Goal: Task Accomplishment & Management: Manage account settings

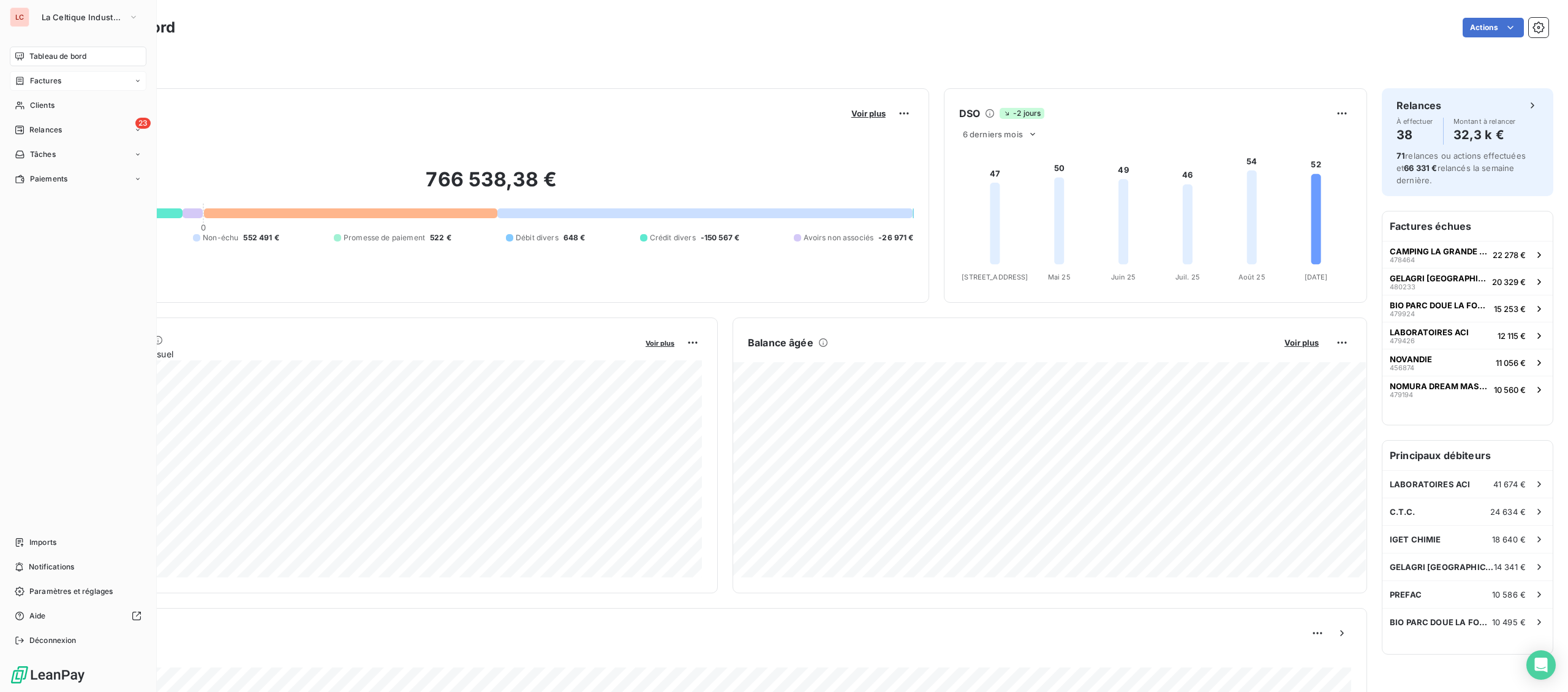
click at [34, 83] on span "Factures" at bounding box center [45, 81] width 31 height 11
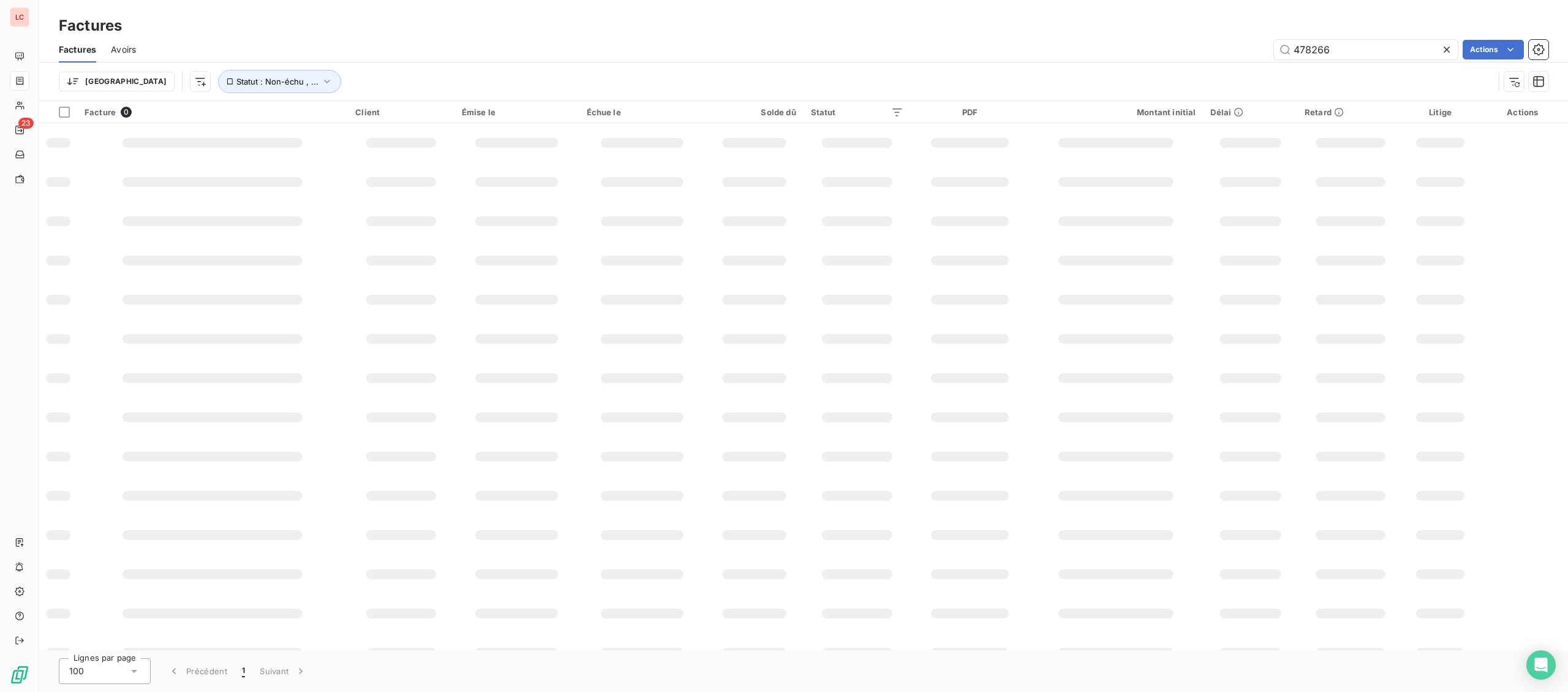
drag, startPoint x: 1352, startPoint y: 50, endPoint x: 1108, endPoint y: 47, distance: 244.0
click at [1274, 52] on input "478266" at bounding box center [1365, 49] width 183 height 19
type input "8"
type input "5"
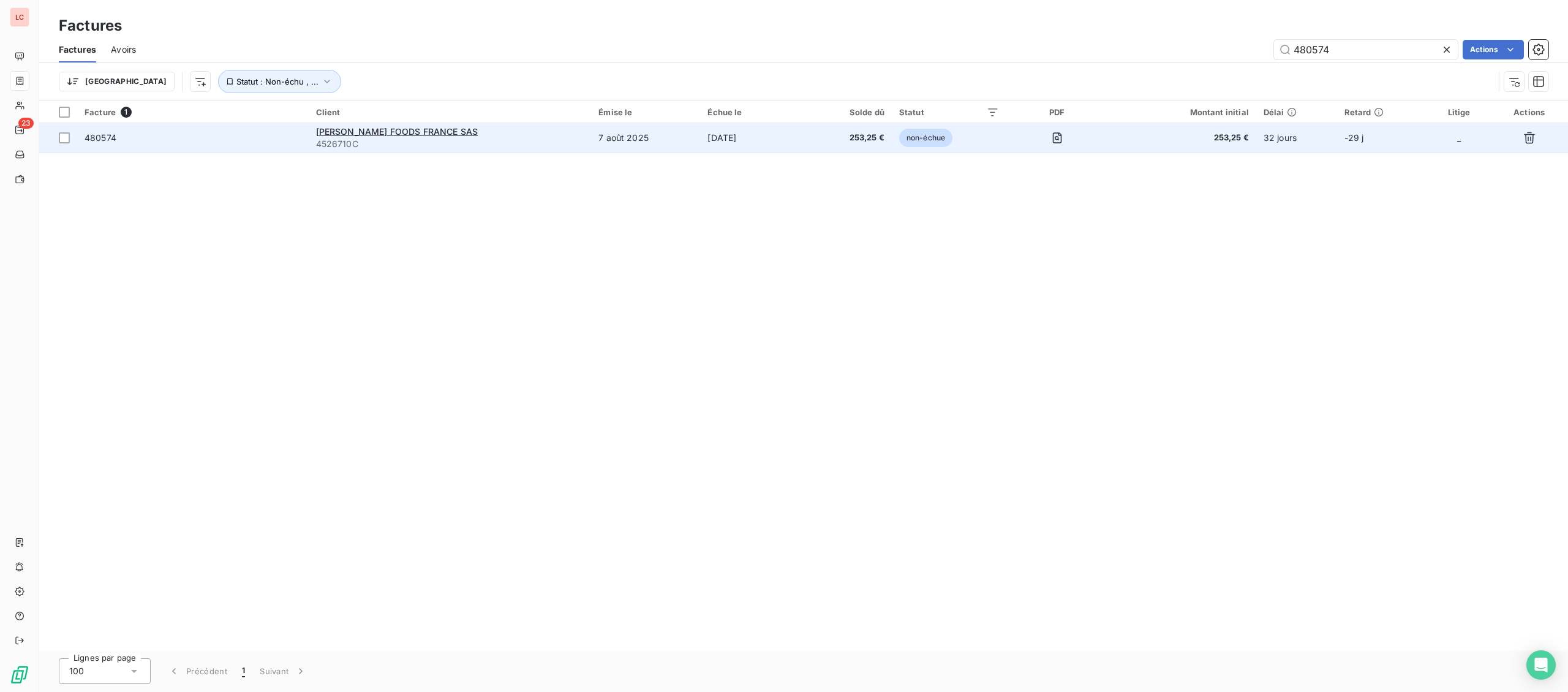
type input "480574"
click at [438, 145] on span "4526710C" at bounding box center [450, 144] width 268 height 12
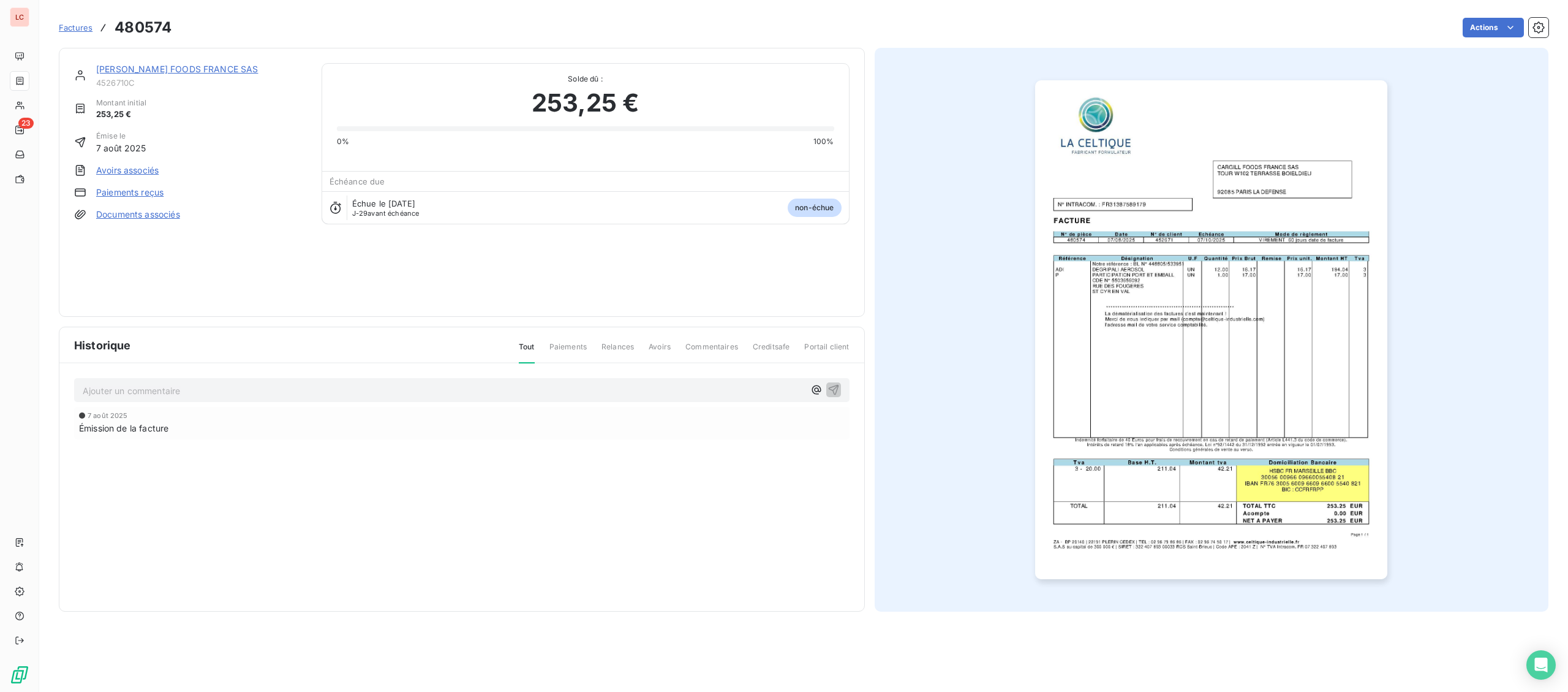
click at [201, 68] on link "[PERSON_NAME] FOODS FRANCE SAS" at bounding box center [178, 69] width 163 height 10
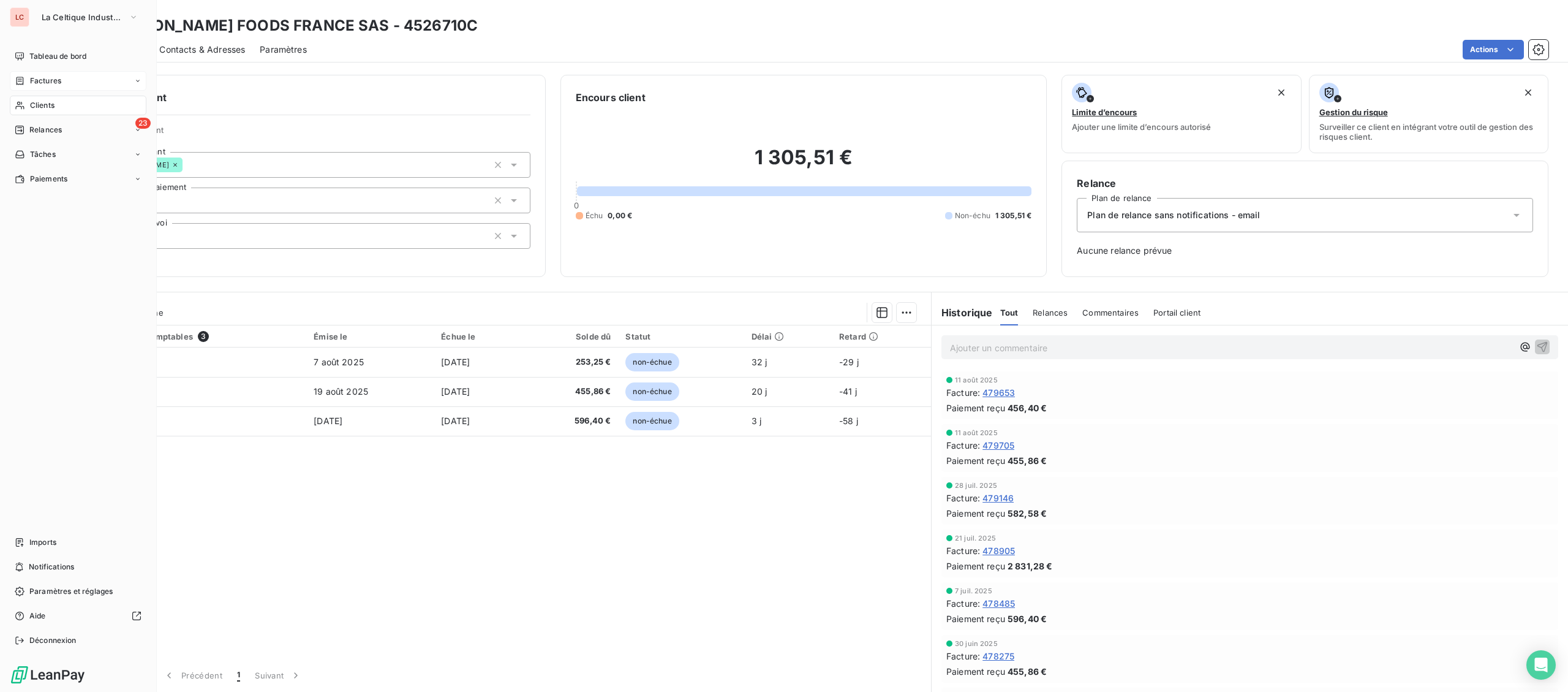
click at [32, 81] on span "Factures" at bounding box center [45, 81] width 31 height 11
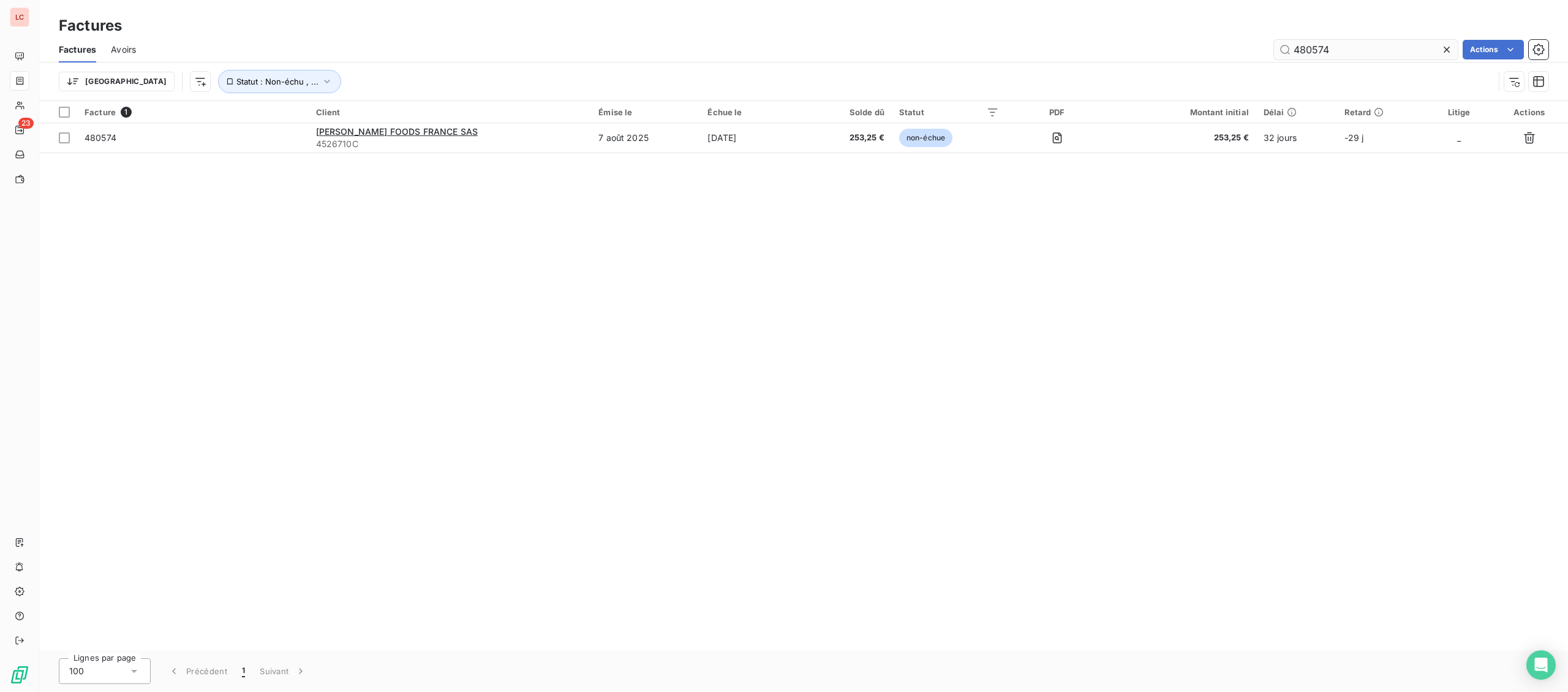
drag, startPoint x: 1333, startPoint y: 52, endPoint x: 1105, endPoint y: 62, distance: 228.2
click at [1274, 60] on input "480574" at bounding box center [1365, 49] width 183 height 19
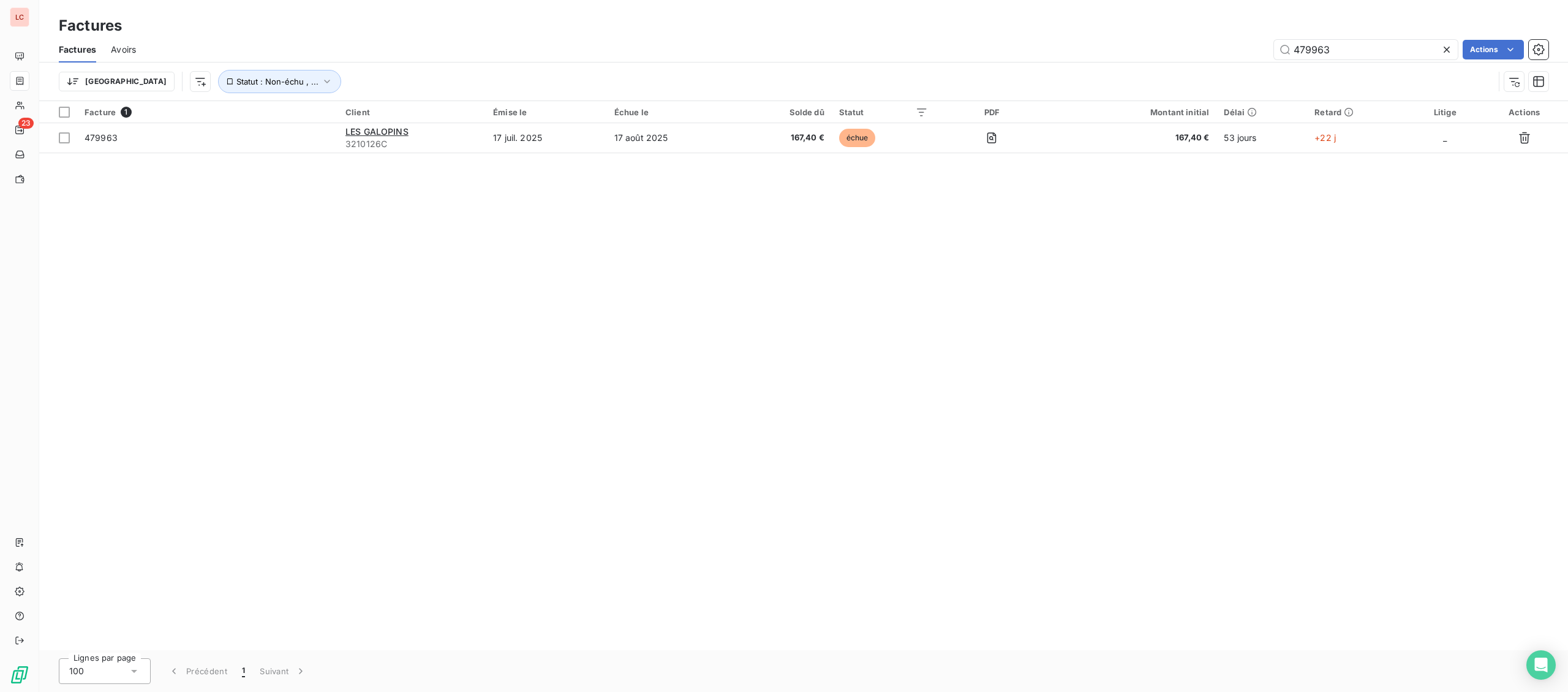
type input "479963"
click at [253, 145] on td "479963" at bounding box center [207, 138] width 261 height 30
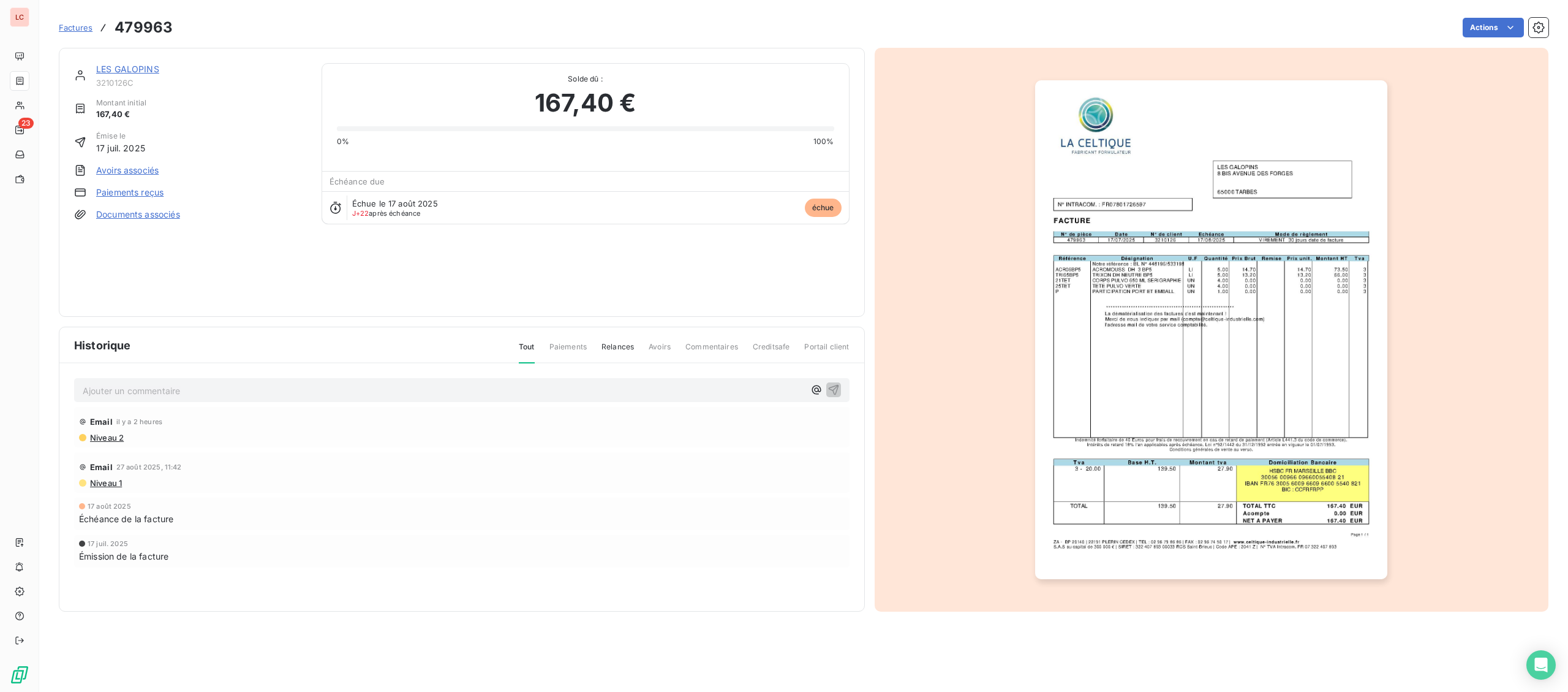
click at [112, 71] on link "LES GALOPINS" at bounding box center [128, 69] width 63 height 10
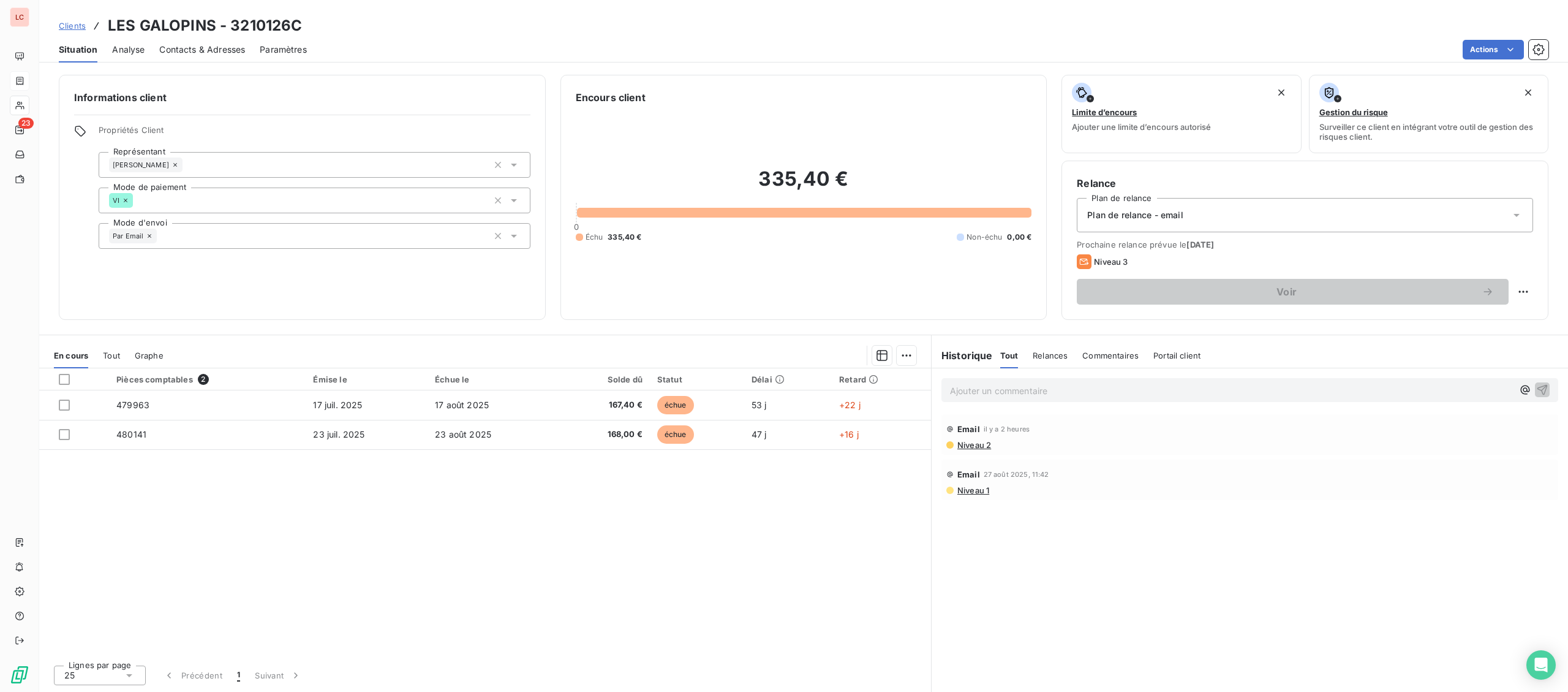
click at [1037, 395] on p "Ajouter un commentaire ﻿" at bounding box center [1231, 390] width 563 height 15
click at [1154, 392] on p "[DATE] - fact 479963-480141 - @ client "" at bounding box center [1231, 390] width 563 height 14
drag, startPoint x: 1172, startPoint y: 385, endPoint x: 1137, endPoint y: 387, distance: 35.1
click at [1137, 387] on p "[DATE] - fact 479963-480141 - @ client "83005340100014" at bounding box center [1231, 390] width 563 height 14
click at [1264, 390] on p "[DATE] - fact 479963-480141 - @ client "83005340100014" at bounding box center [1231, 390] width 563 height 14
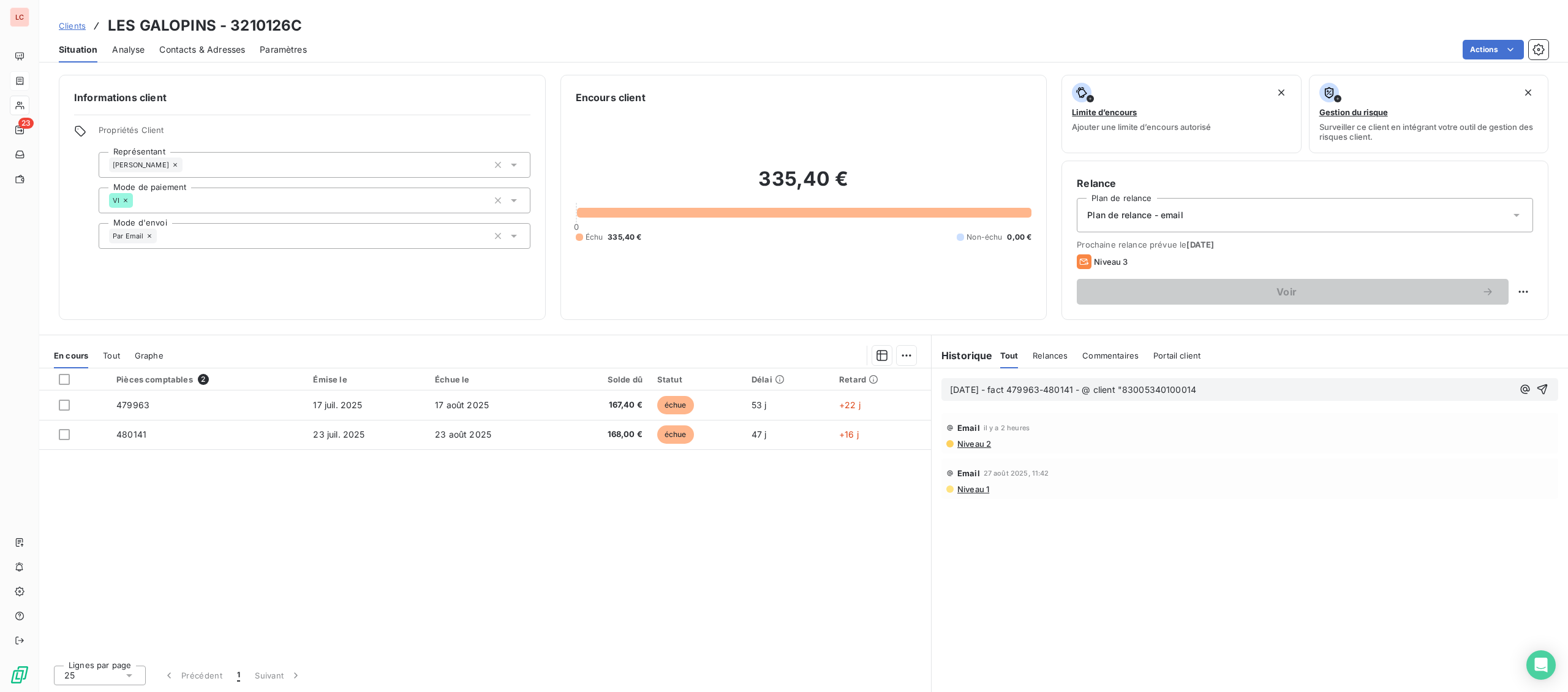
drag, startPoint x: 1195, startPoint y: 405, endPoint x: 1141, endPoint y: 395, distance: 54.9
click at [1141, 395] on p "[DATE] - fact 479963-480141 - @ client "83005340100014" at bounding box center [1231, 390] width 563 height 14
drag, startPoint x: 1164, startPoint y: 388, endPoint x: 1142, endPoint y: 388, distance: 22.0
click at [1142, 388] on p "[DATE] - fact 479963-480141 - @ client "83005340100014" at bounding box center [1231, 390] width 563 height 14
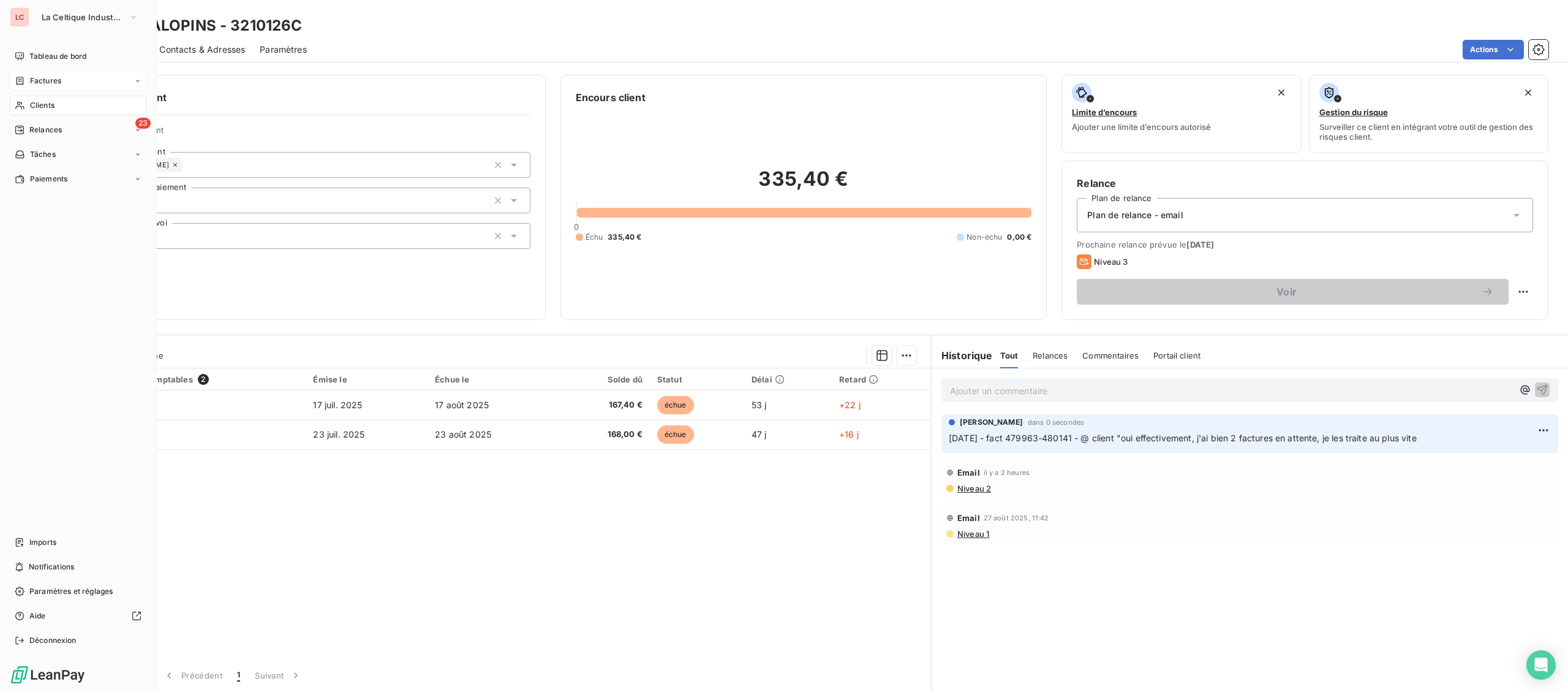
click at [49, 81] on span "Factures" at bounding box center [45, 81] width 31 height 11
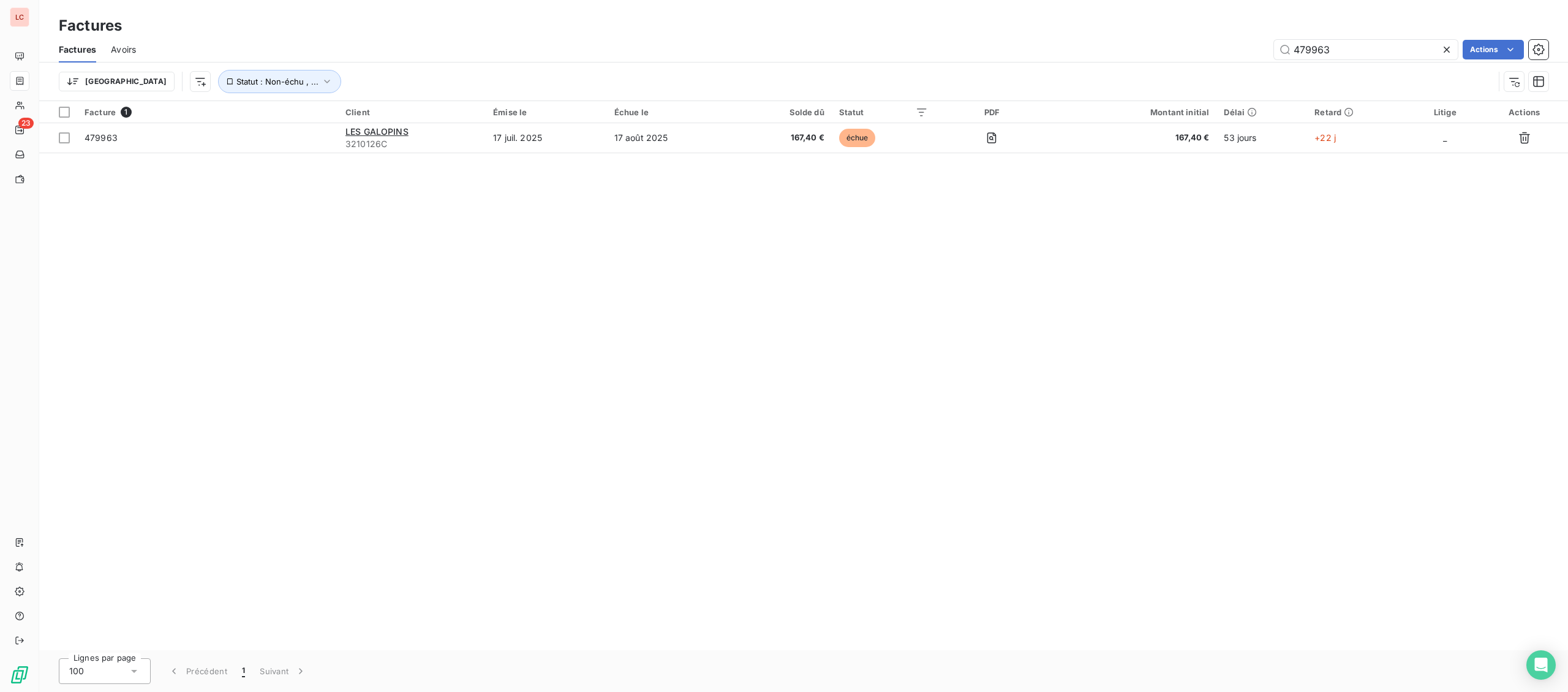
drag, startPoint x: 1389, startPoint y: 45, endPoint x: 1060, endPoint y: 32, distance: 329.3
click at [1274, 40] on input "479963" at bounding box center [1365, 49] width 183 height 19
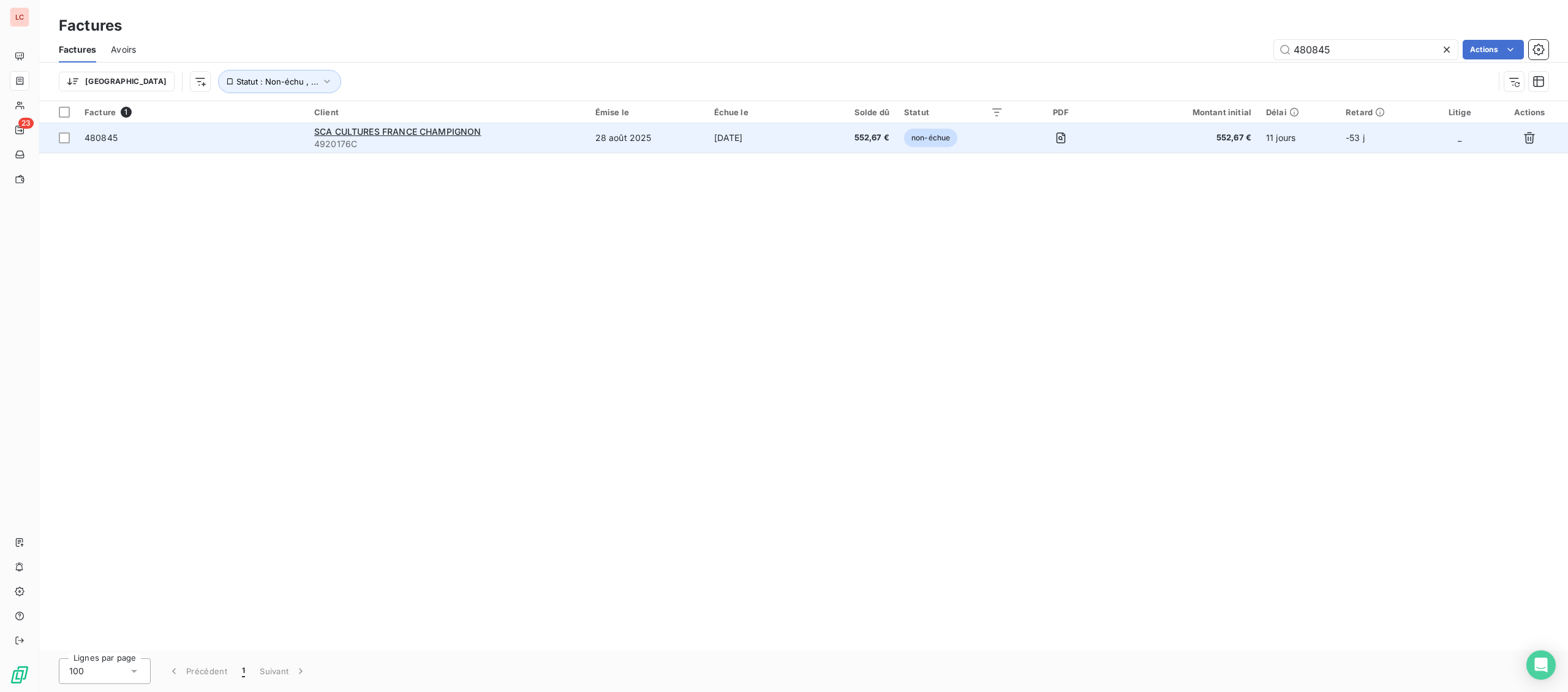
type input "480845"
click at [285, 130] on td "480845" at bounding box center [191, 138] width 230 height 30
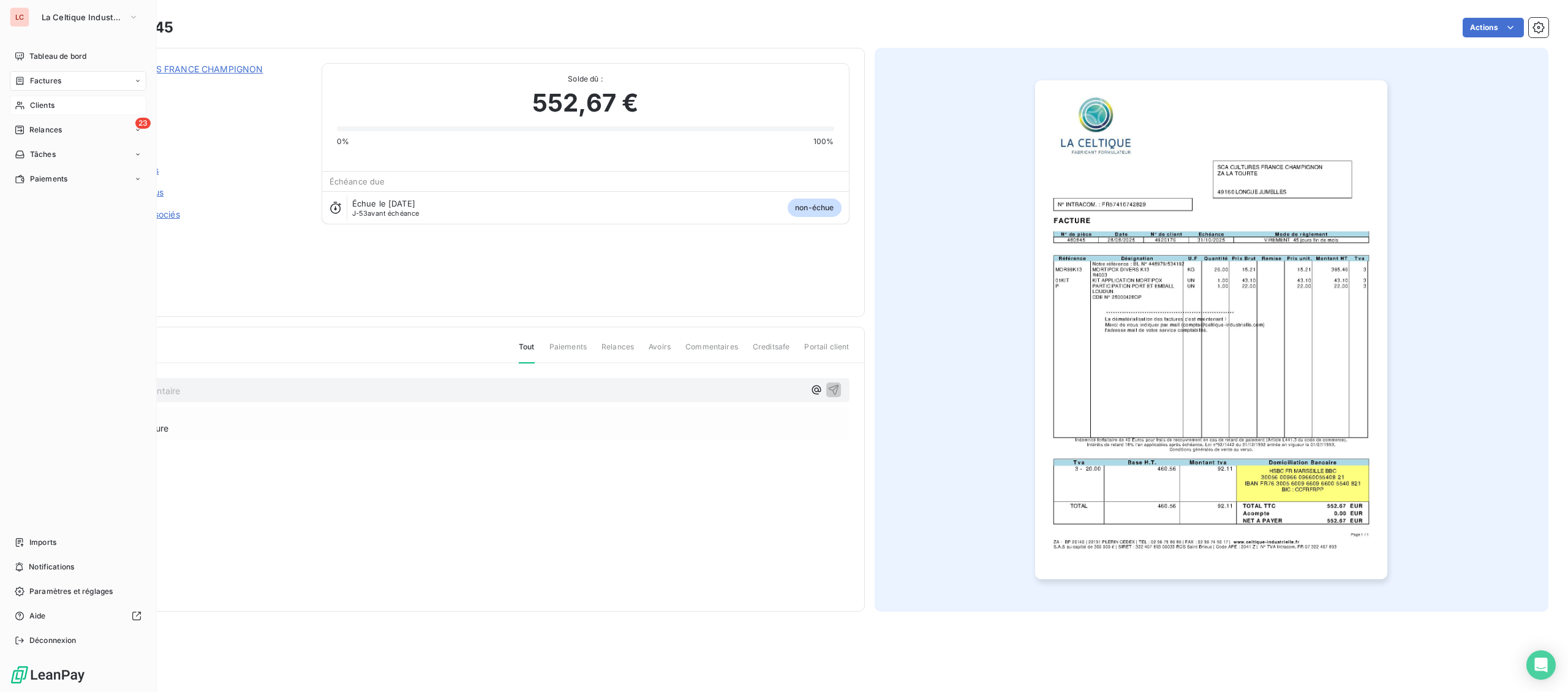
click at [34, 102] on span "Clients" at bounding box center [42, 105] width 24 height 11
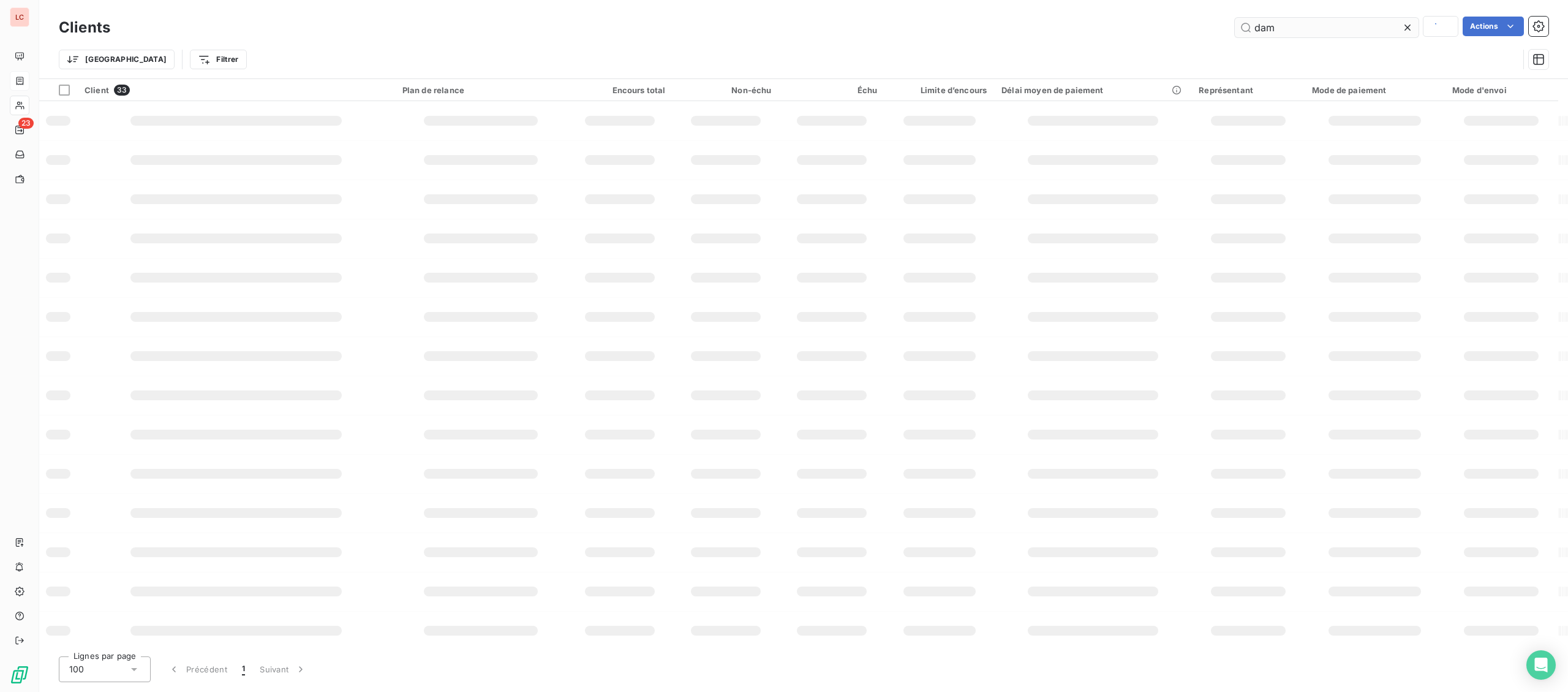
drag, startPoint x: 1183, startPoint y: 35, endPoint x: 955, endPoint y: 31, distance: 228.0
click at [1235, 31] on input "dam" at bounding box center [1326, 27] width 183 height 19
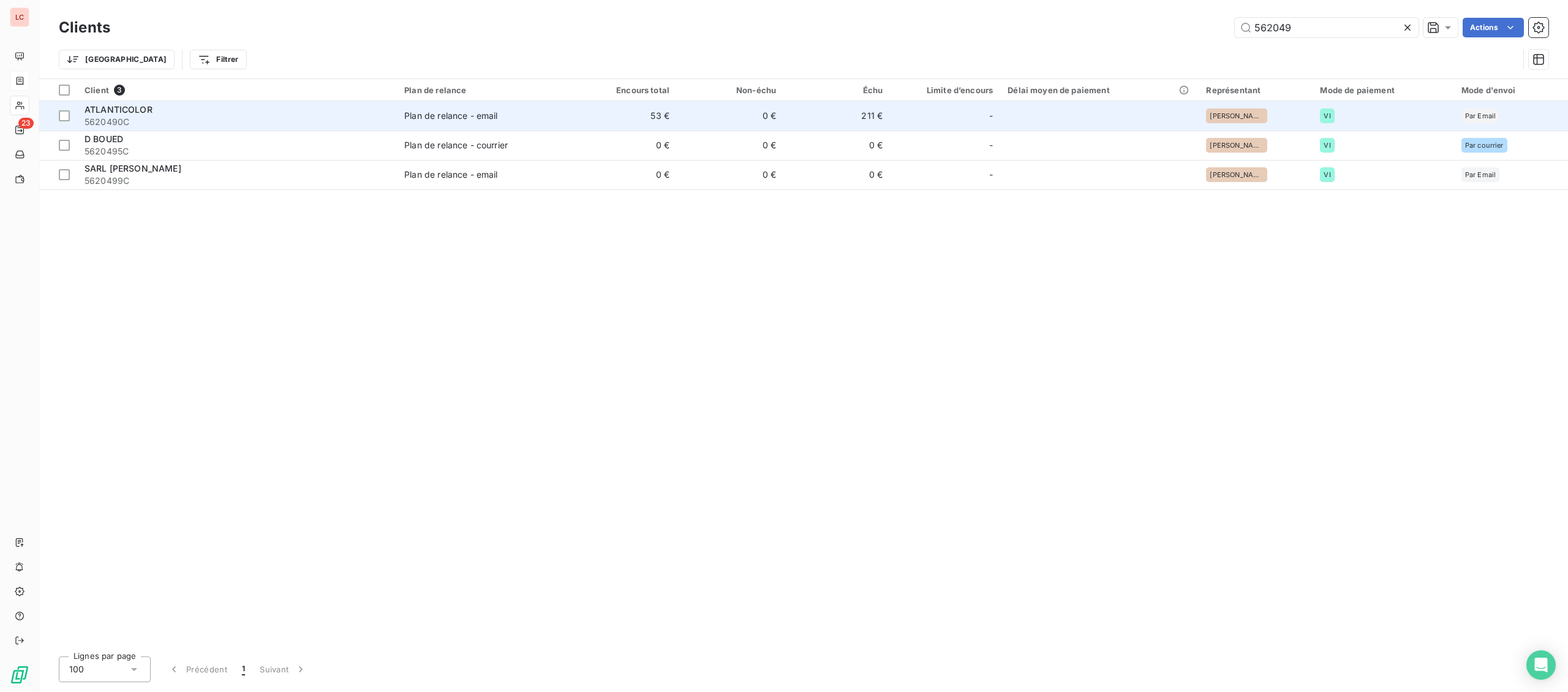
type input "562049"
drag, startPoint x: 280, startPoint y: 113, endPoint x: 277, endPoint y: 103, distance: 10.4
click at [280, 112] on div "ATLANTICOLOR" at bounding box center [237, 109] width 305 height 12
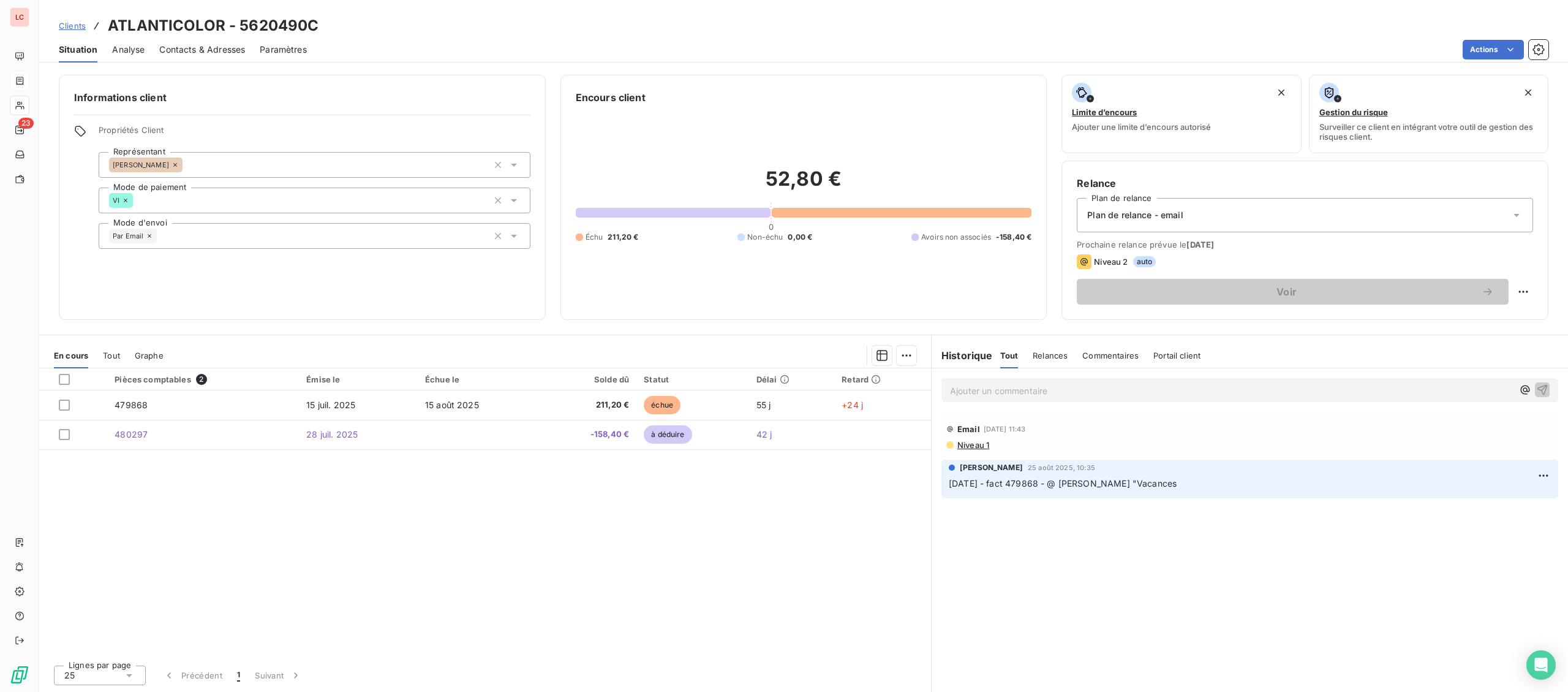
click at [981, 397] on p "Ajouter un commentaire ﻿" at bounding box center [1231, 390] width 563 height 15
click at [1175, 392] on p "[DATE] - FACT 479868 - @ [PERSON_NAME] "" at bounding box center [1231, 390] width 563 height 14
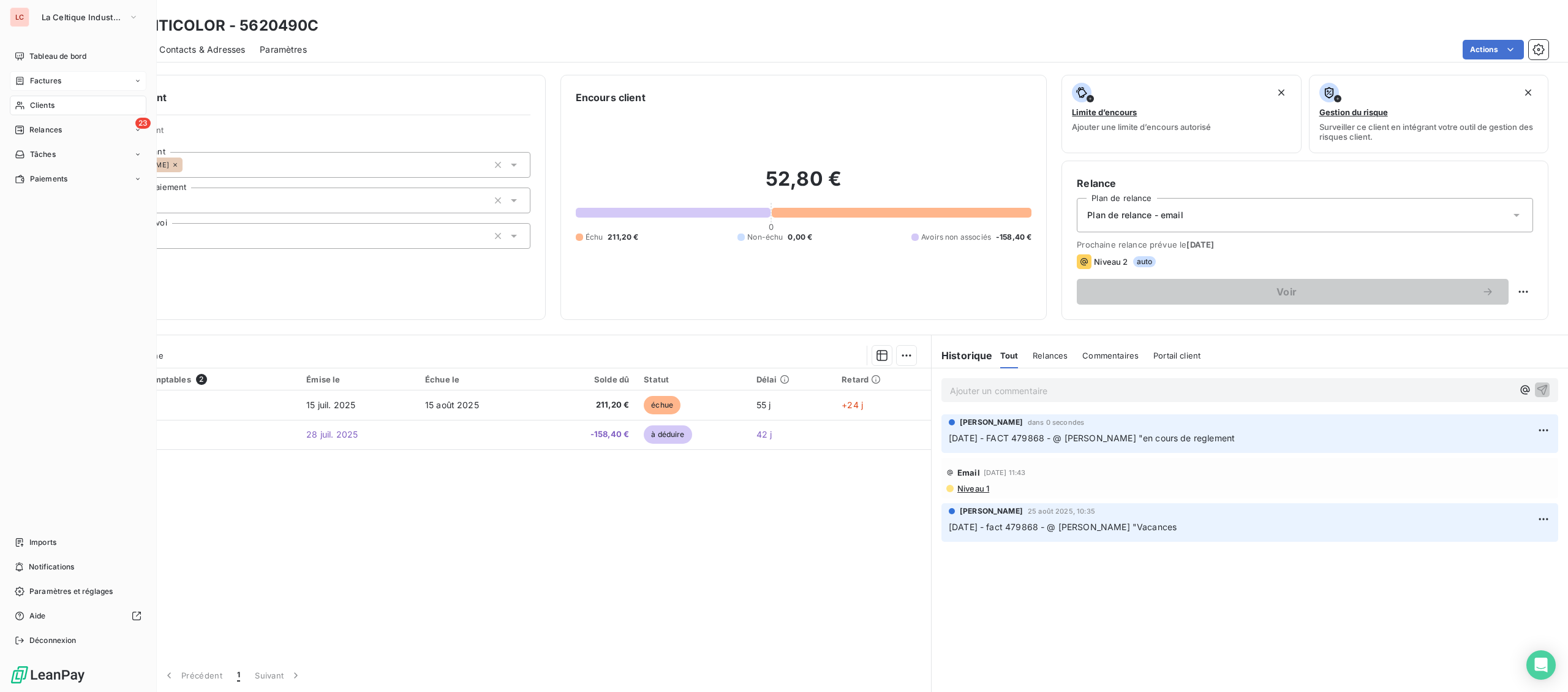
click at [31, 109] on span "Clients" at bounding box center [42, 105] width 24 height 11
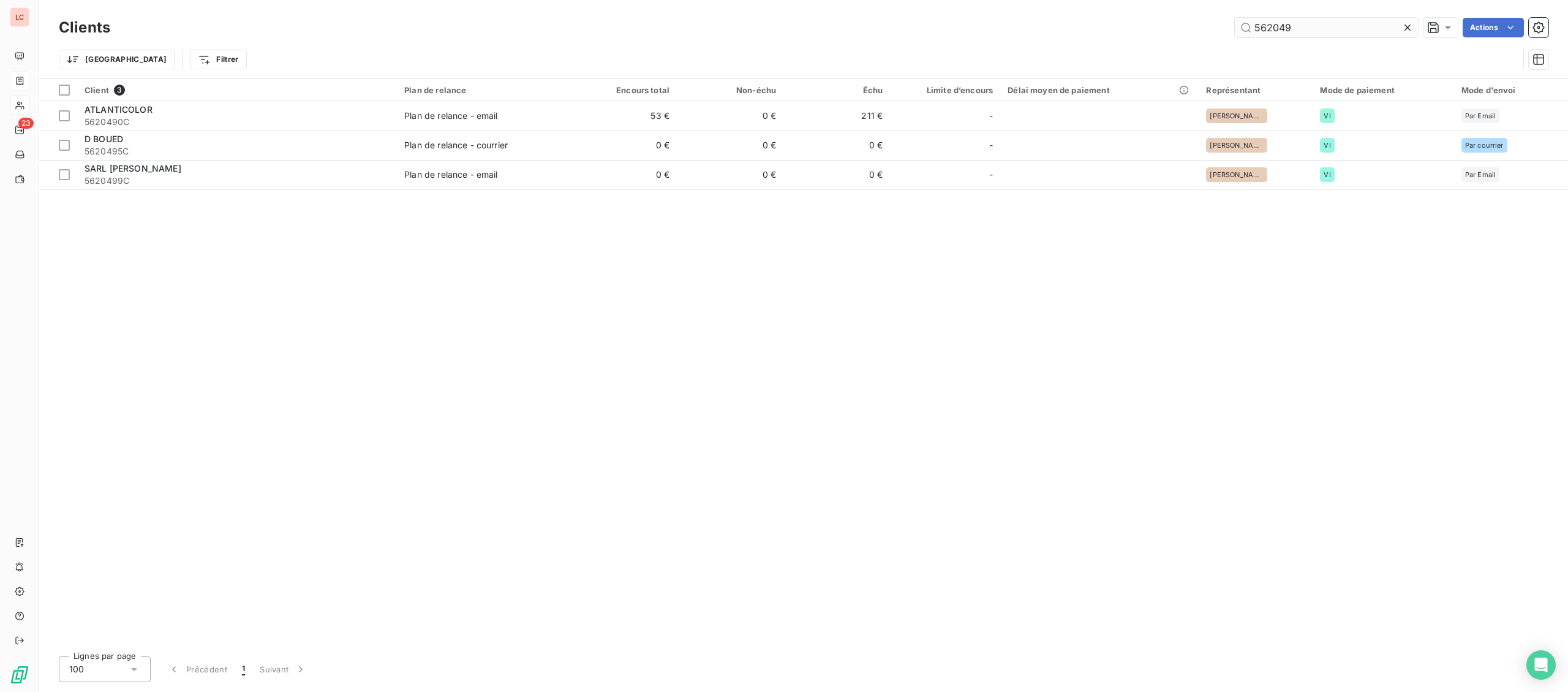
click at [1300, 30] on input "562049" at bounding box center [1326, 27] width 183 height 19
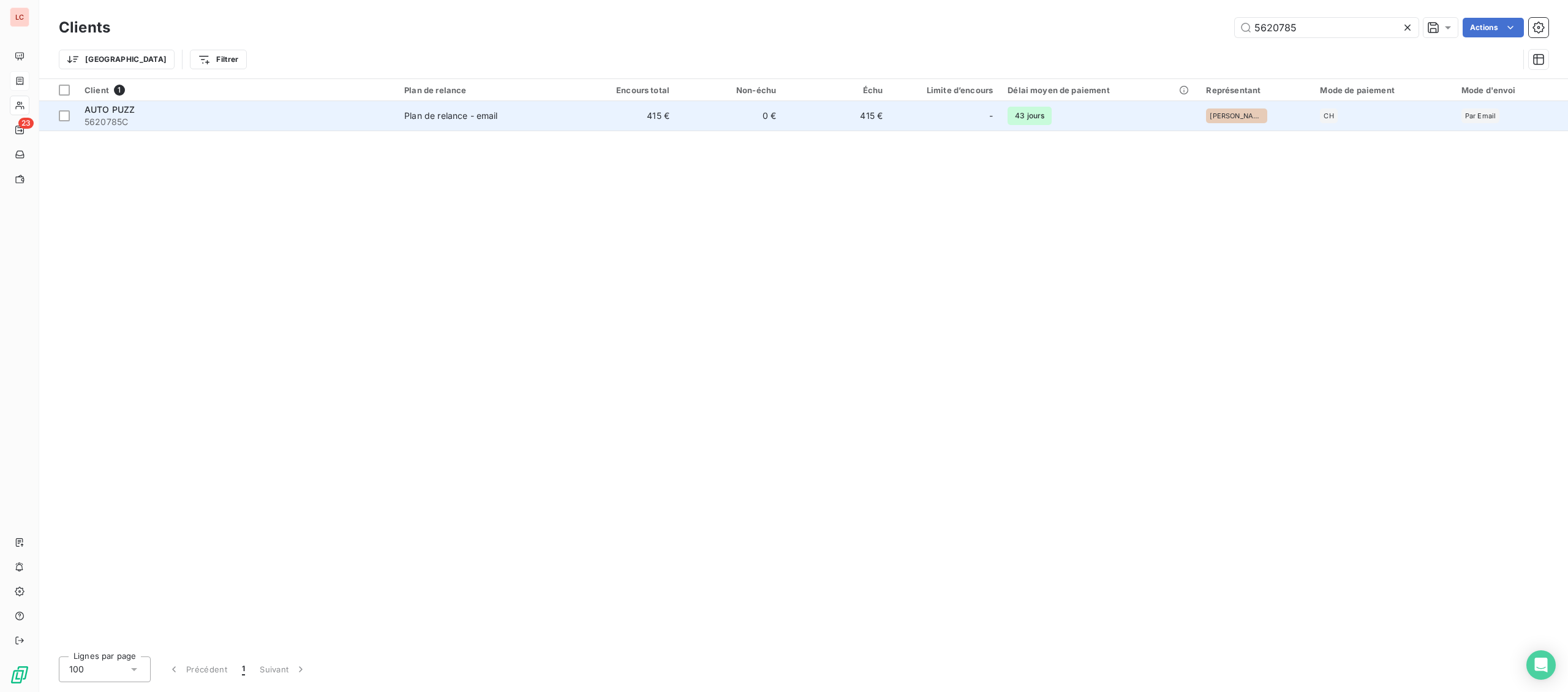
type input "5620785"
click at [273, 120] on span "5620785C" at bounding box center [237, 122] width 305 height 12
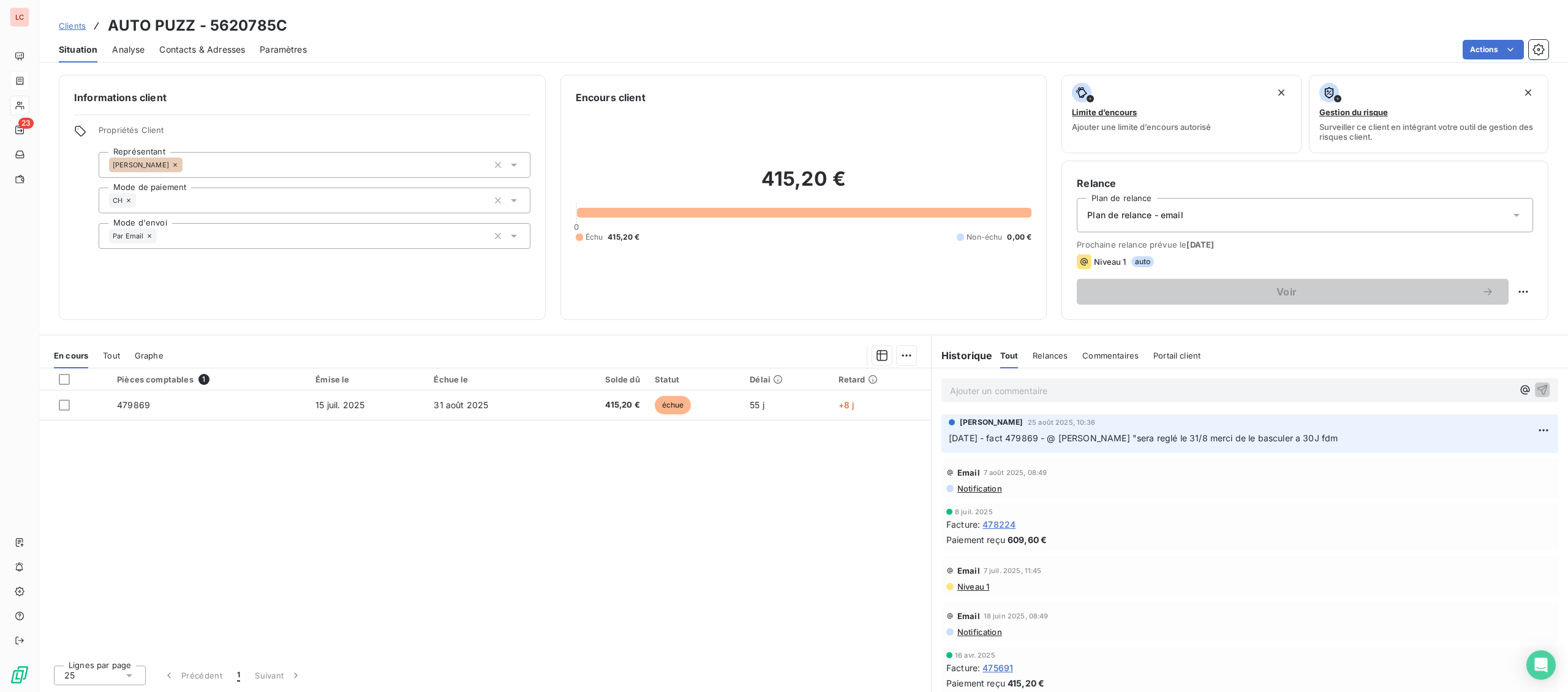
click at [1039, 392] on p "Ajouter un commentaire ﻿" at bounding box center [1231, 390] width 563 height 15
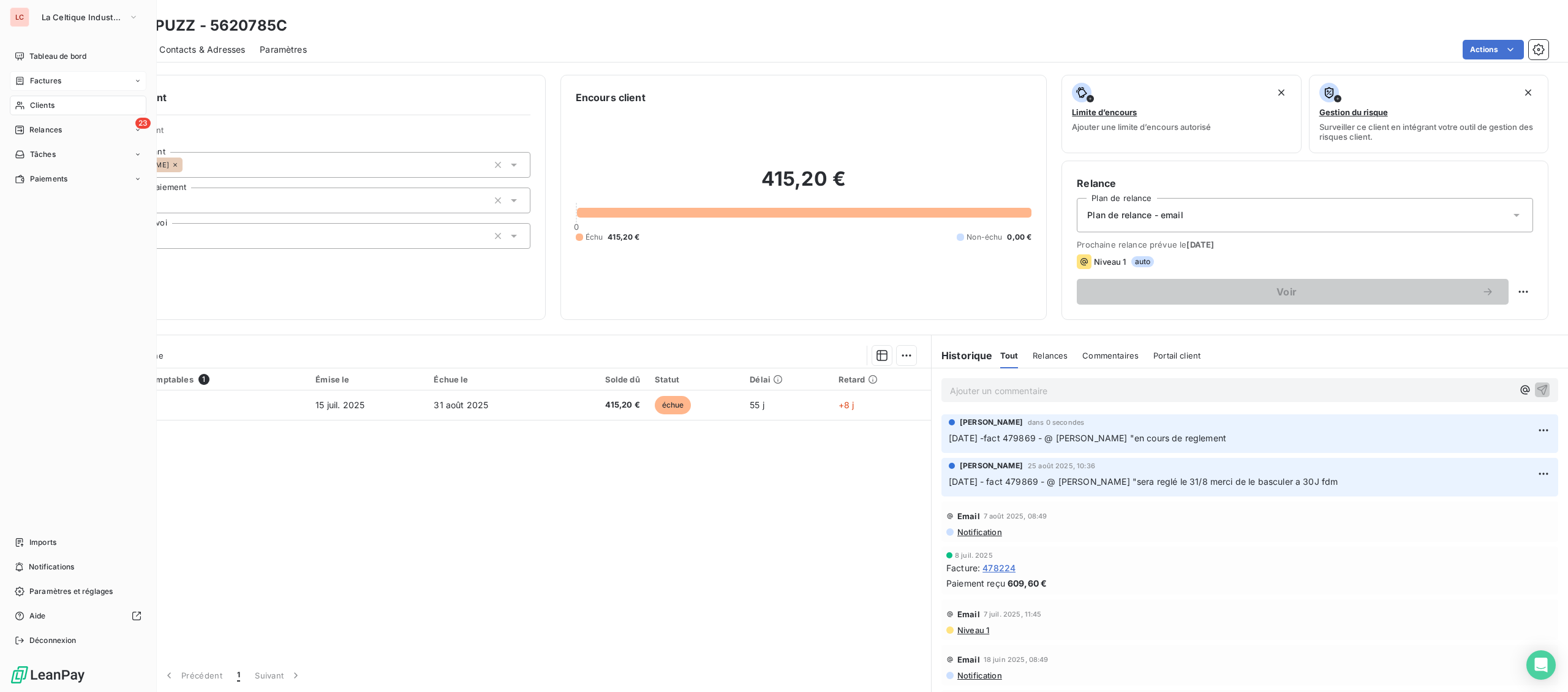
drag, startPoint x: 37, startPoint y: 84, endPoint x: 44, endPoint y: 84, distance: 7.0
click at [39, 84] on span "Factures" at bounding box center [45, 81] width 31 height 11
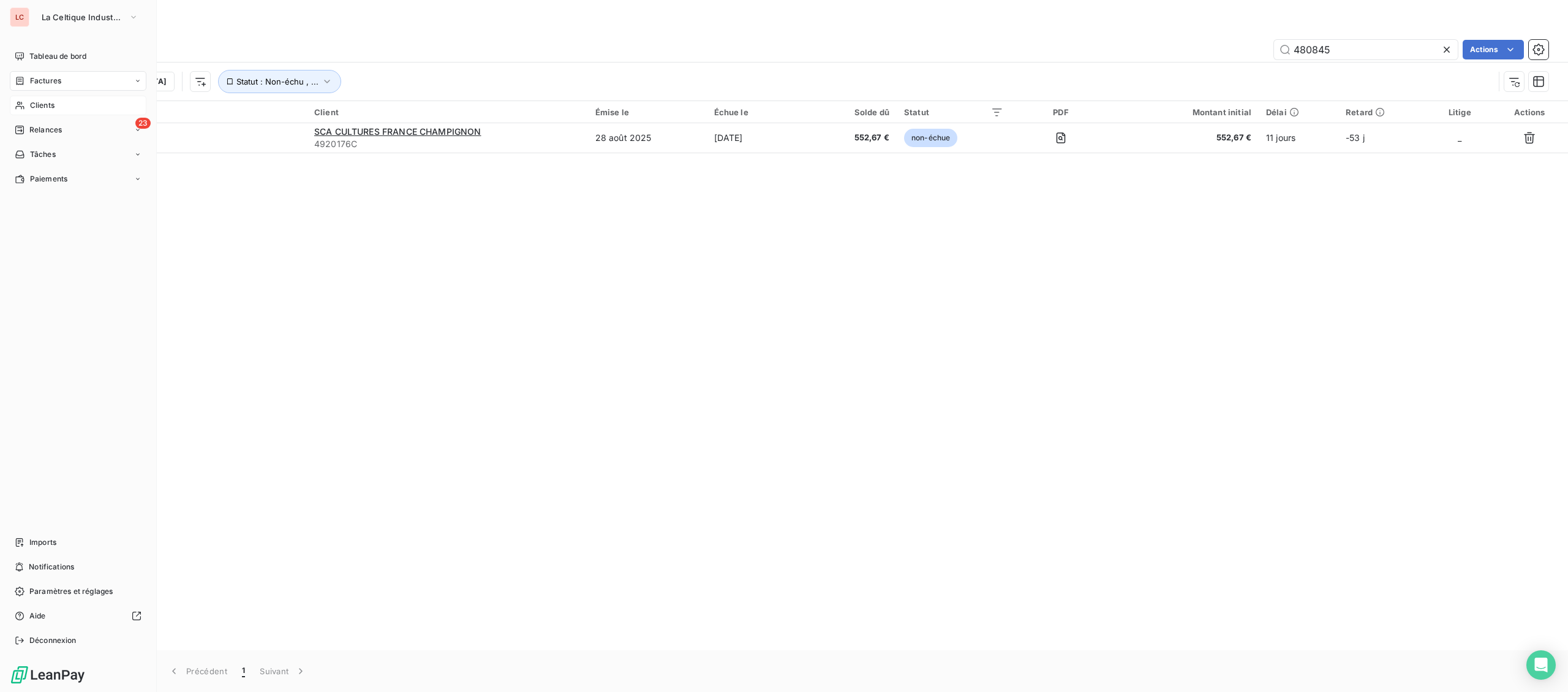
drag, startPoint x: 41, startPoint y: 101, endPoint x: 64, endPoint y: 96, distance: 23.5
click at [41, 101] on span "Clients" at bounding box center [42, 105] width 24 height 11
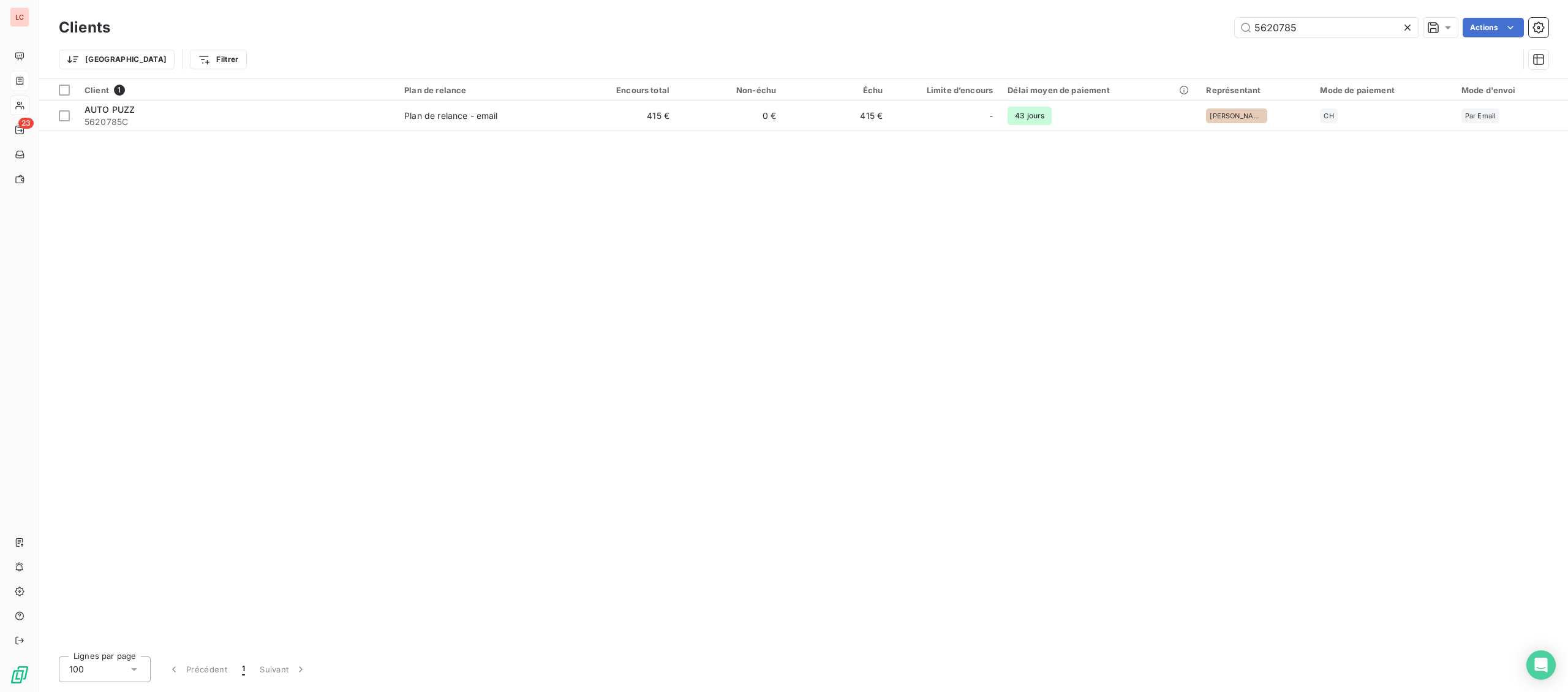
click at [1338, 42] on div "Trier Filtrer" at bounding box center [804, 59] width 1490 height 38
click at [1341, 27] on input "5620785" at bounding box center [1326, 27] width 183 height 19
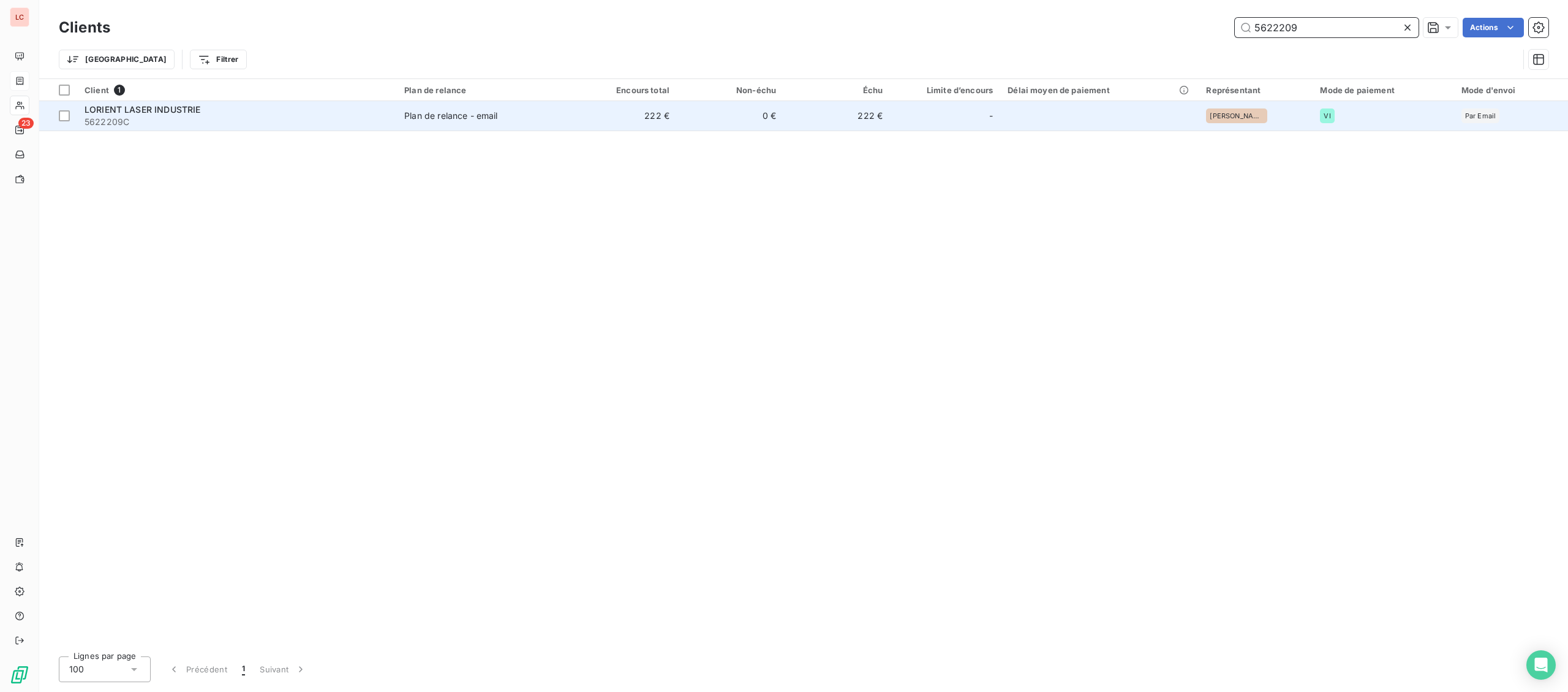
type input "5622209"
click at [249, 110] on div "LORIENT LASER INDUSTRIE" at bounding box center [237, 109] width 305 height 12
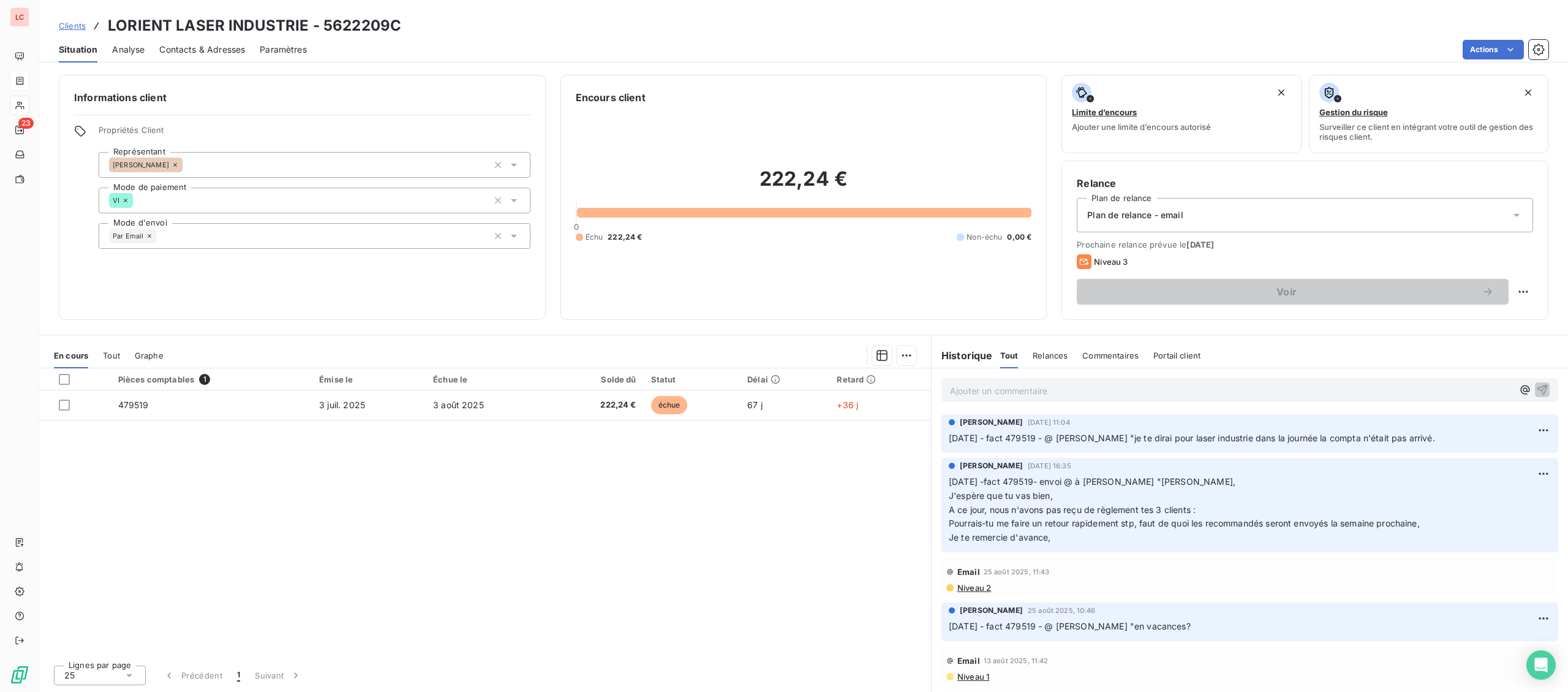
click at [1076, 387] on p "Ajouter un commentaire ﻿" at bounding box center [1231, 390] width 563 height 15
click at [1202, 393] on p "[DATE] - fact 479519 @ [PERSON_NAME] "" at bounding box center [1231, 390] width 563 height 14
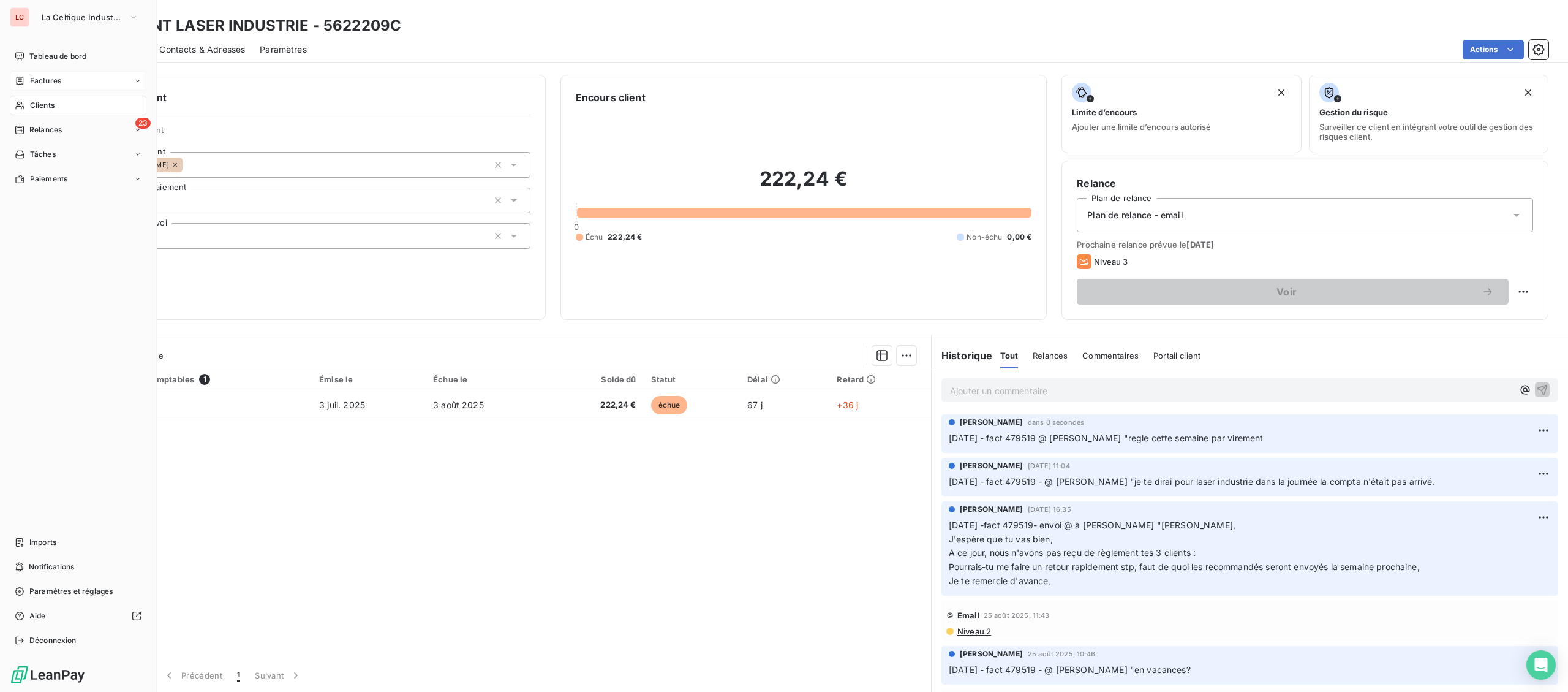
click at [52, 98] on div "Clients" at bounding box center [78, 105] width 137 height 19
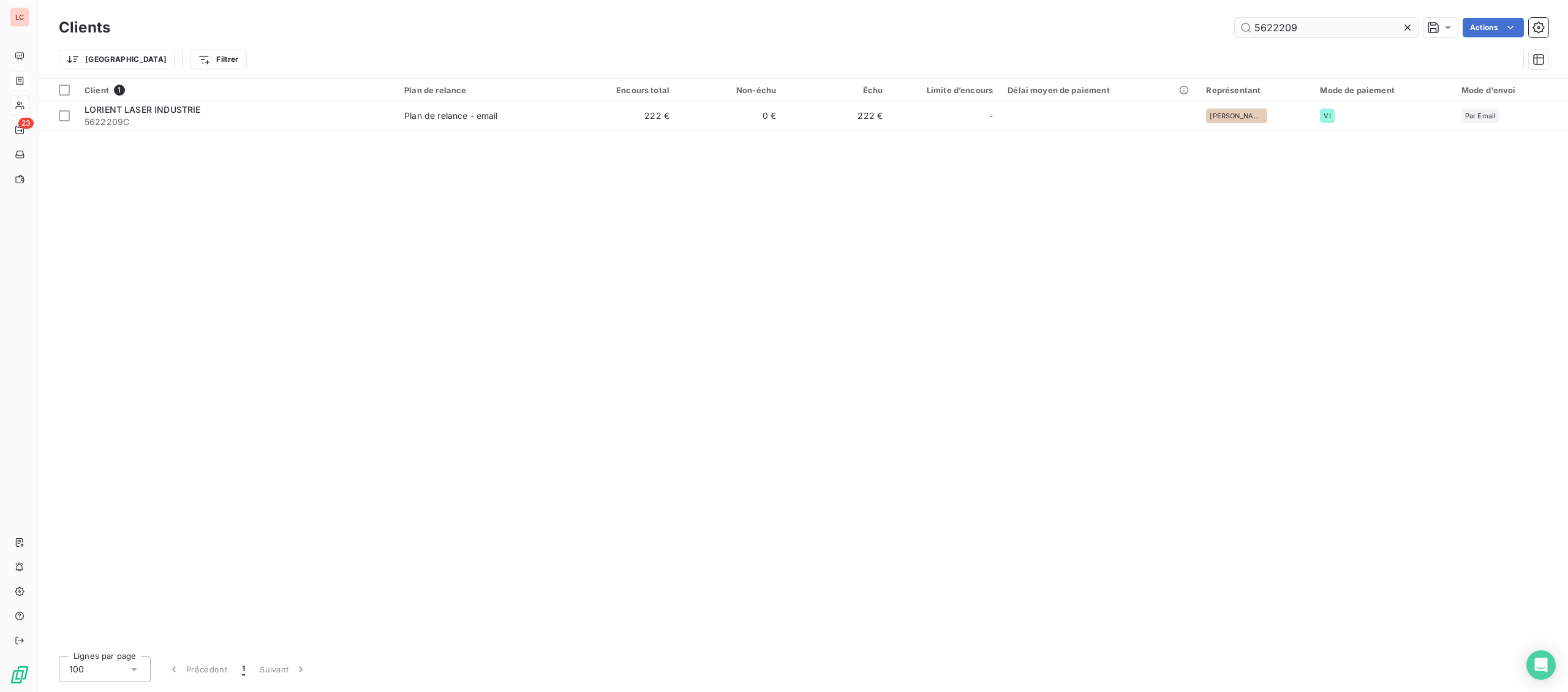
drag, startPoint x: 1367, startPoint y: 30, endPoint x: 1020, endPoint y: 39, distance: 347.1
click at [1235, 37] on input "5622209" at bounding box center [1326, 27] width 183 height 19
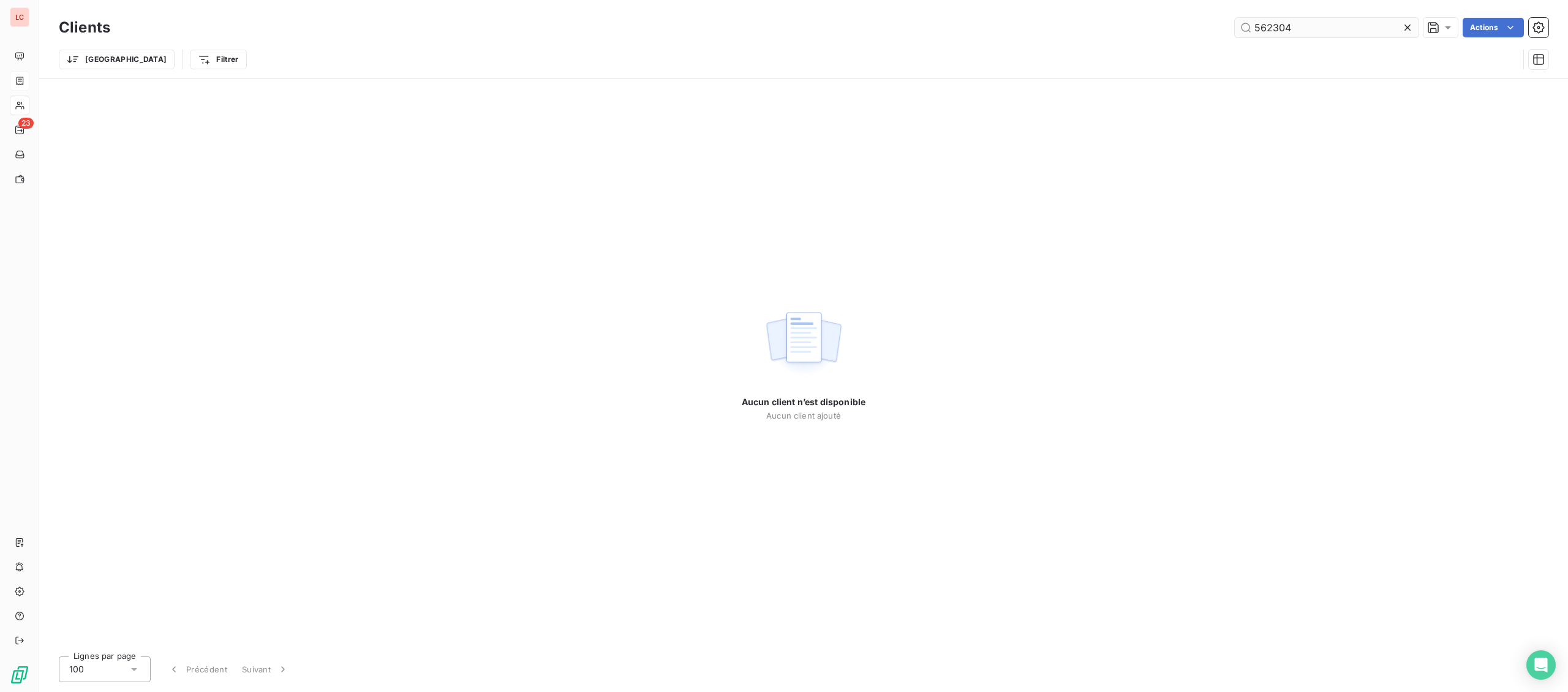
click at [1269, 27] on input "562304" at bounding box center [1326, 27] width 183 height 19
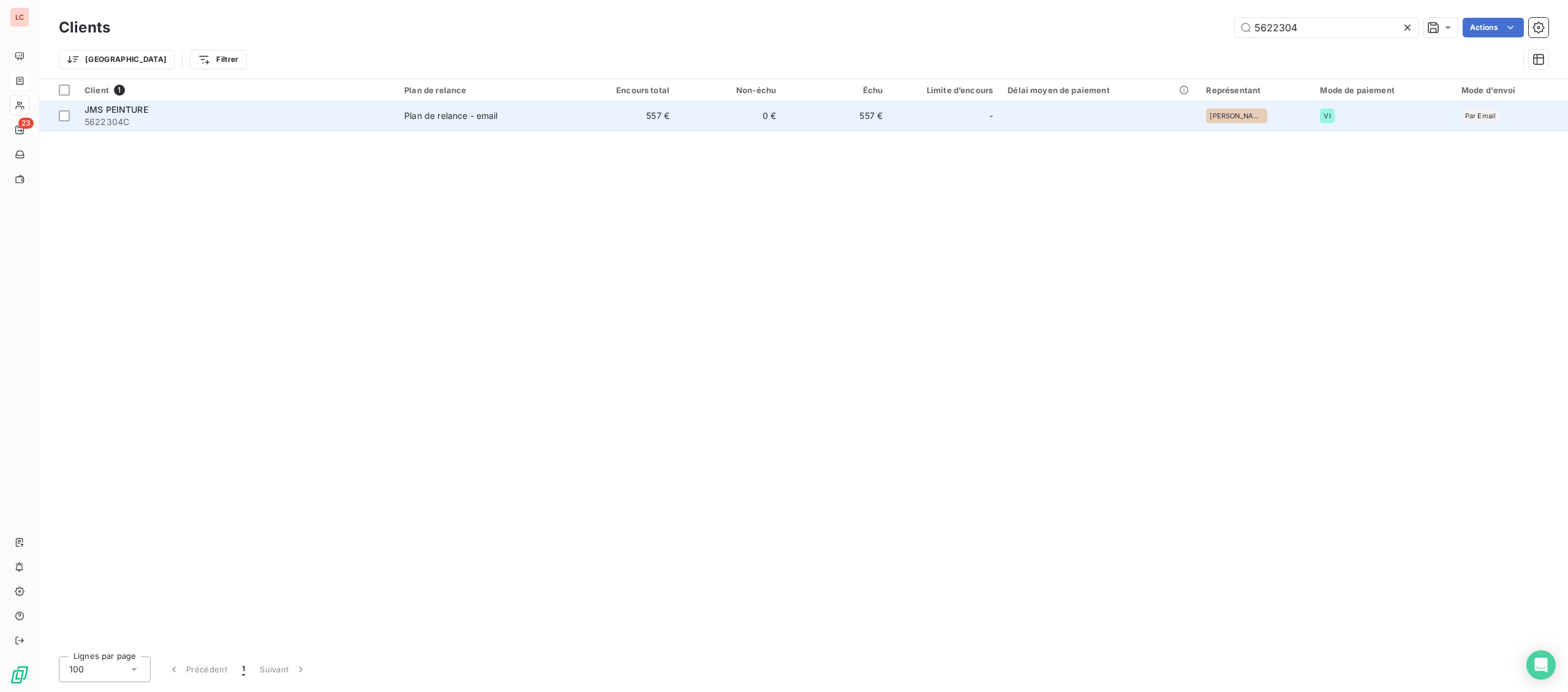
type input "5622304"
click at [402, 117] on td "Plan de relance - email" at bounding box center [484, 115] width 173 height 30
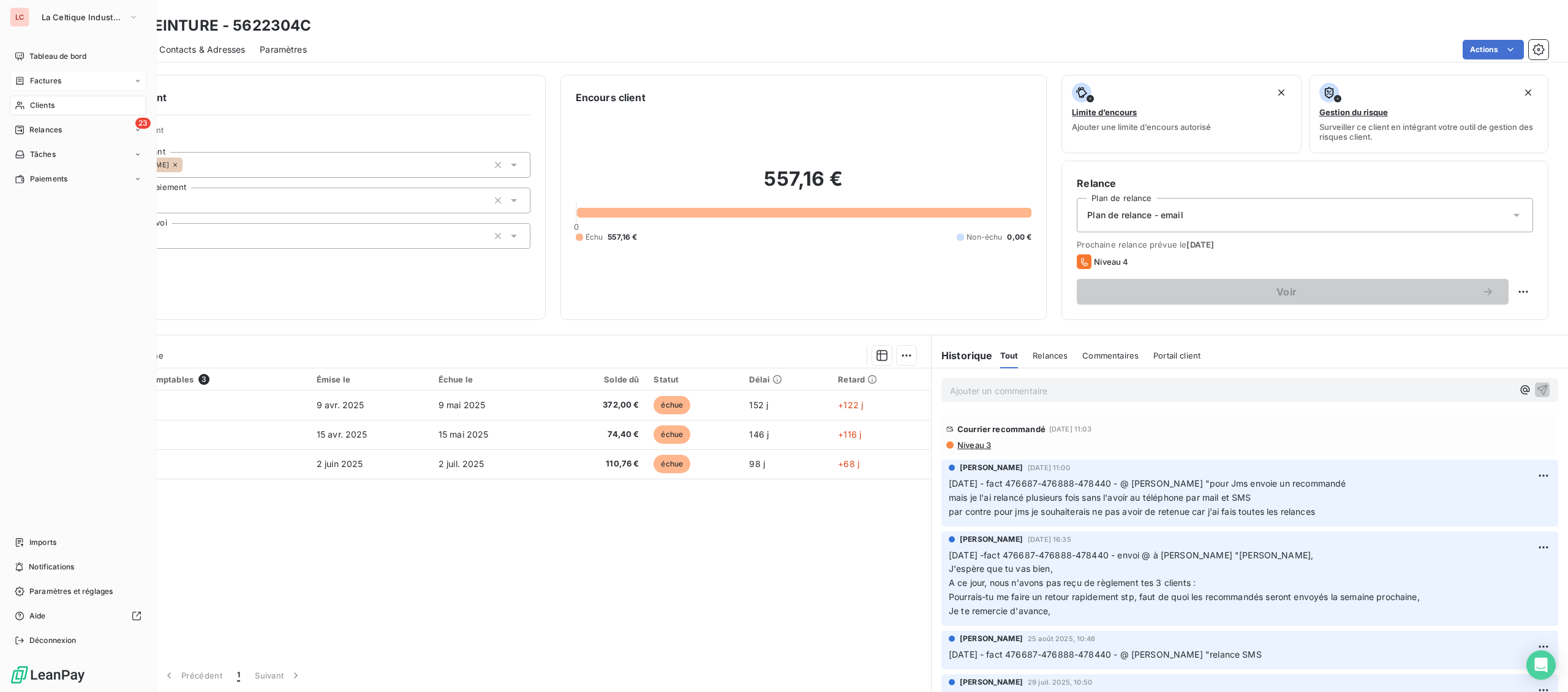
drag, startPoint x: 52, startPoint y: 107, endPoint x: 73, endPoint y: 109, distance: 21.1
click at [52, 108] on span "Clients" at bounding box center [42, 105] width 24 height 11
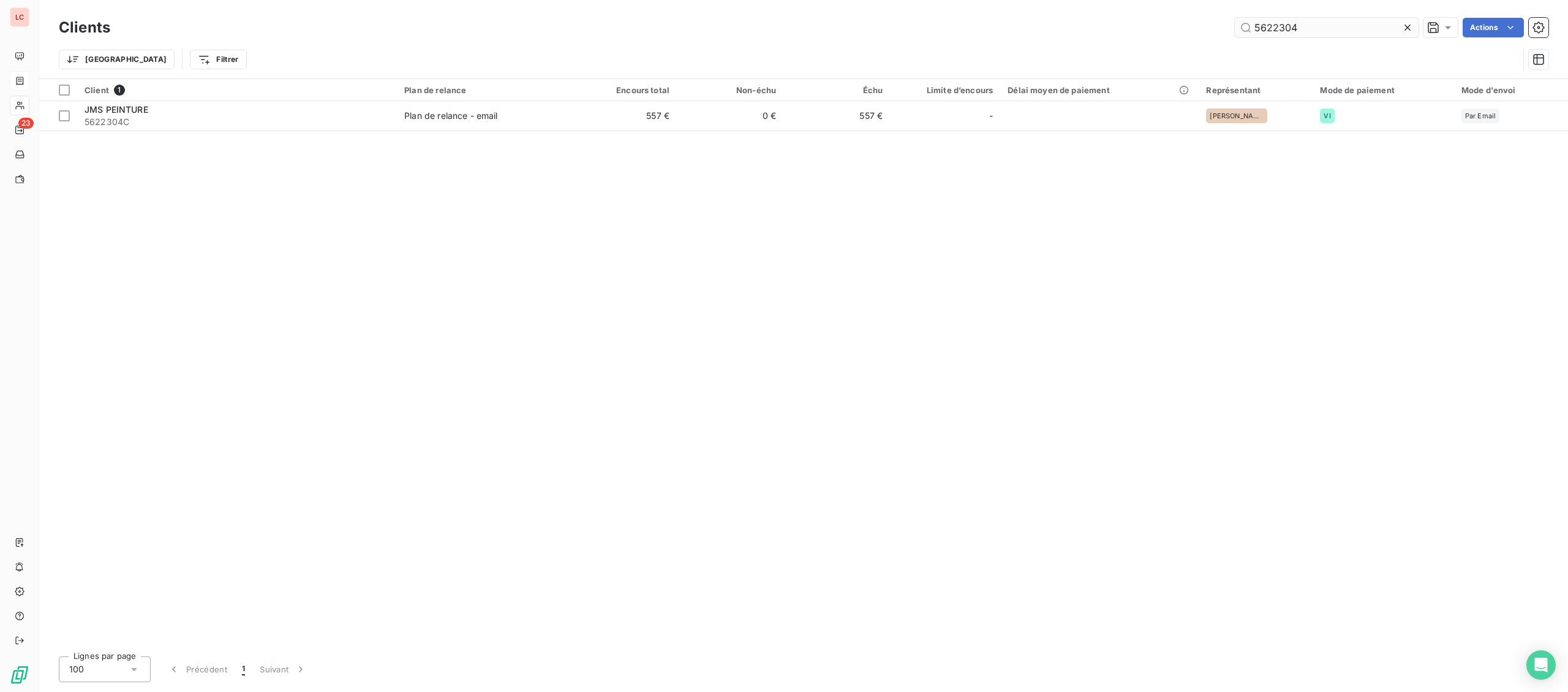
drag, startPoint x: 1318, startPoint y: 27, endPoint x: 1277, endPoint y: 29, distance: 41.0
click at [1277, 29] on input "5622304" at bounding box center [1326, 27] width 183 height 19
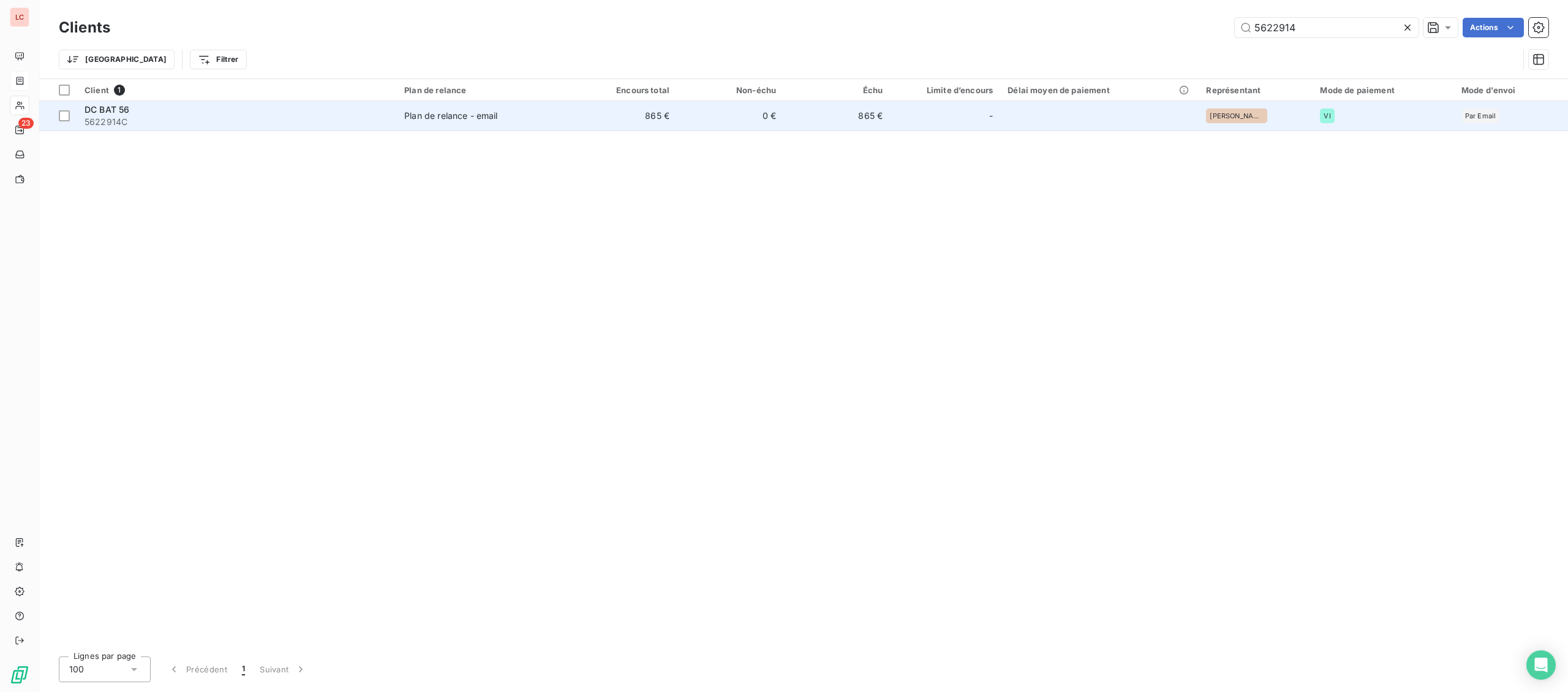
type input "5622914"
click at [701, 121] on td "0 €" at bounding box center [730, 115] width 107 height 30
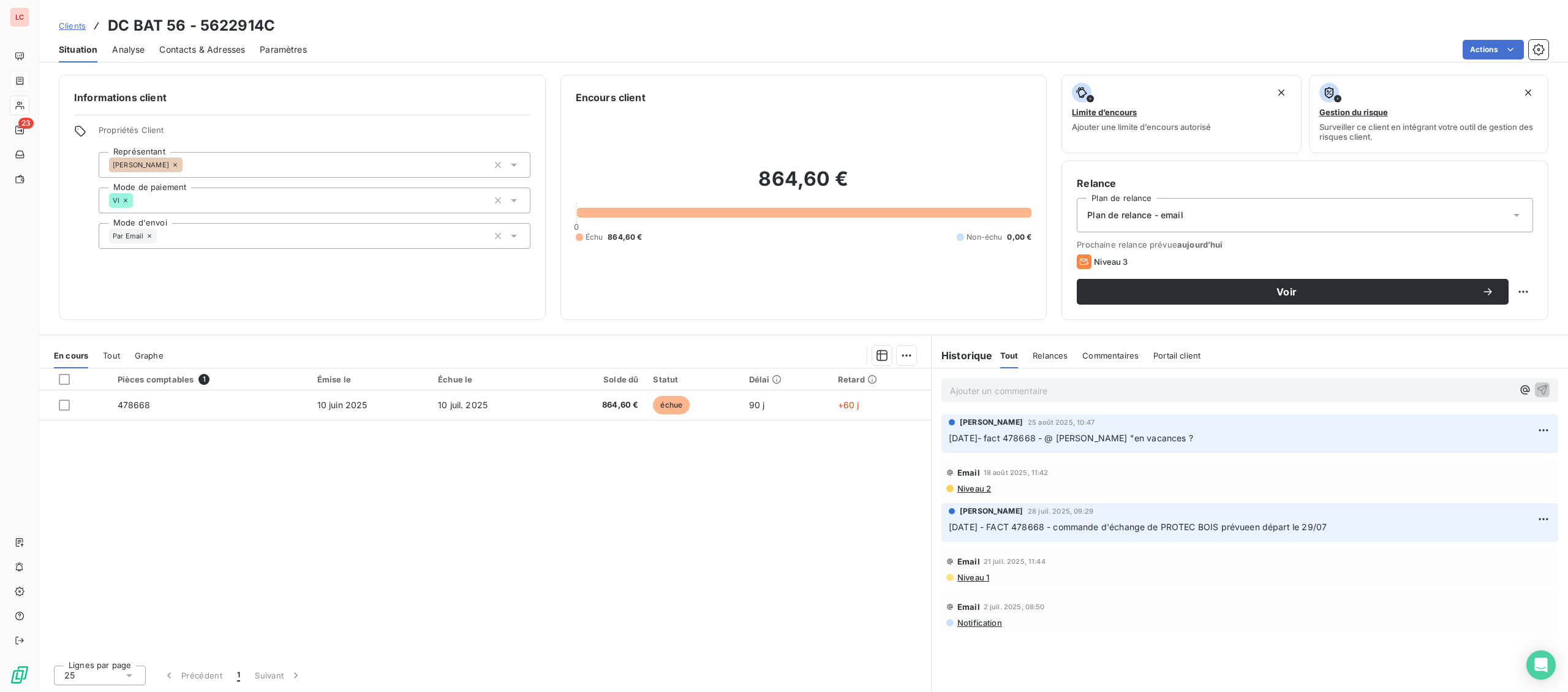
click at [1032, 385] on p "Ajouter un commentaire ﻿" at bounding box center [1231, 390] width 563 height 15
click at [1225, 383] on div "[DATE] -fact 478668 - @ [PERSON_NAME] "" at bounding box center [1231, 389] width 563 height 15
click at [1220, 387] on p "[DATE] -fact 478668 - @ [PERSON_NAME] "" at bounding box center [1231, 390] width 563 height 14
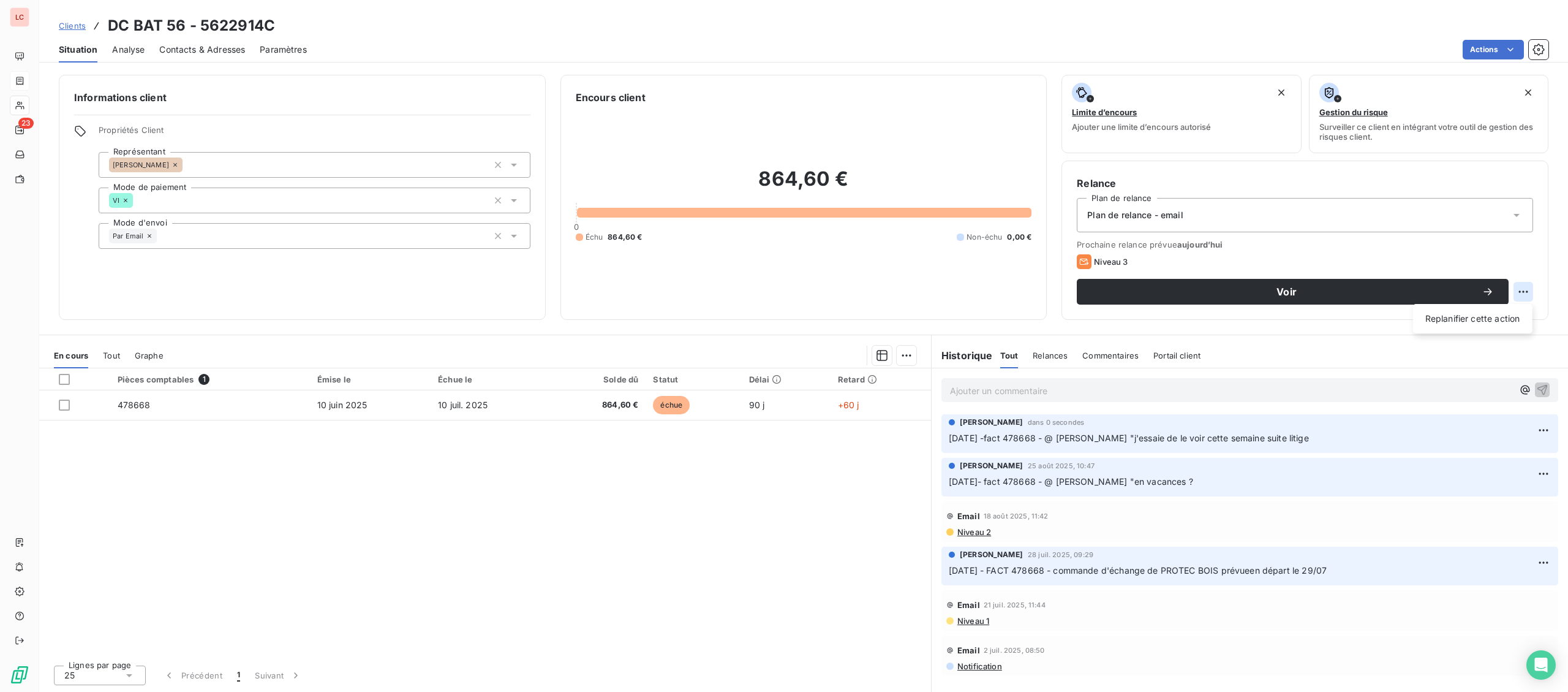
click at [1520, 292] on html "LC 23 Clients DC BAT 56 - 5622914C Situation Analyse Contacts & Adresses Paramè…" at bounding box center [784, 346] width 1568 height 692
click at [1468, 316] on div "Replanifier cette action" at bounding box center [1473, 318] width 109 height 19
select select "8"
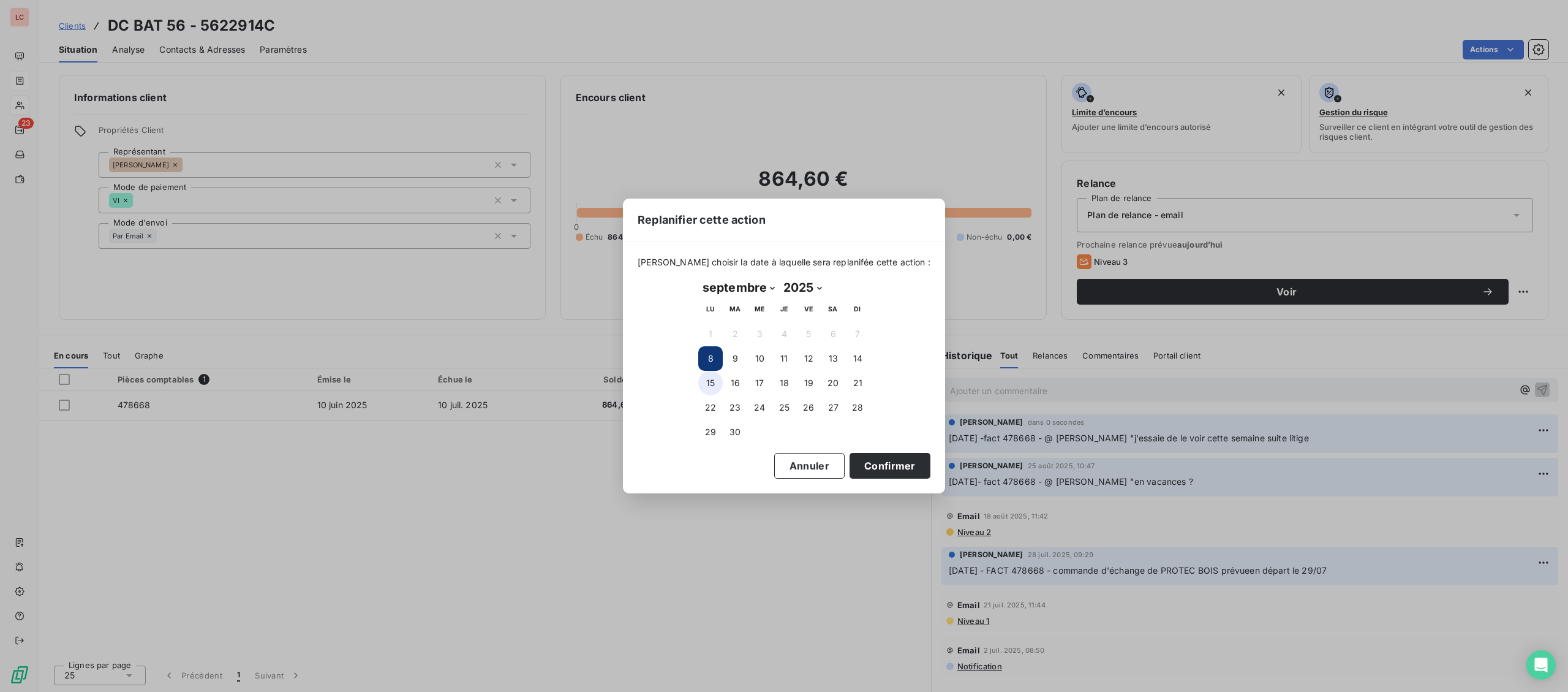
click at [707, 381] on button "15" at bounding box center [710, 383] width 24 height 24
click at [879, 463] on button "Confirmer" at bounding box center [890, 466] width 81 height 26
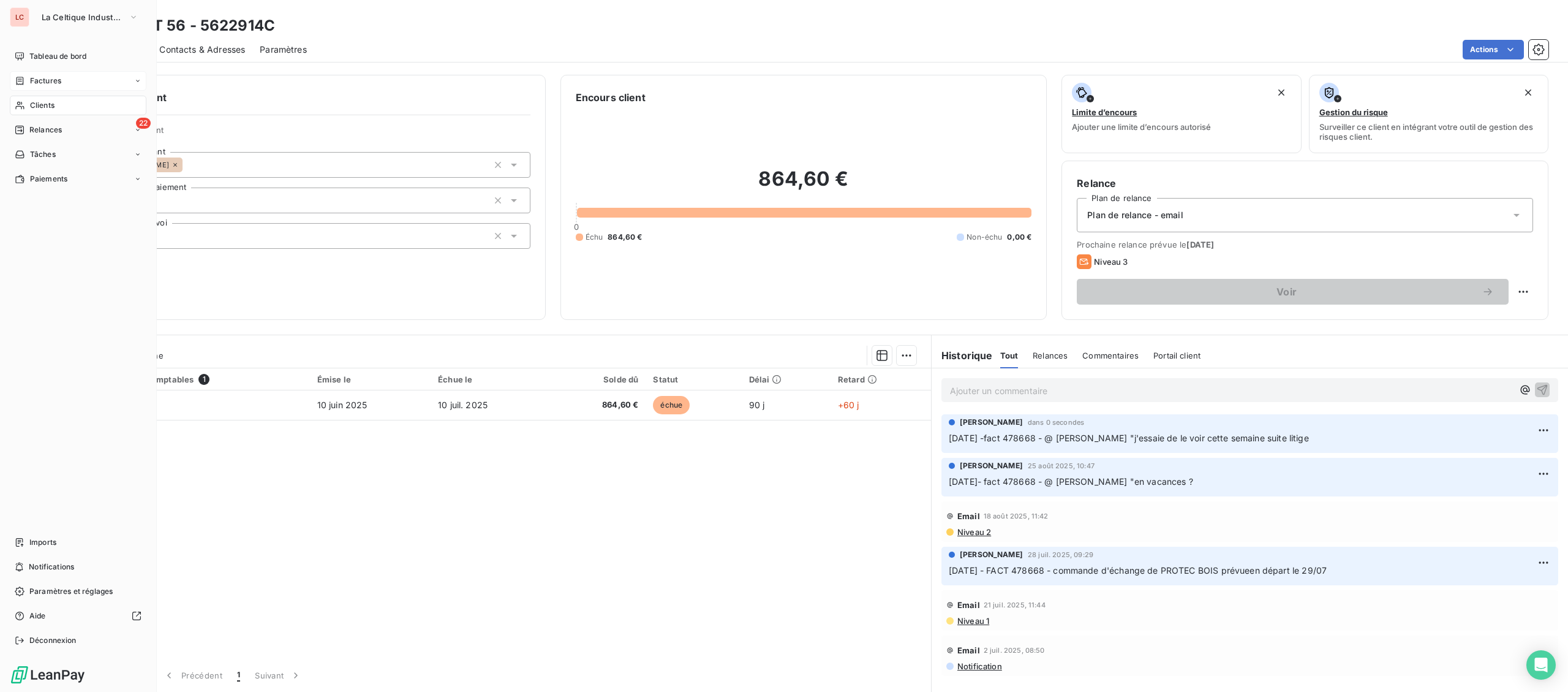
click at [39, 73] on div "Factures" at bounding box center [78, 81] width 137 height 19
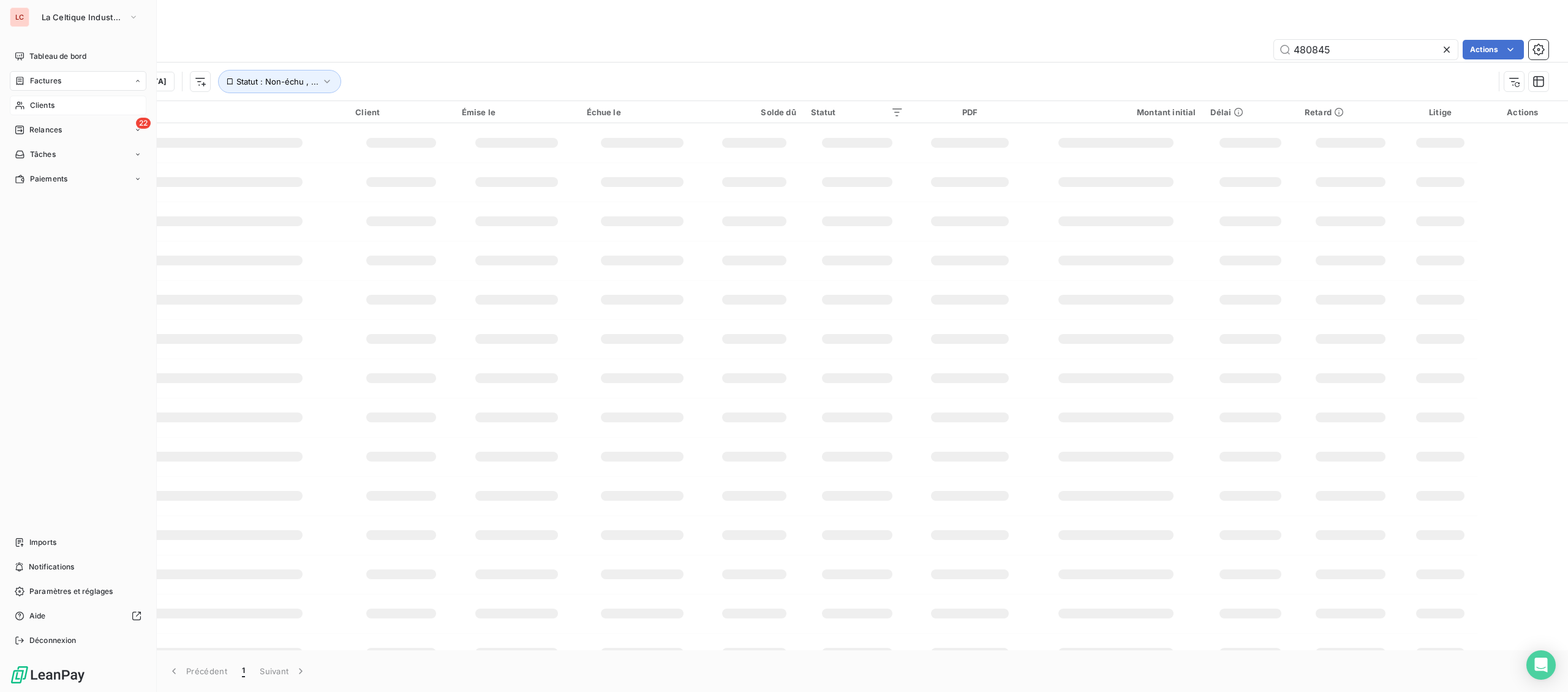
click at [37, 105] on nav "Tableau de bord Factures Factures Avoirs Clients 22 Relances Tâches Paiements" at bounding box center [78, 117] width 137 height 142
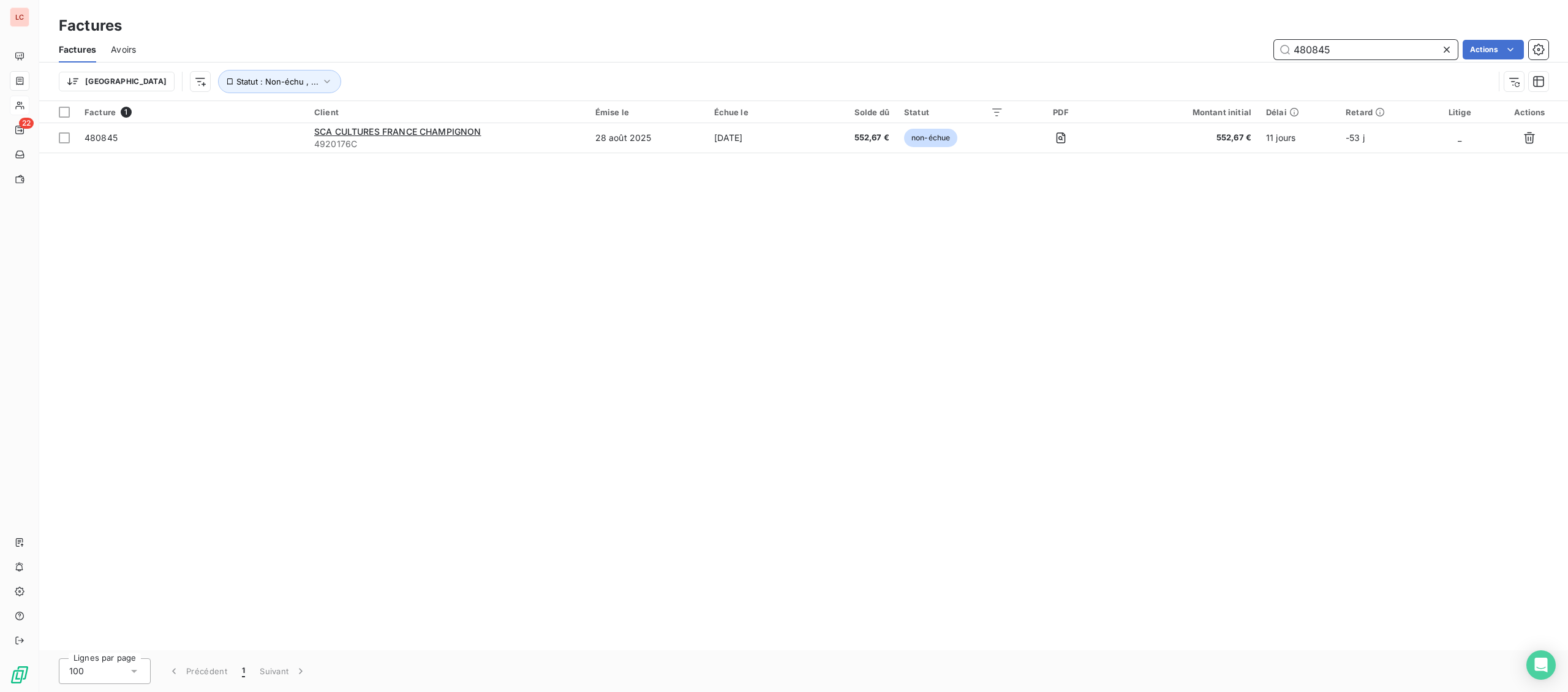
click at [1356, 52] on input "480845" at bounding box center [1365, 49] width 183 height 19
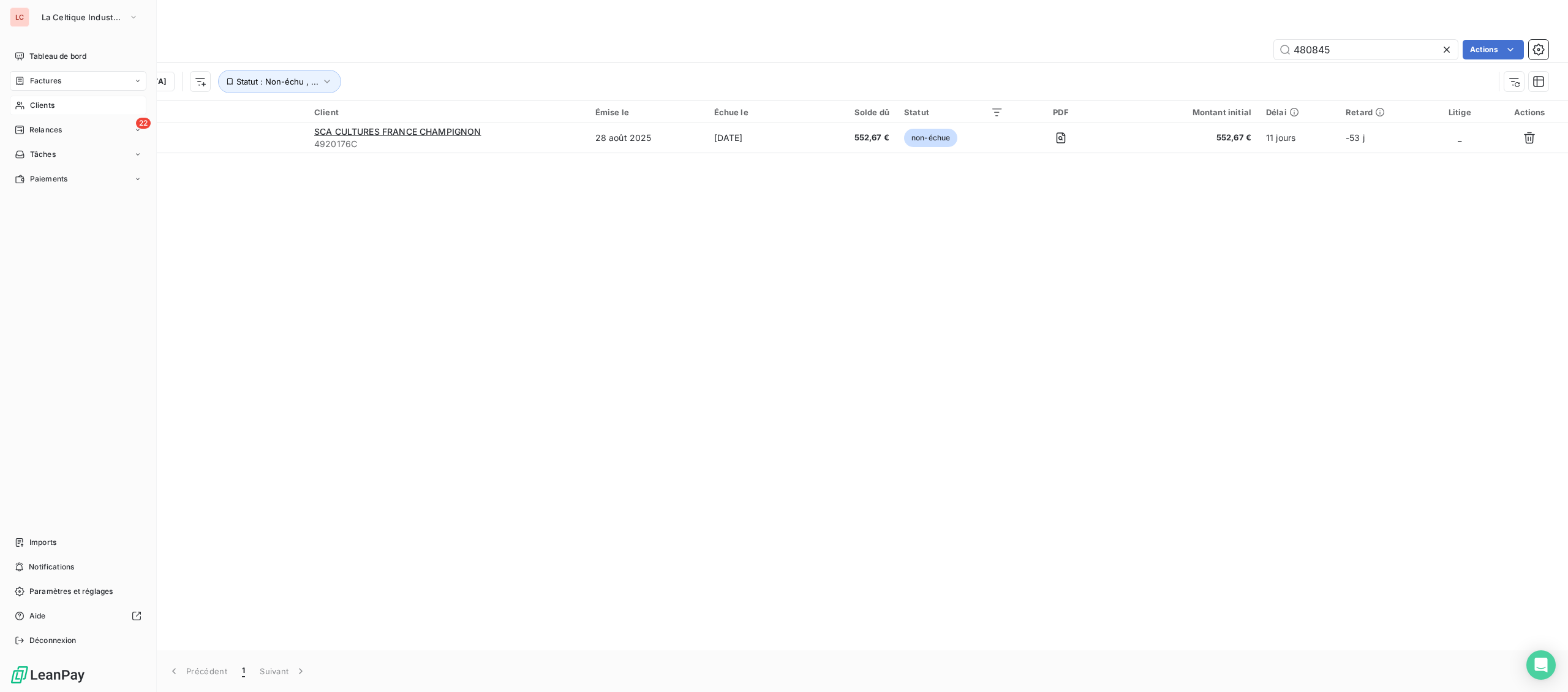
click at [49, 105] on span "Clients" at bounding box center [42, 105] width 24 height 11
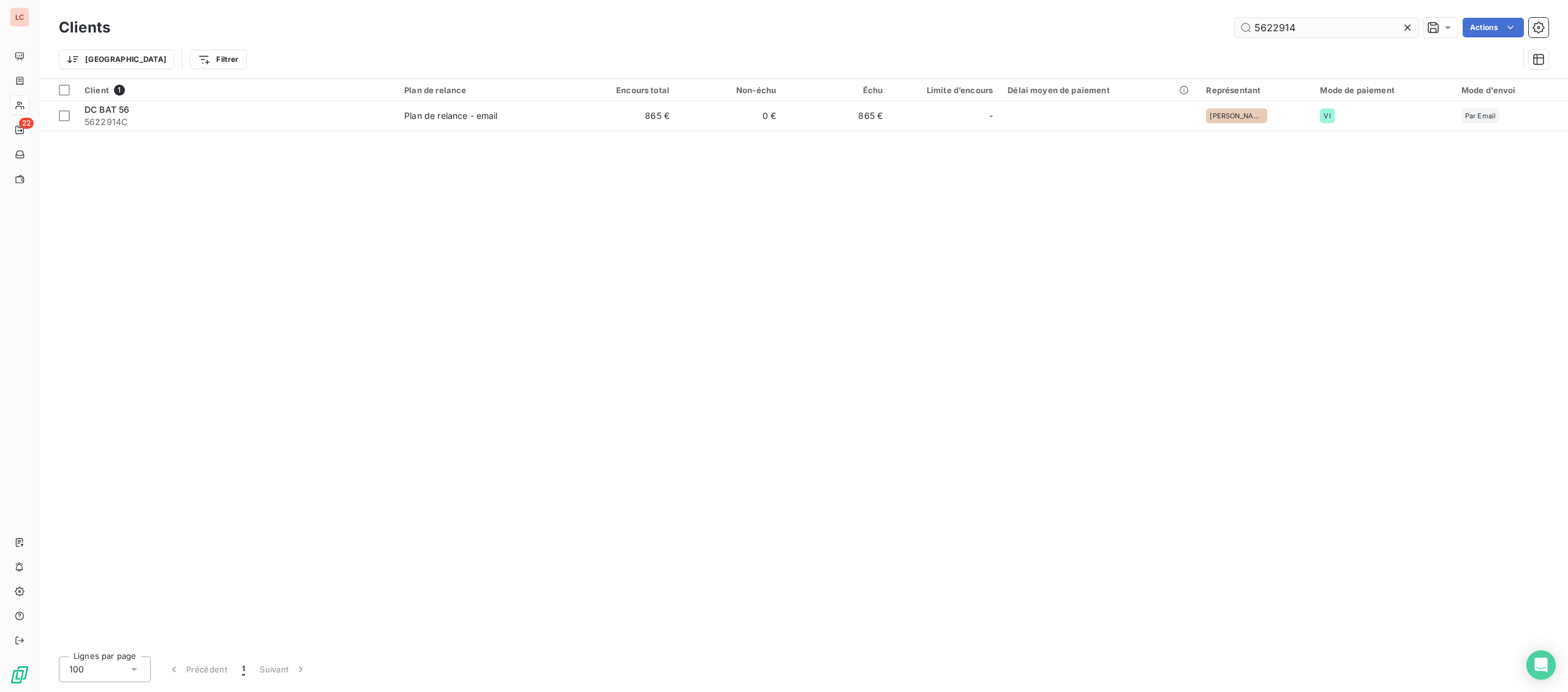
click at [1302, 24] on input "5622914" at bounding box center [1326, 27] width 183 height 19
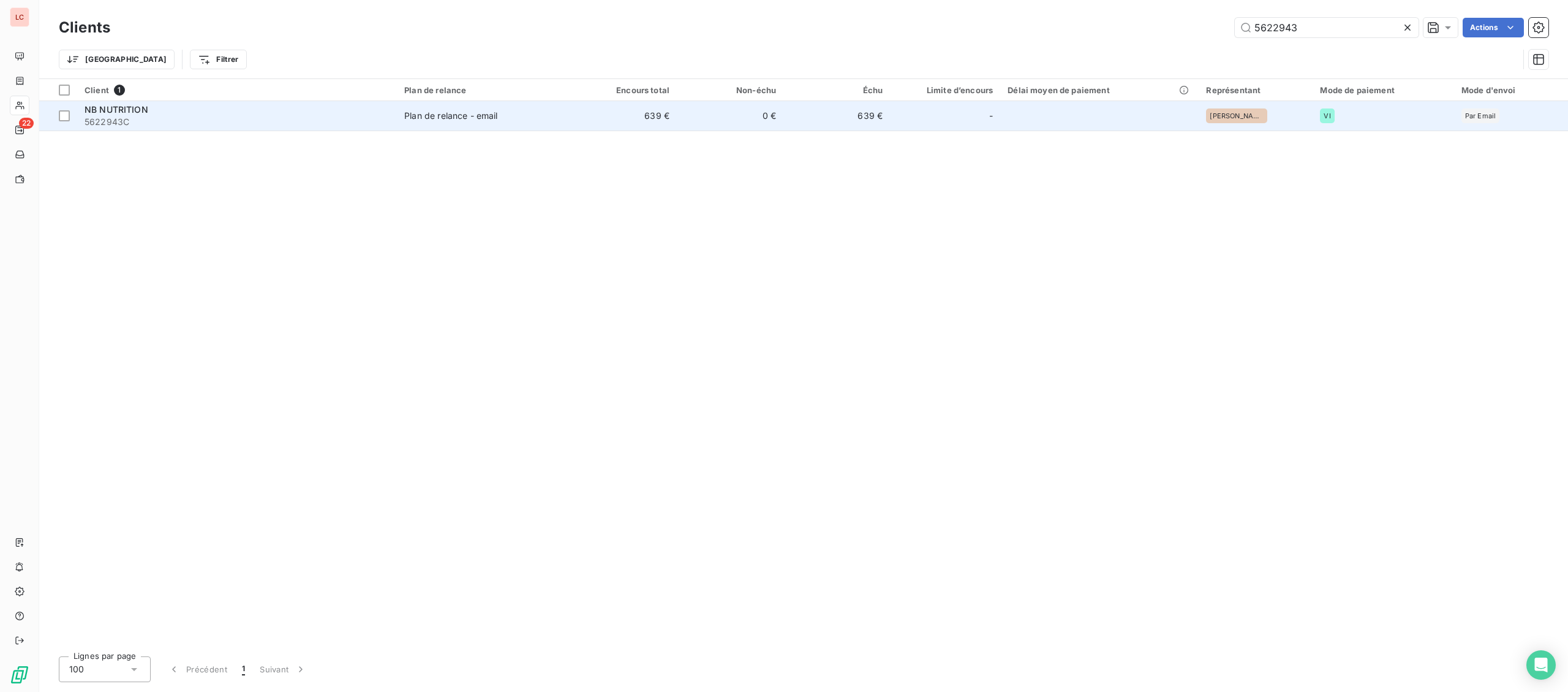
type input "5622943"
click at [326, 125] on span "5622943C" at bounding box center [237, 122] width 305 height 12
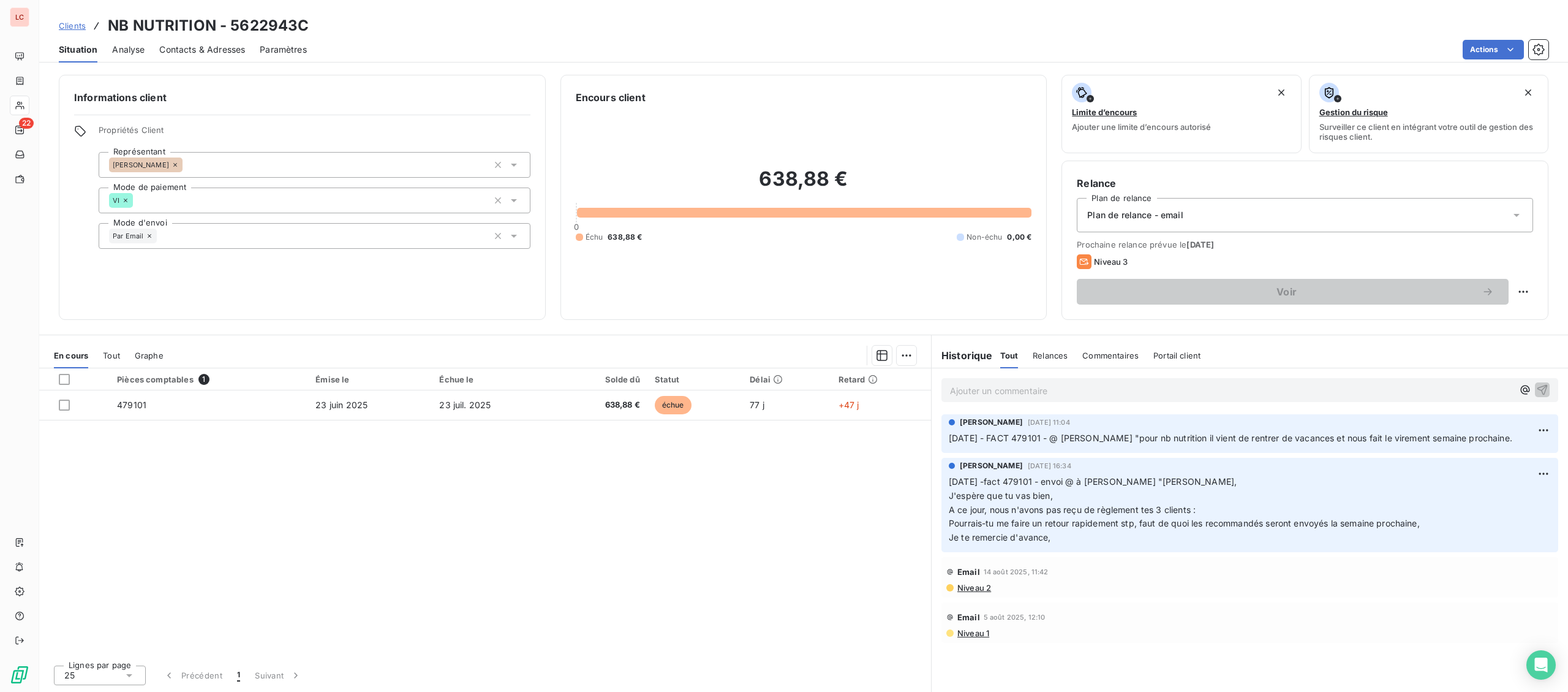
click at [1016, 390] on p "Ajouter un commentaire ﻿" at bounding box center [1231, 390] width 563 height 15
click at [1152, 395] on p "[DATE]- fact 479101 - @ [PERSON_NAME] "" at bounding box center [1231, 390] width 563 height 14
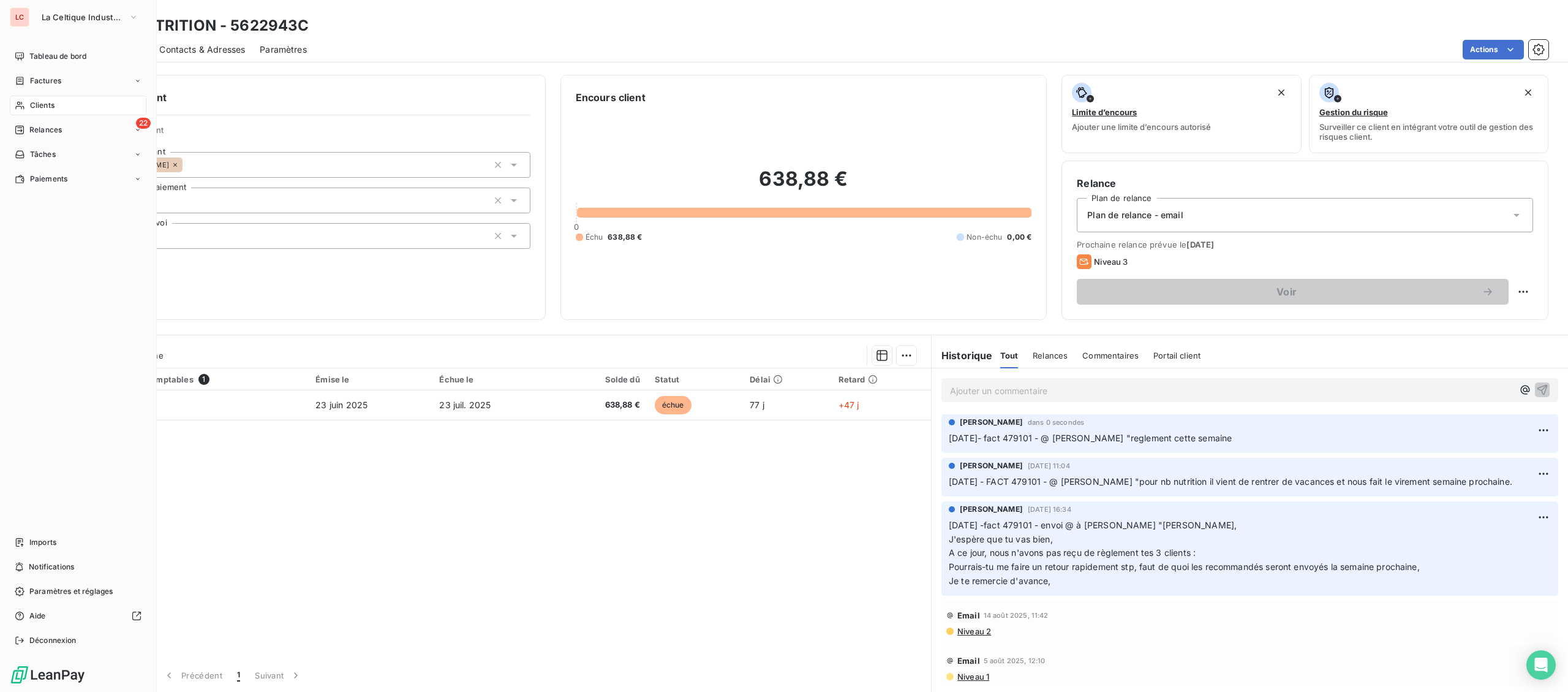
click at [32, 105] on span "Clients" at bounding box center [42, 105] width 24 height 11
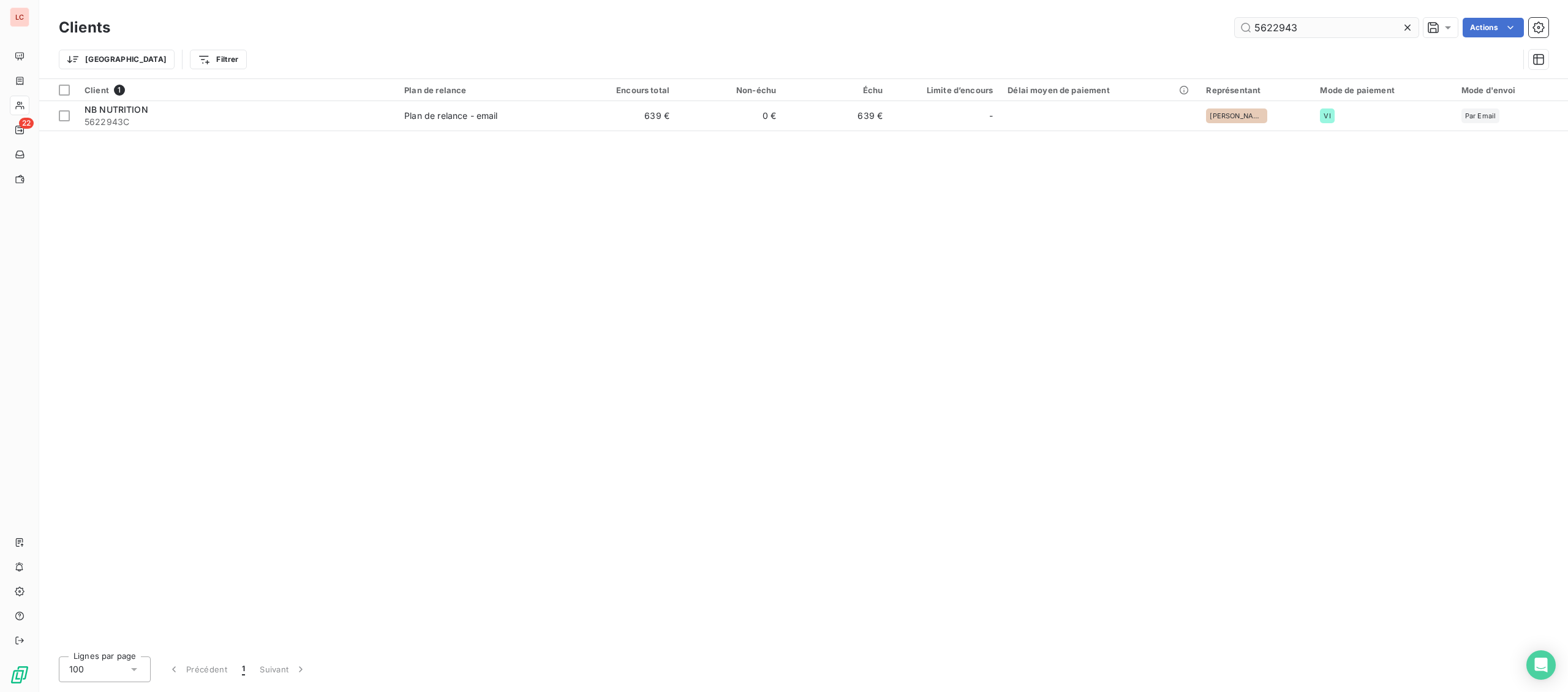
click at [1377, 30] on input "5622943" at bounding box center [1326, 27] width 183 height 19
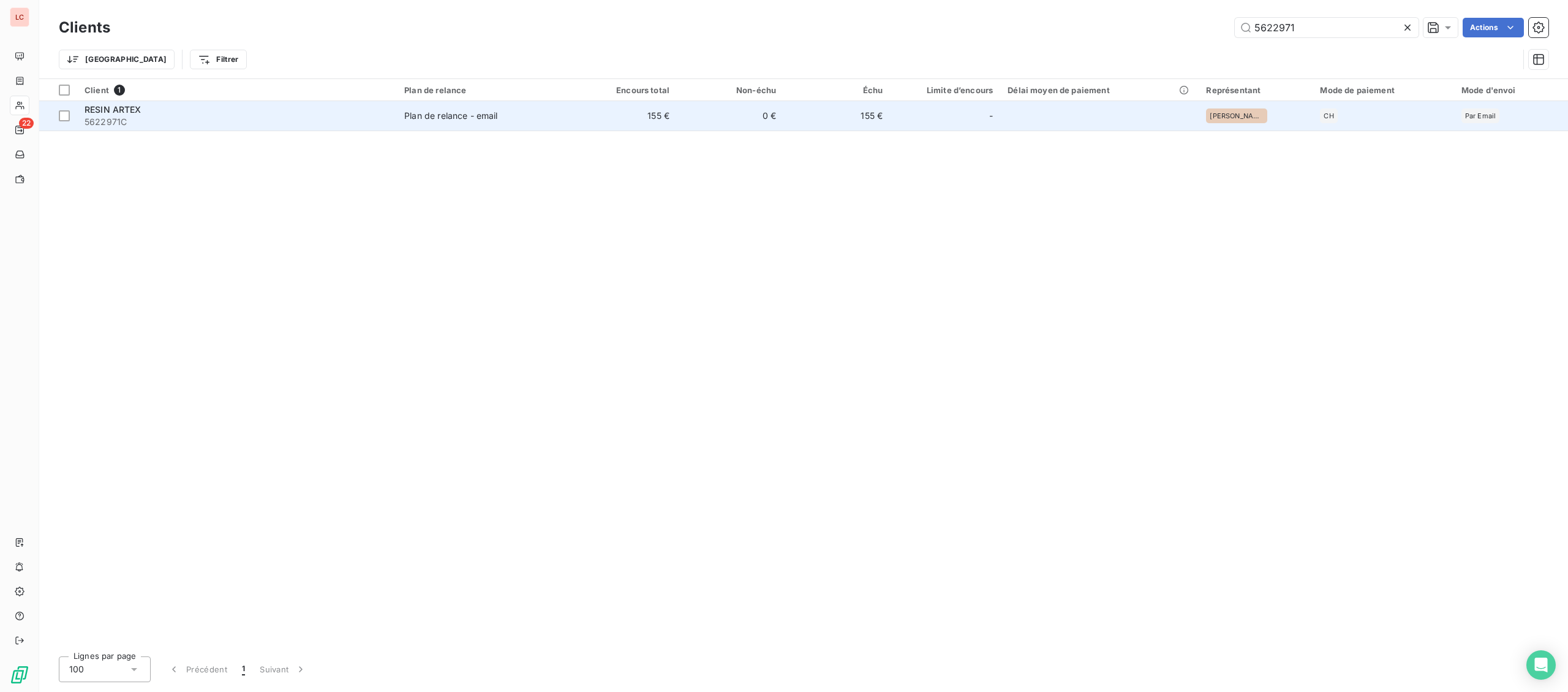
type input "5622971"
click at [517, 125] on td "Plan de relance - email" at bounding box center [484, 115] width 173 height 30
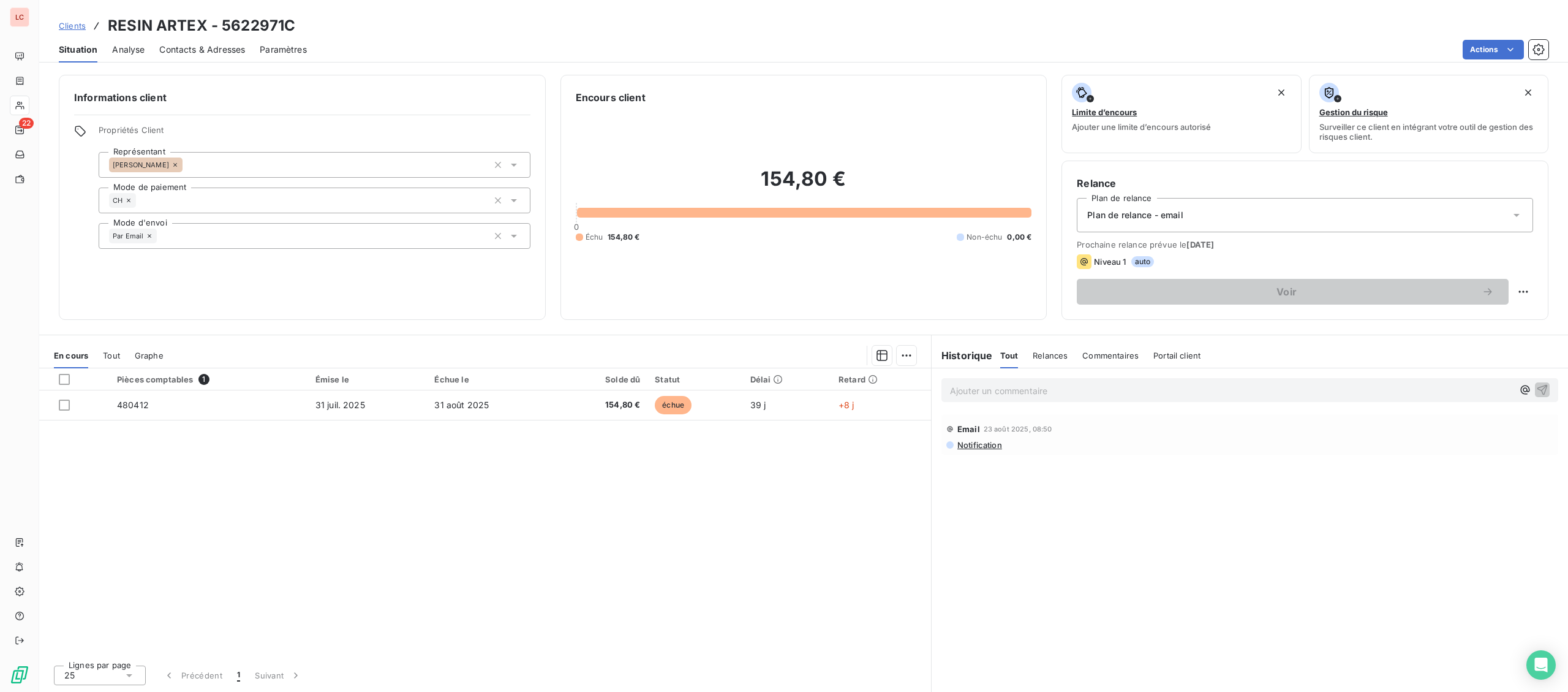
click at [998, 390] on p "Ajouter un commentaire ﻿" at bounding box center [1231, 390] width 563 height 15
click at [1142, 383] on div "[DATE] -fact 480412 - @ [PERSON_NAME] "" at bounding box center [1231, 389] width 563 height 15
click at [1159, 390] on p "[DATE] -fact 480412 - @ [PERSON_NAME] "pas relancé" at bounding box center [1231, 390] width 563 height 14
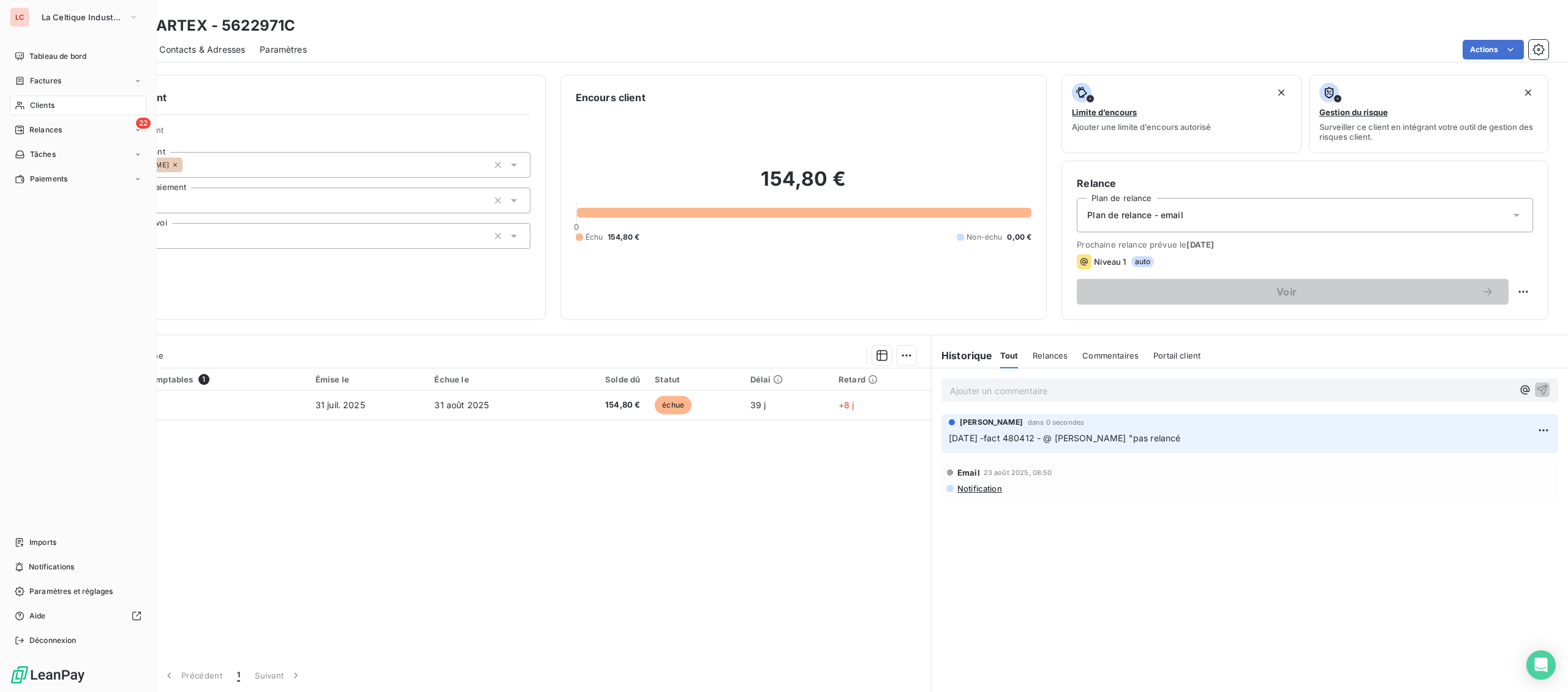
click at [48, 107] on span "Clients" at bounding box center [42, 105] width 24 height 11
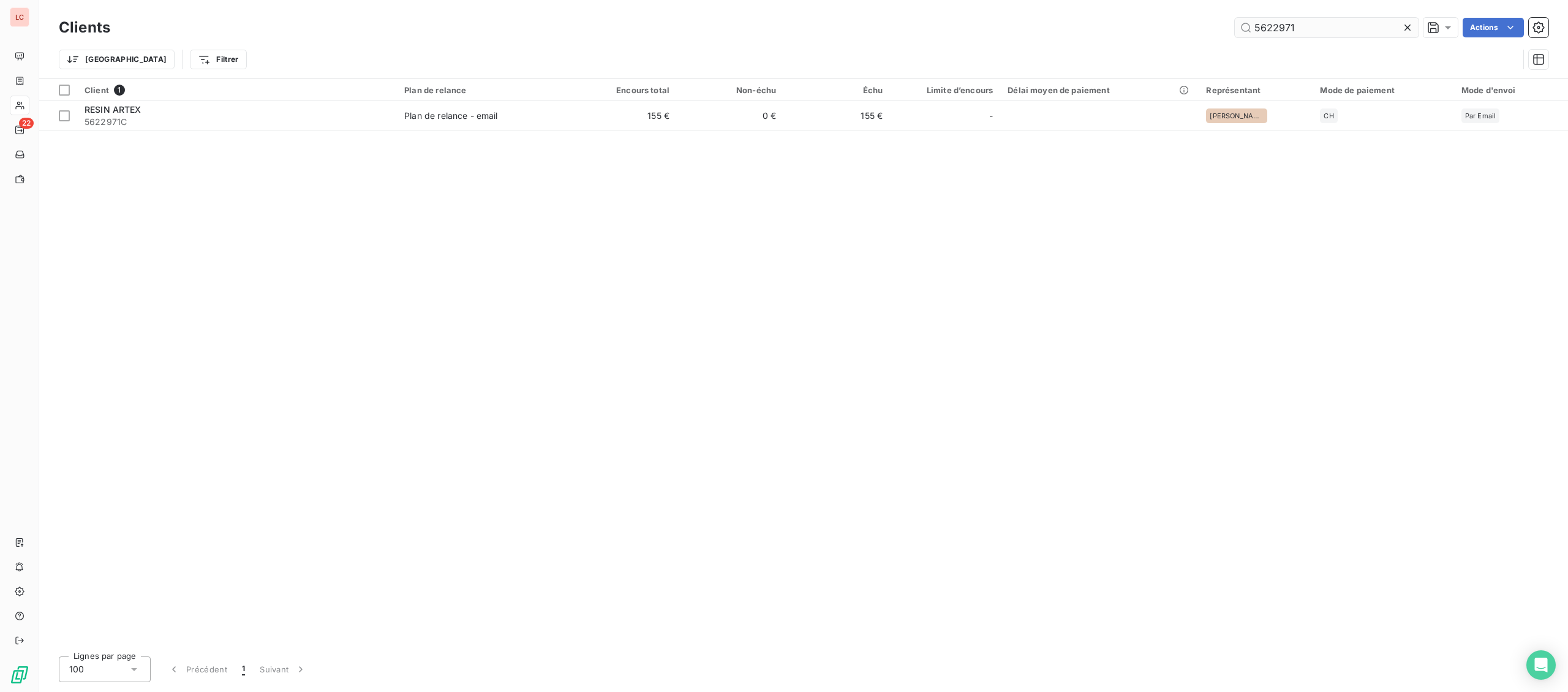
drag, startPoint x: 1323, startPoint y: 27, endPoint x: 1261, endPoint y: 32, distance: 62.2
click at [1261, 32] on input "5622971" at bounding box center [1326, 27] width 183 height 19
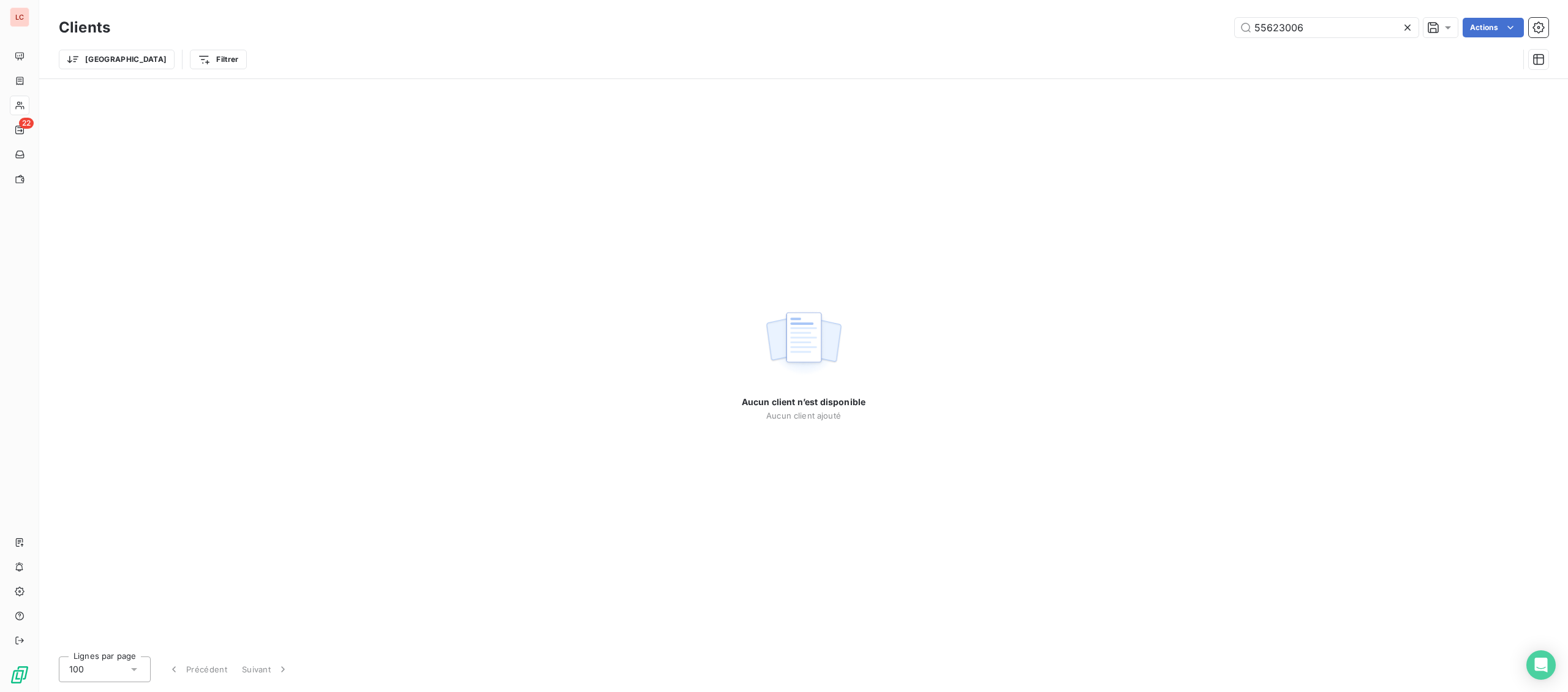
drag, startPoint x: 1321, startPoint y: 24, endPoint x: 1056, endPoint y: 44, distance: 265.8
click at [1235, 37] on input "55623006" at bounding box center [1326, 27] width 183 height 19
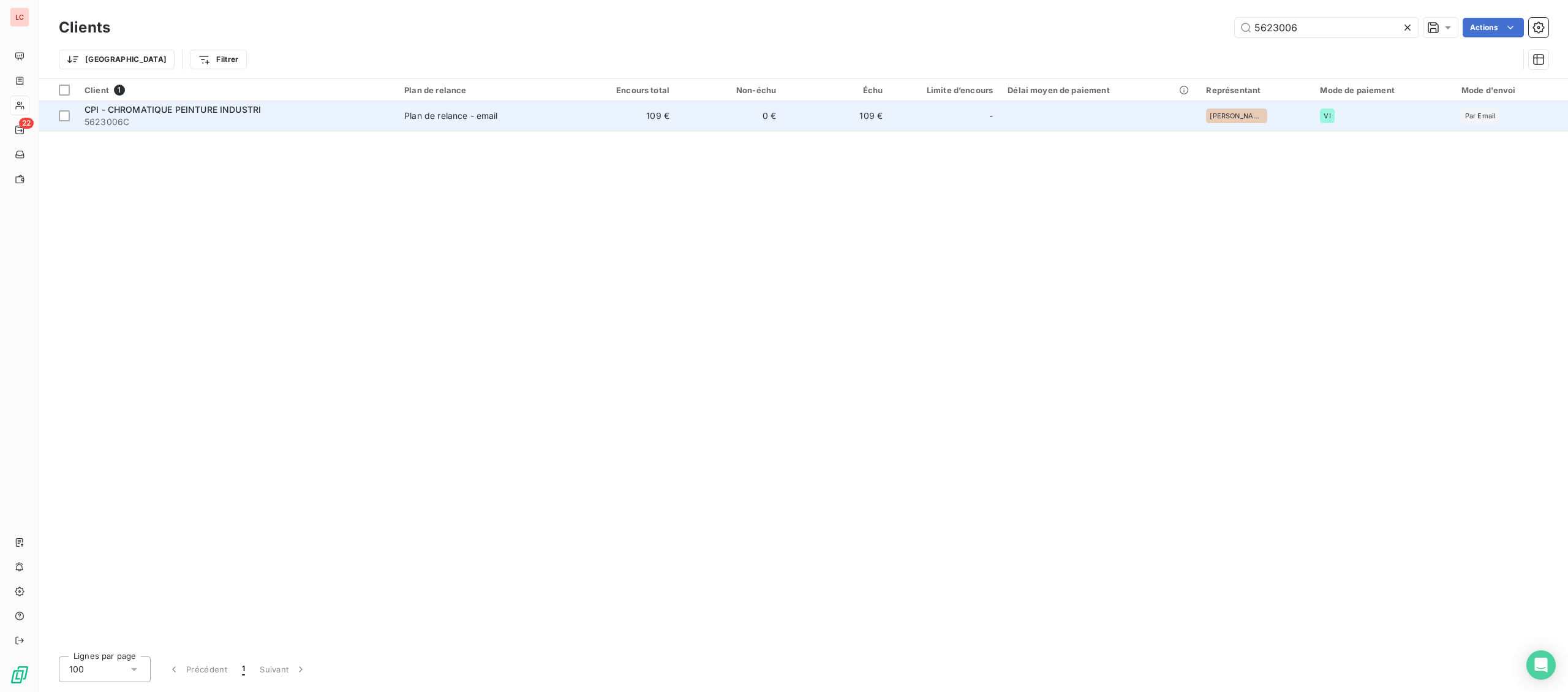
type input "5623006"
click at [435, 110] on div "Plan de relance - email" at bounding box center [450, 115] width 93 height 12
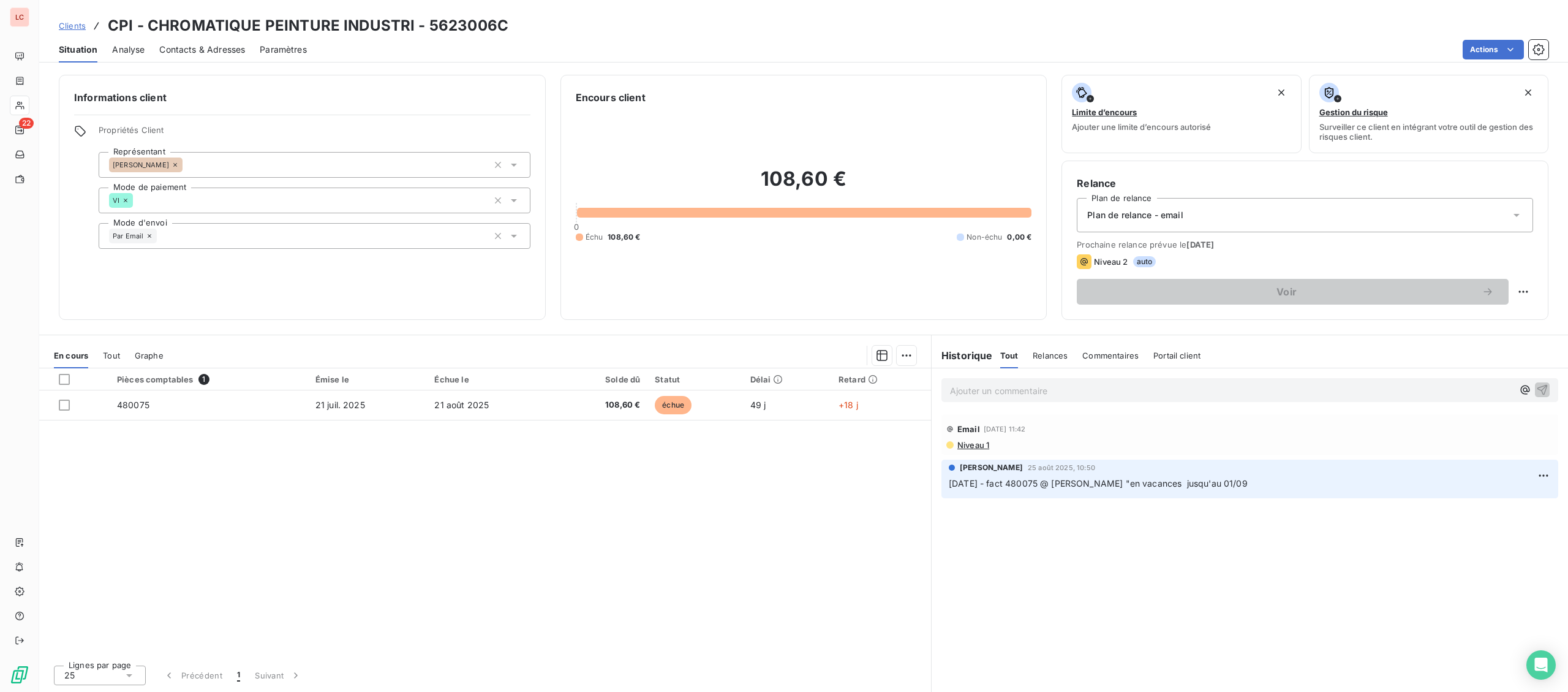
click at [1175, 388] on p "Ajouter un commentaire ﻿" at bounding box center [1231, 390] width 563 height 15
drag, startPoint x: 1259, startPoint y: 385, endPoint x: 1210, endPoint y: 410, distance: 55.0
click at [1258, 385] on p "[DATE] -fact 480075 - @ [PERSON_NAME] "" at bounding box center [1231, 390] width 563 height 14
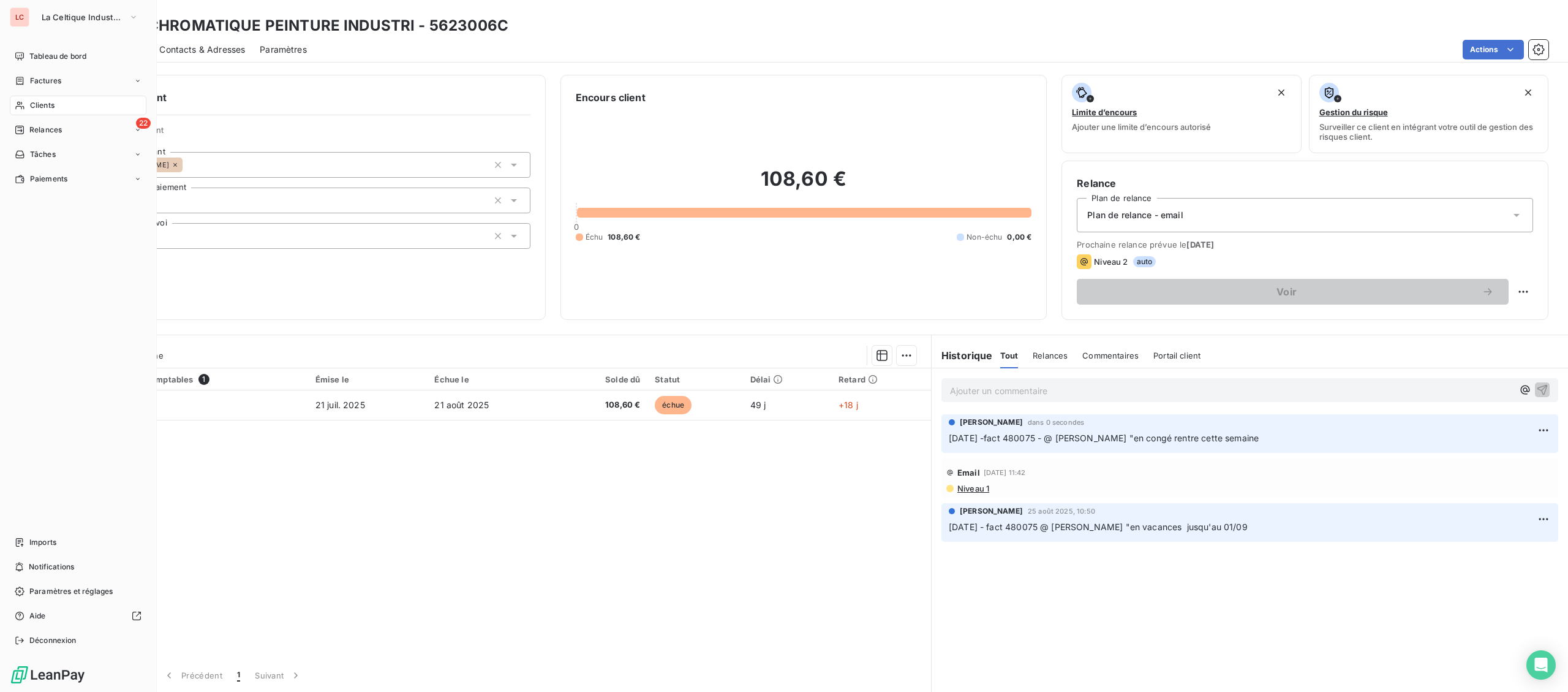
click at [25, 109] on div "Clients" at bounding box center [78, 105] width 137 height 19
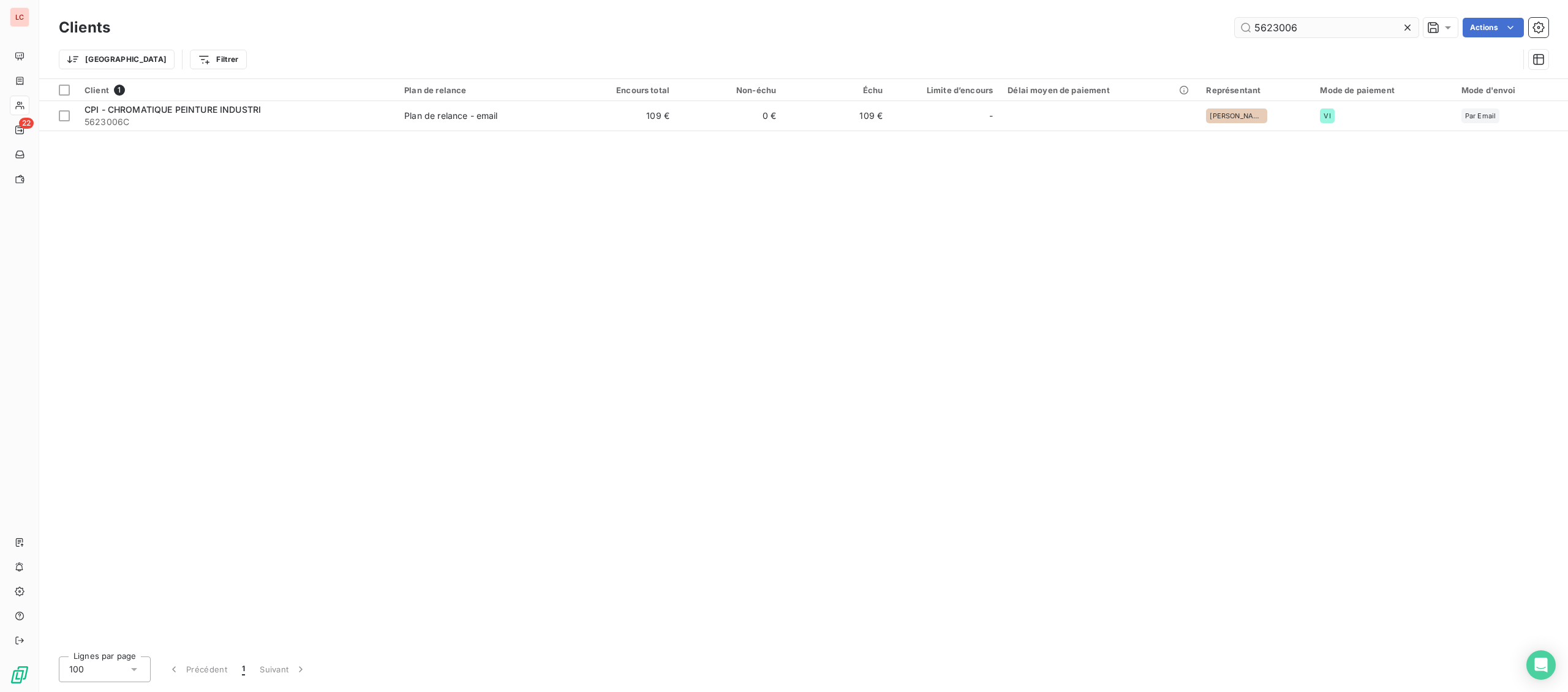
drag, startPoint x: 1318, startPoint y: 32, endPoint x: 1178, endPoint y: 24, distance: 140.2
click at [1235, 24] on input "5623006" at bounding box center [1326, 27] width 183 height 19
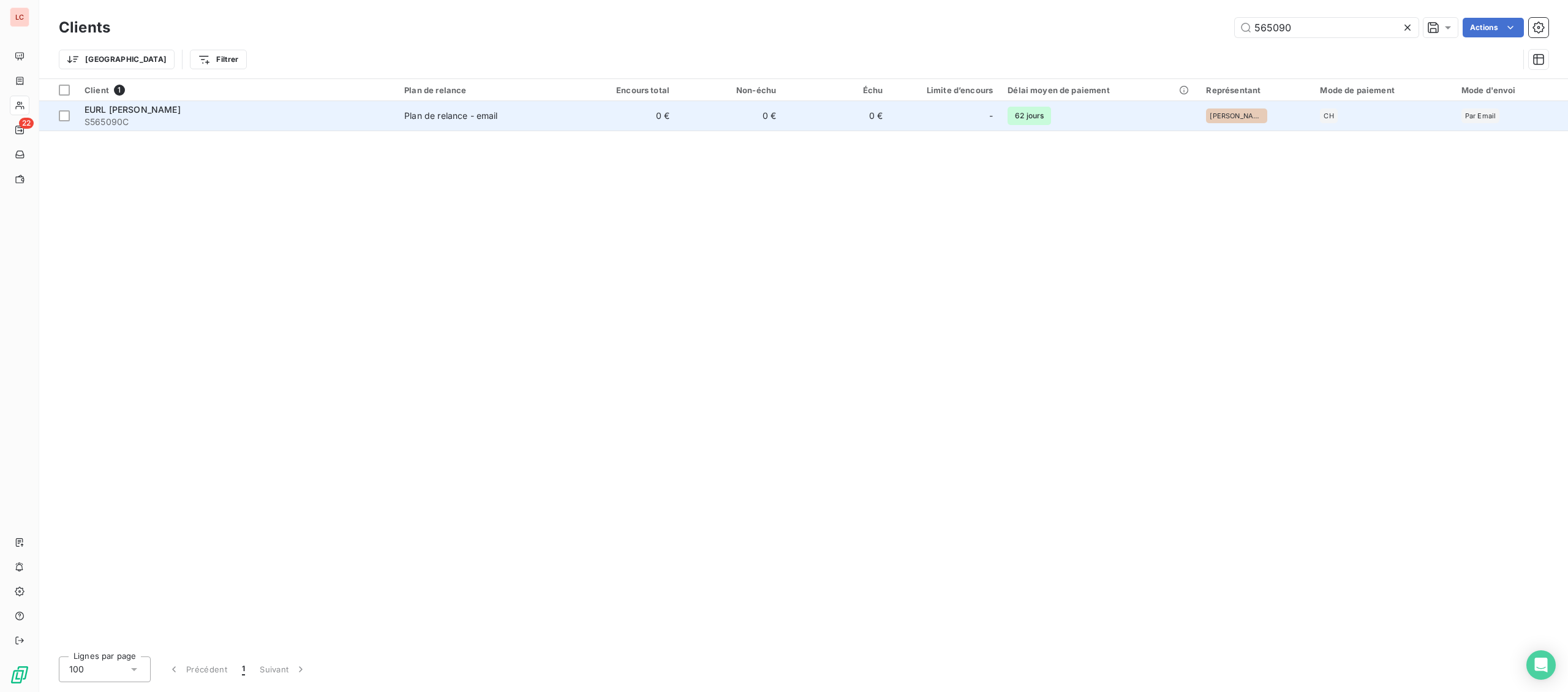
type input "565090"
click at [205, 125] on span "S565090C" at bounding box center [237, 122] width 305 height 12
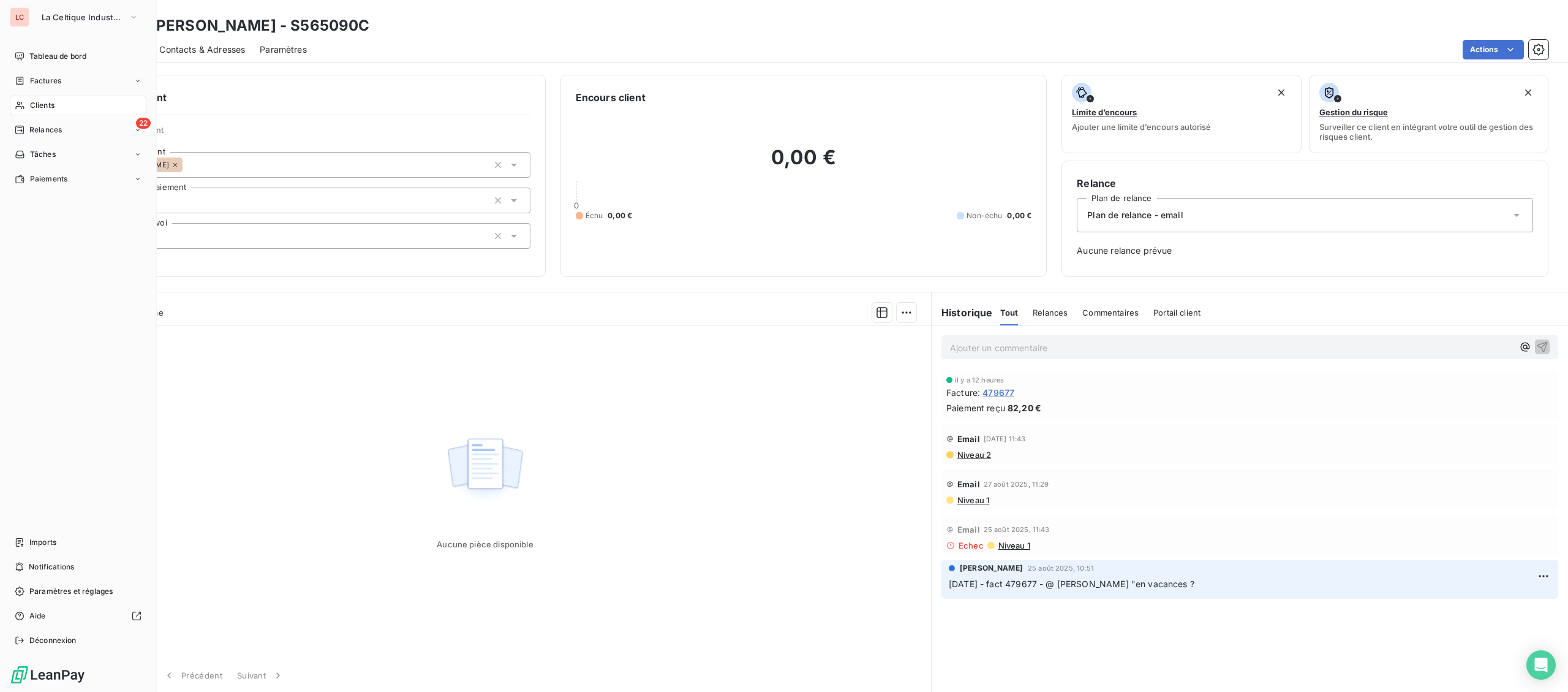
click at [60, 81] on span "Factures" at bounding box center [45, 81] width 31 height 11
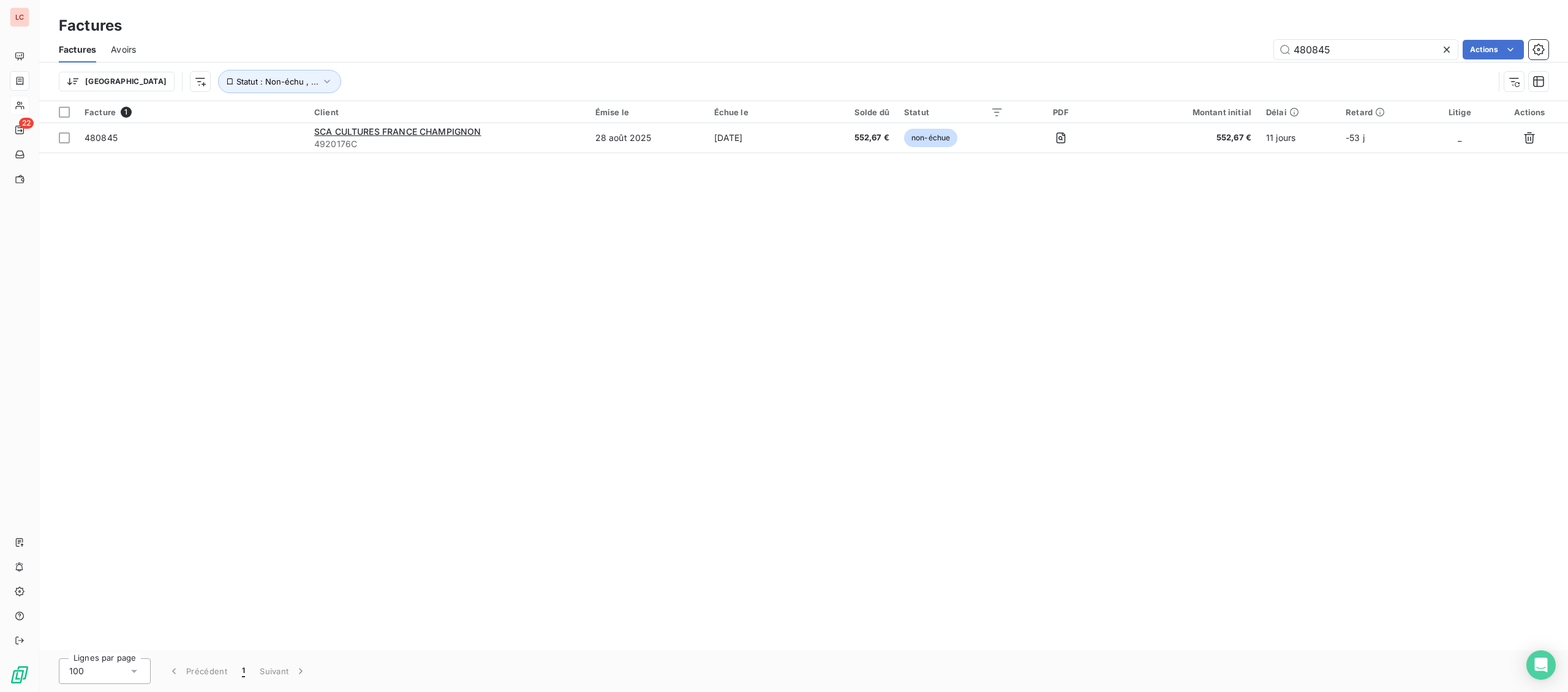
drag, startPoint x: 1249, startPoint y: 48, endPoint x: 1131, endPoint y: 22, distance: 120.8
click at [1274, 49] on input "480845" at bounding box center [1365, 49] width 183 height 19
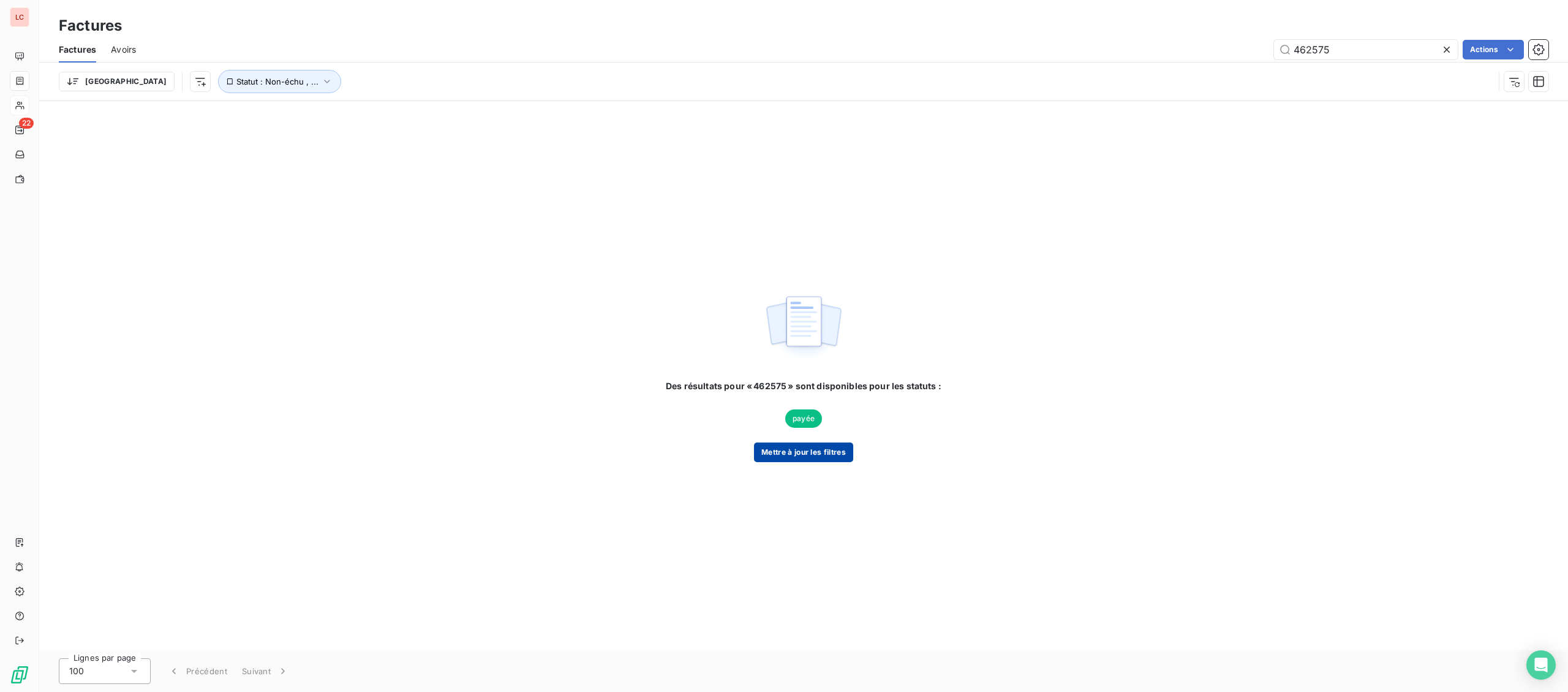
type input "462575"
click at [826, 454] on button "Mettre à jour les filtres" at bounding box center [804, 452] width 99 height 19
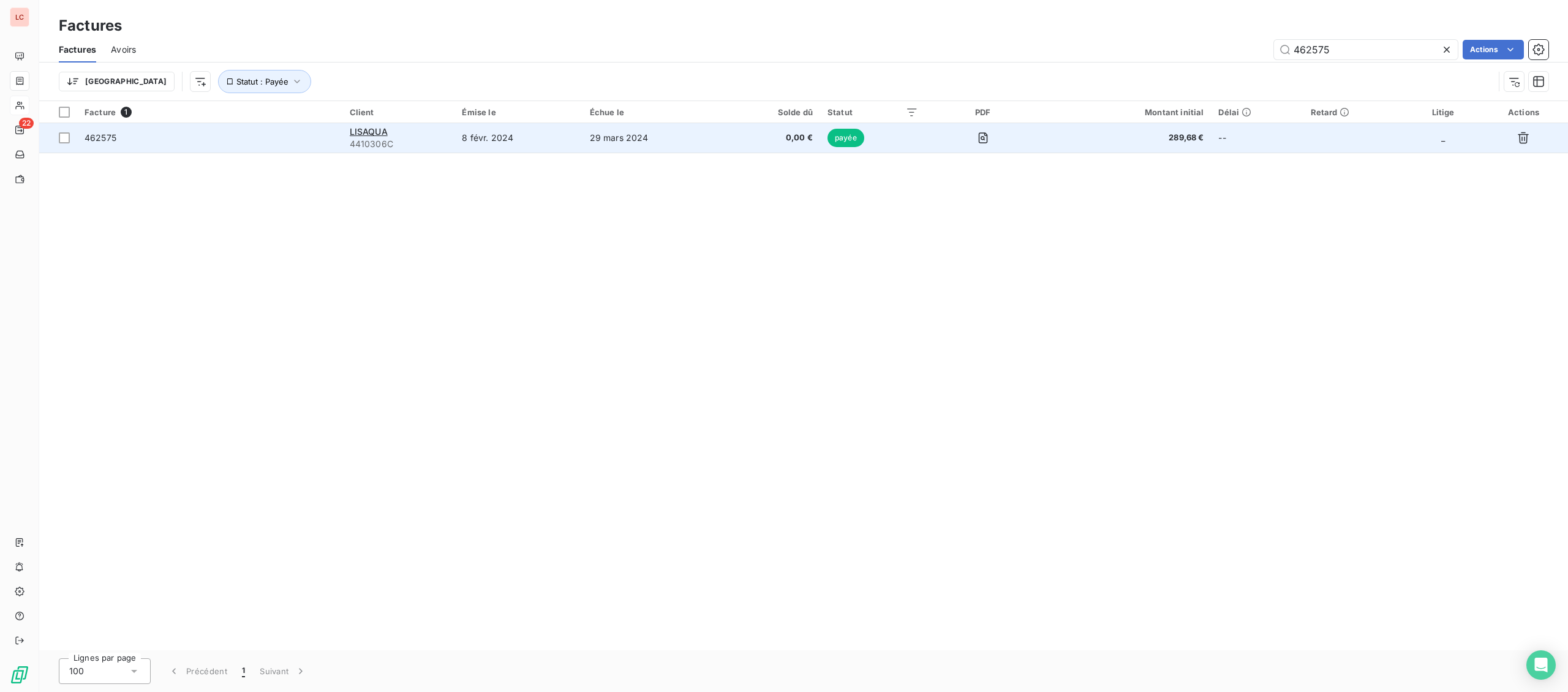
click at [414, 145] on span "4410306C" at bounding box center [399, 144] width 98 height 12
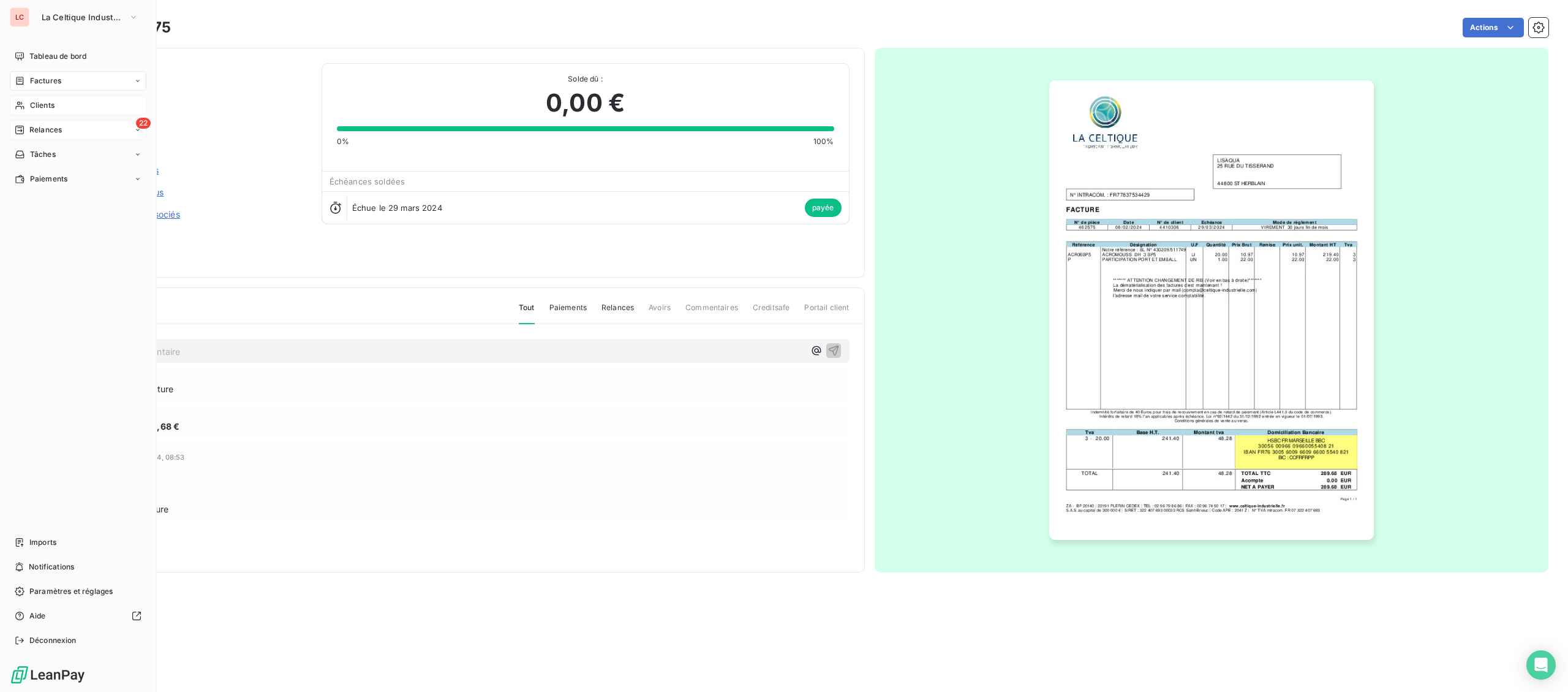
click at [42, 125] on span "Relances" at bounding box center [45, 130] width 32 height 11
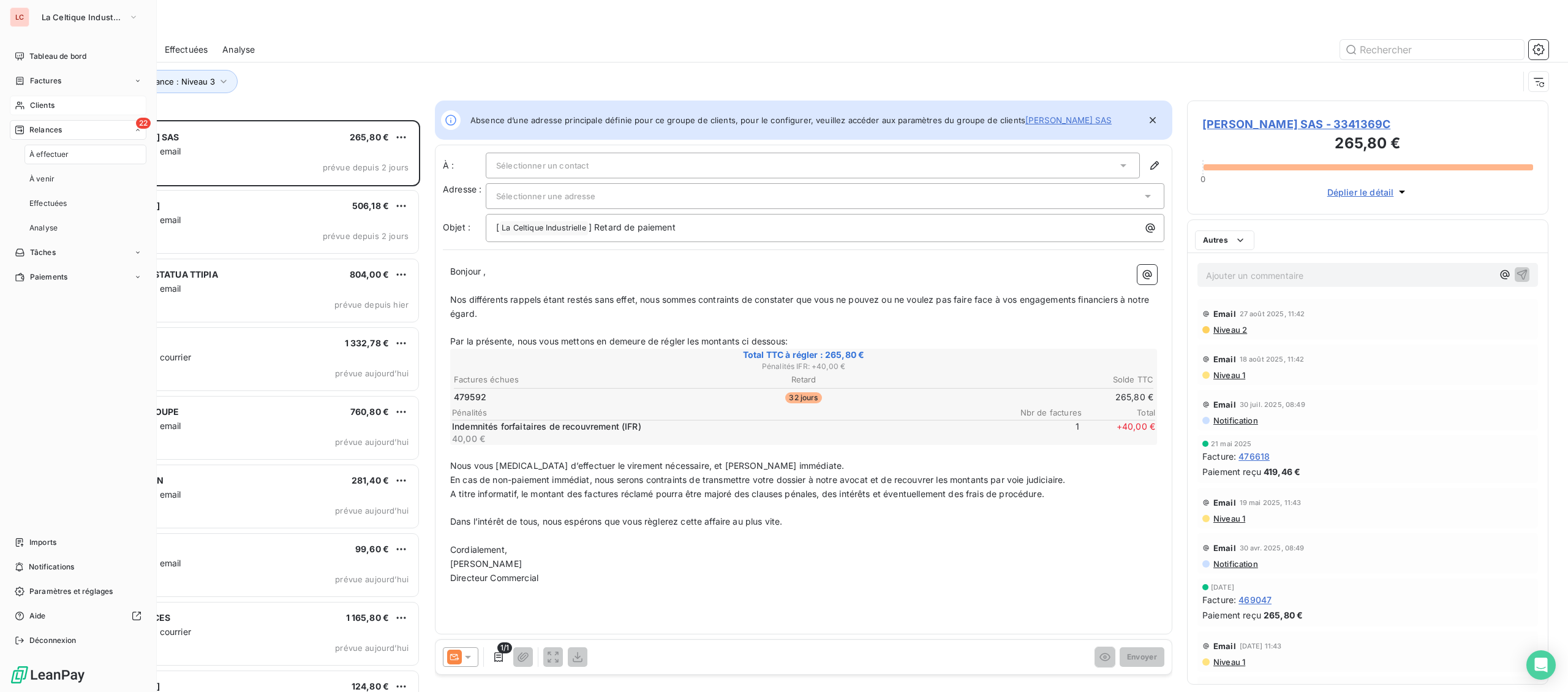
scroll to position [572, 361]
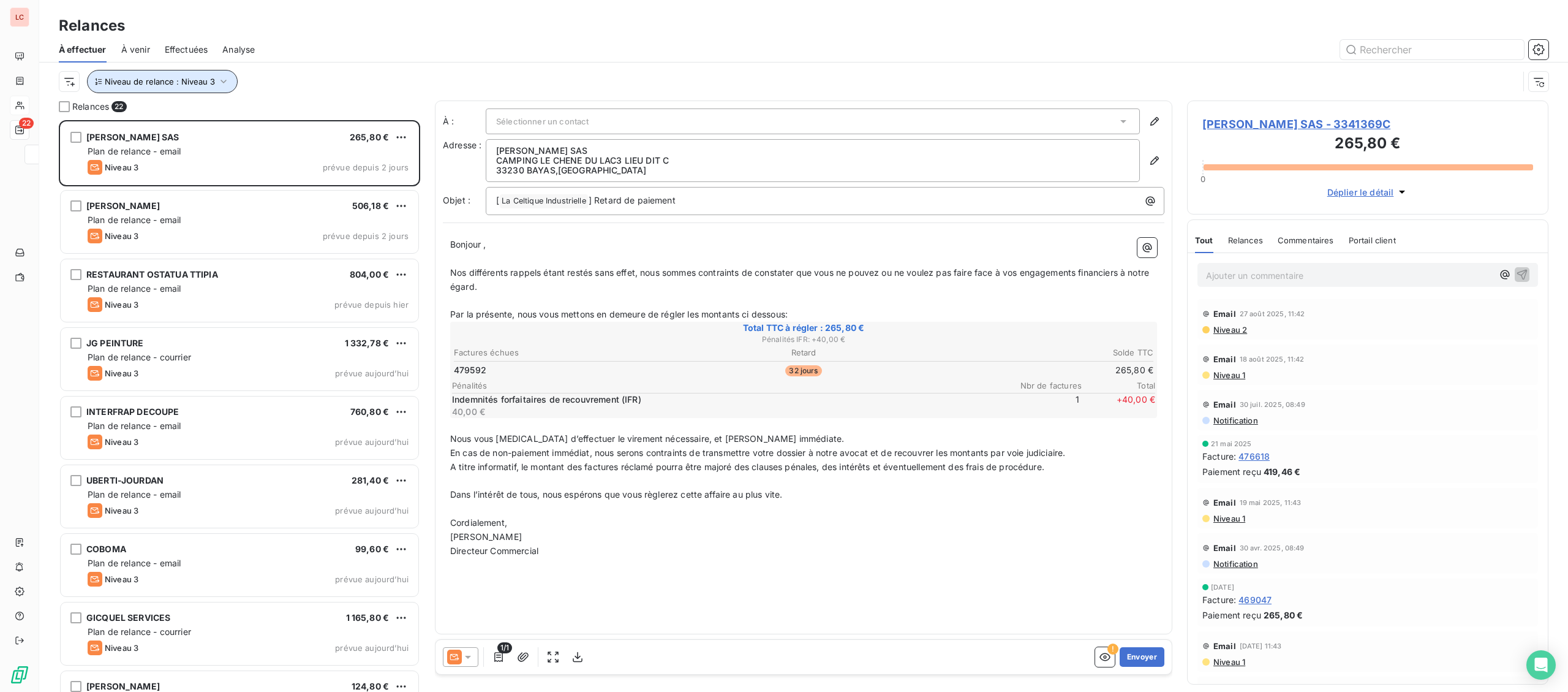
click at [191, 79] on span "Niveau de relance : Niveau 3" at bounding box center [160, 81] width 110 height 10
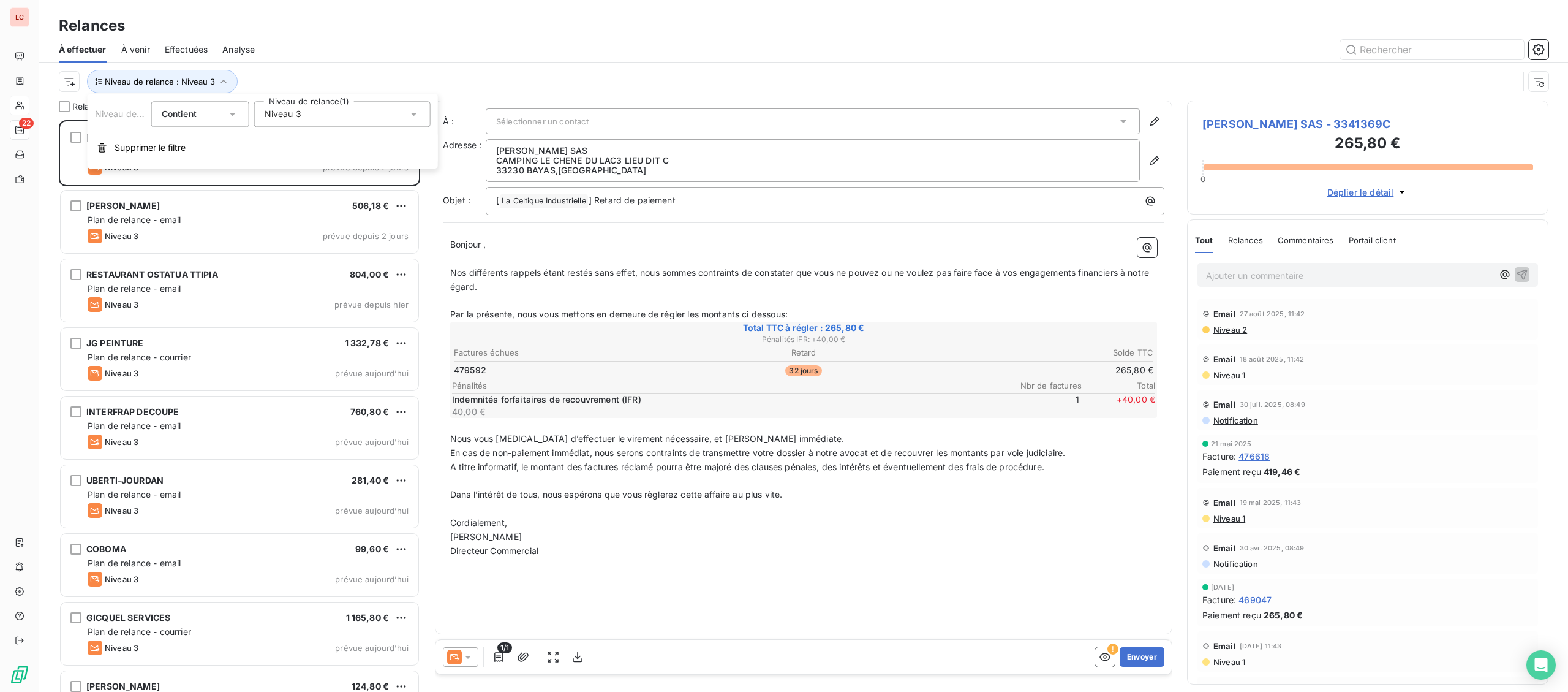
click at [312, 117] on div "Niveau 3" at bounding box center [342, 114] width 176 height 26
click at [299, 204] on span "Niveau 3" at bounding box center [296, 206] width 37 height 12
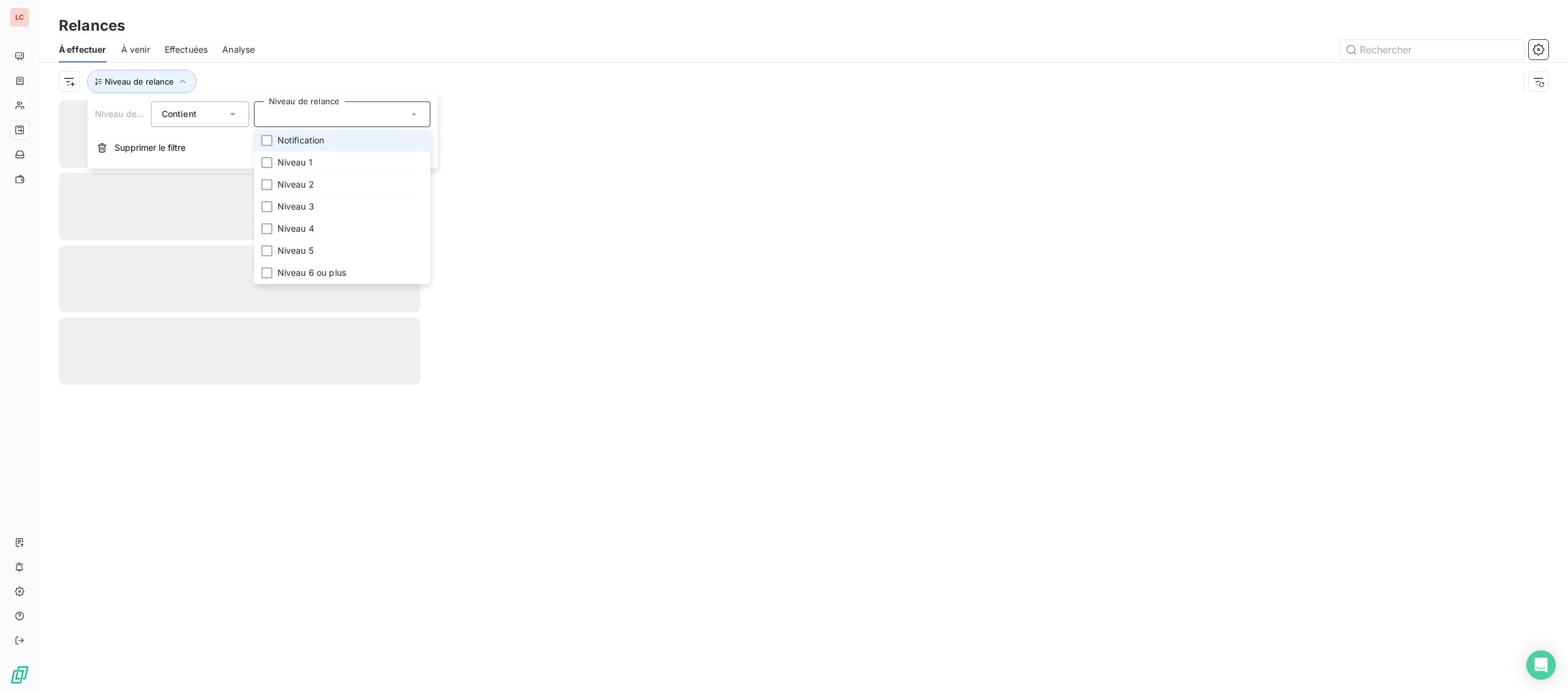
click at [294, 142] on span "Notification" at bounding box center [302, 140] width 47 height 12
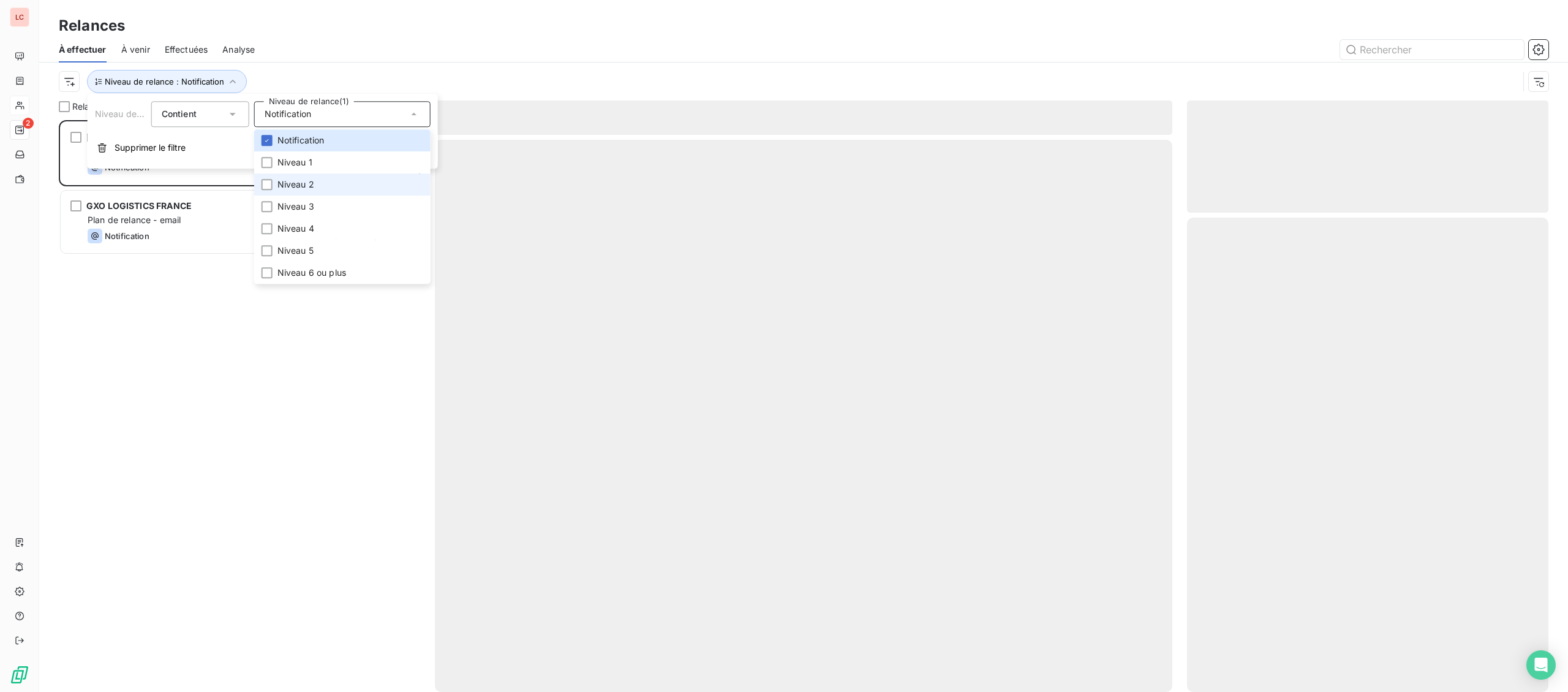
scroll to position [572, 361]
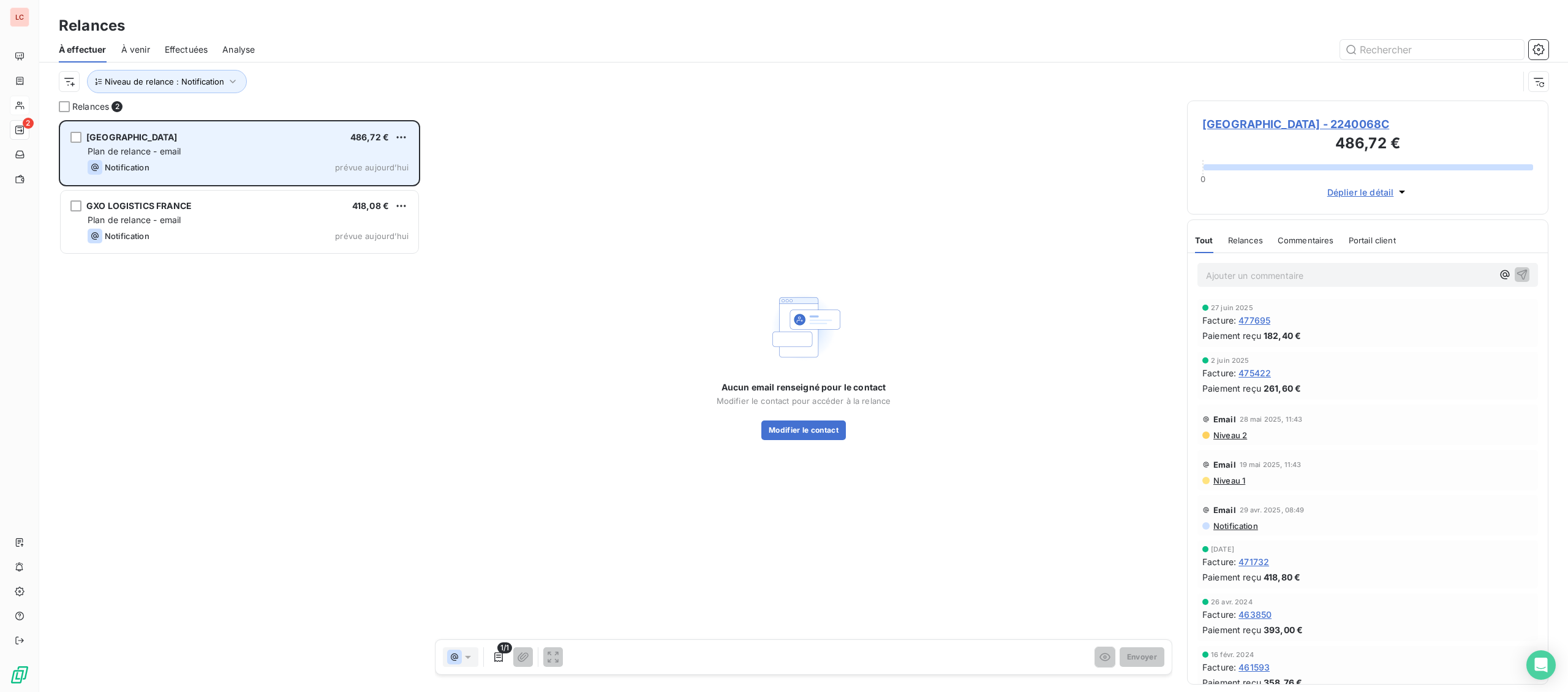
click at [193, 181] on div "[GEOGRAPHIC_DATA] 486,72 € Plan de relance - email Notification prévue aujourd’…" at bounding box center [239, 153] width 358 height 63
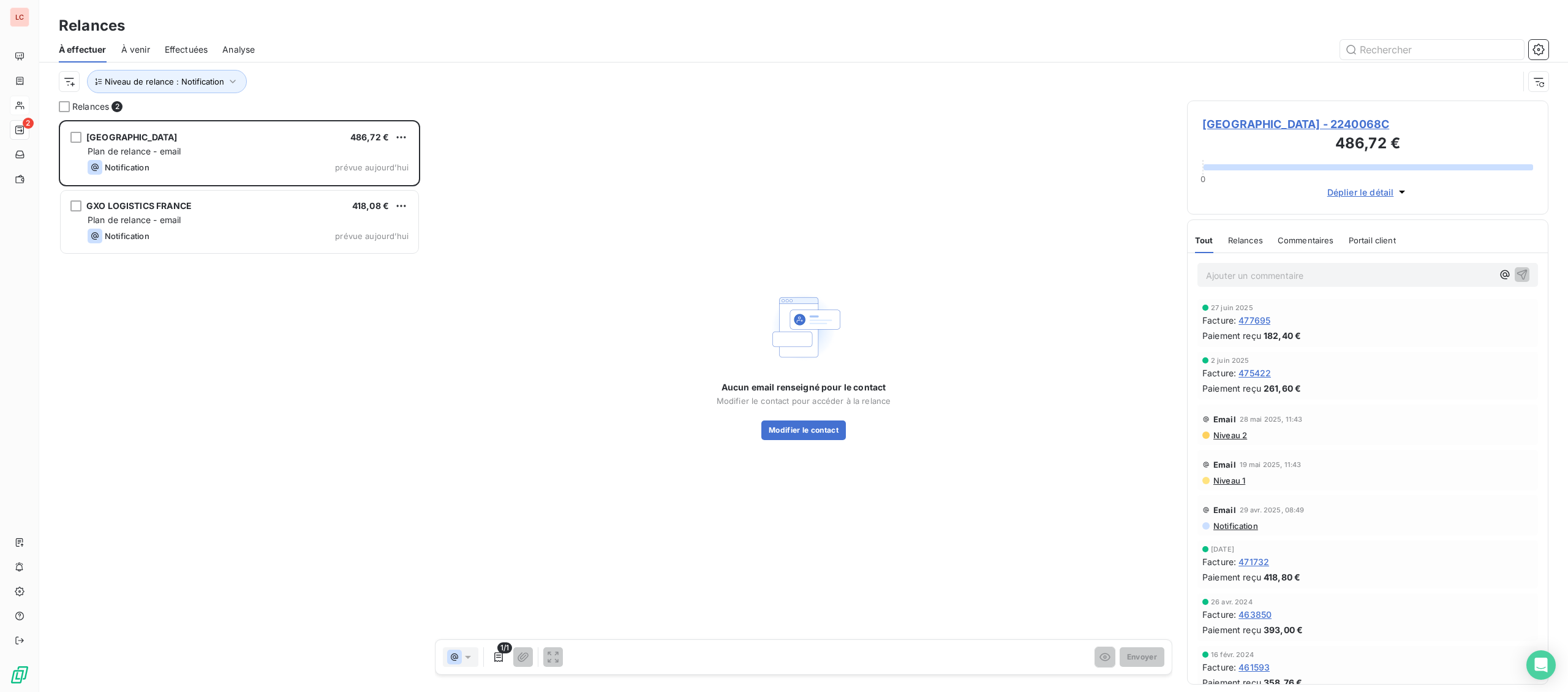
click at [1282, 122] on span "[GEOGRAPHIC_DATA] - 2240068C" at bounding box center [1368, 124] width 331 height 17
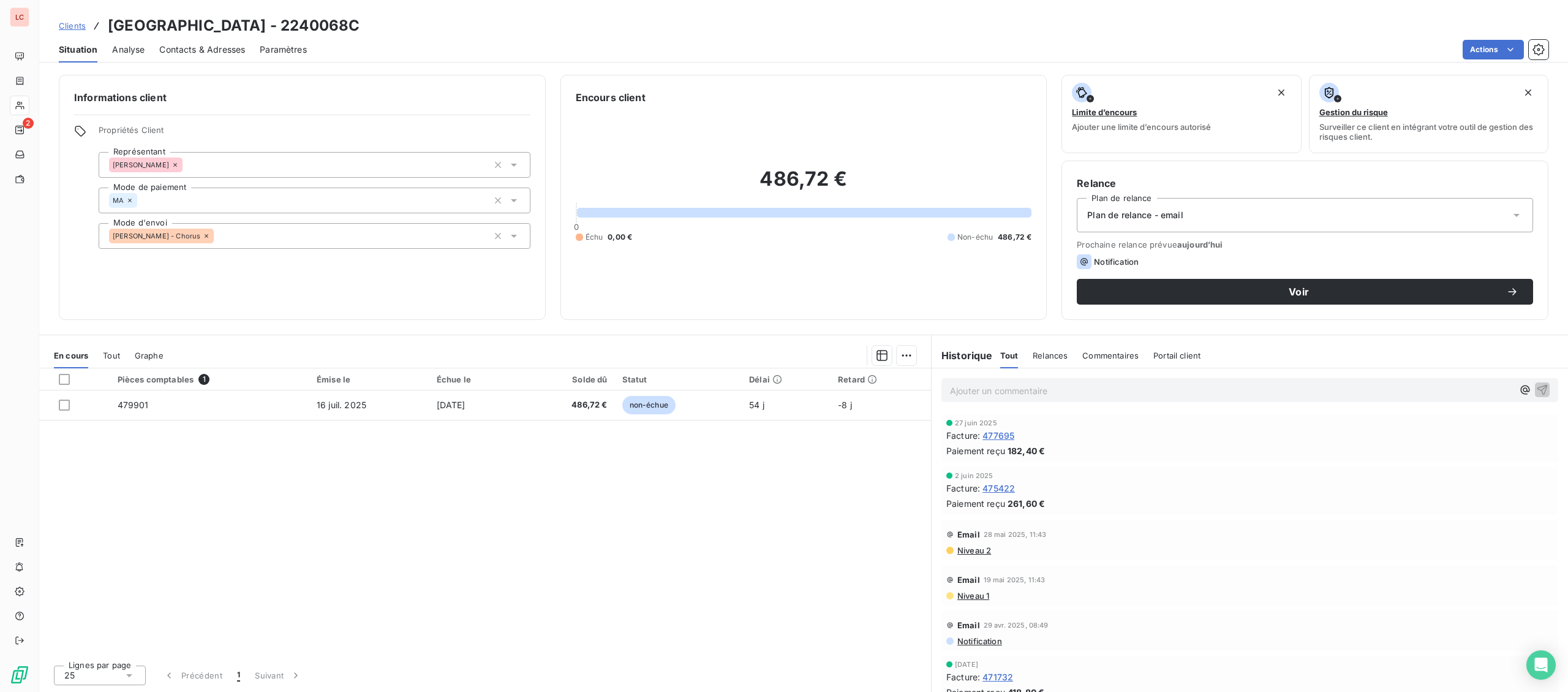
click at [1031, 392] on p "Ajouter un commentaire ﻿" at bounding box center [1231, 390] width 563 height 15
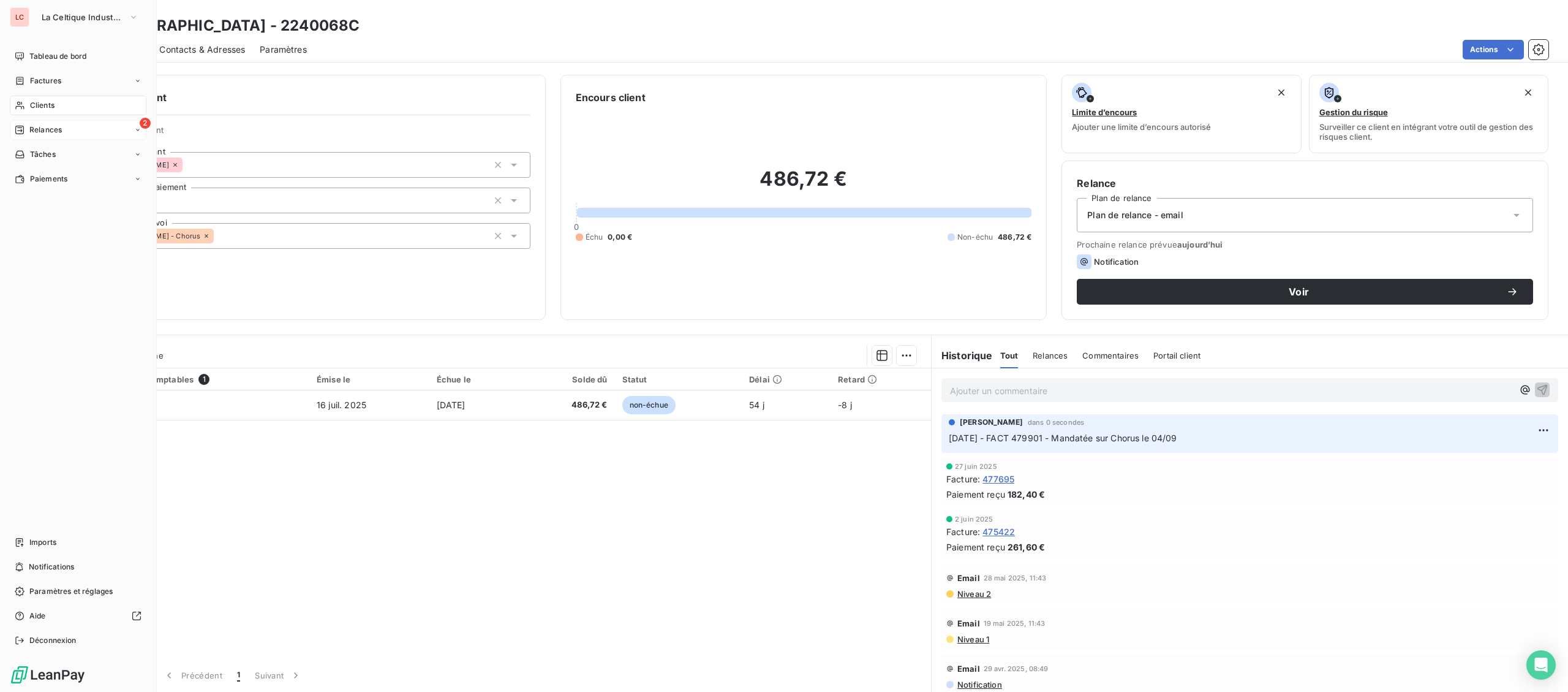
click at [32, 130] on span "Relances" at bounding box center [45, 130] width 32 height 11
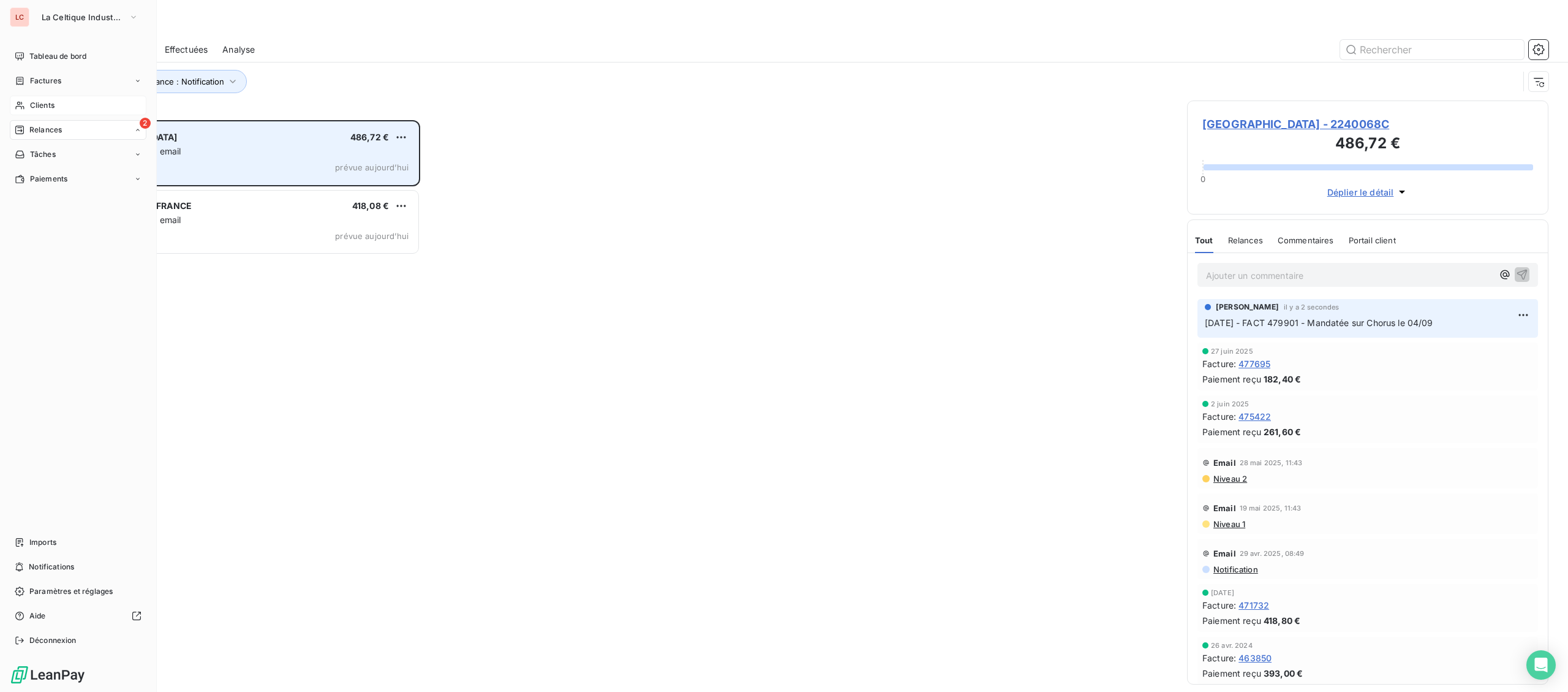
scroll to position [572, 361]
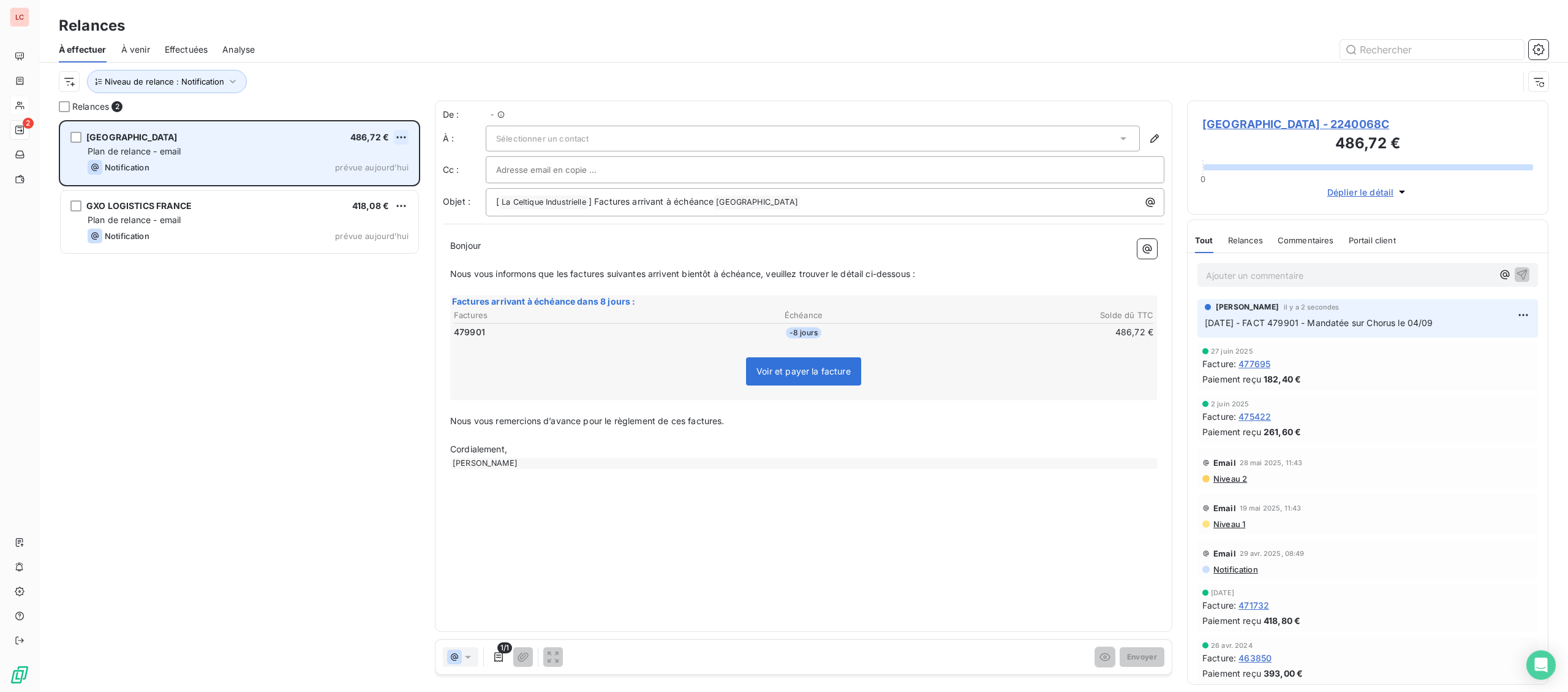
click at [402, 144] on html "LC 2 Relances À effectuer À venir Effectuées Analyse Niveau de relance : Notifi…" at bounding box center [784, 346] width 1568 height 692
click at [376, 181] on div "Passer cette action" at bounding box center [348, 184] width 109 height 19
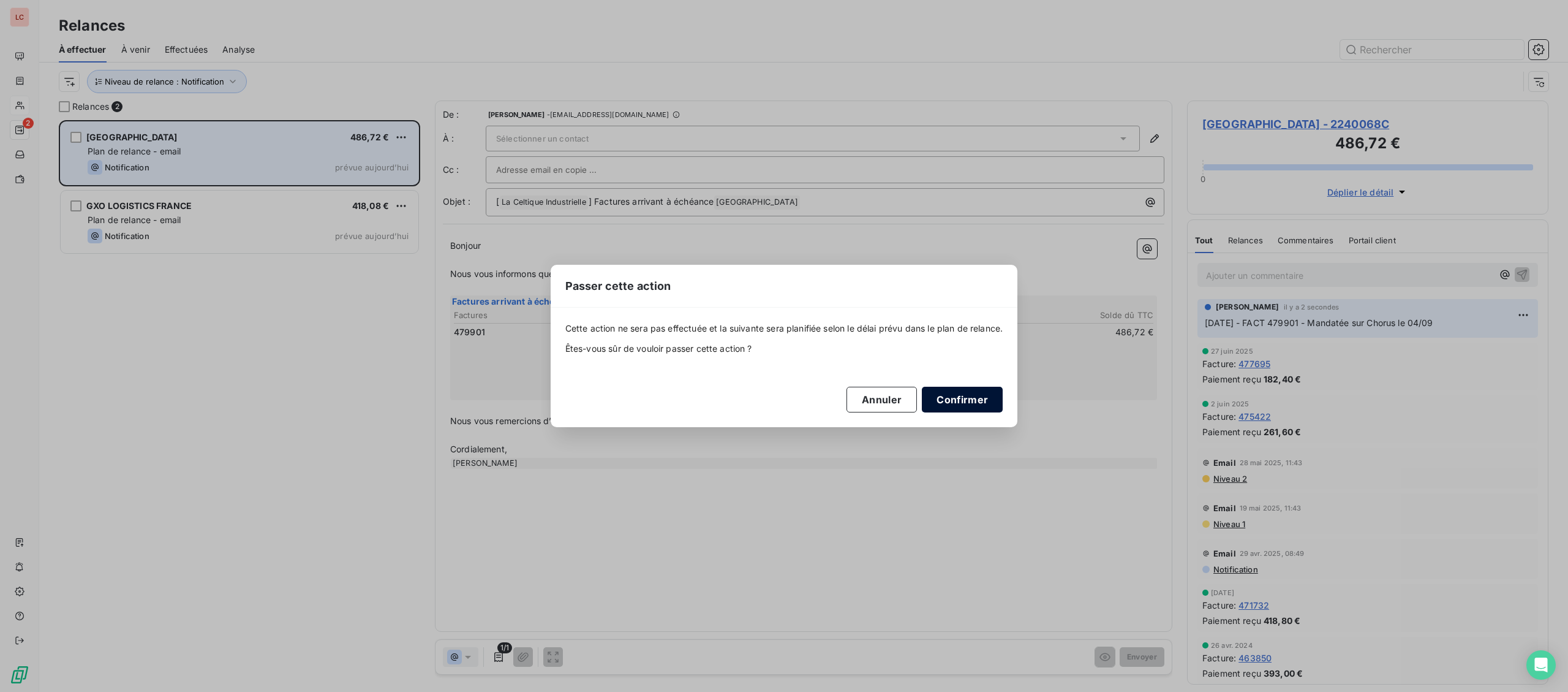
click at [978, 392] on button "Confirmer" at bounding box center [962, 400] width 81 height 26
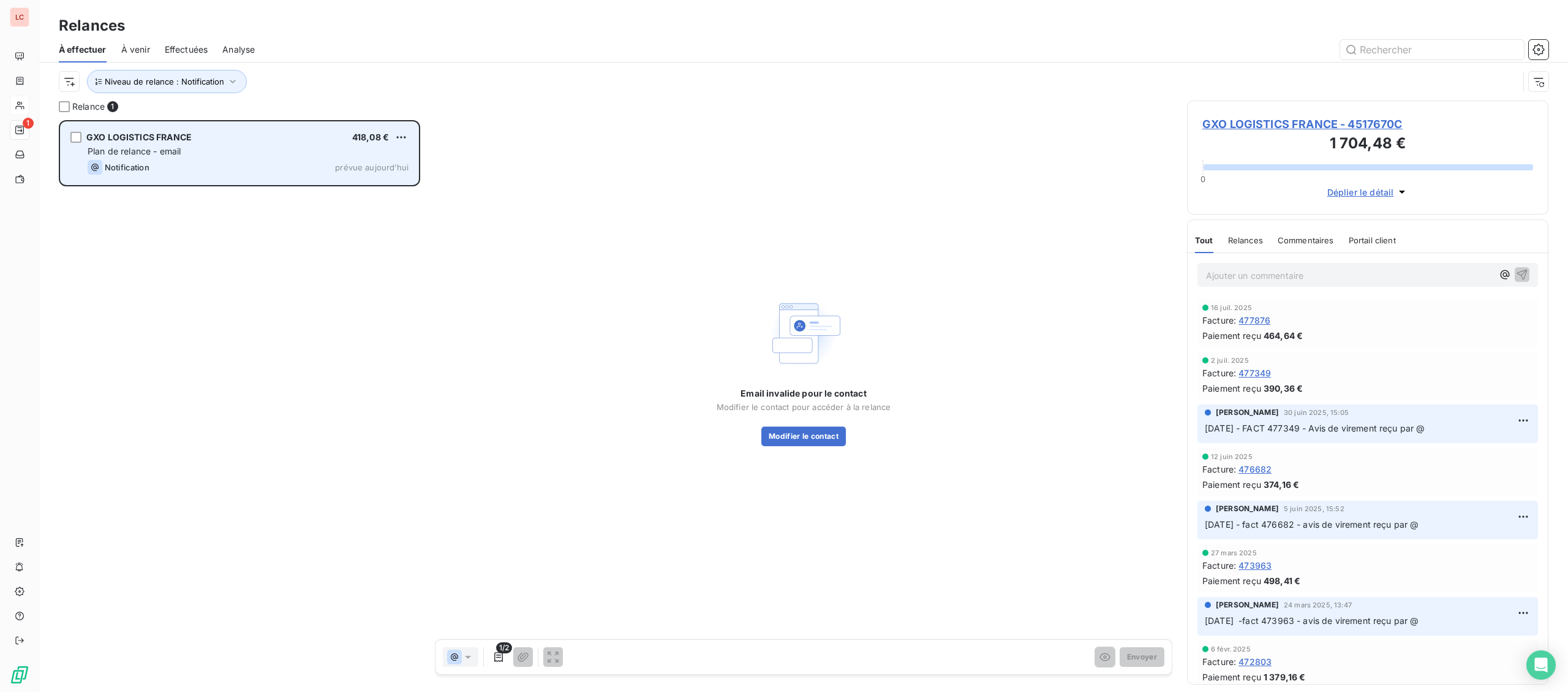
click at [1227, 121] on span "GXO LOGISTICS FRANCE - 4517670C" at bounding box center [1368, 124] width 331 height 17
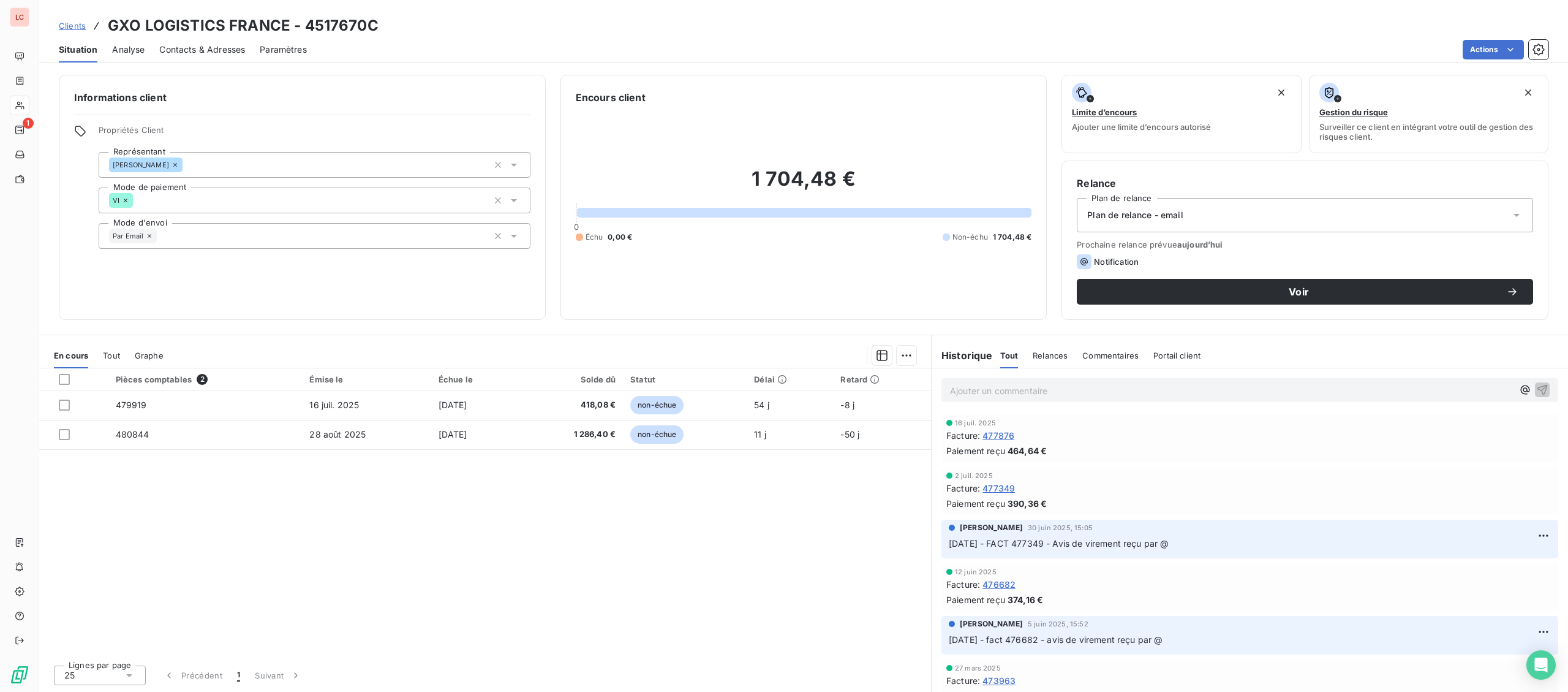
click at [227, 47] on span "Contacts & Adresses" at bounding box center [201, 49] width 86 height 12
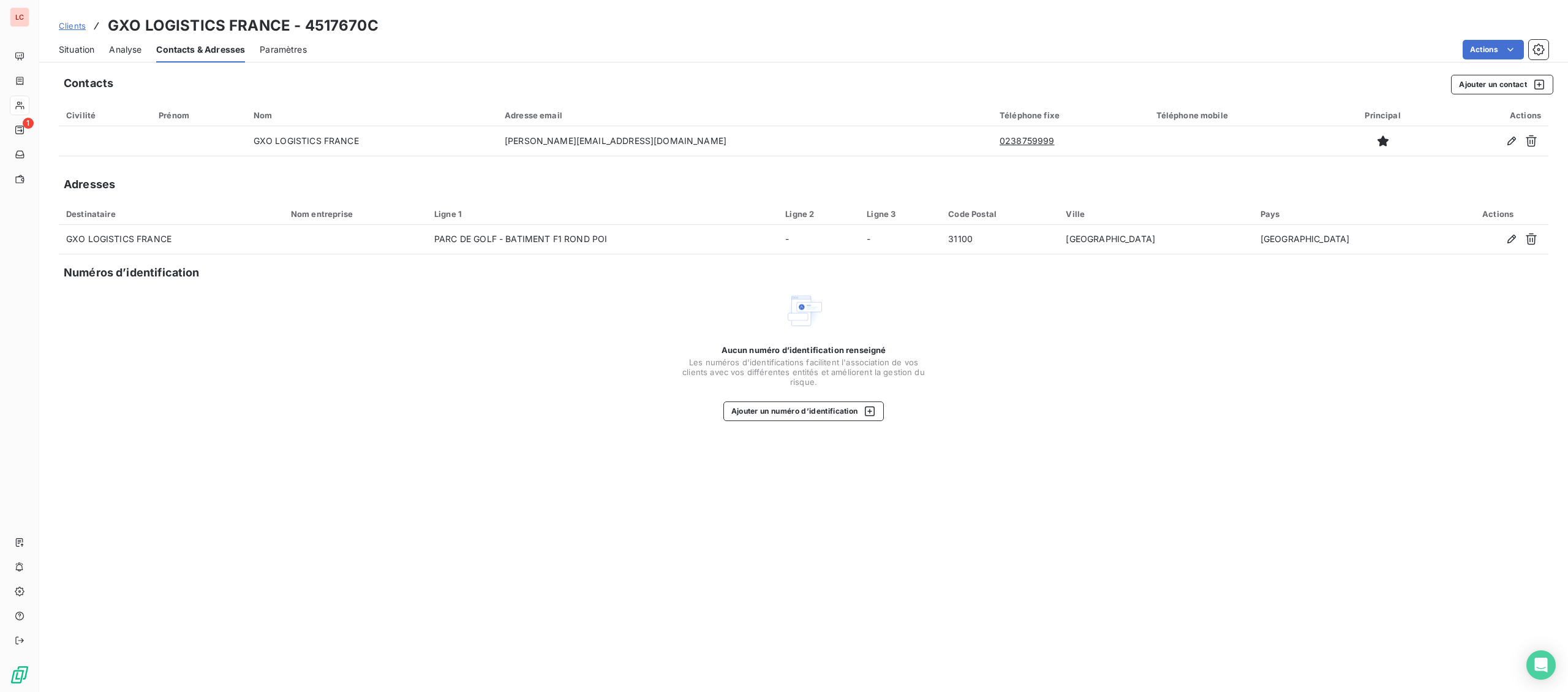
click at [73, 52] on span "Situation" at bounding box center [76, 49] width 35 height 12
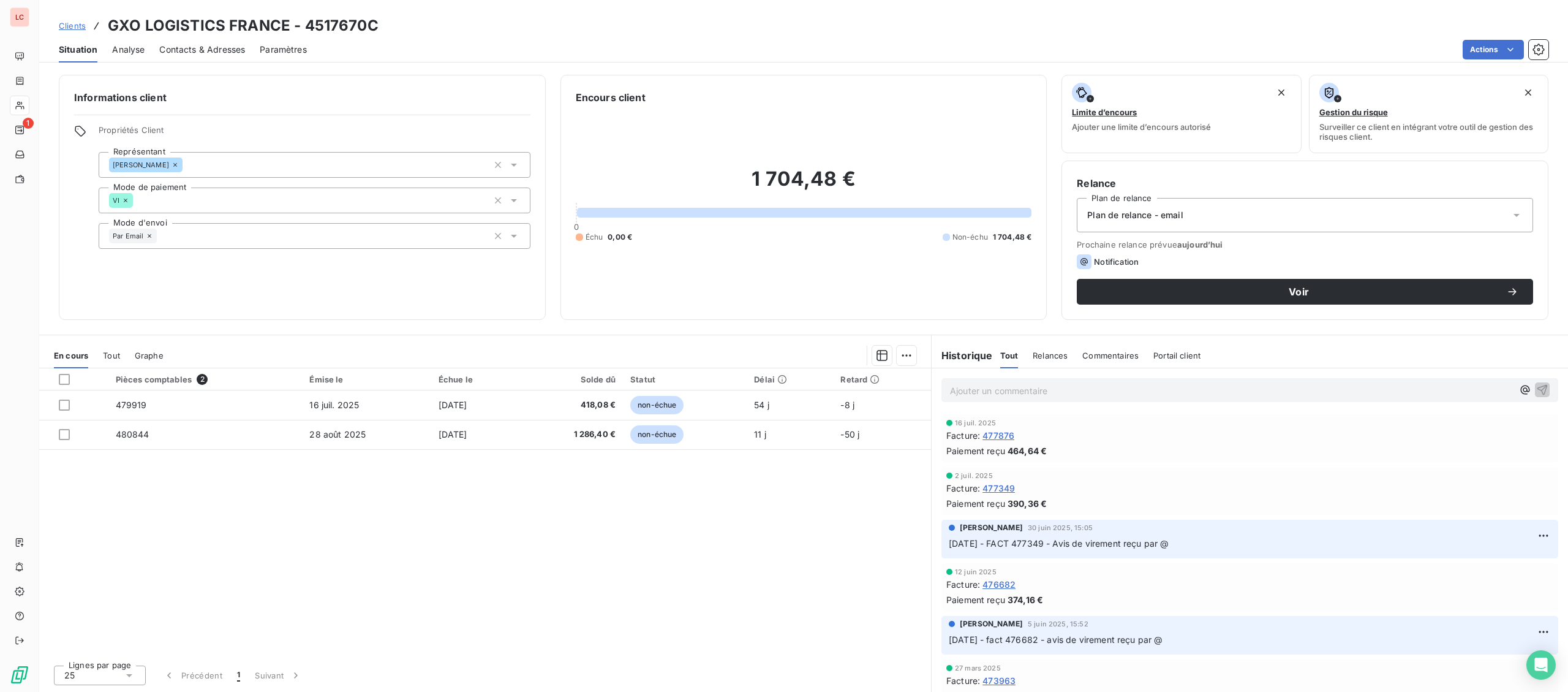
click at [232, 51] on span "Contacts & Adresses" at bounding box center [201, 49] width 86 height 12
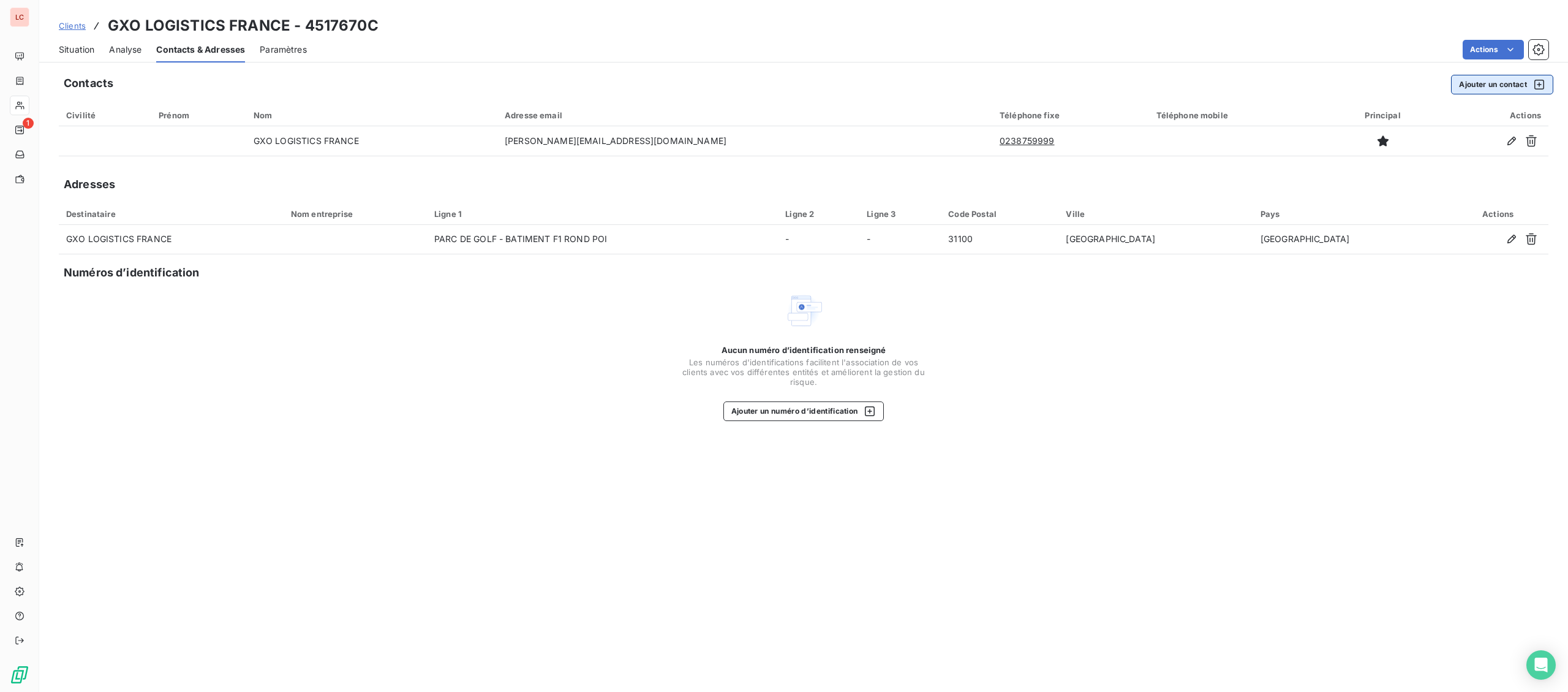
click at [1521, 83] on button "Ajouter un contact" at bounding box center [1502, 84] width 102 height 19
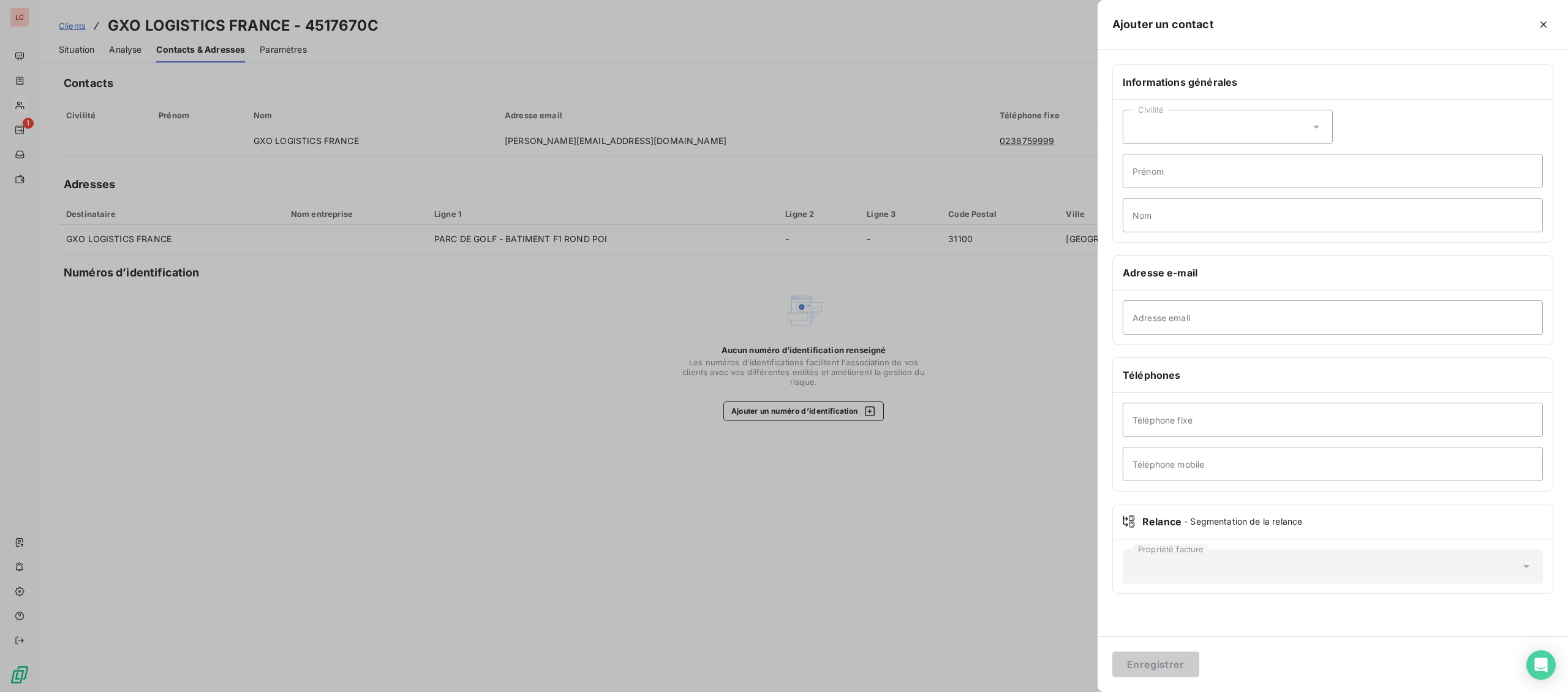
click at [646, 150] on div at bounding box center [784, 346] width 1568 height 692
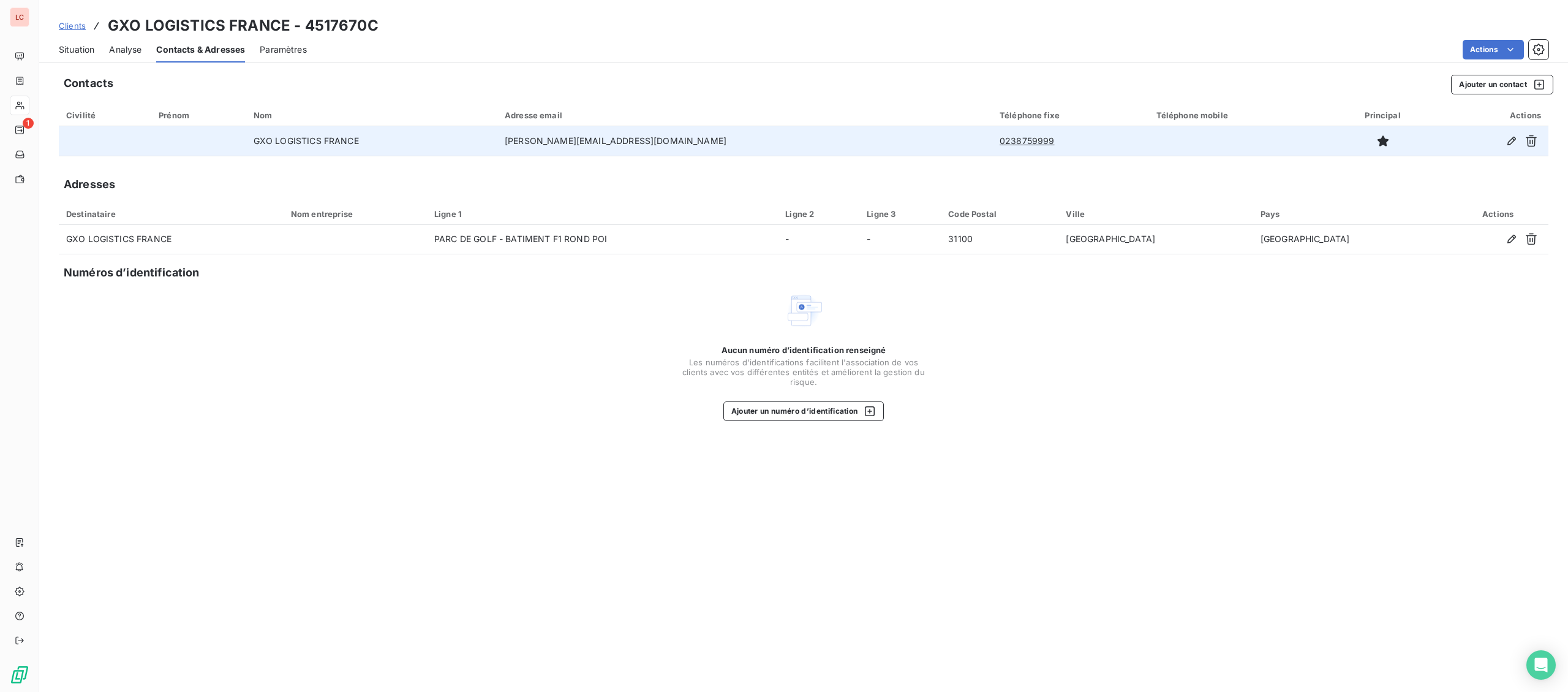
click at [669, 145] on td "[PERSON_NAME][EMAIL_ADDRESS][DOMAIN_NAME]" at bounding box center [745, 140] width 495 height 30
click at [1511, 142] on icon "button" at bounding box center [1511, 140] width 12 height 12
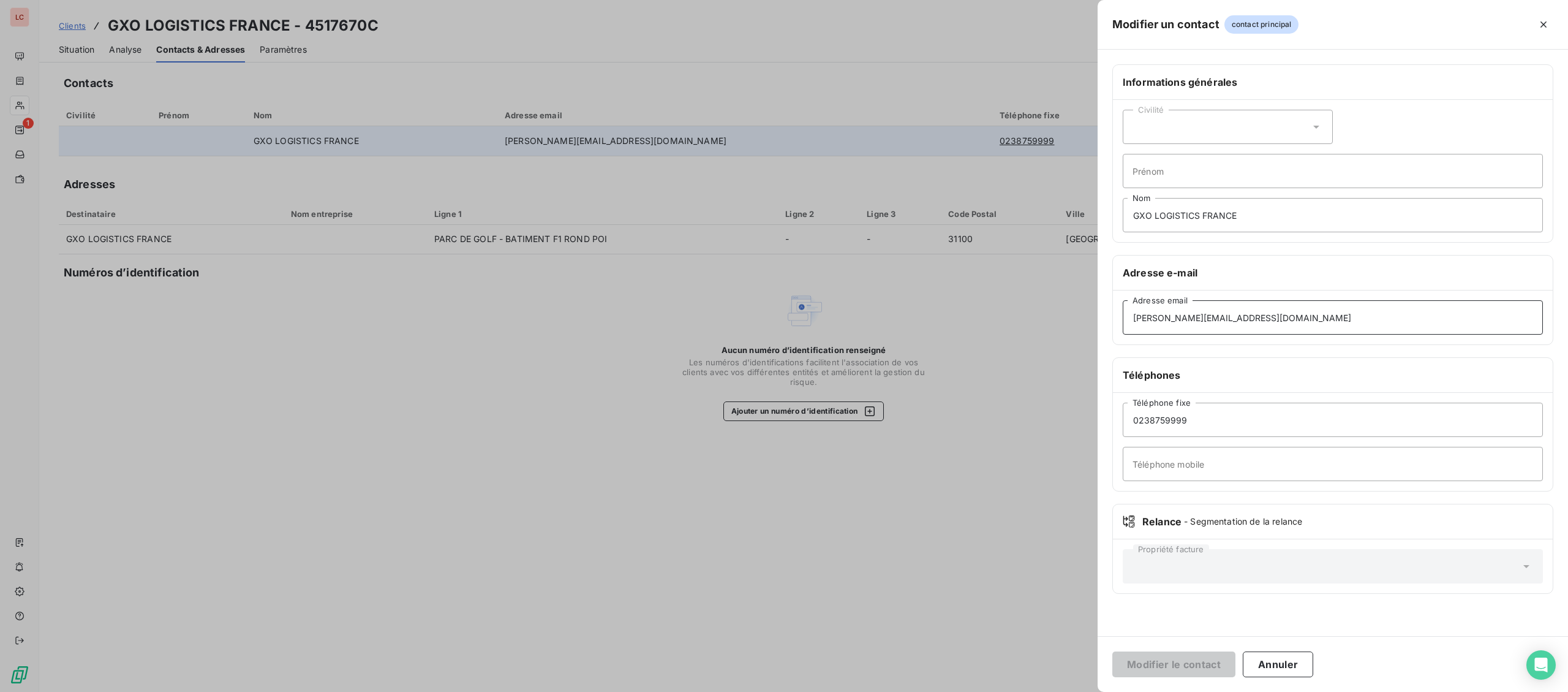
click at [1220, 316] on input "[PERSON_NAME][EMAIL_ADDRESS][DOMAIN_NAME]" at bounding box center [1333, 318] width 420 height 35
type input "[PERSON_NAME][EMAIL_ADDRESS][DOMAIN_NAME]"
click at [1184, 664] on button "Modifier le contact" at bounding box center [1174, 665] width 123 height 26
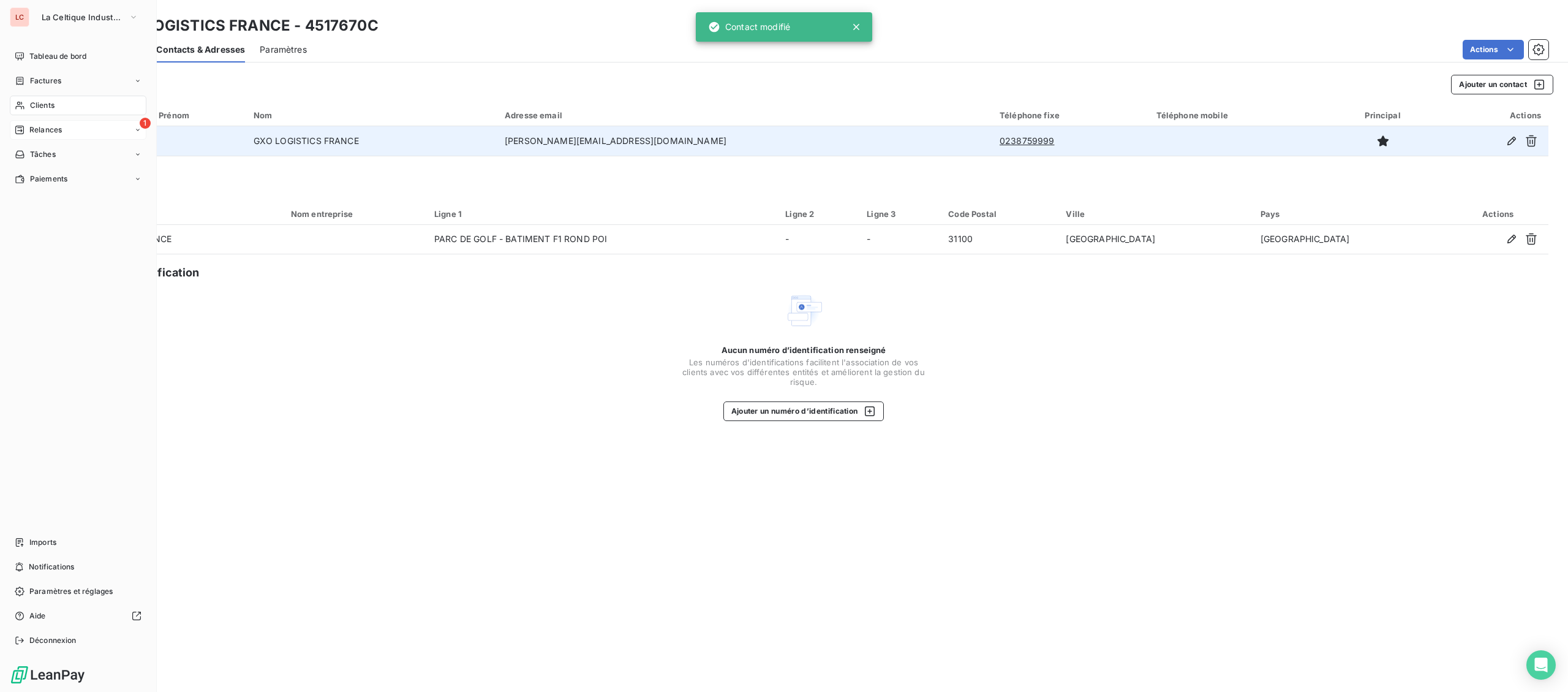
click at [32, 127] on span "Relances" at bounding box center [45, 130] width 32 height 11
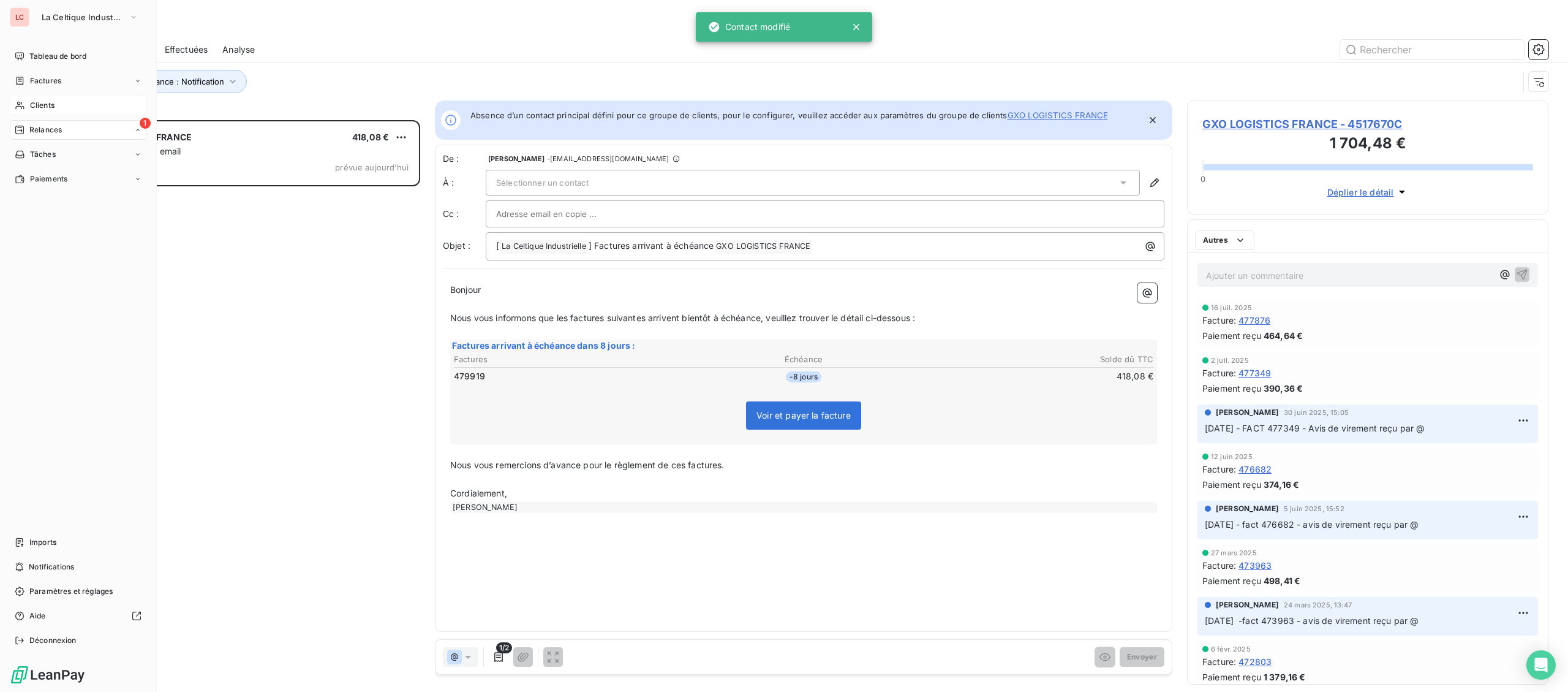
scroll to position [572, 361]
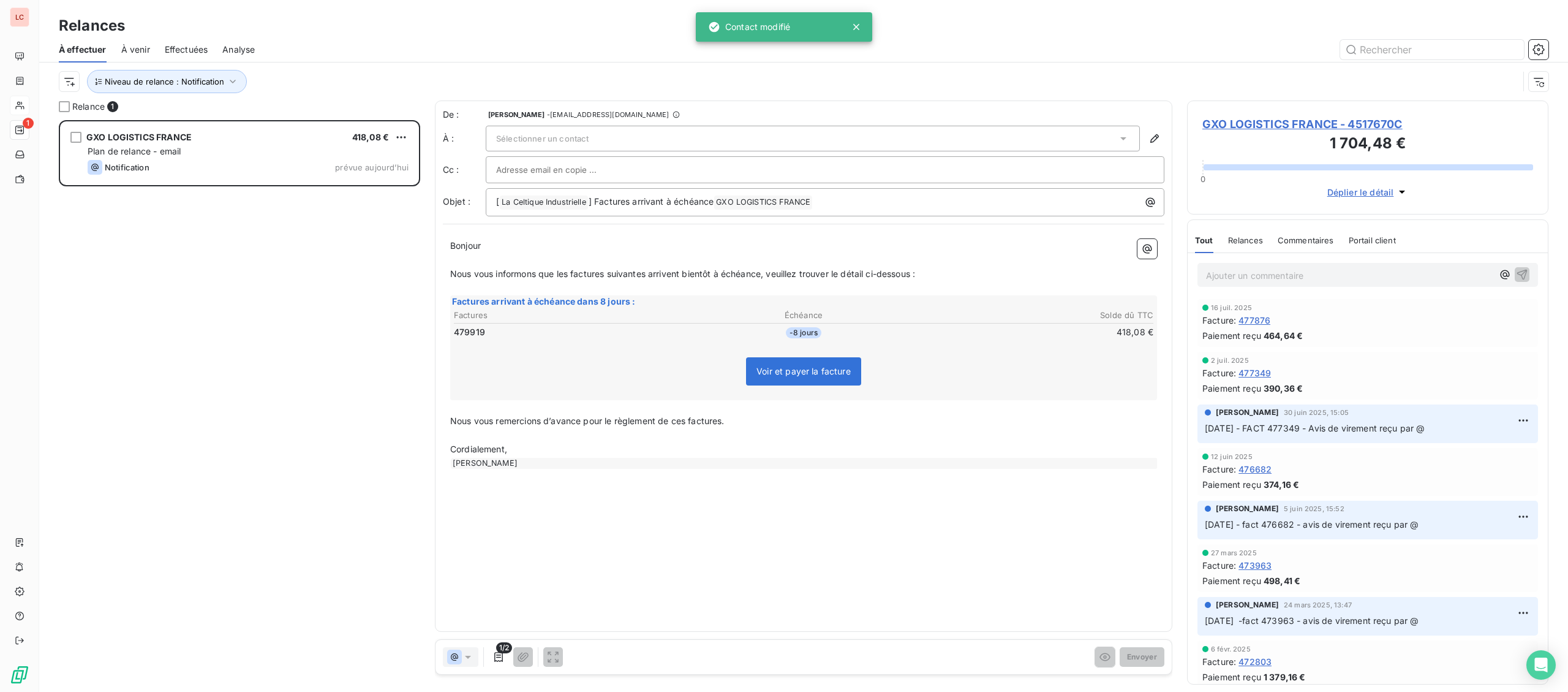
click at [540, 137] on span "Sélectionner un contact" at bounding box center [542, 139] width 93 height 10
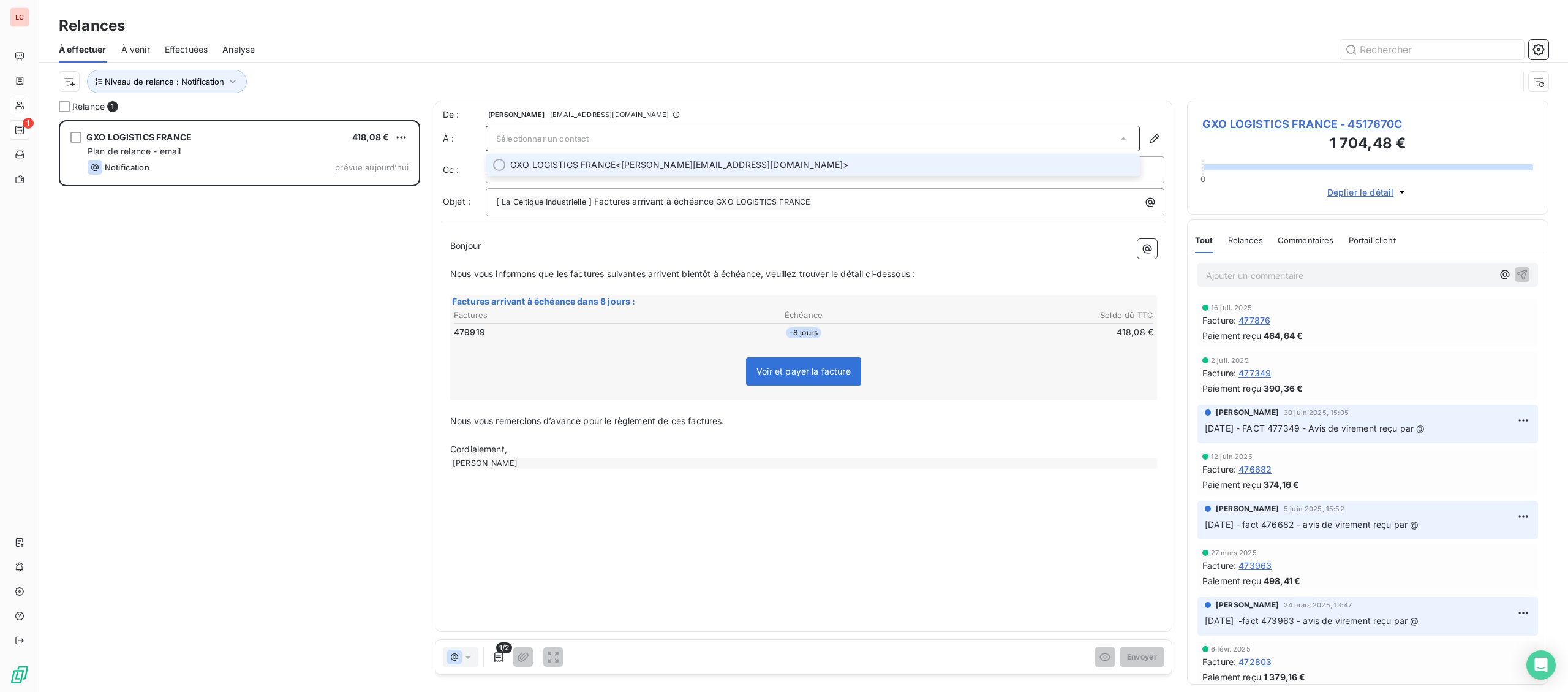
click at [549, 176] on input "text" at bounding box center [561, 170] width 132 height 19
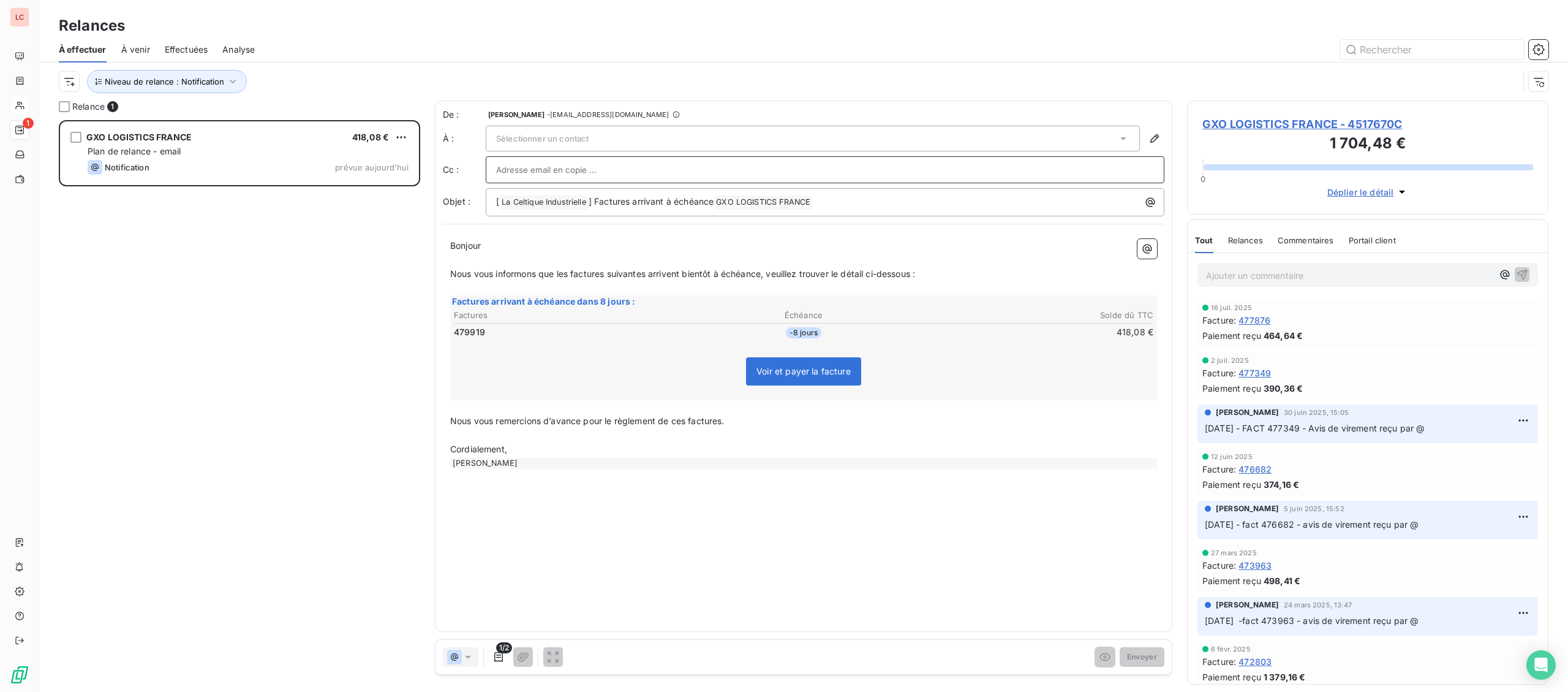
click at [574, 133] on div "Sélectionner un contact" at bounding box center [812, 138] width 654 height 26
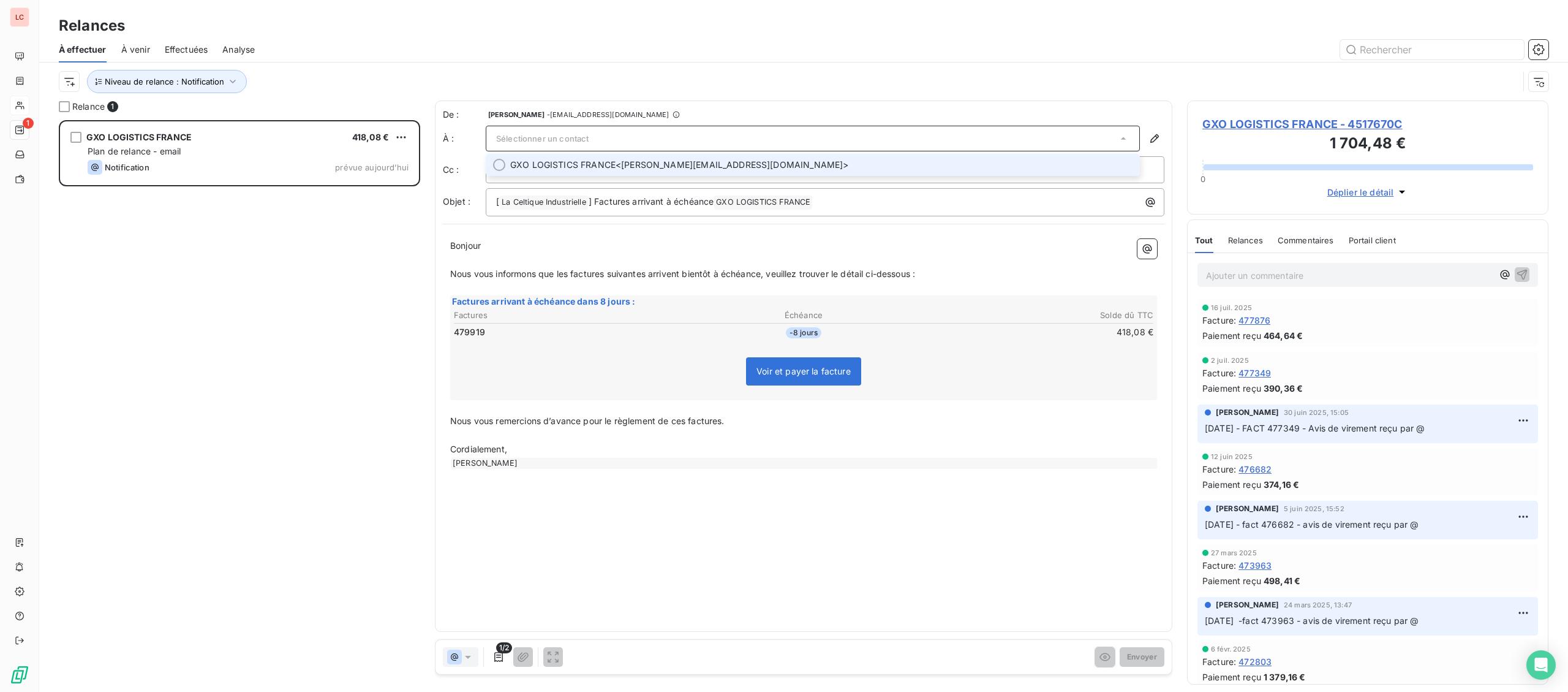
click at [566, 167] on span "GXO LOGISTICS FRANCE" at bounding box center [563, 164] width 105 height 12
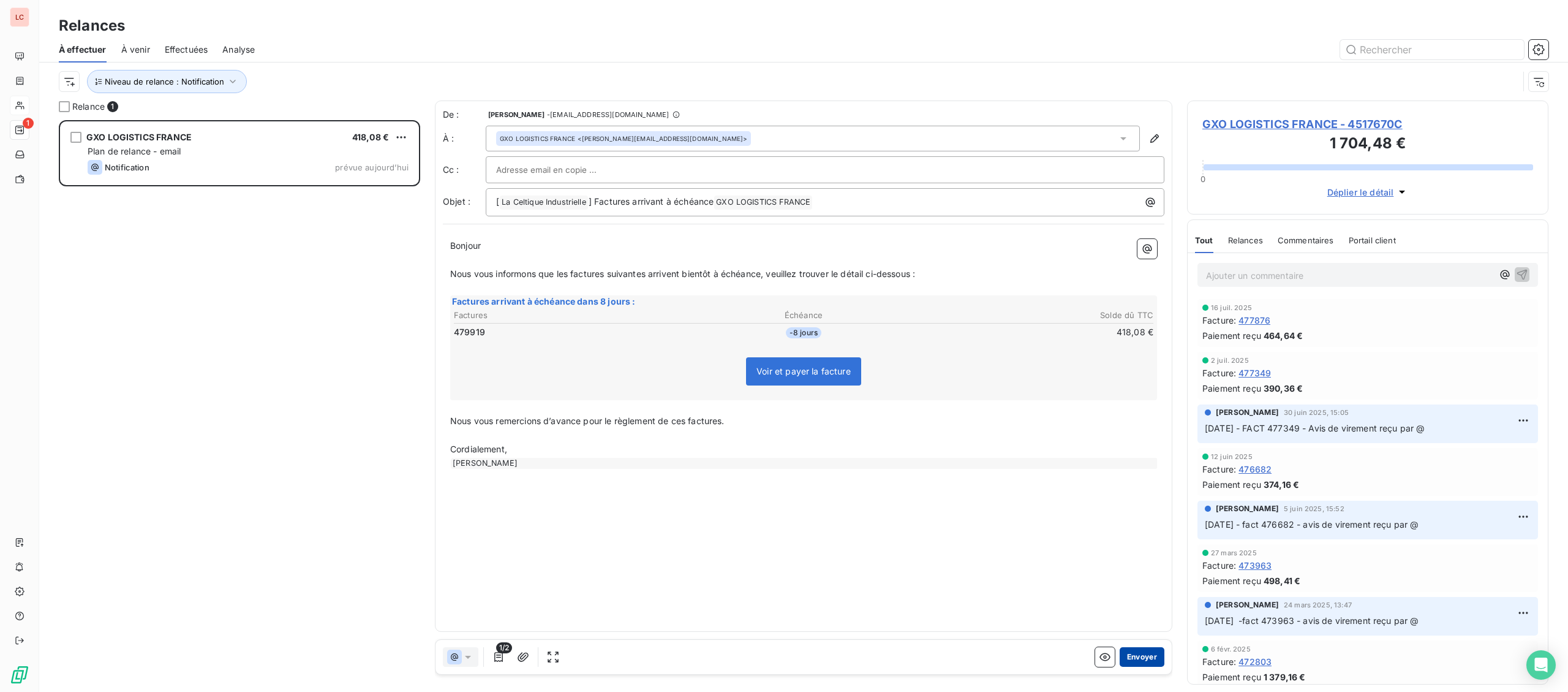
click at [1151, 655] on button "Envoyer" at bounding box center [1142, 657] width 45 height 19
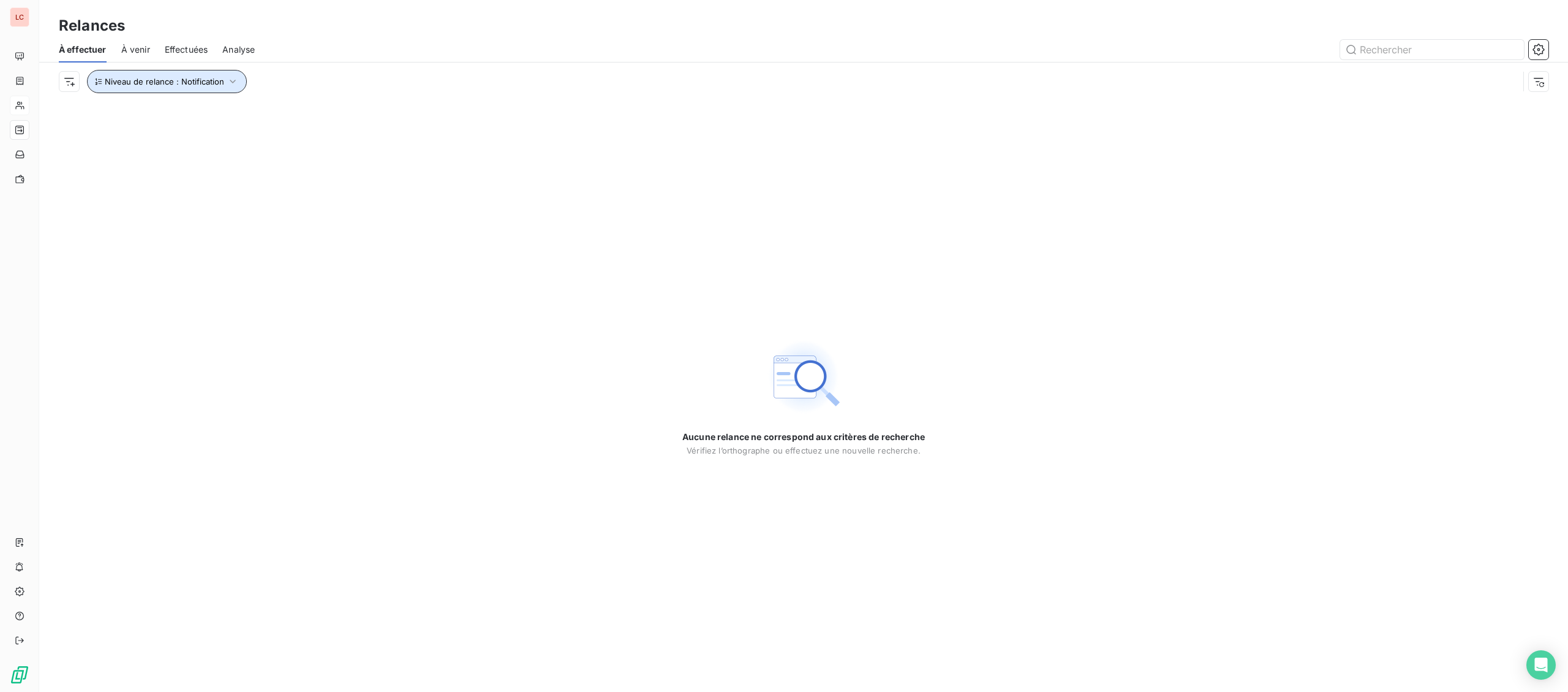
click at [221, 88] on button "Niveau de relance : Notification" at bounding box center [167, 81] width 160 height 23
click at [316, 120] on div "Notification" at bounding box center [342, 114] width 176 height 26
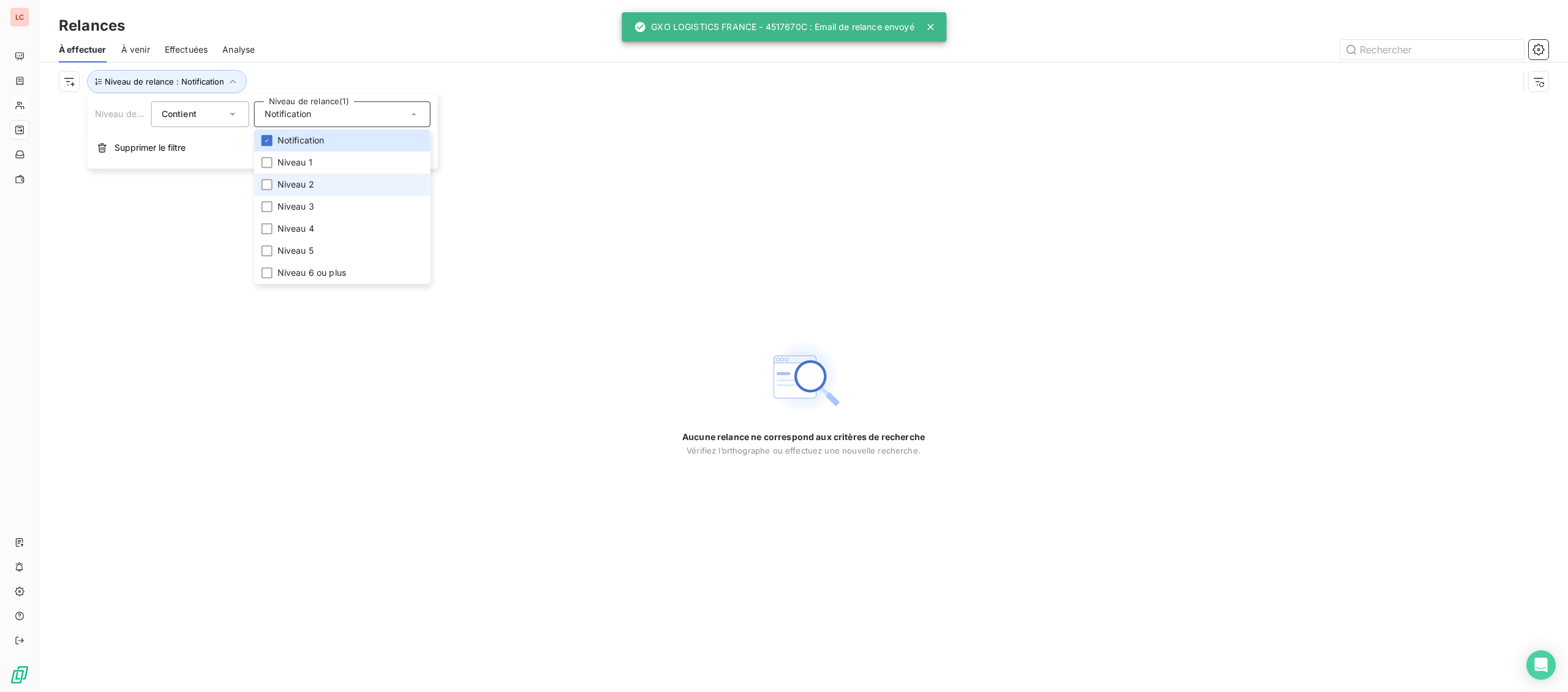
click at [315, 176] on li "Niveau 2" at bounding box center [342, 184] width 176 height 22
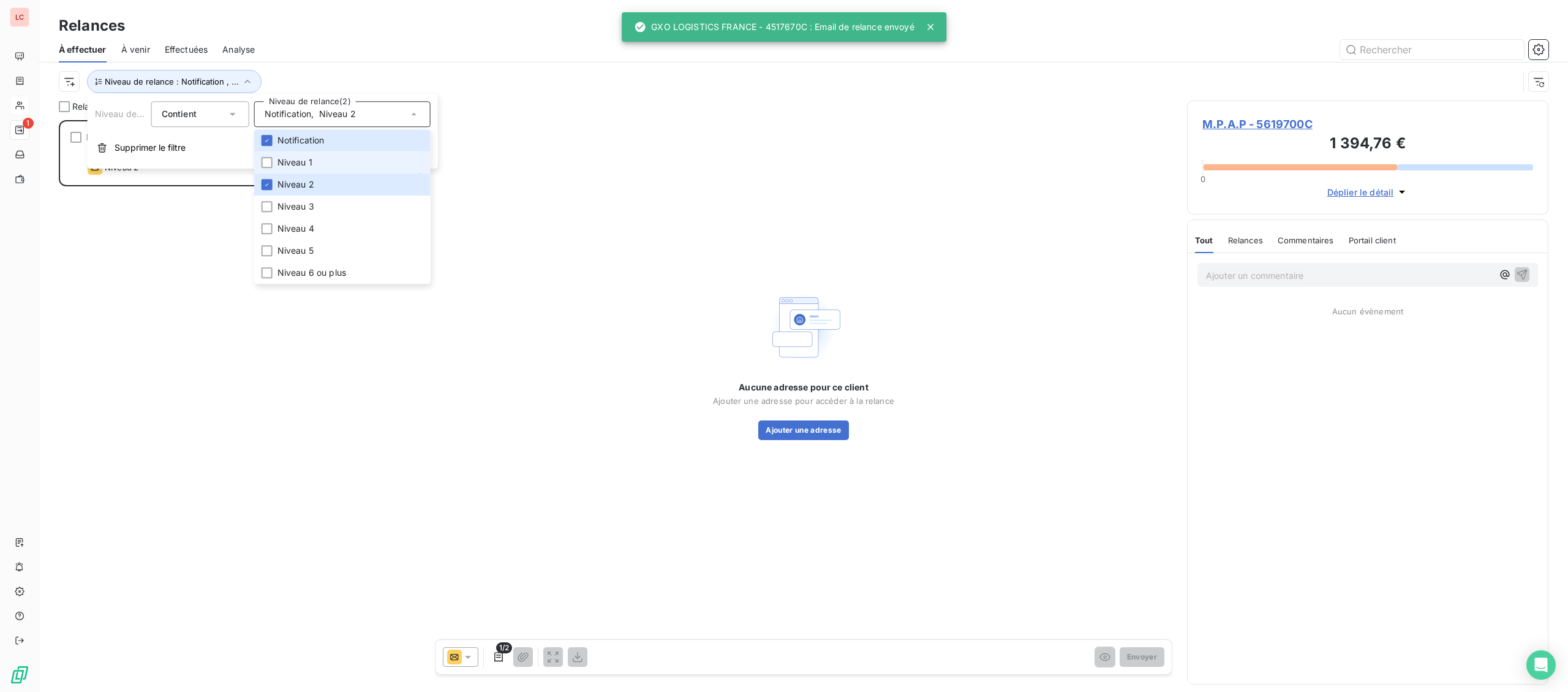
scroll to position [572, 361]
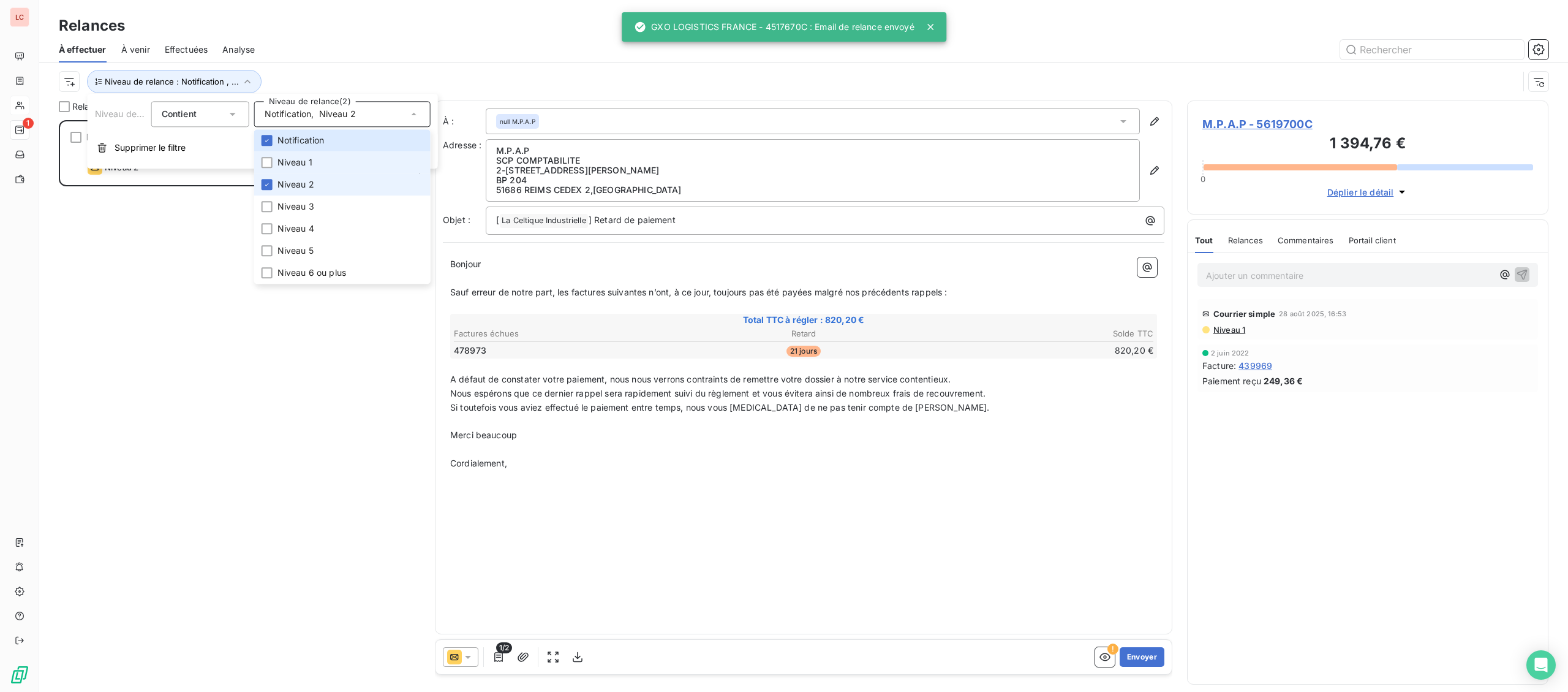
click at [321, 179] on li "Niveau 2" at bounding box center [342, 184] width 176 height 22
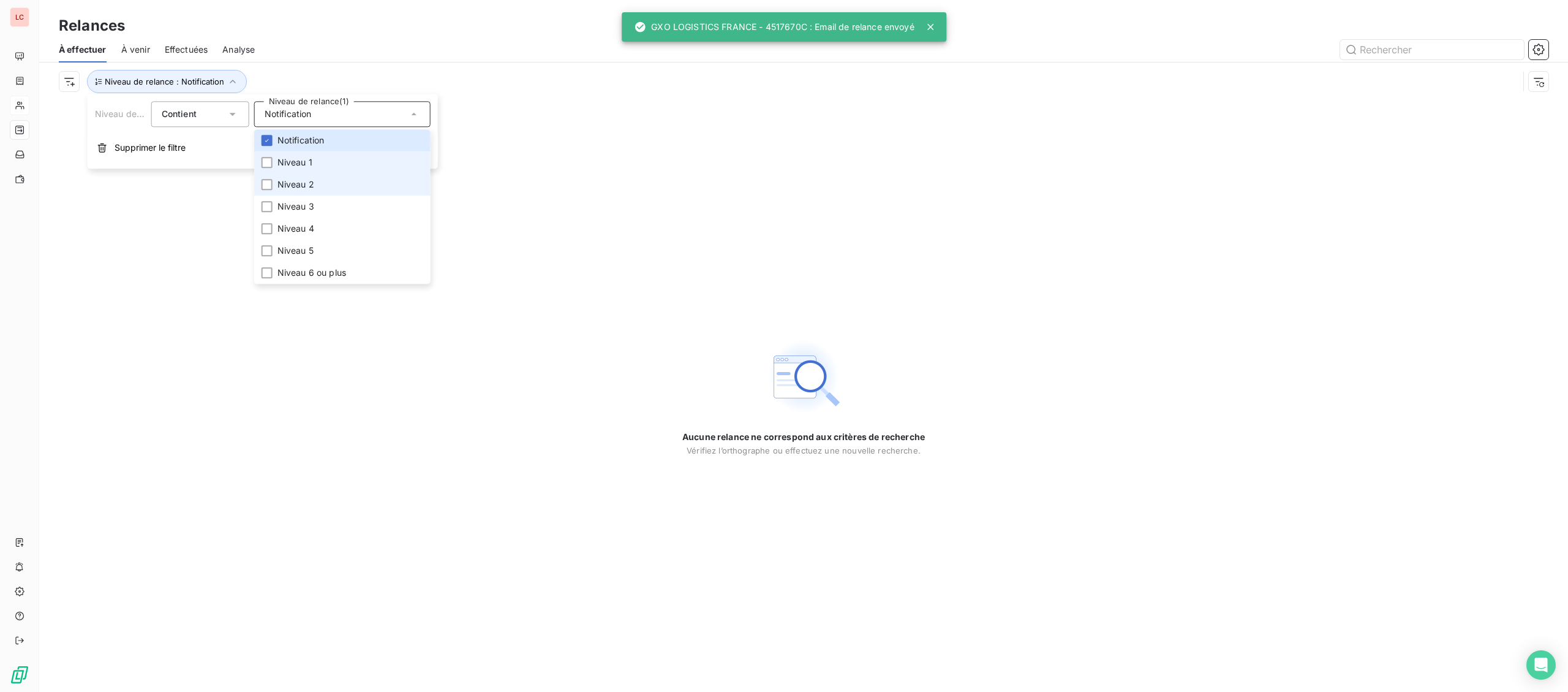
click at [314, 163] on li "Niveau 1" at bounding box center [342, 162] width 176 height 22
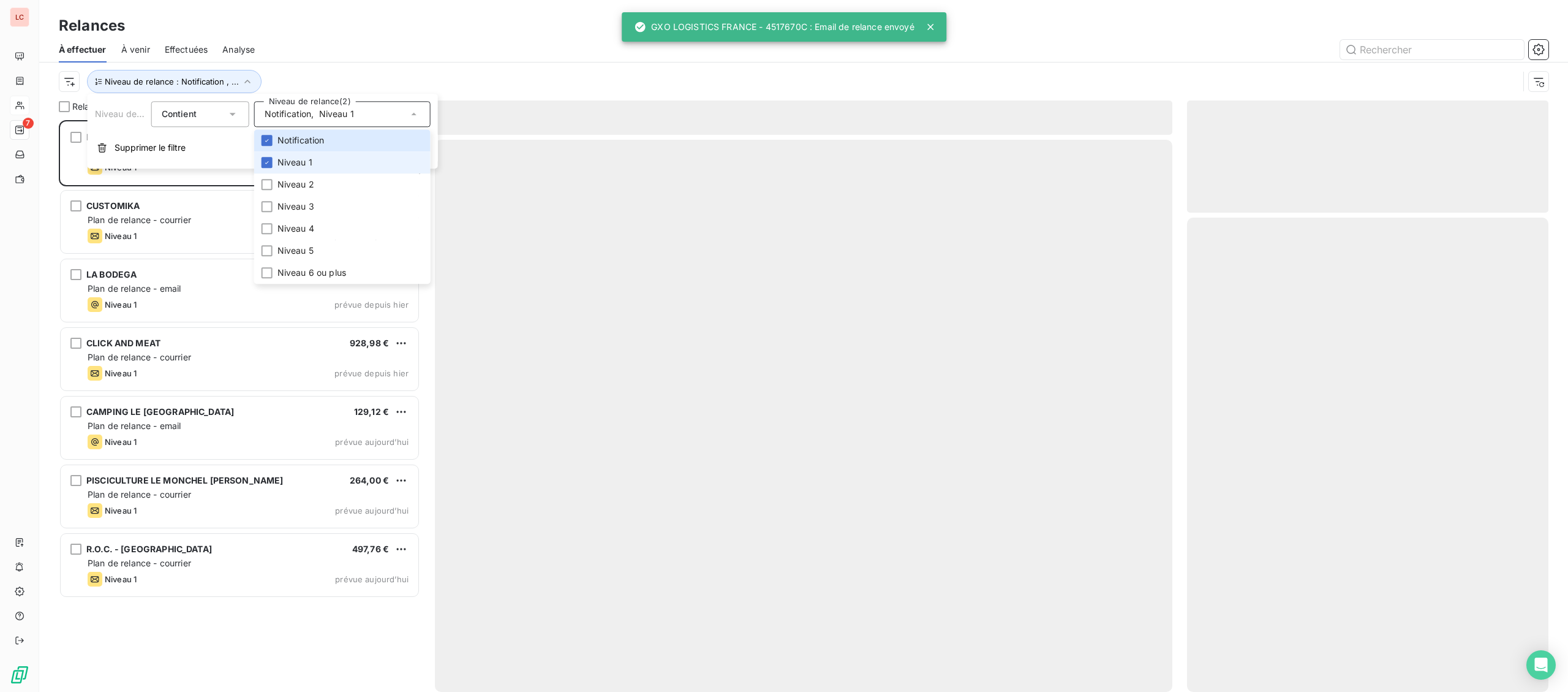
scroll to position [572, 361]
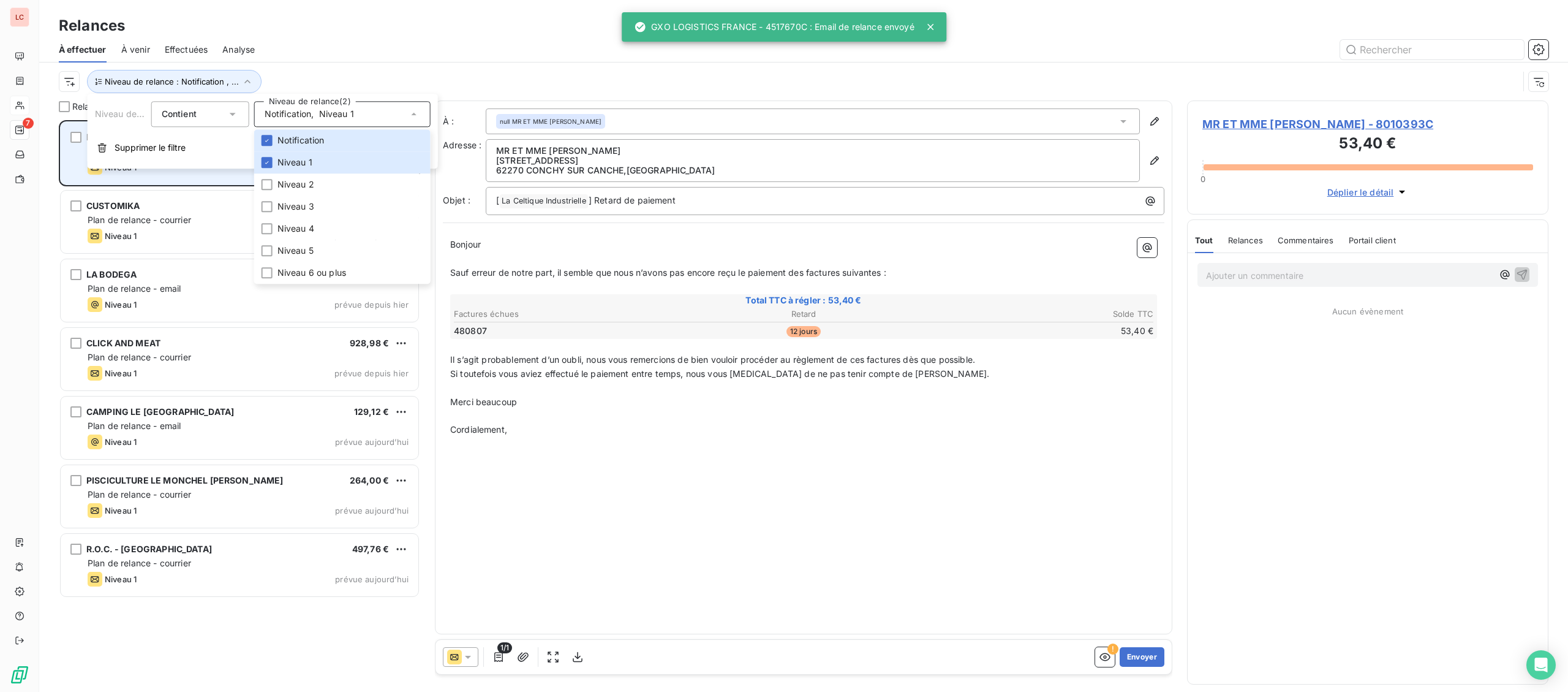
click at [191, 179] on div "MR ET MME [PERSON_NAME] 53,40 € Plan de relance - courrier Niveau 1 prévue depu…" at bounding box center [239, 153] width 358 height 63
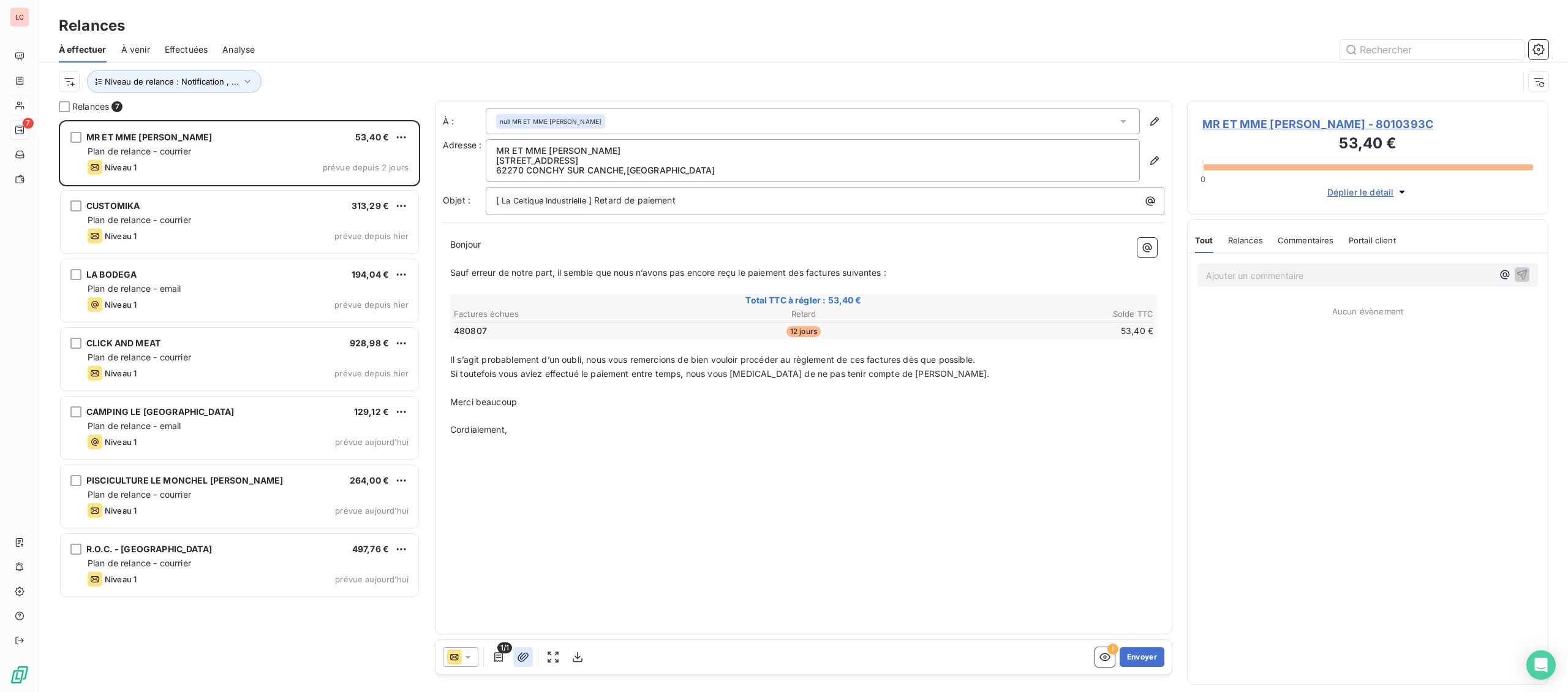
click at [522, 659] on icon "button" at bounding box center [522, 657] width 12 height 12
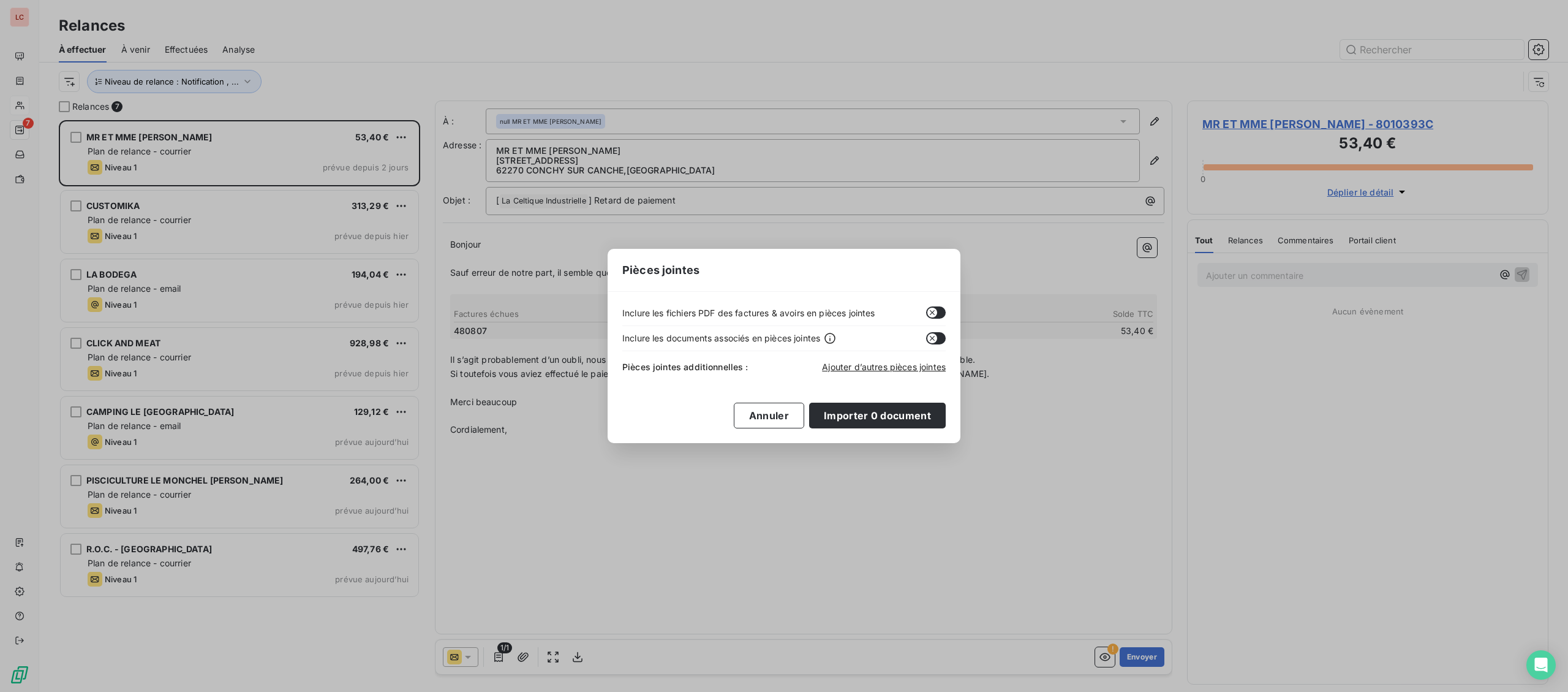
click at [931, 313] on icon "button" at bounding box center [933, 313] width 10 height 10
click at [896, 422] on button "Importer 0 document" at bounding box center [877, 415] width 137 height 26
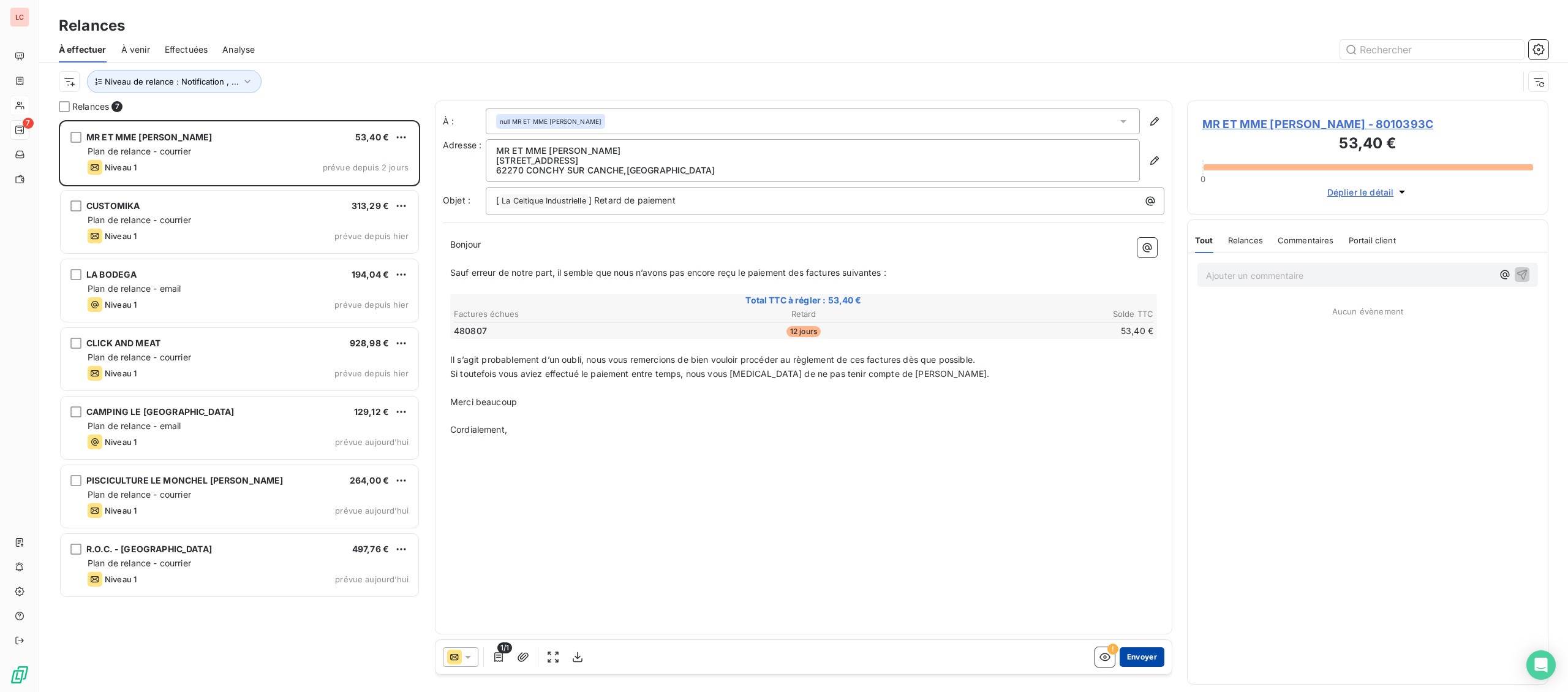
click at [1138, 660] on button "Envoyer" at bounding box center [1142, 657] width 45 height 19
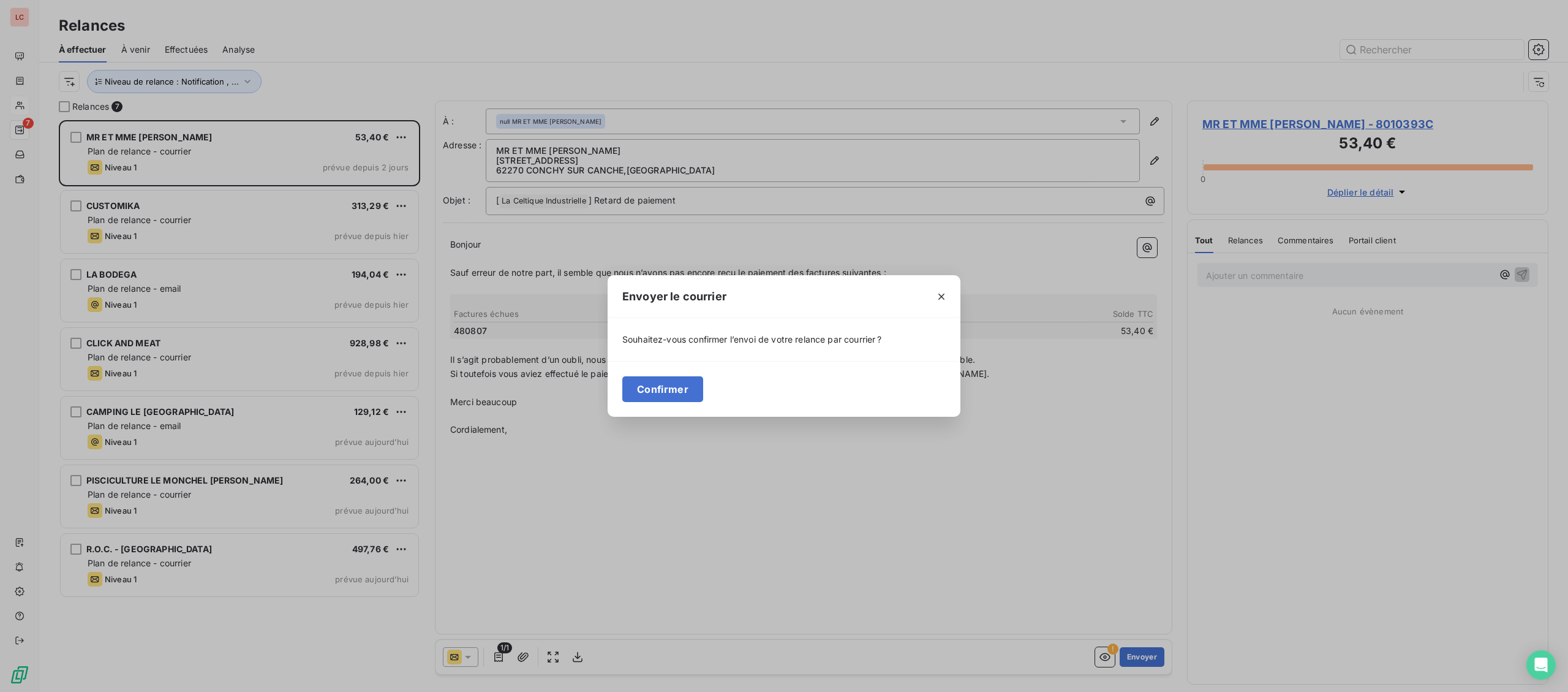
click at [656, 366] on div "Confirmer" at bounding box center [784, 388] width 353 height 55
click at [661, 379] on button "Confirmer" at bounding box center [663, 390] width 81 height 26
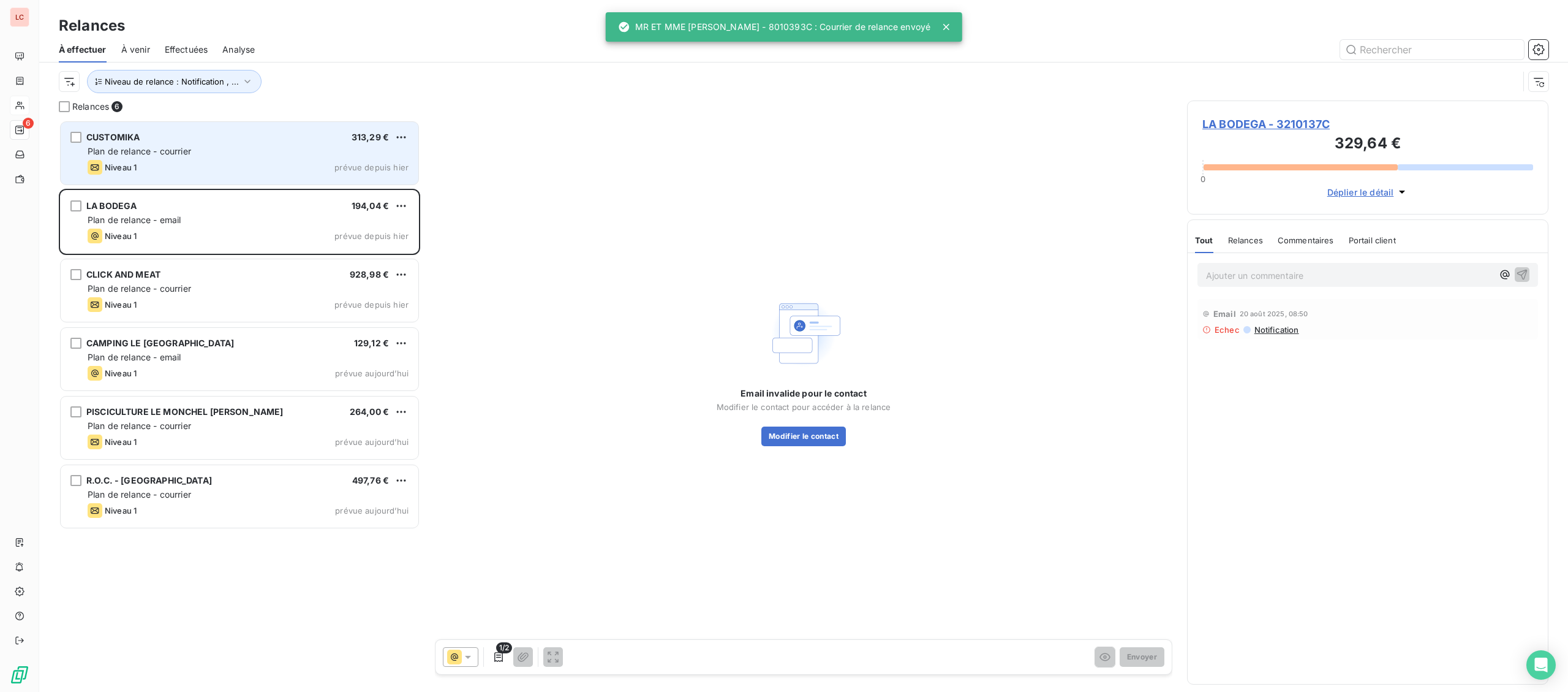
click at [133, 134] on span "CUSTOMIKA" at bounding box center [113, 137] width 53 height 10
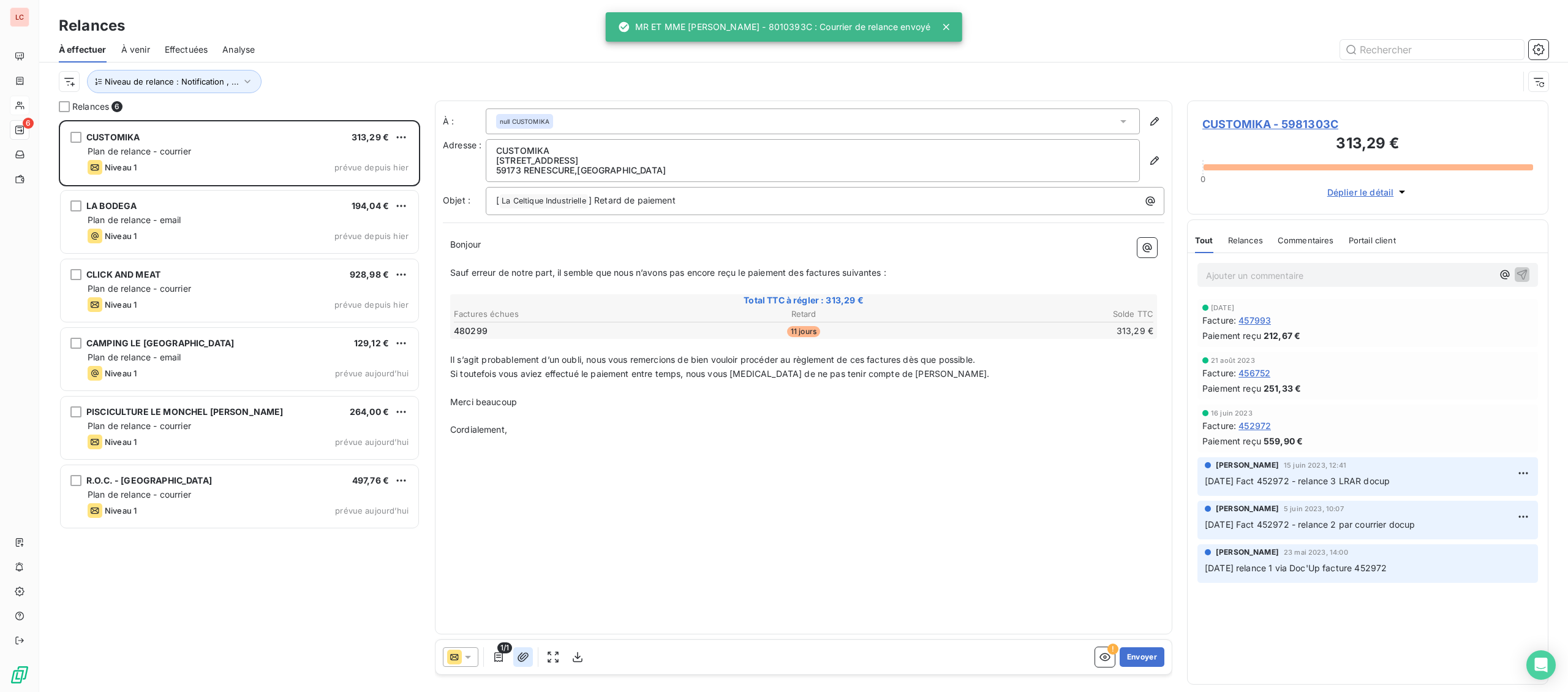
click at [524, 661] on icon "button" at bounding box center [522, 657] width 11 height 9
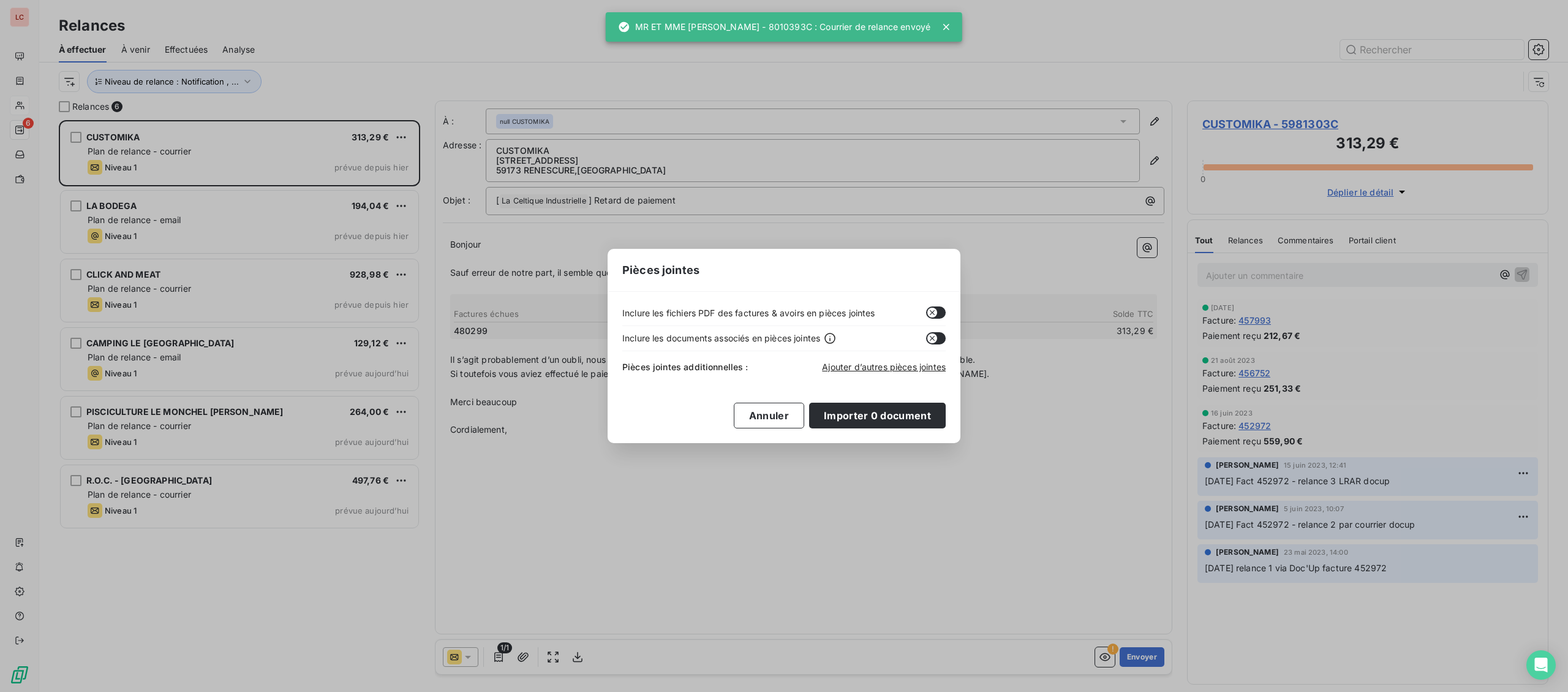
click at [938, 309] on button "button" at bounding box center [935, 313] width 19 height 12
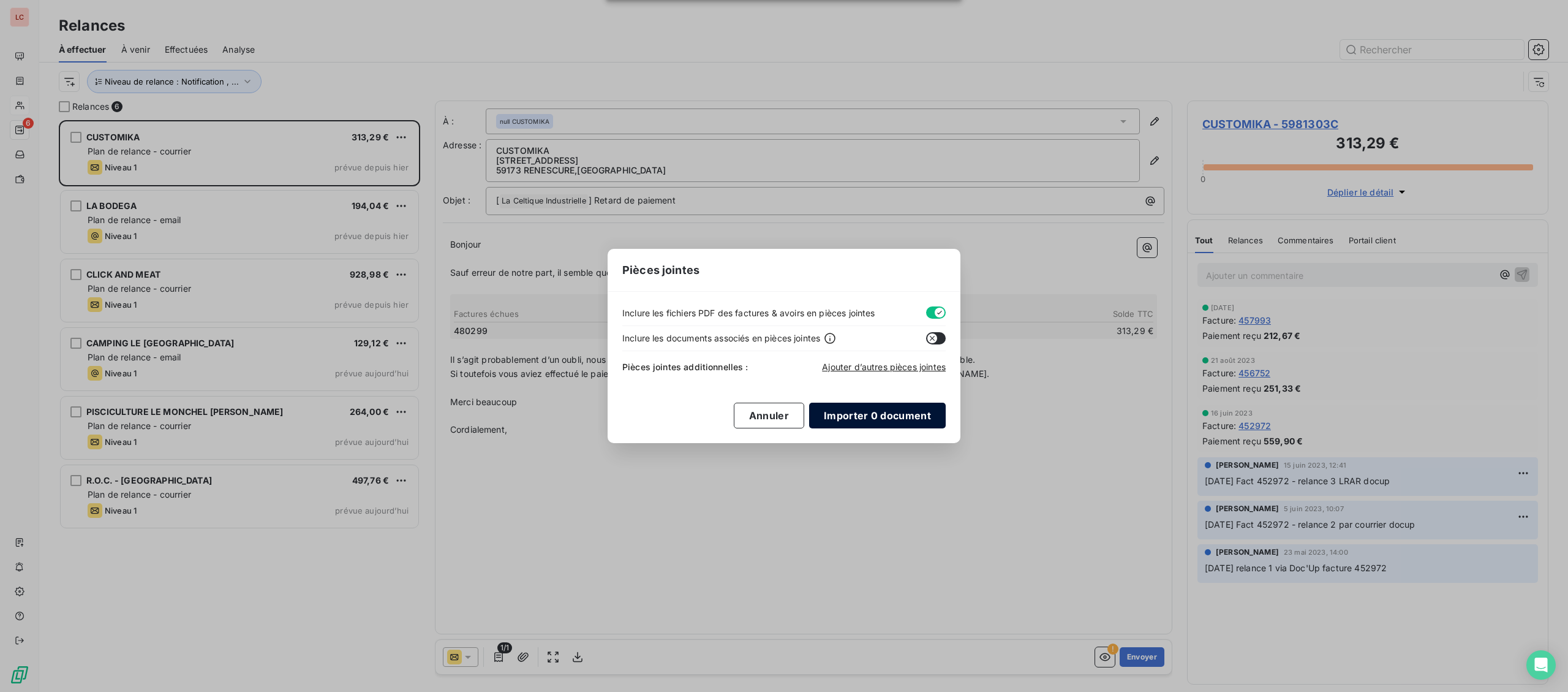
click at [892, 419] on button "Importer 0 document" at bounding box center [877, 415] width 137 height 26
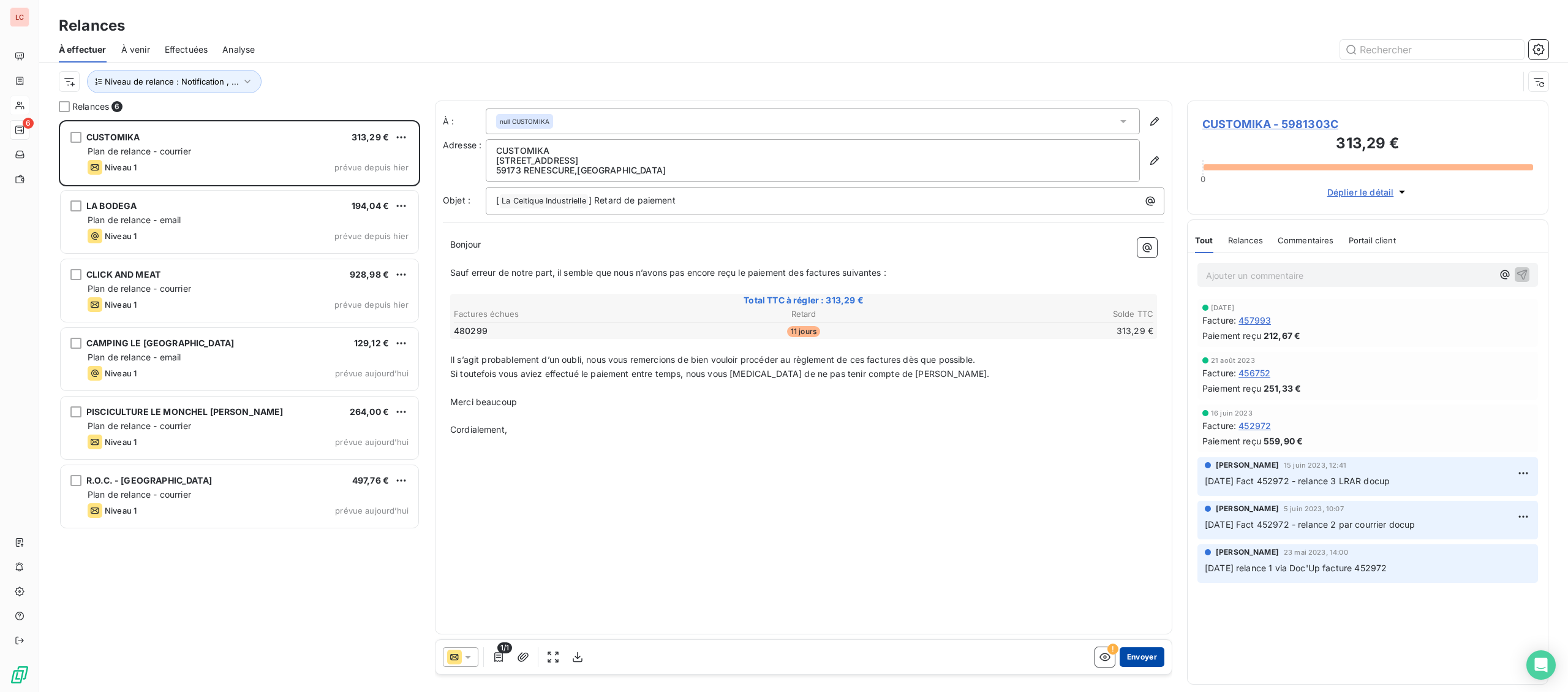
click at [1157, 654] on button "Envoyer" at bounding box center [1142, 657] width 45 height 19
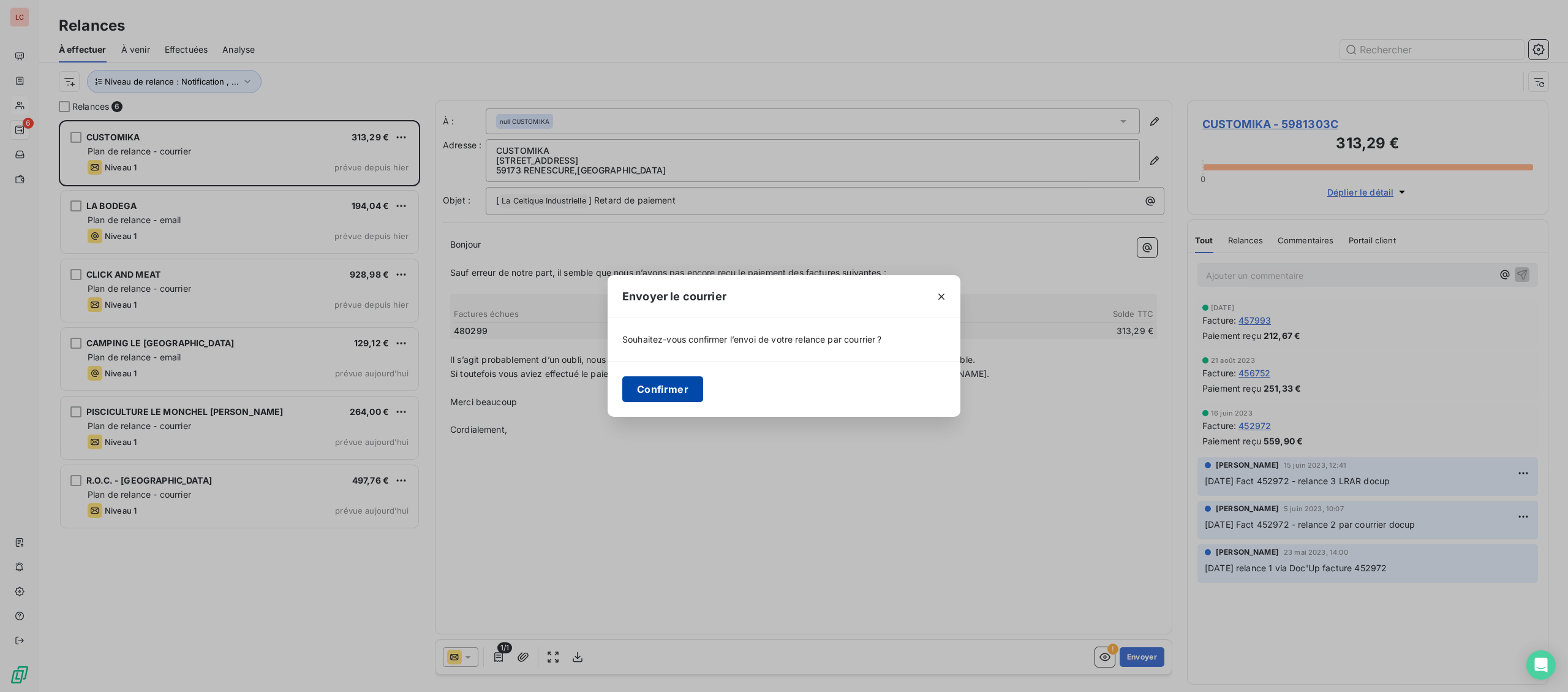
click at [660, 388] on button "Confirmer" at bounding box center [663, 390] width 81 height 26
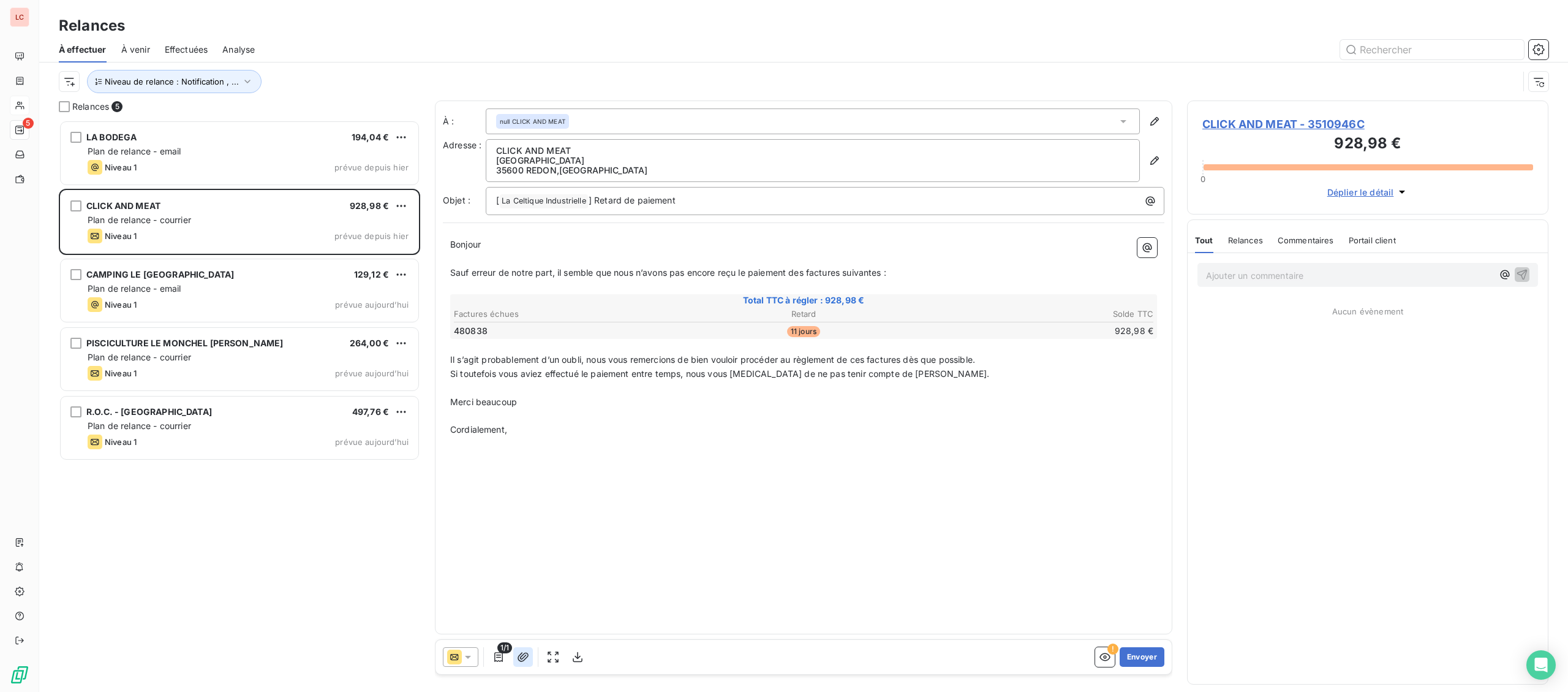
click at [525, 655] on icon "button" at bounding box center [522, 657] width 11 height 9
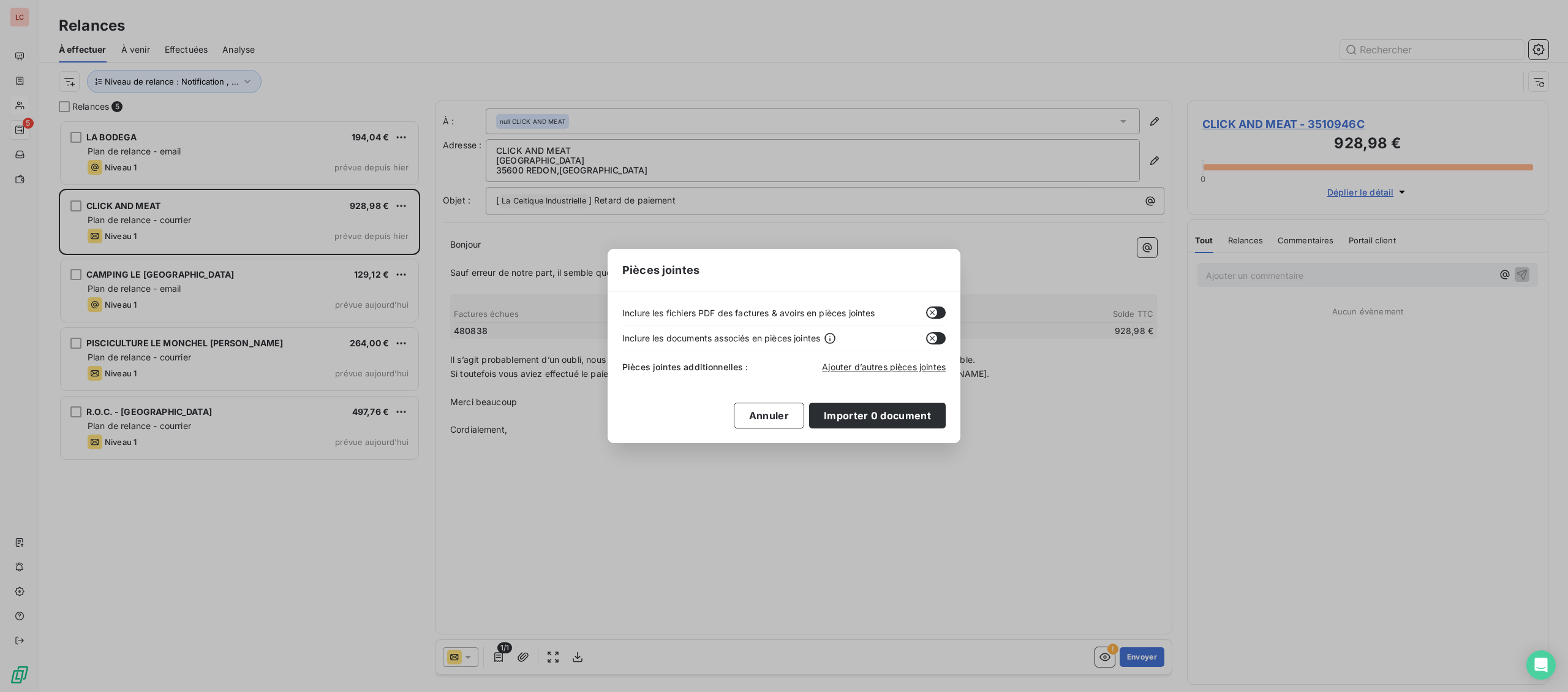
click at [932, 315] on icon "button" at bounding box center [933, 313] width 10 height 10
click at [909, 418] on button "Importer 0 document" at bounding box center [877, 415] width 137 height 26
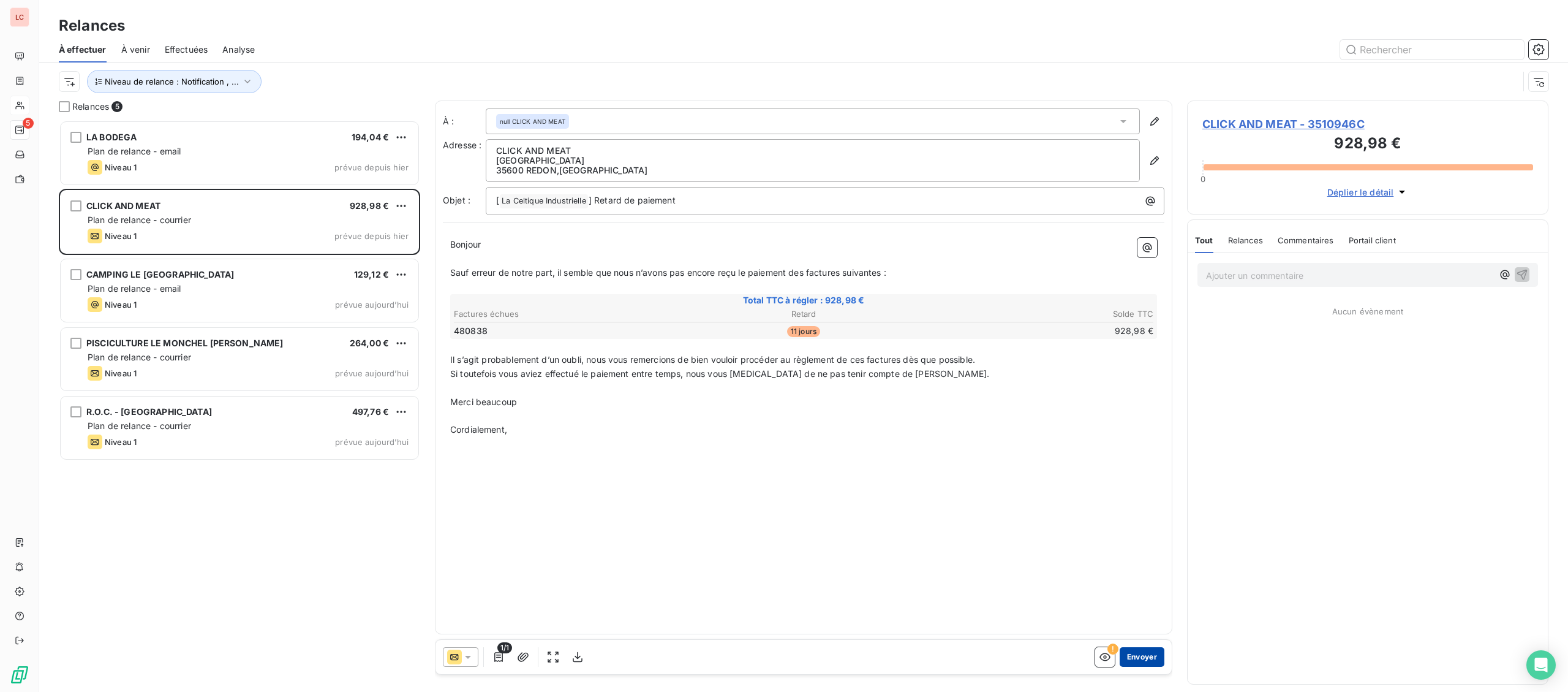
click at [1139, 652] on button "Envoyer" at bounding box center [1142, 657] width 45 height 19
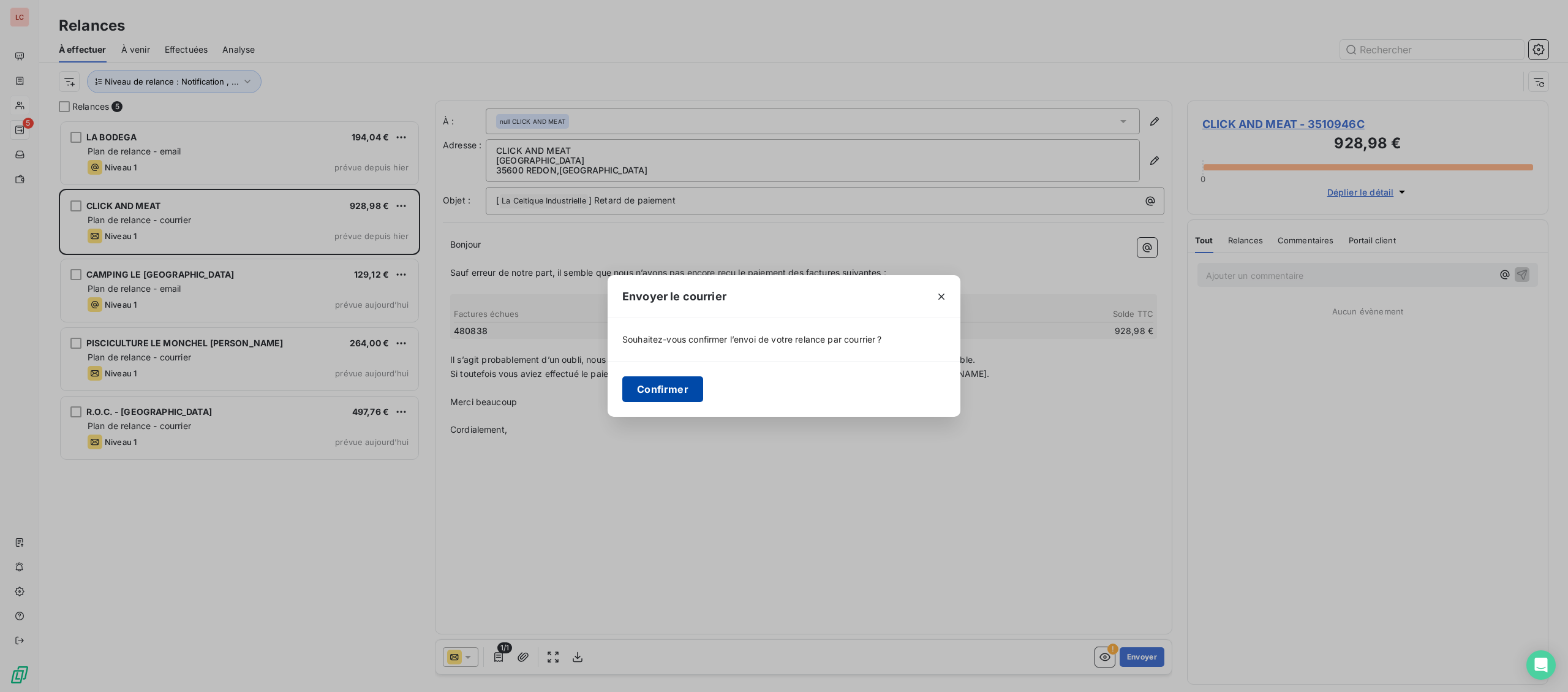
click at [674, 390] on button "Confirmer" at bounding box center [663, 390] width 81 height 26
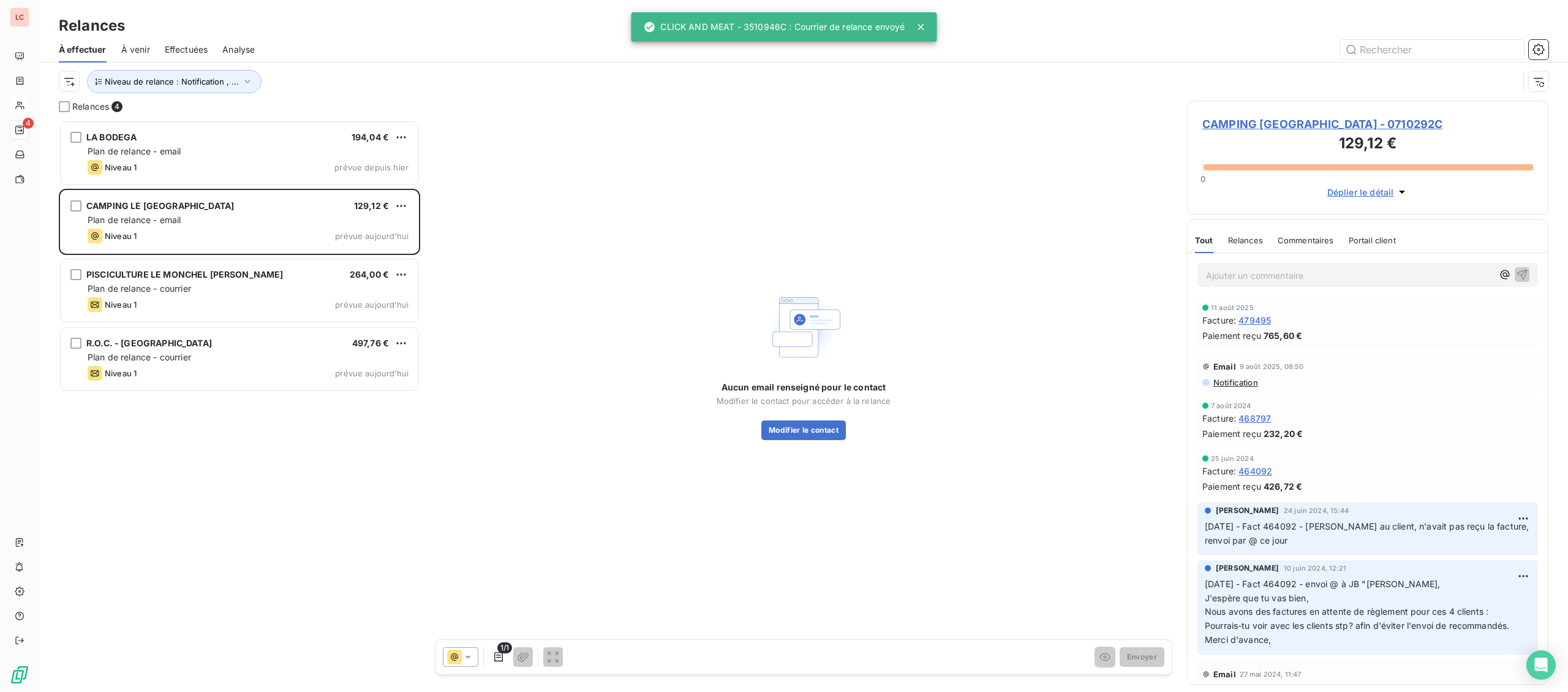
click at [1283, 125] on span "CAMPING [GEOGRAPHIC_DATA] - 0710292C" at bounding box center [1368, 124] width 331 height 17
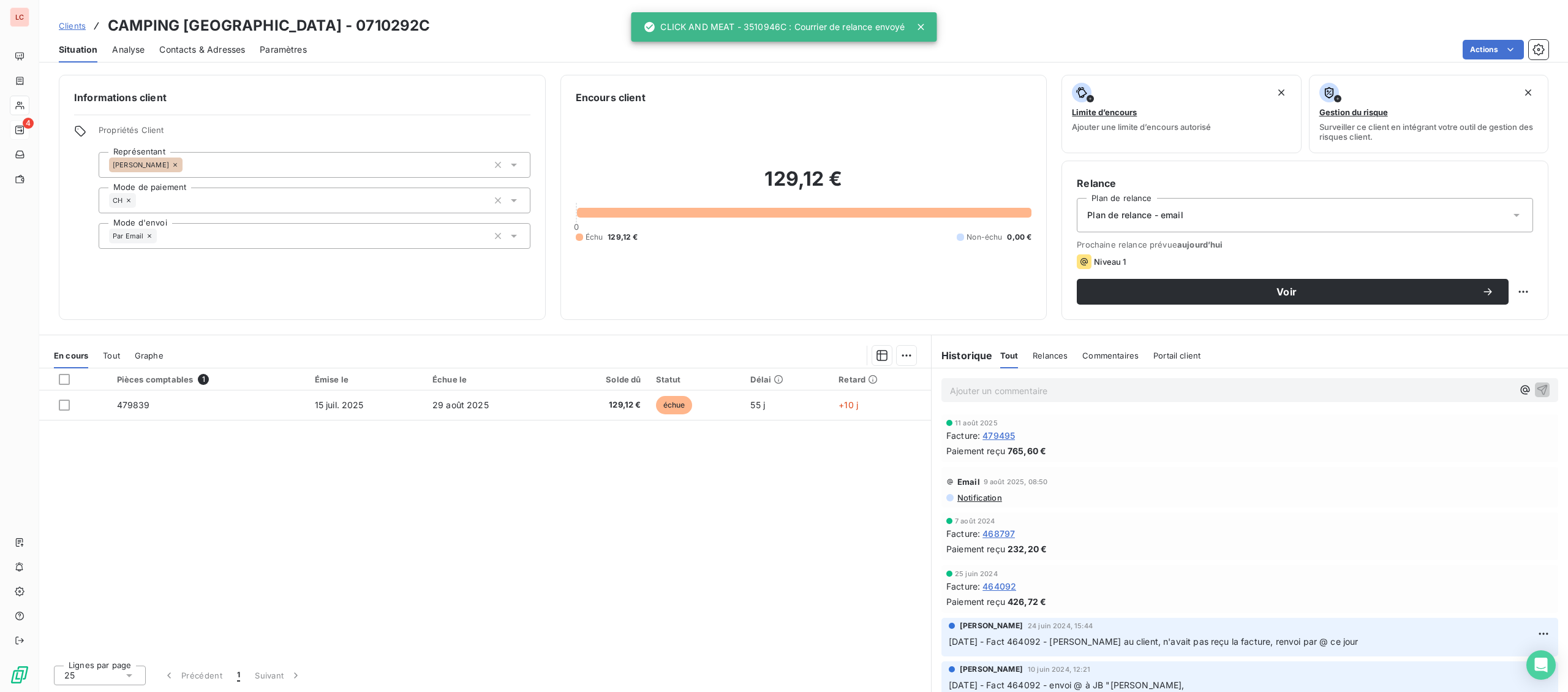
click at [225, 50] on span "Contacts & Adresses" at bounding box center [201, 49] width 86 height 12
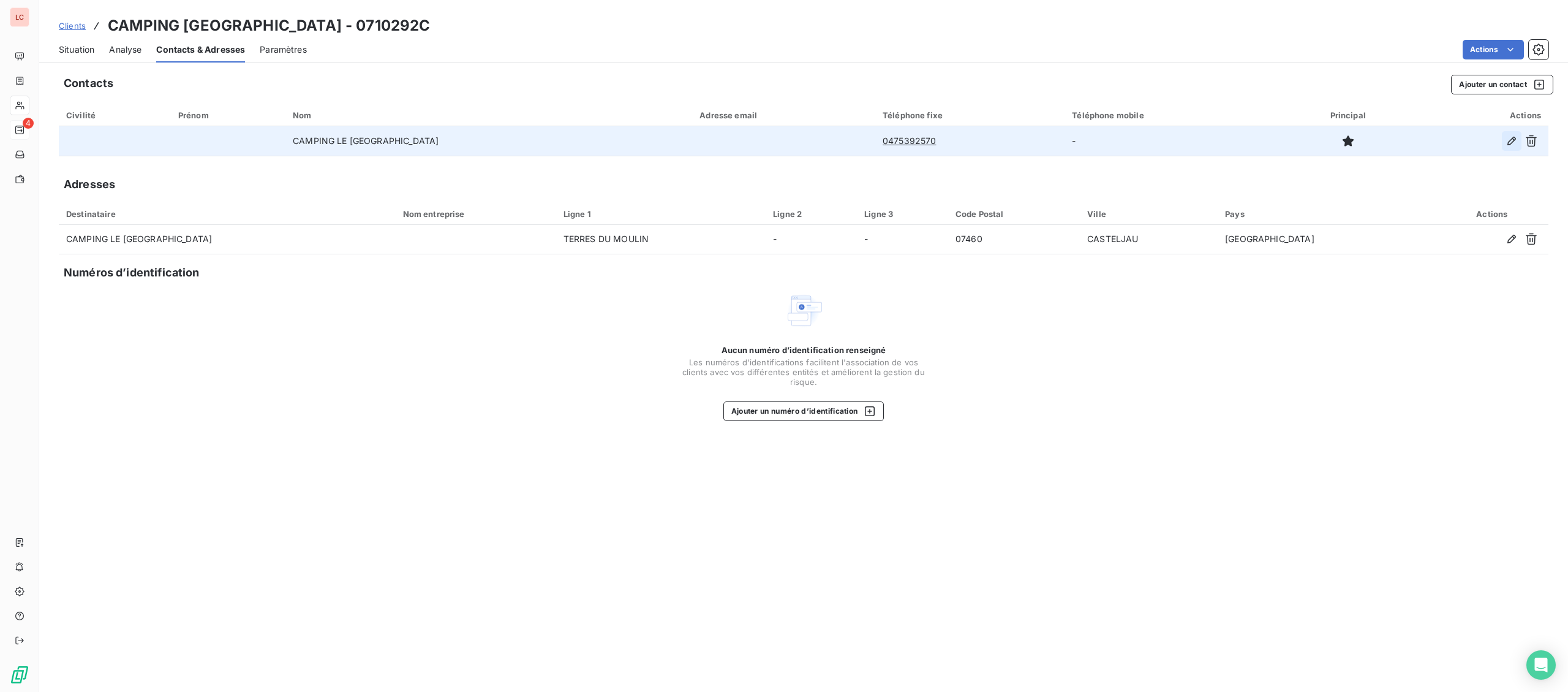
click at [1517, 140] on icon "button" at bounding box center [1511, 140] width 12 height 12
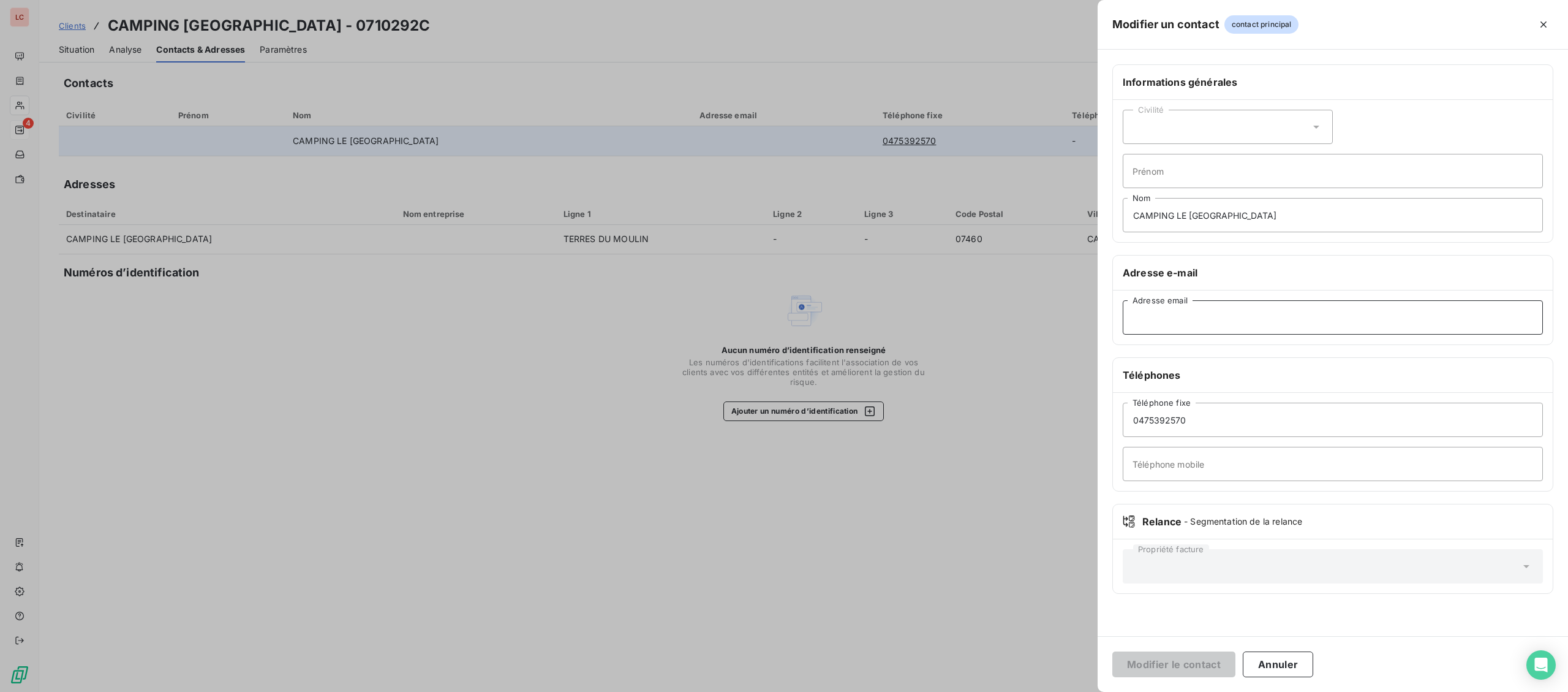
click at [1374, 320] on input "Adresse email" at bounding box center [1333, 318] width 420 height 35
paste input "[EMAIL_ADDRESS][DOMAIN_NAME][PERSON_NAME]"
type input "[EMAIL_ADDRESS][DOMAIN_NAME][PERSON_NAME]"
click at [1162, 662] on button "Modifier le contact" at bounding box center [1174, 665] width 123 height 26
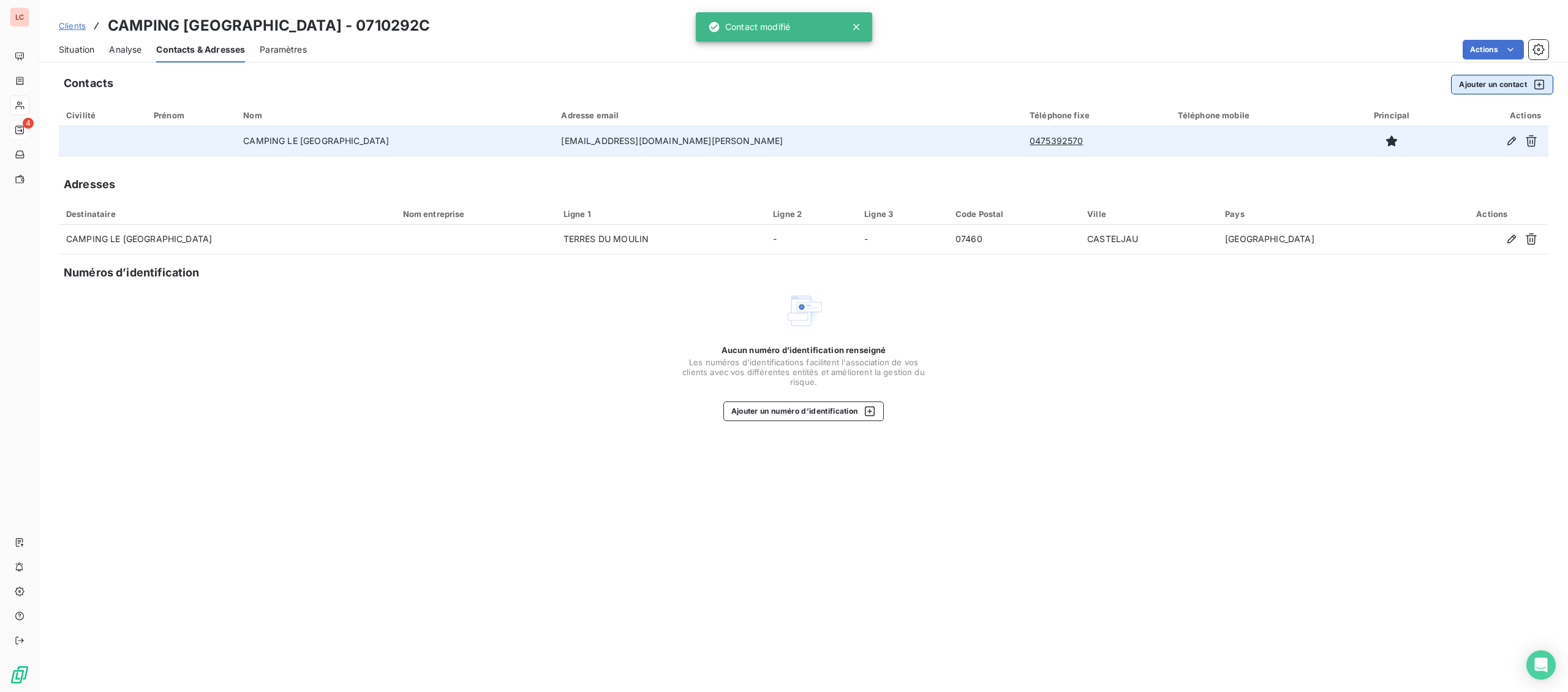
click at [1492, 86] on button "Ajouter un contact" at bounding box center [1502, 84] width 102 height 19
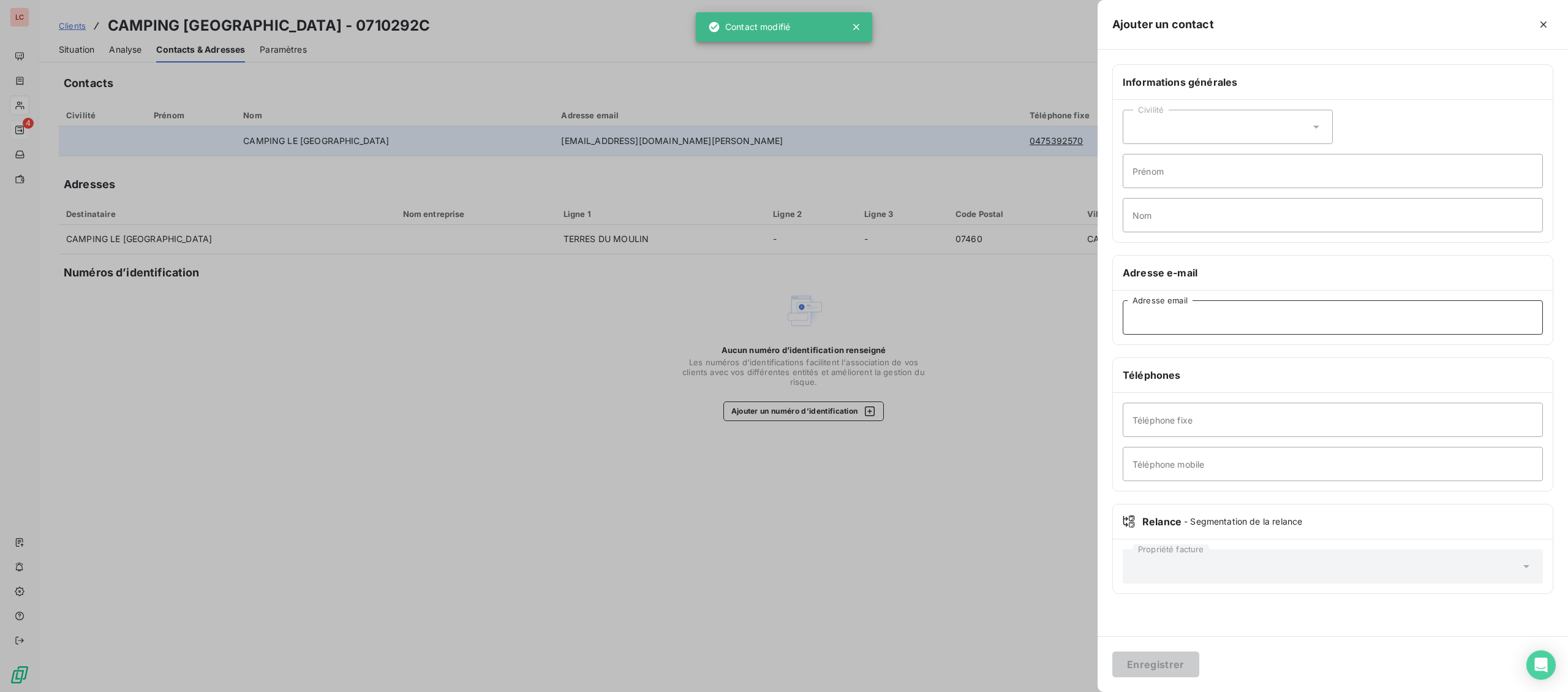
click at [1311, 325] on input "Adresse email" at bounding box center [1333, 318] width 420 height 35
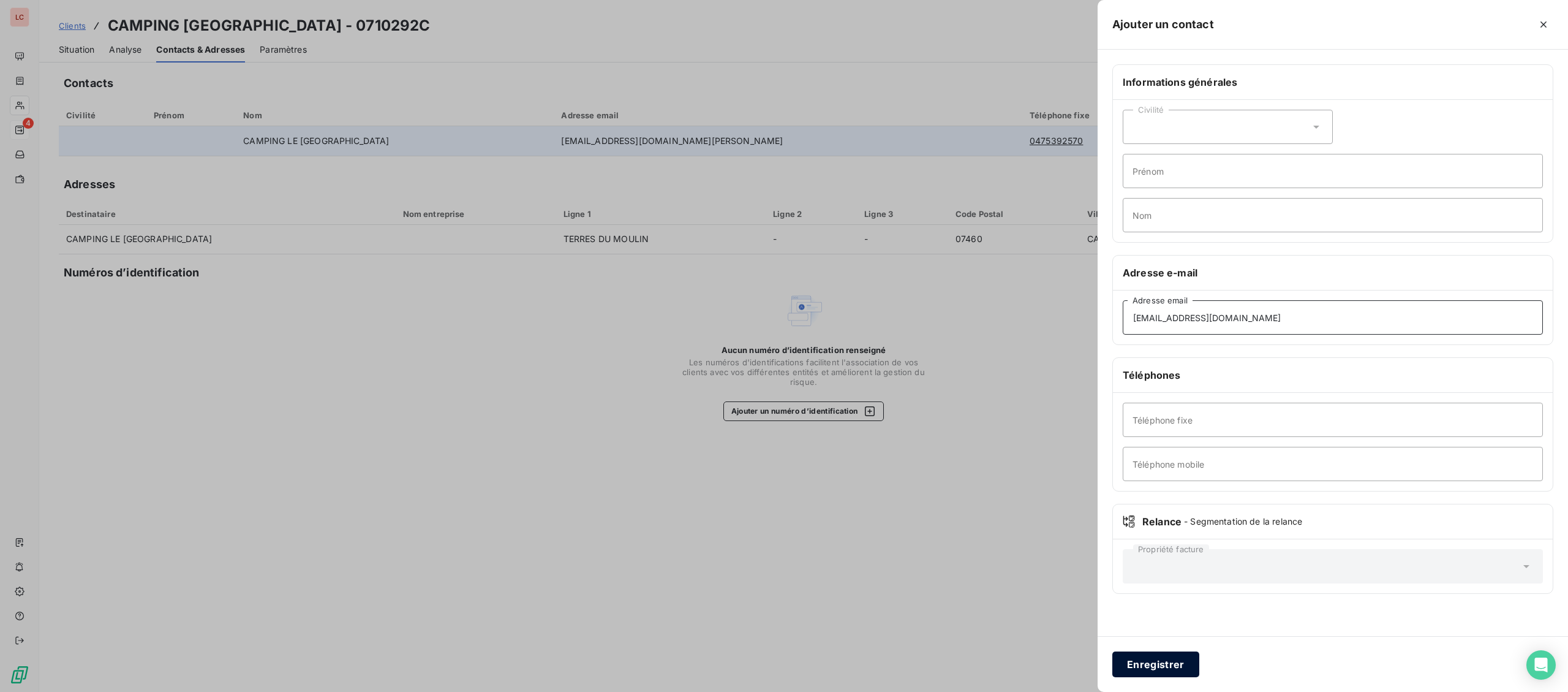
type input "[EMAIL_ADDRESS][DOMAIN_NAME]"
click at [1159, 655] on button "Enregistrer" at bounding box center [1156, 665] width 87 height 26
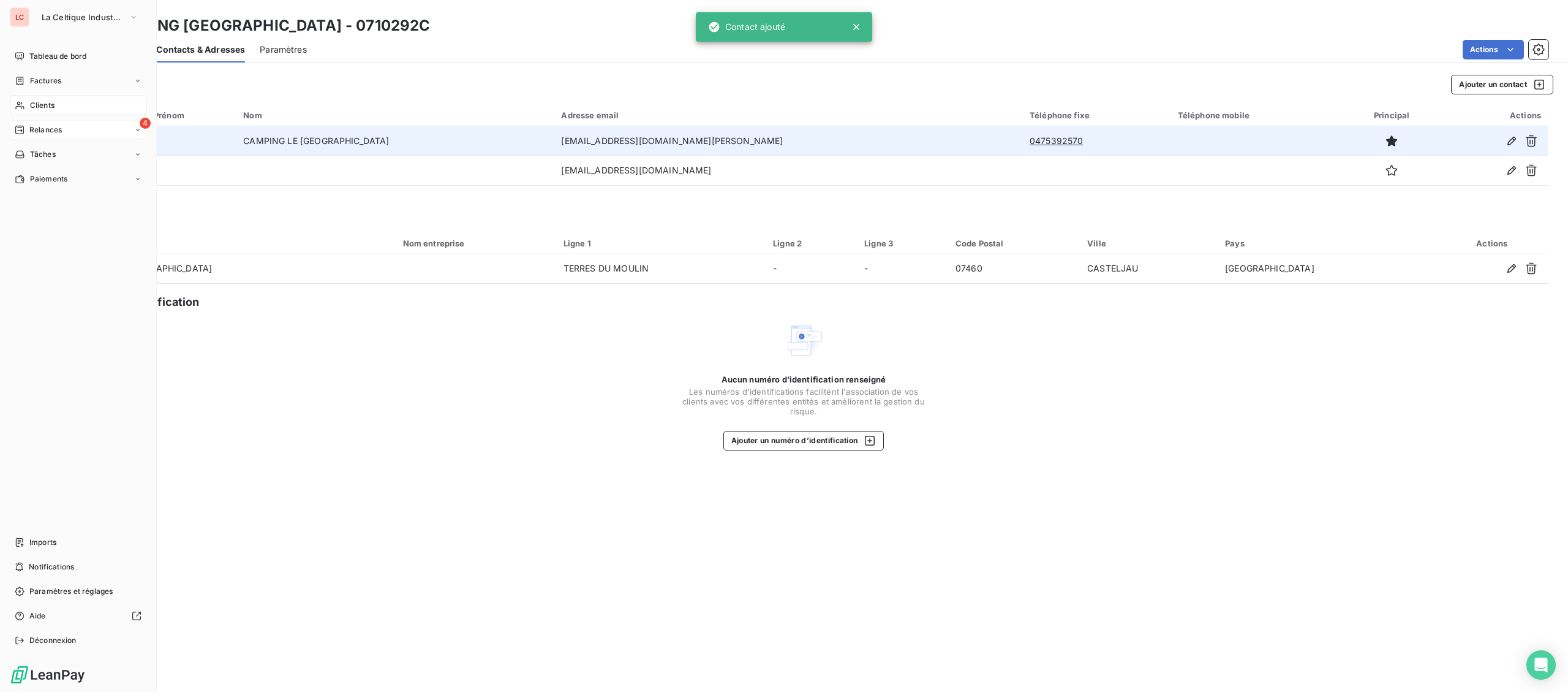
click at [24, 134] on icon at bounding box center [19, 130] width 10 height 10
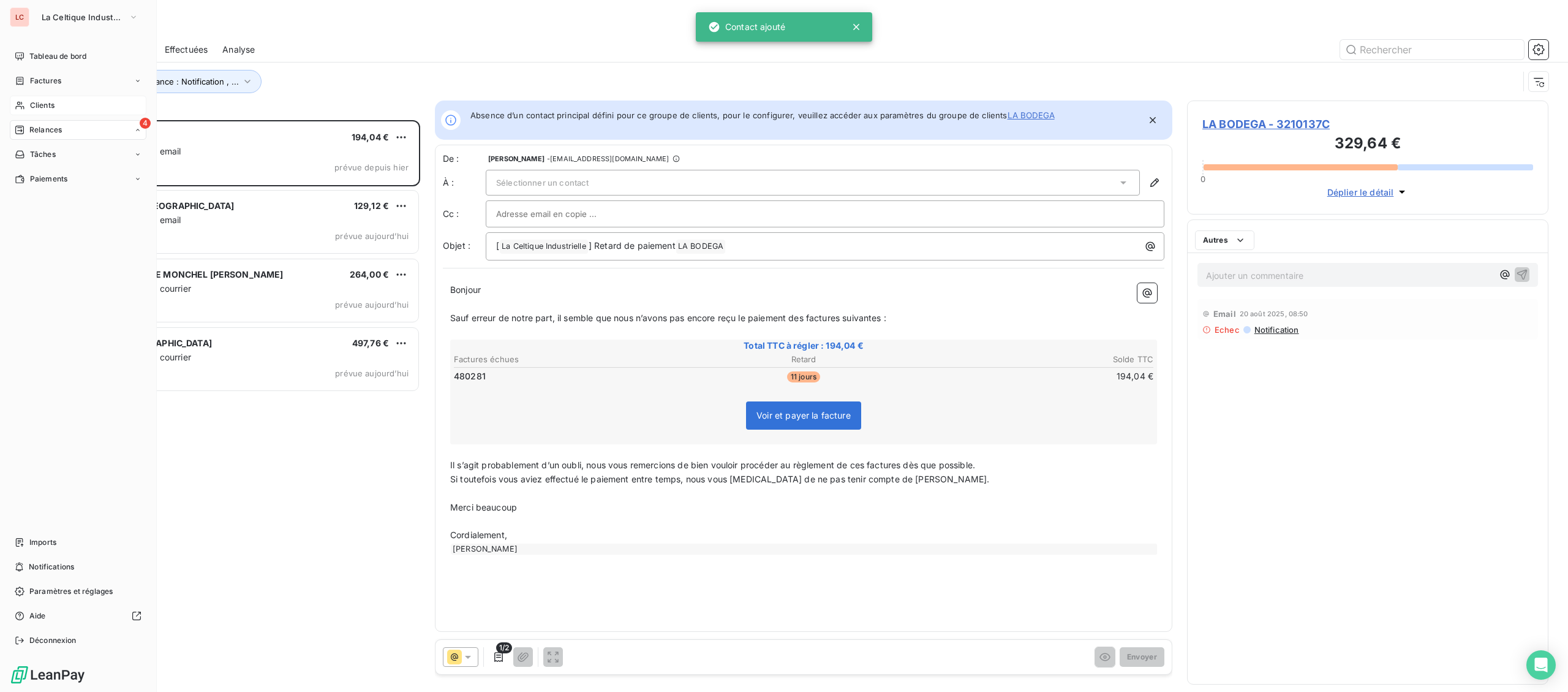
scroll to position [572, 361]
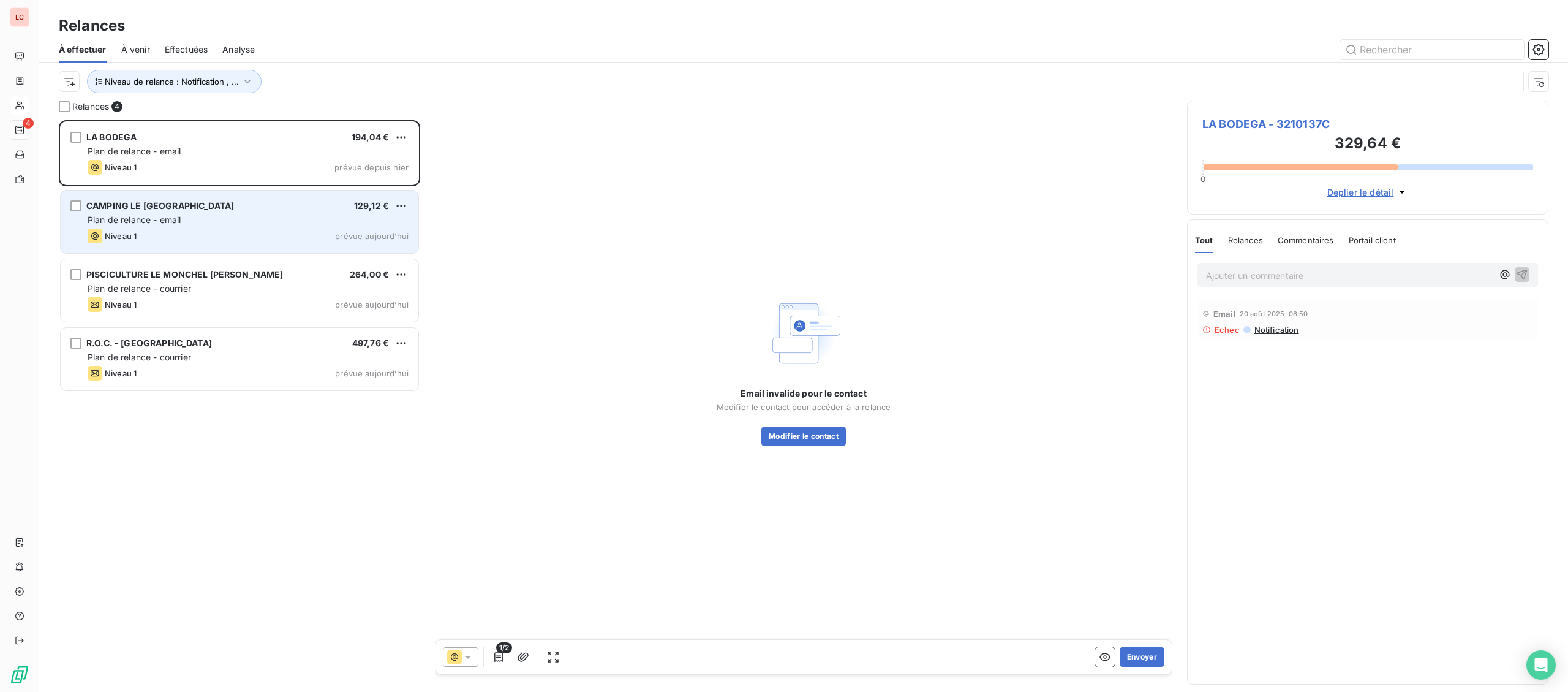
click at [219, 240] on div "Niveau 1 prévue aujourd’hui" at bounding box center [248, 235] width 321 height 14
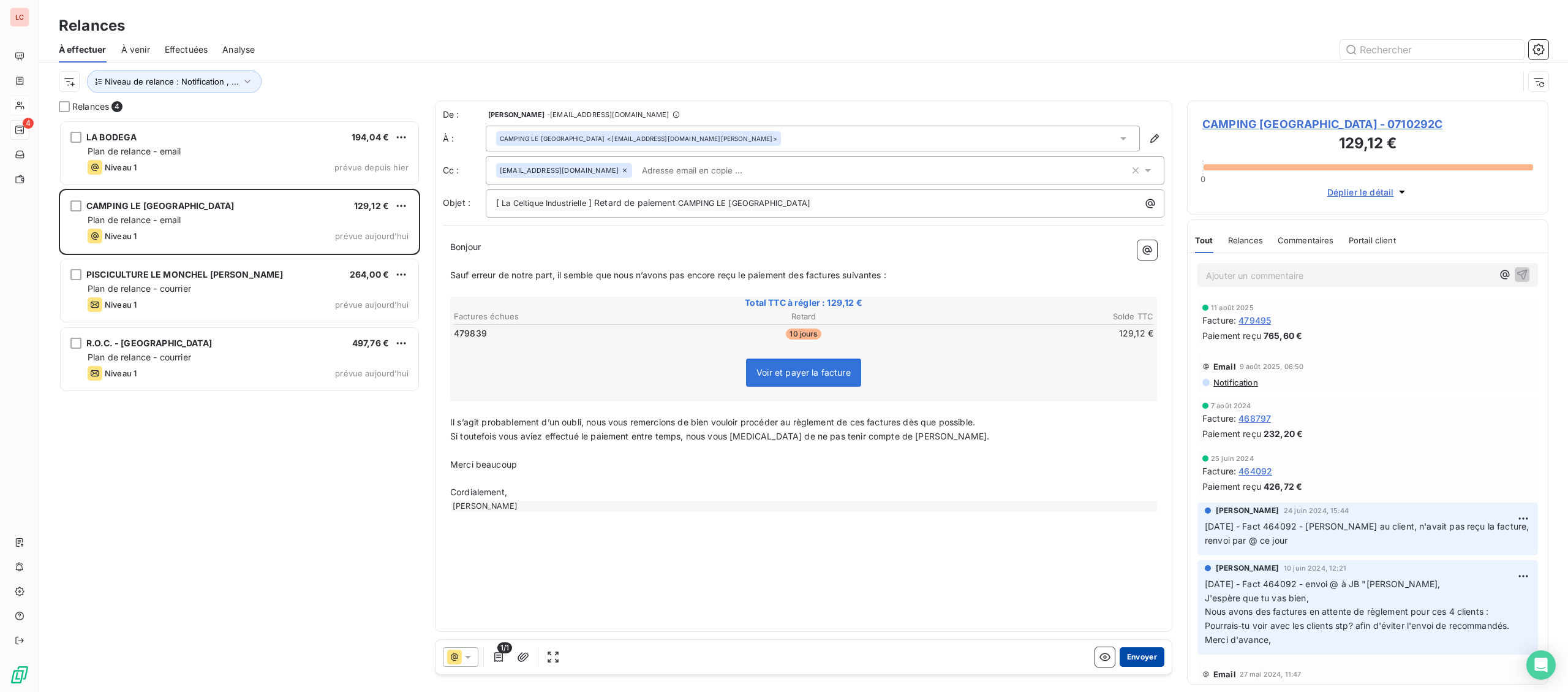
click at [1128, 655] on button "Envoyer" at bounding box center [1142, 657] width 45 height 19
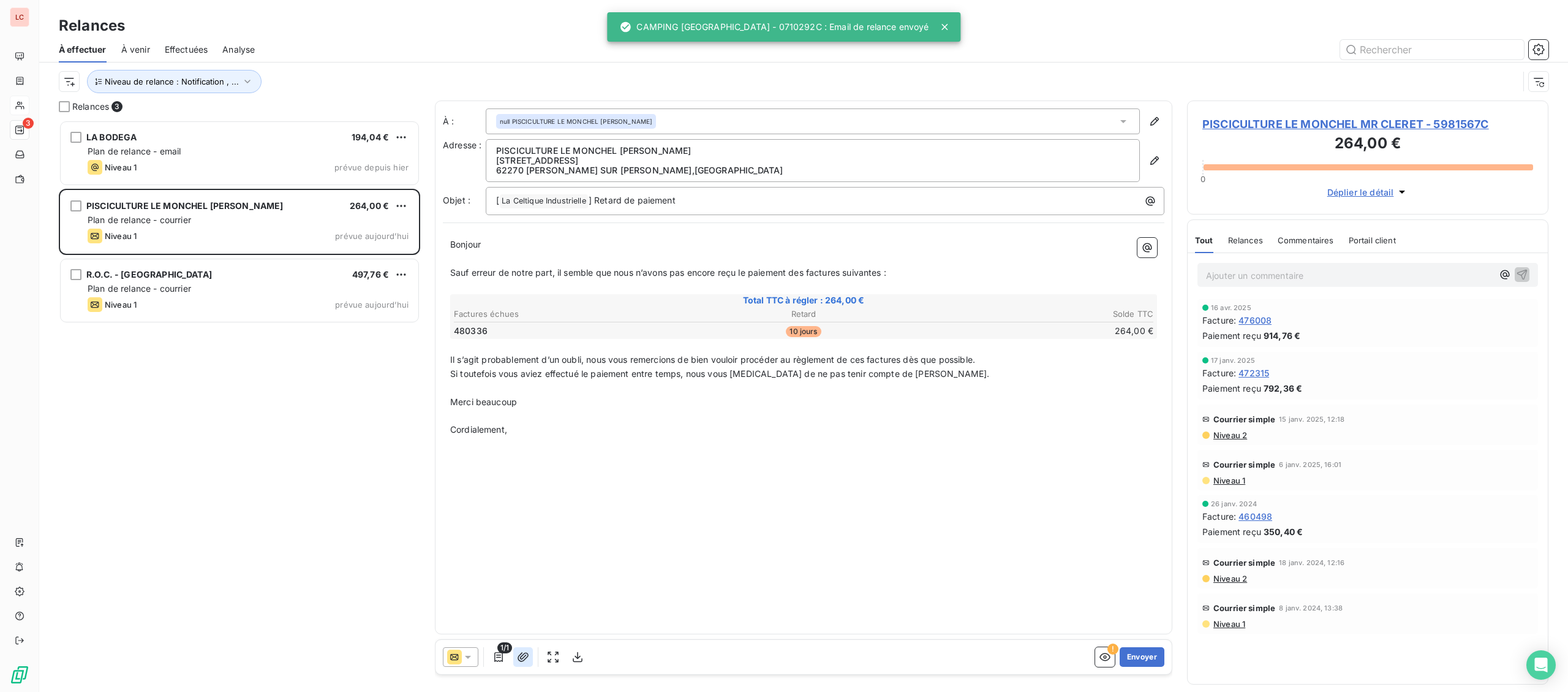
click at [520, 654] on icon "button" at bounding box center [522, 657] width 12 height 12
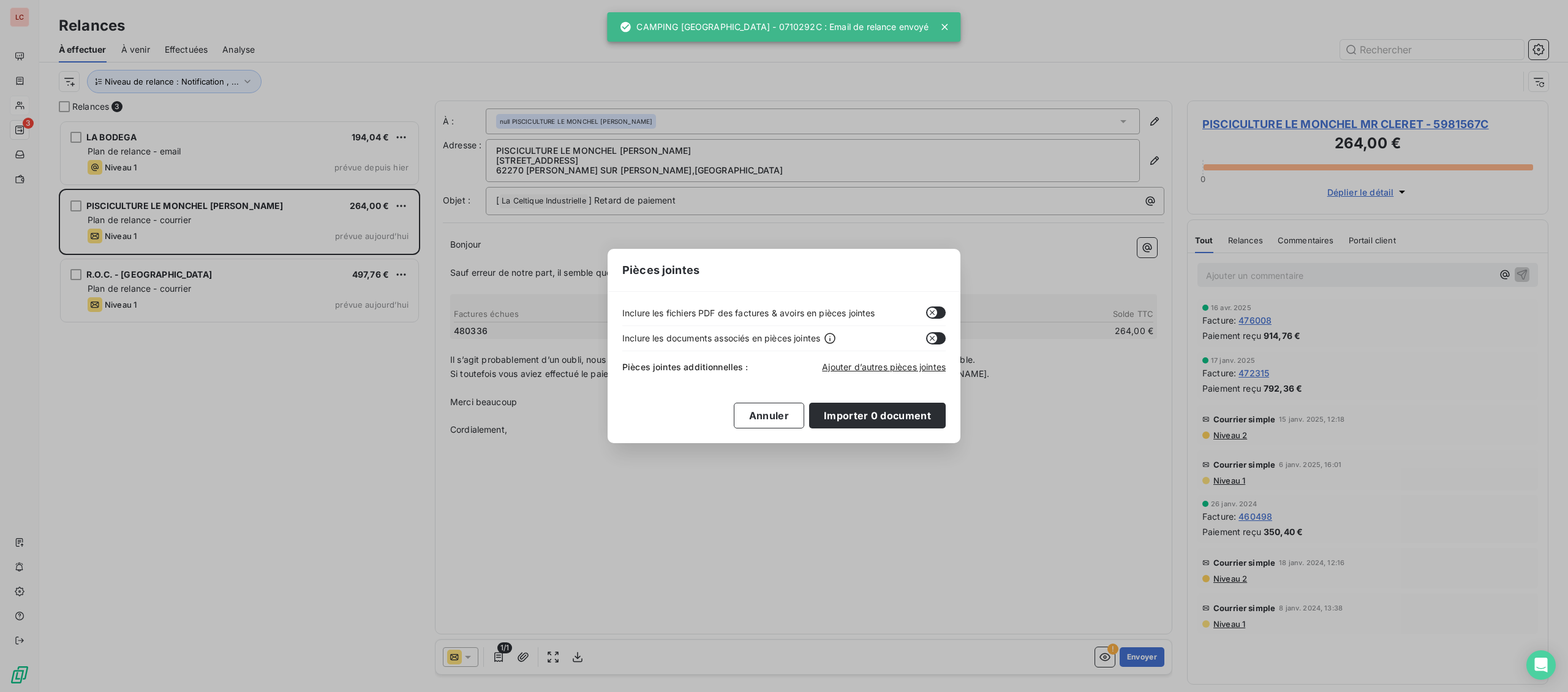
click at [928, 319] on div "Inclure les fichiers PDF des factures & avoirs en pièces jointes" at bounding box center [784, 316] width 323 height 19
click at [936, 319] on button "button" at bounding box center [935, 313] width 19 height 12
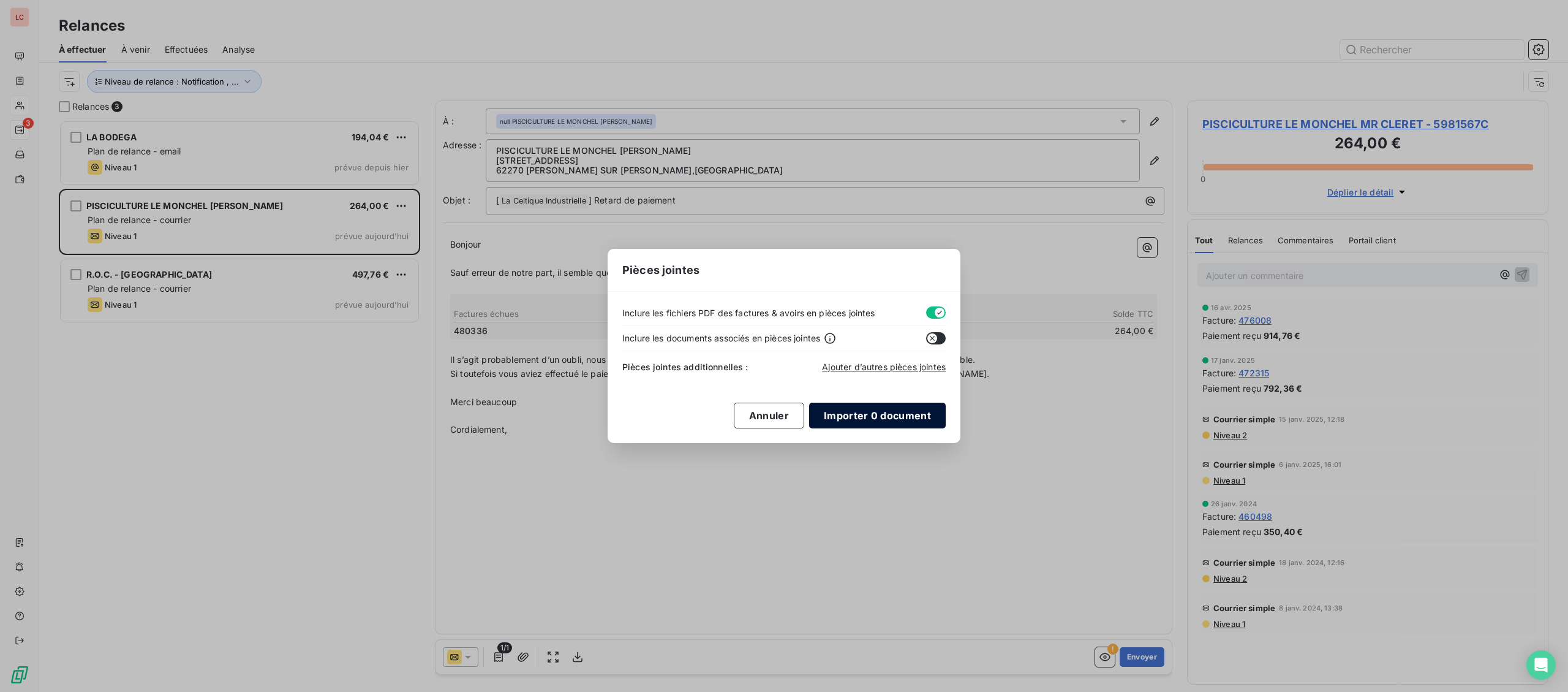
click at [895, 418] on button "Importer 0 document" at bounding box center [877, 415] width 137 height 26
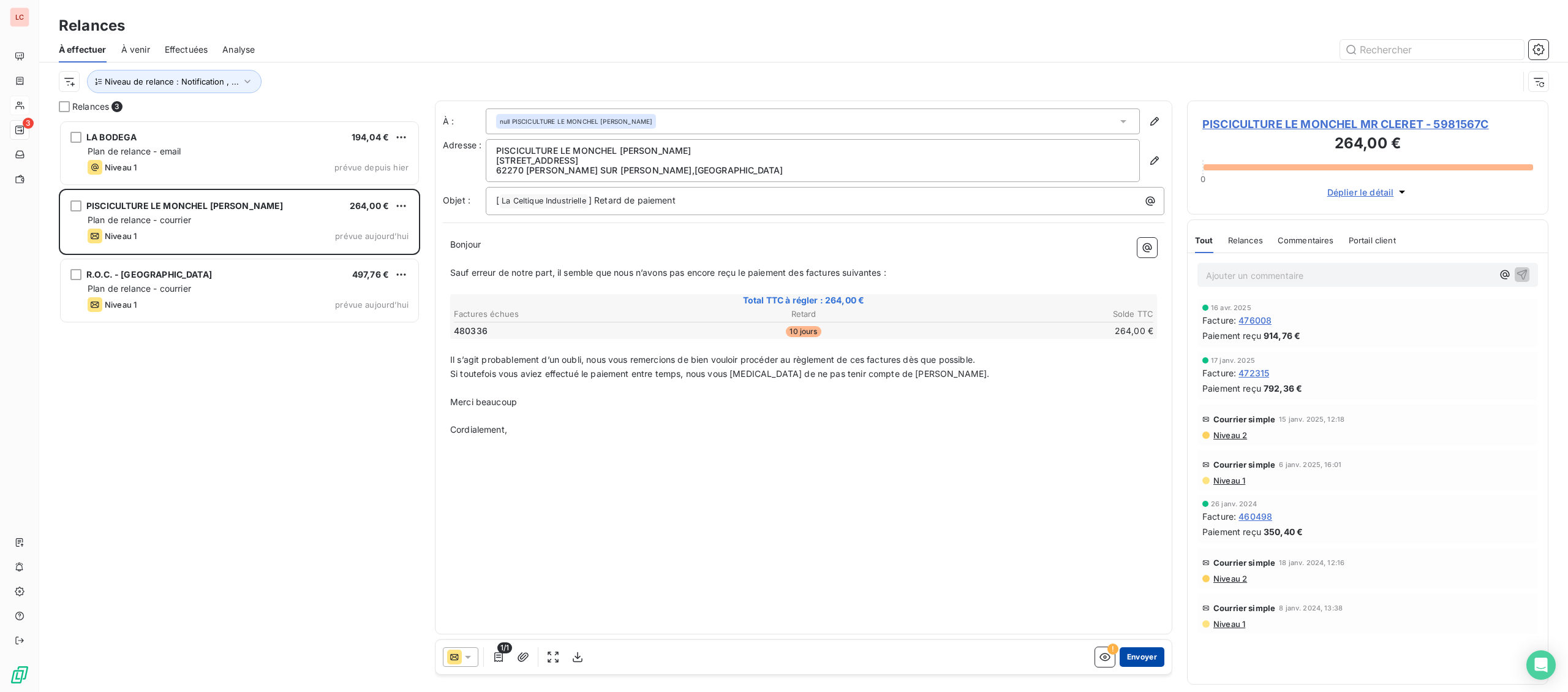
click at [1141, 654] on button "Envoyer" at bounding box center [1142, 657] width 45 height 19
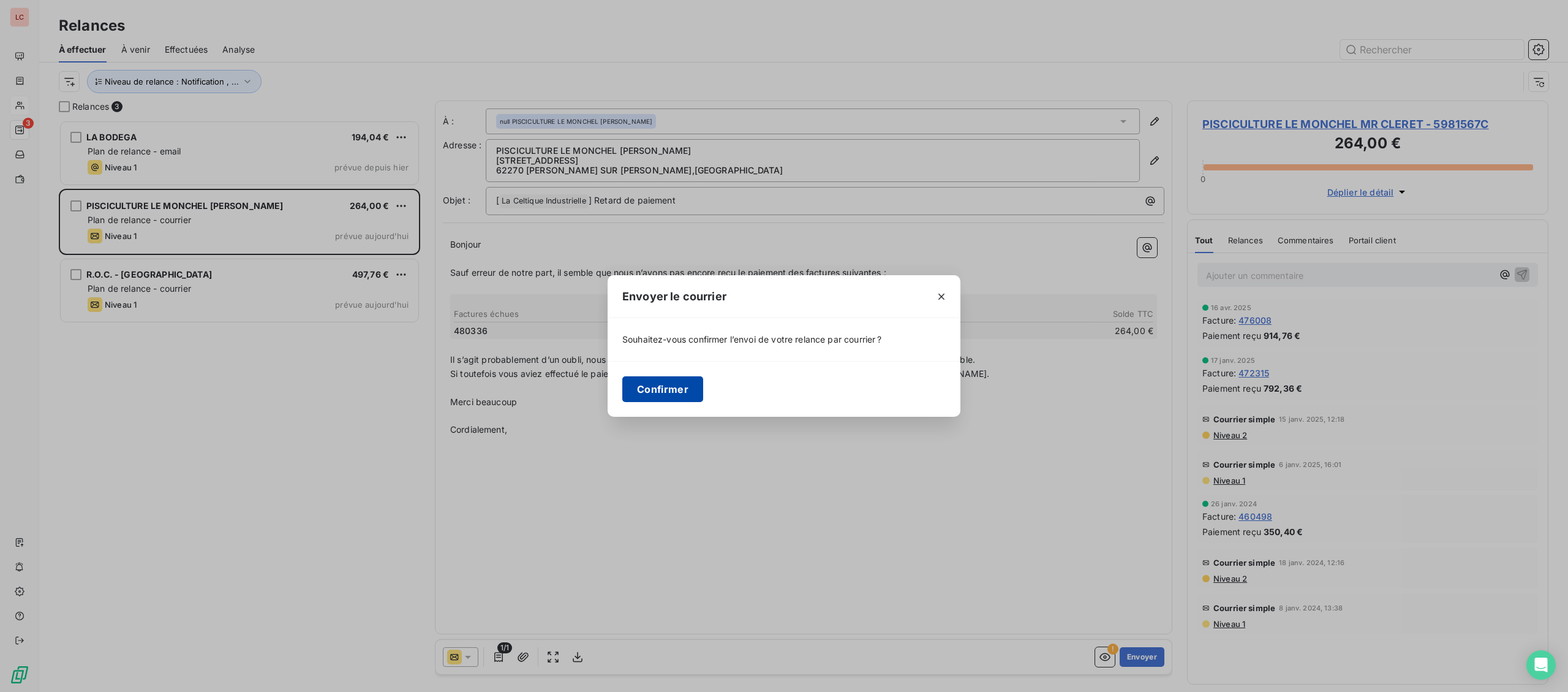
click at [671, 388] on button "Confirmer" at bounding box center [663, 390] width 81 height 26
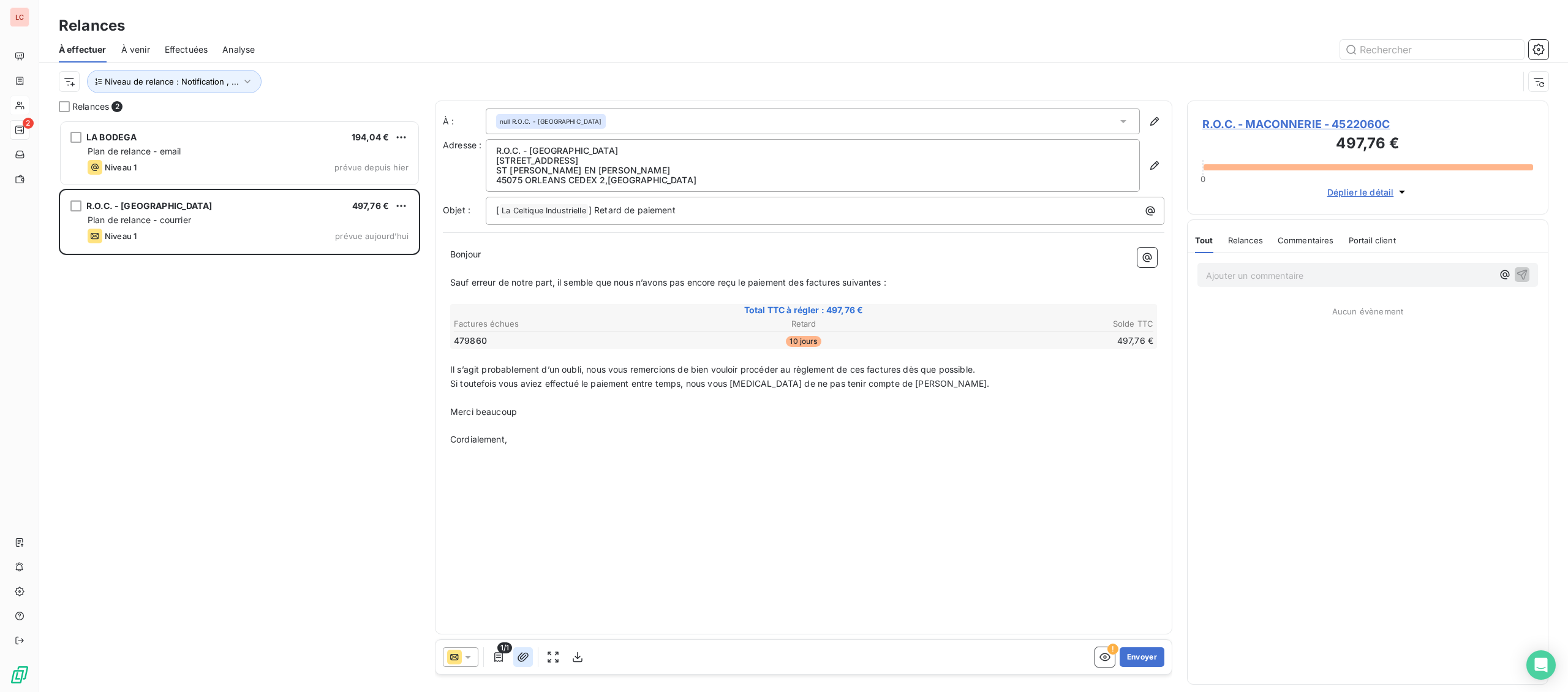
click at [525, 657] on icon "button" at bounding box center [522, 657] width 12 height 12
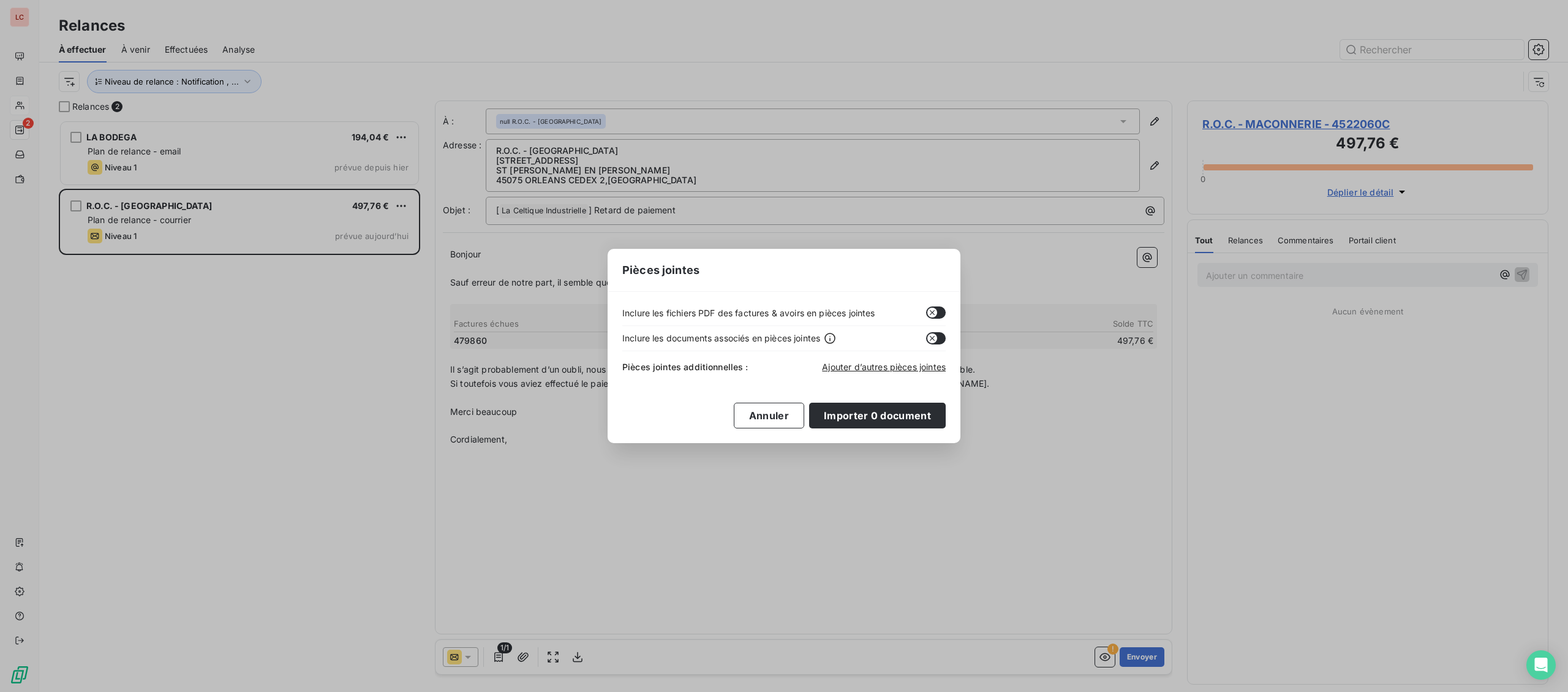
click at [944, 313] on button "button" at bounding box center [935, 313] width 19 height 12
click at [883, 422] on button "Importer 0 document" at bounding box center [877, 415] width 137 height 26
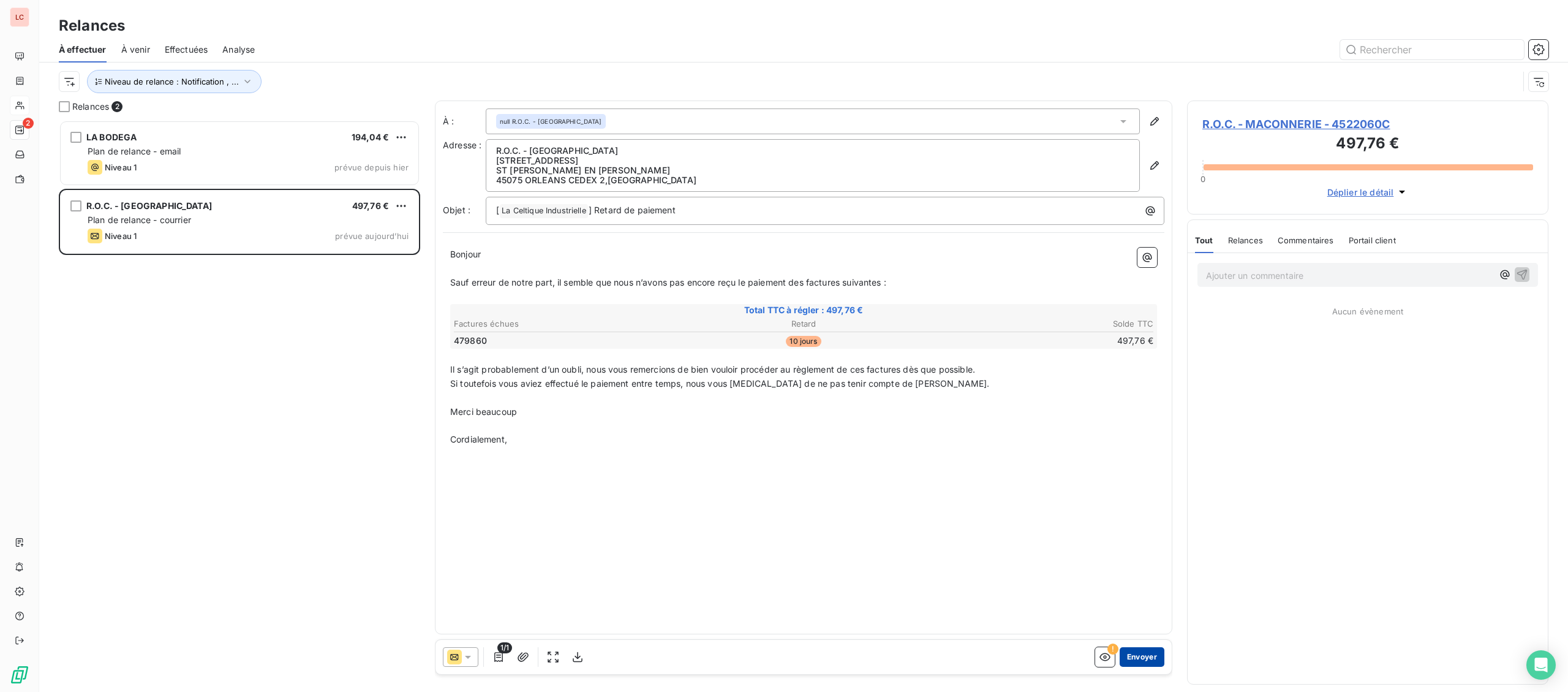
click at [1136, 654] on button "Envoyer" at bounding box center [1142, 657] width 45 height 19
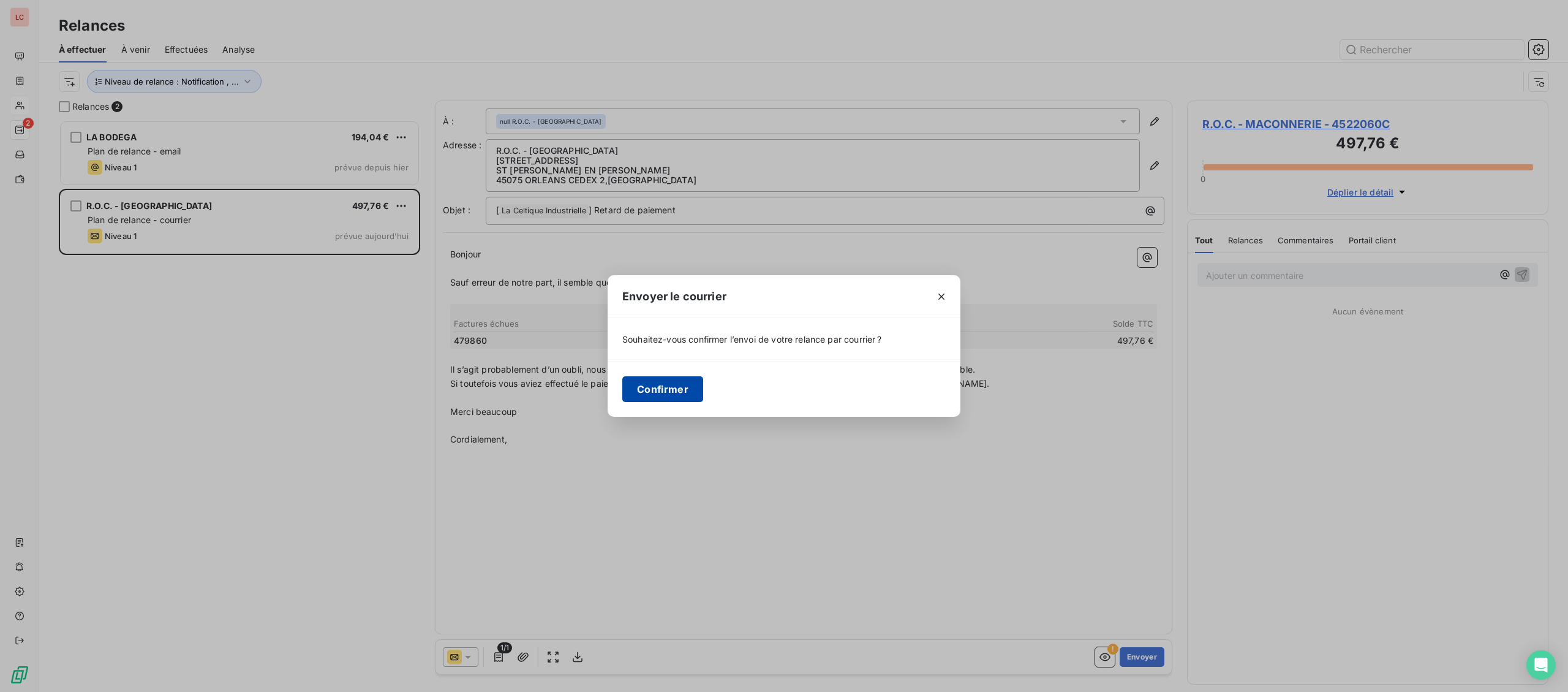
click at [686, 393] on button "Confirmer" at bounding box center [663, 390] width 81 height 26
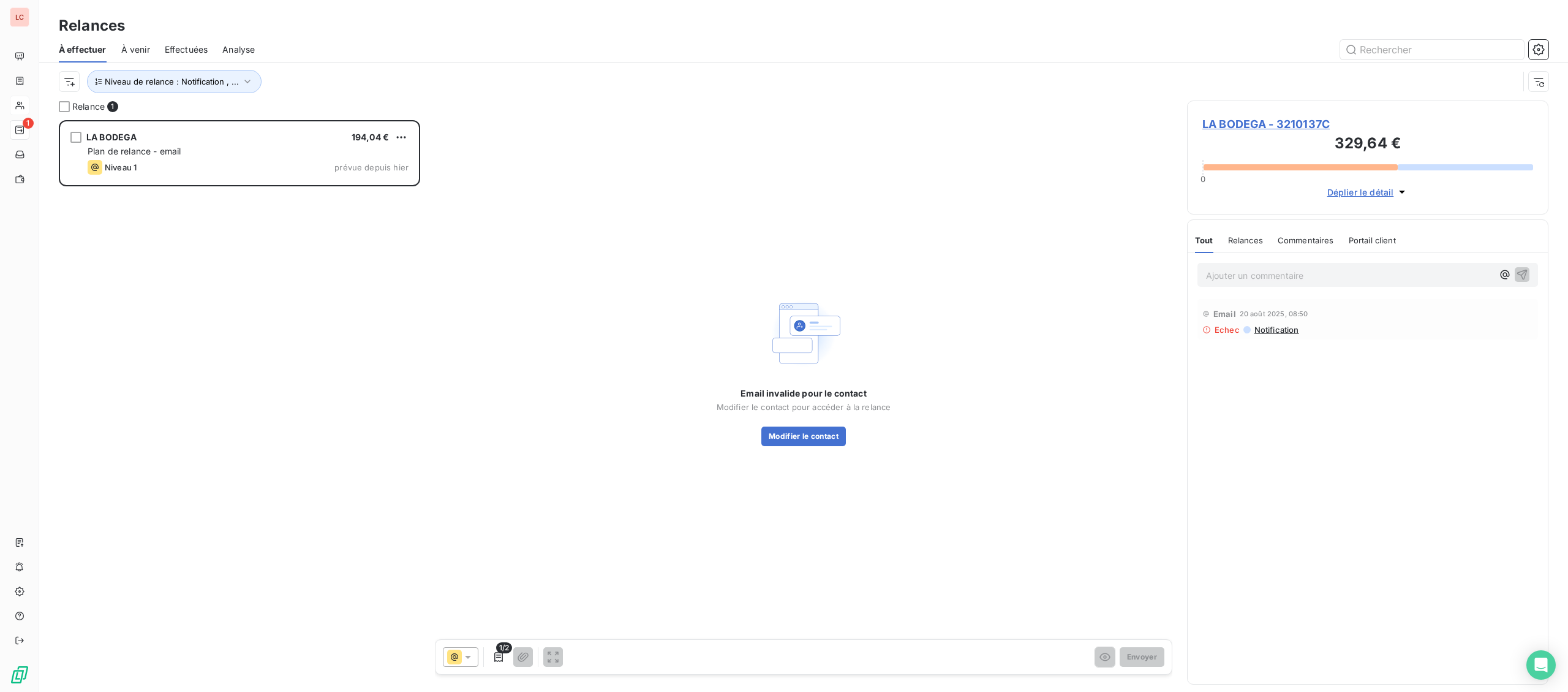
click at [1274, 333] on span "Notification" at bounding box center [1277, 330] width 46 height 10
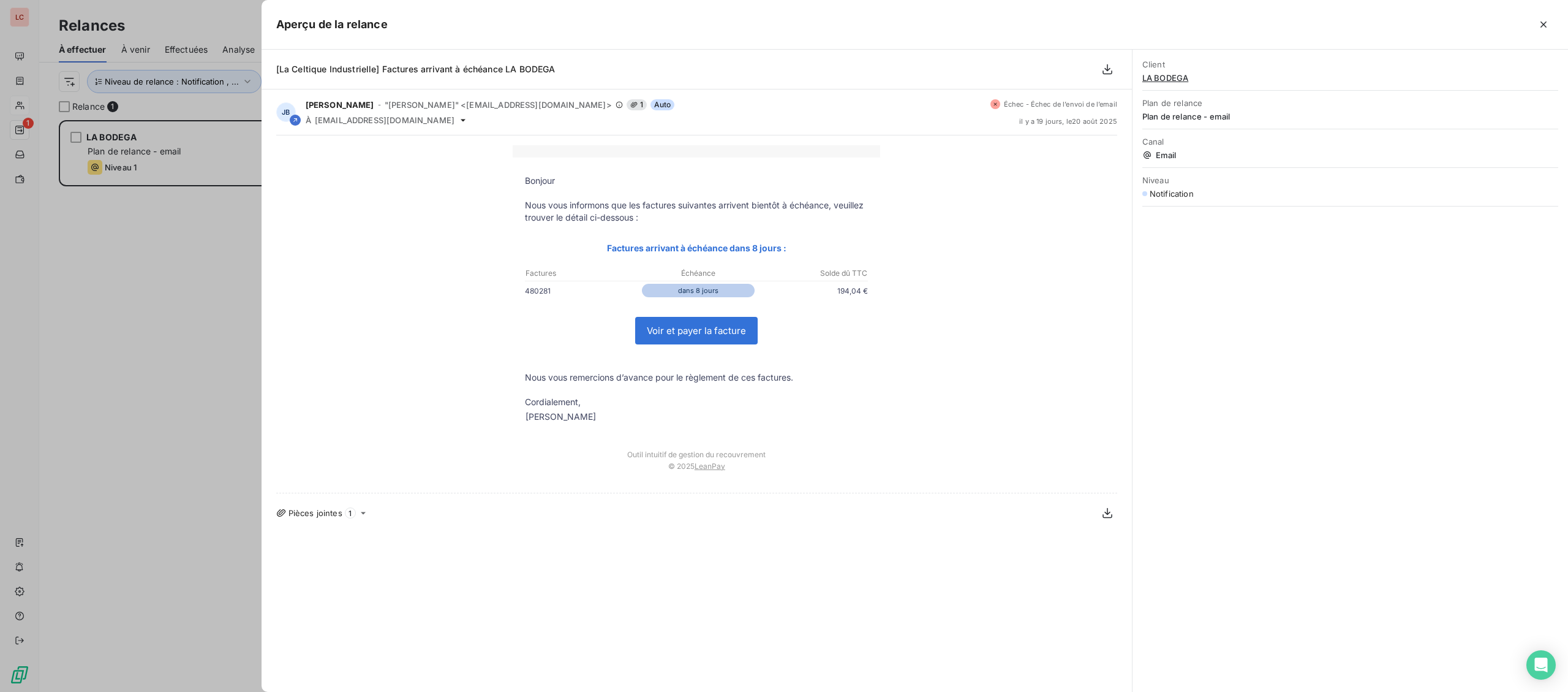
click at [128, 338] on div at bounding box center [784, 346] width 1568 height 692
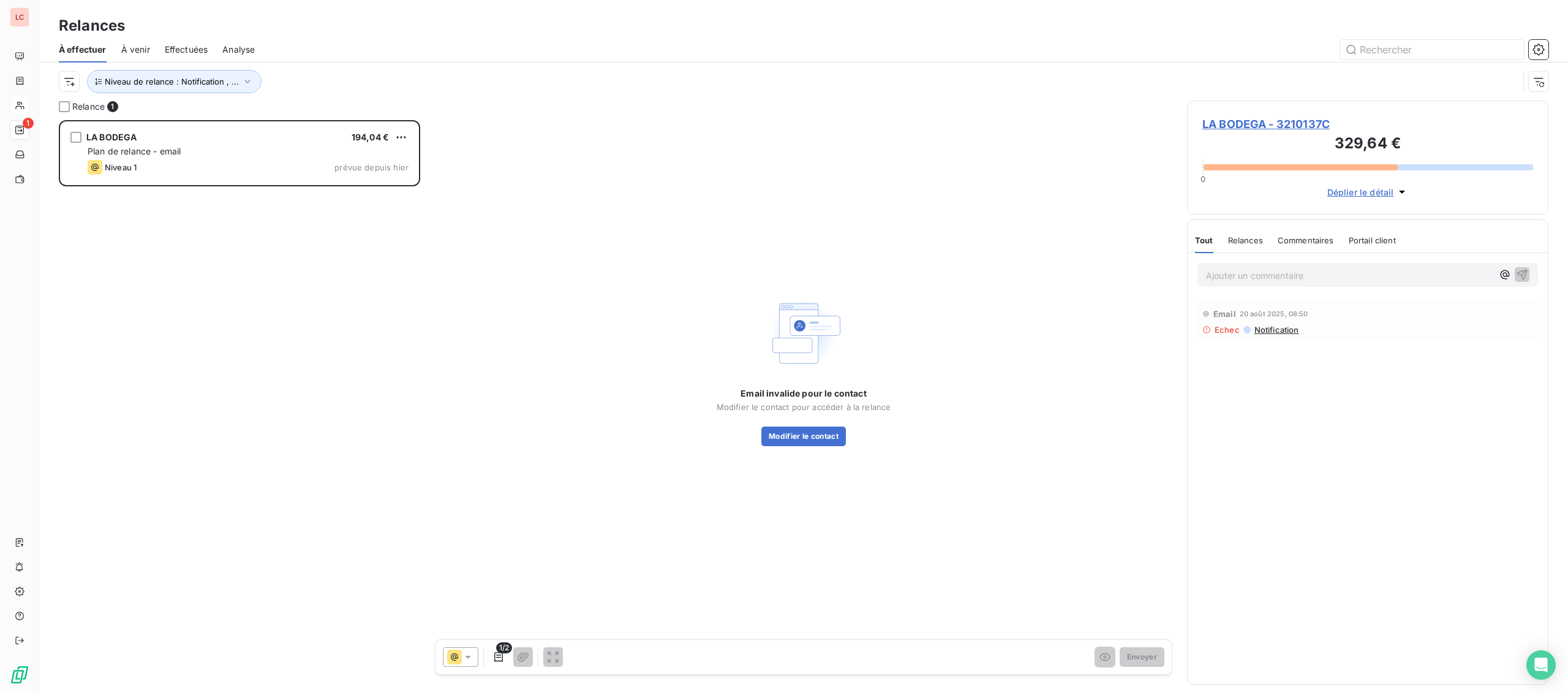
click at [1277, 334] on span "Notification" at bounding box center [1277, 330] width 46 height 10
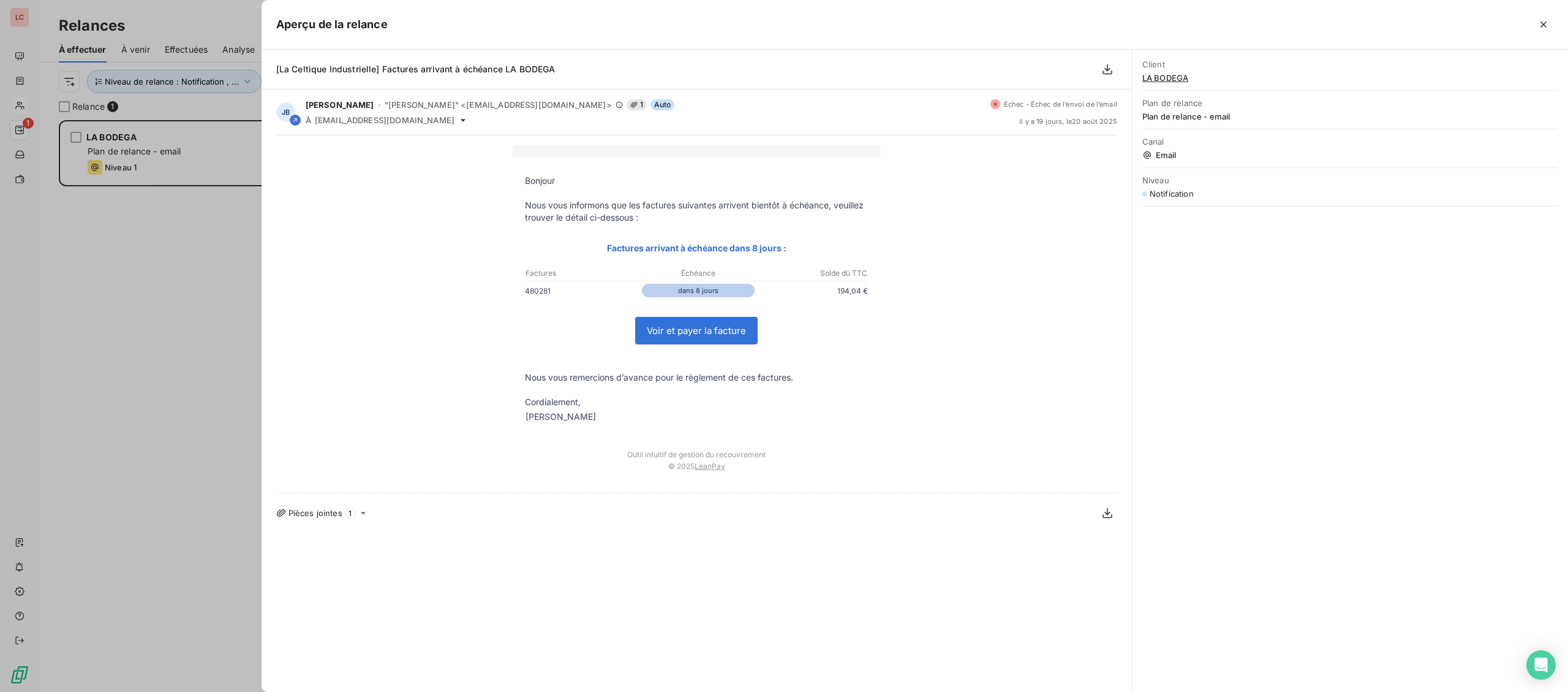
click at [152, 277] on div at bounding box center [784, 346] width 1568 height 692
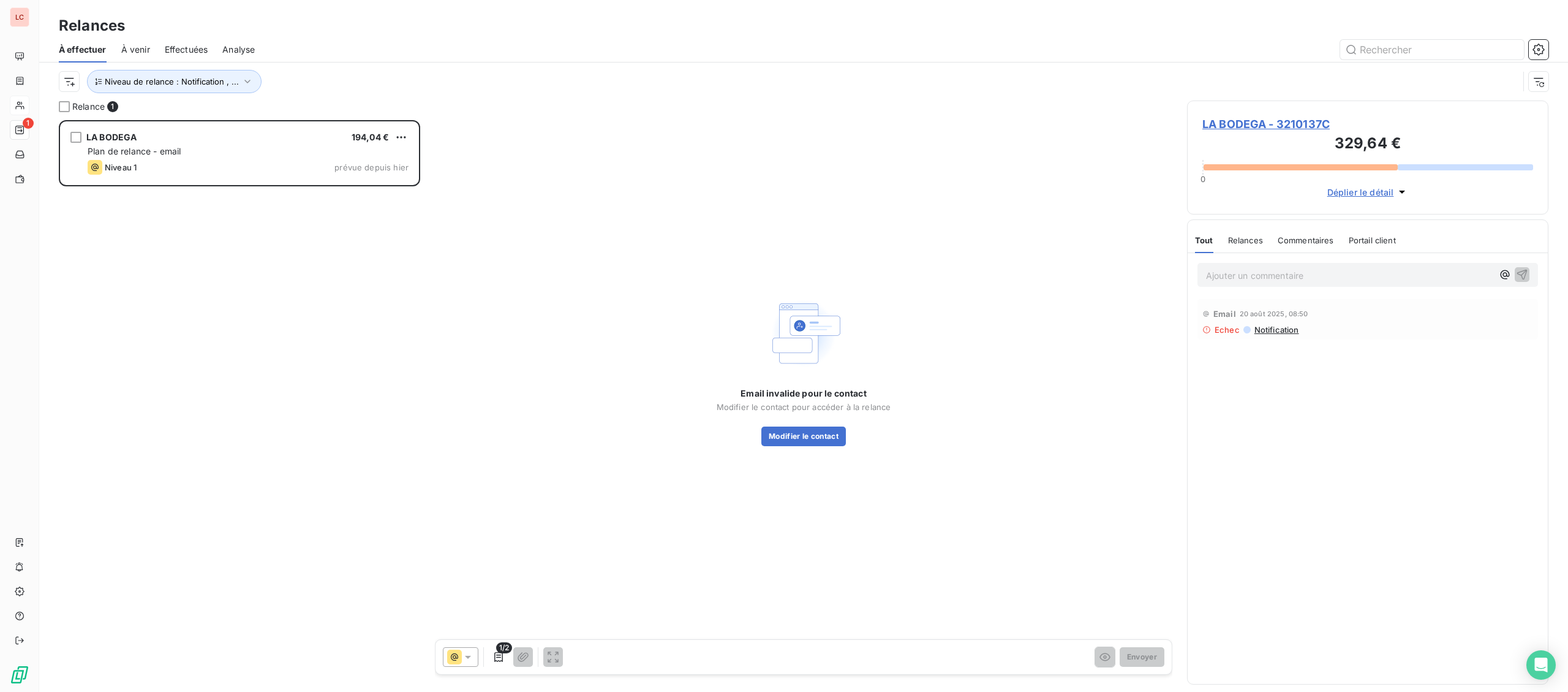
click at [1311, 282] on p "Ajouter un commentaire ﻿" at bounding box center [1349, 275] width 286 height 15
click at [1241, 127] on span "LA BODEGA - 3210137C" at bounding box center [1368, 124] width 331 height 17
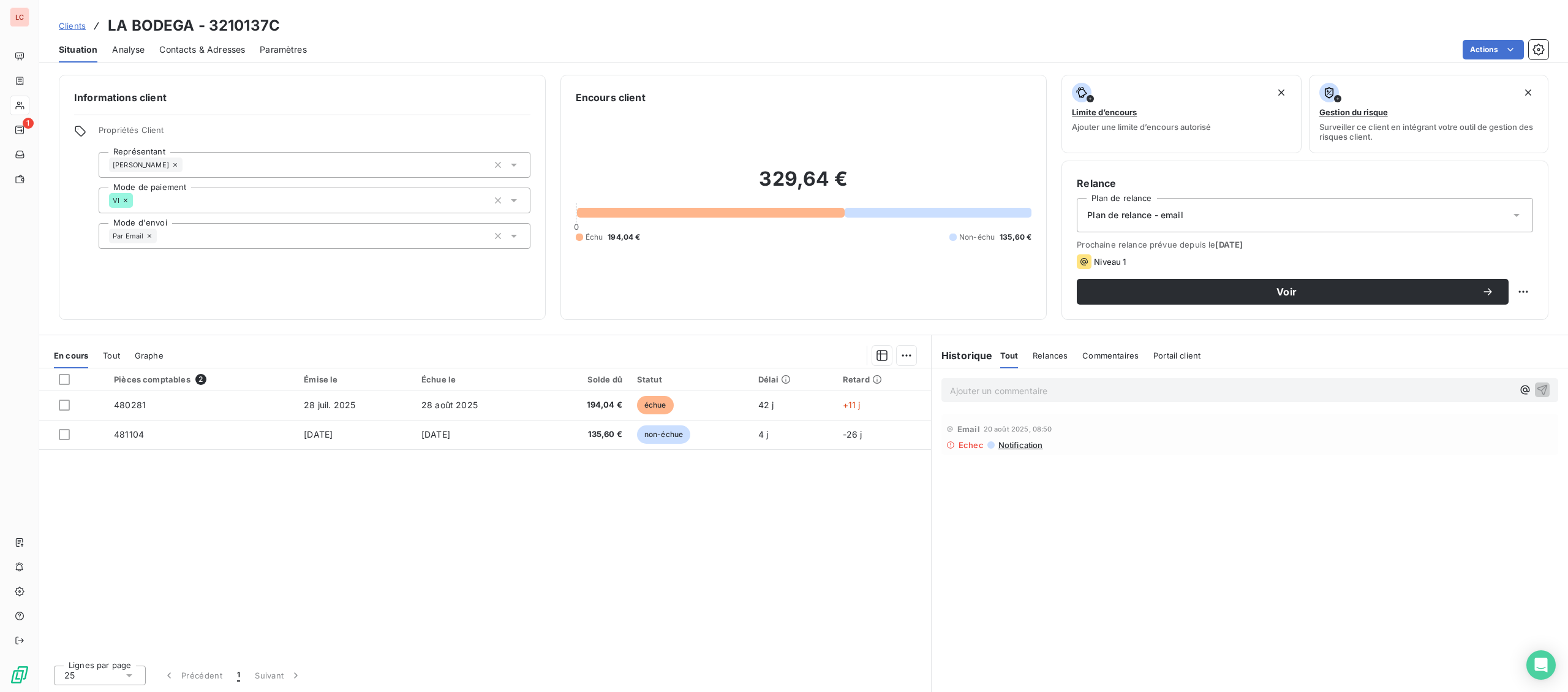
click at [1130, 392] on p "Ajouter un commentaire ﻿" at bounding box center [1231, 390] width 563 height 15
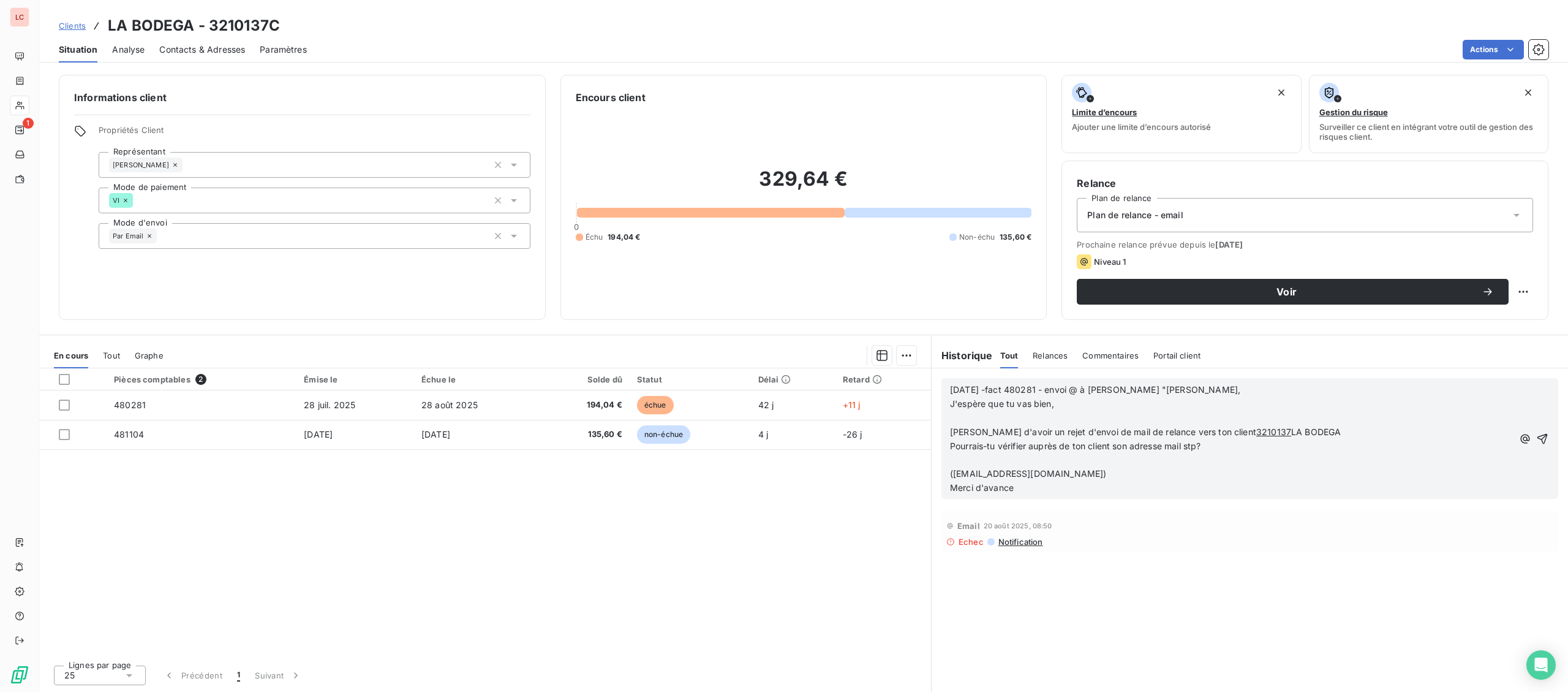
click at [1068, 402] on p "J'espère que tu vas bien," at bounding box center [1231, 405] width 563 height 14
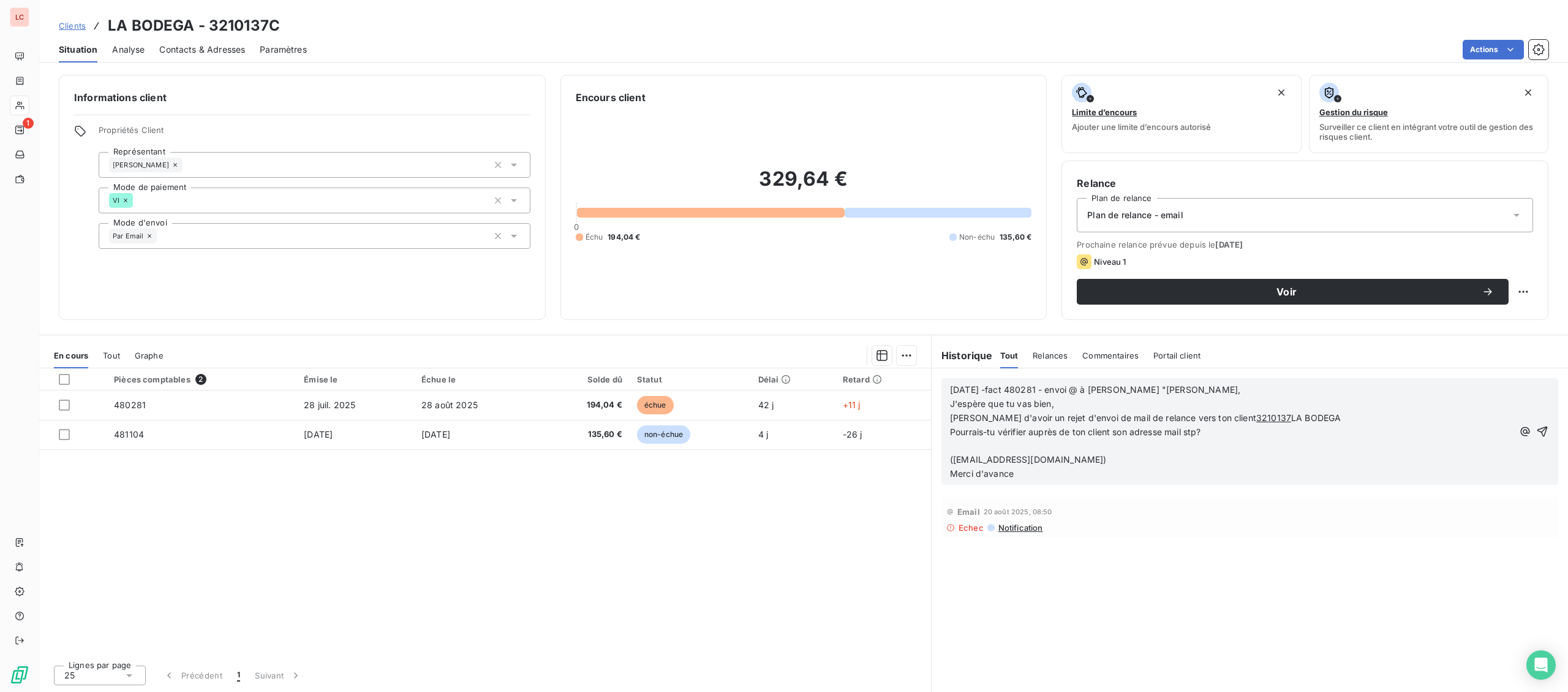
click at [1239, 436] on p "Pourrais-tu vérifier auprès de ton client son adresse mail stp?" at bounding box center [1231, 433] width 563 height 14
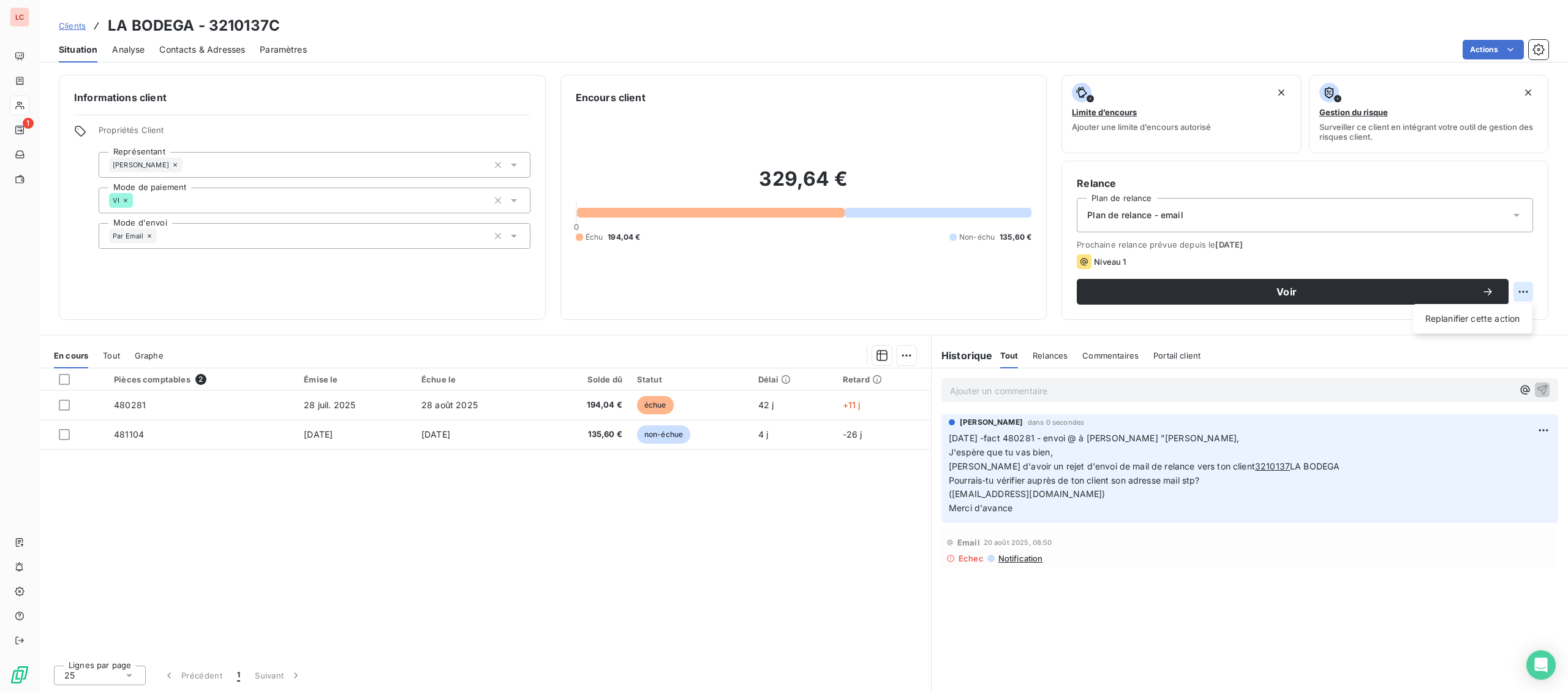
click at [1516, 289] on html "LC 1 Clients LA BODEGA - 3210137C Situation Analyse Contacts & Adresses Paramèt…" at bounding box center [784, 346] width 1568 height 692
click at [1473, 323] on div "Replanifier cette action" at bounding box center [1473, 318] width 109 height 19
select select "8"
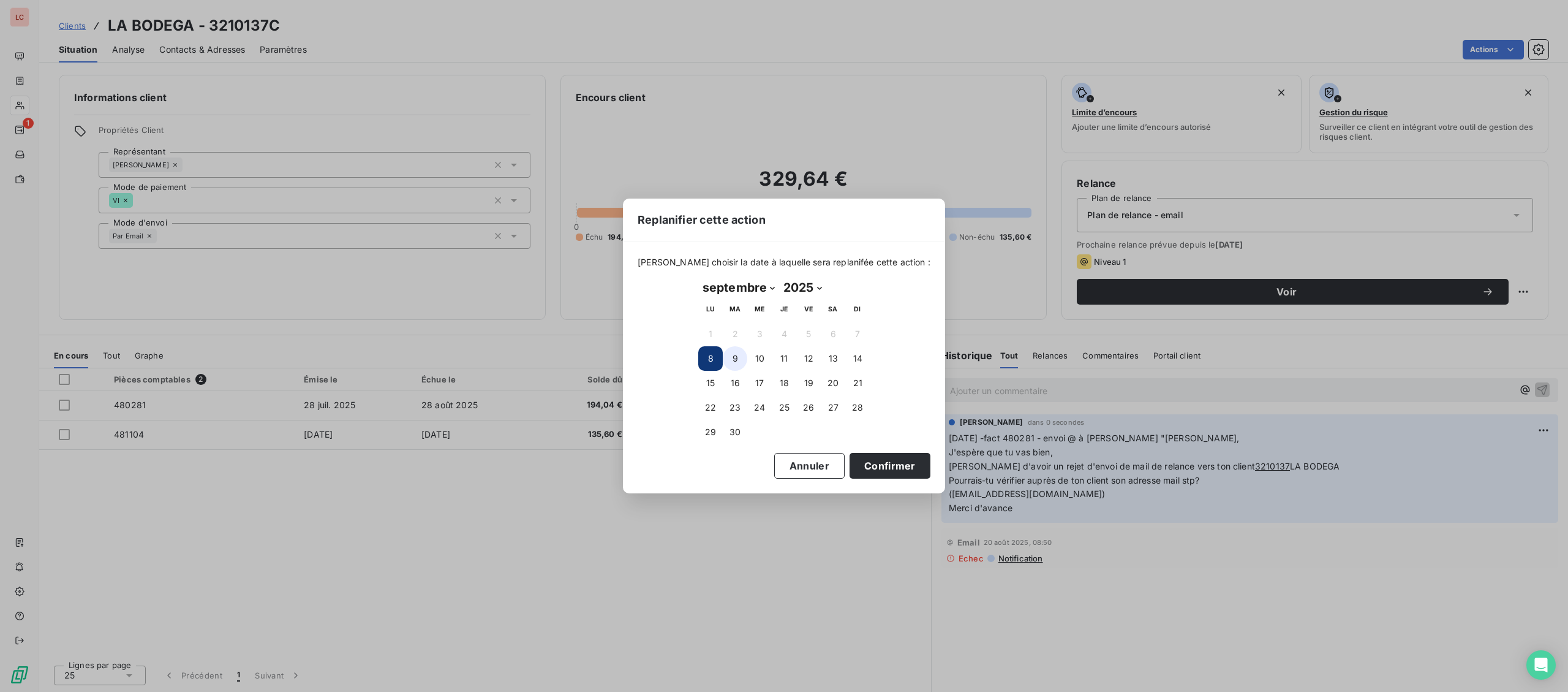
click at [730, 361] on button "9" at bounding box center [735, 359] width 24 height 24
click at [850, 459] on button "Confirmer" at bounding box center [890, 466] width 81 height 26
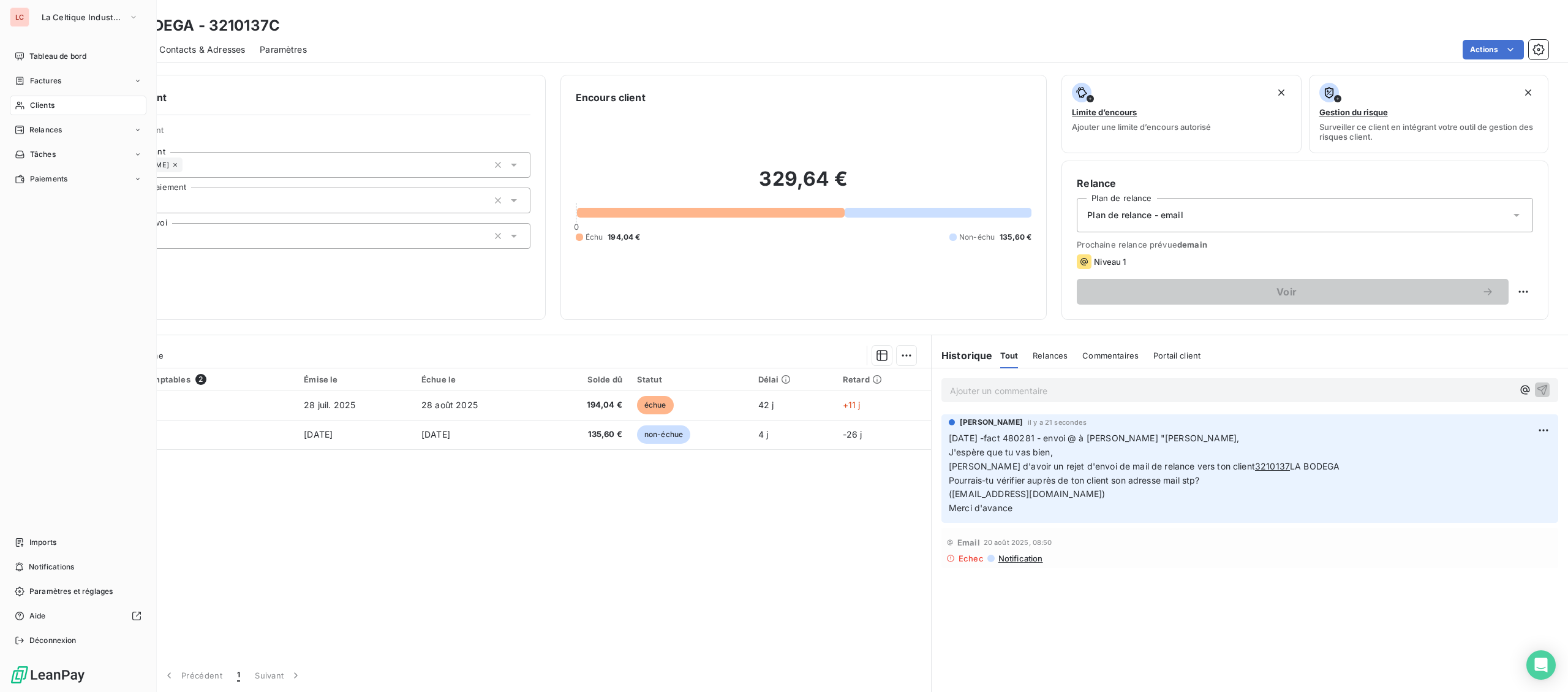
click at [22, 107] on icon at bounding box center [19, 106] width 10 height 10
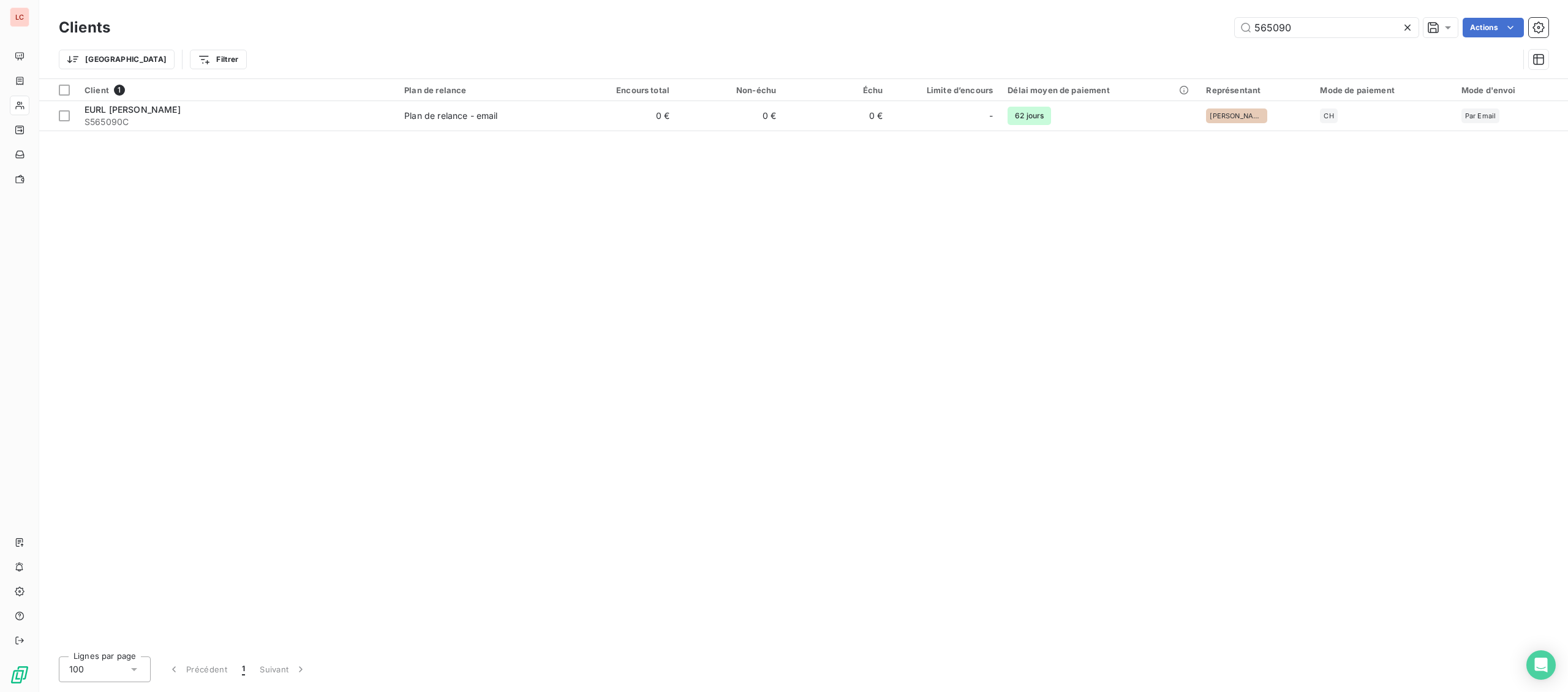
drag, startPoint x: 1282, startPoint y: 20, endPoint x: 944, endPoint y: 1, distance: 338.5
click at [1235, 18] on input "565090" at bounding box center [1326, 27] width 183 height 19
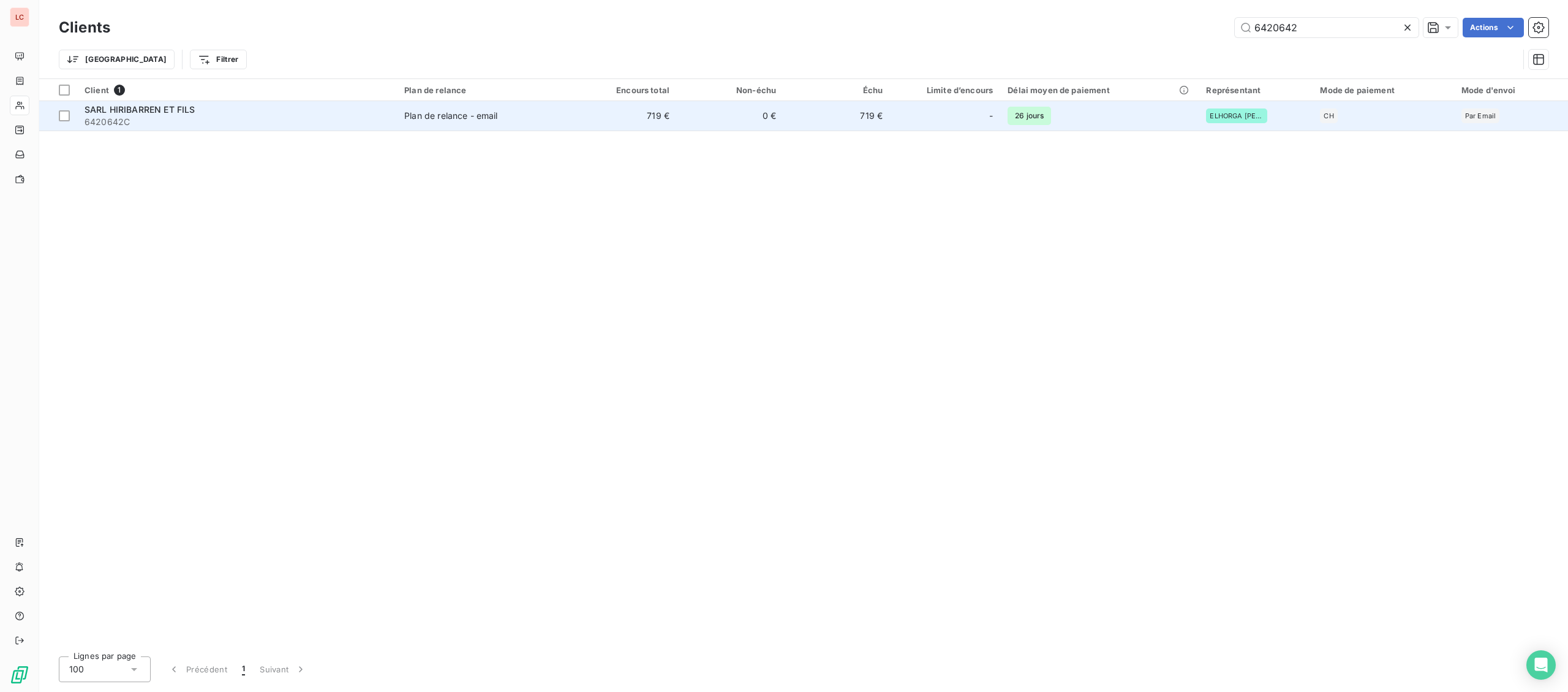
type input "6420642"
click at [475, 123] on td "Plan de relance - email" at bounding box center [484, 115] width 173 height 30
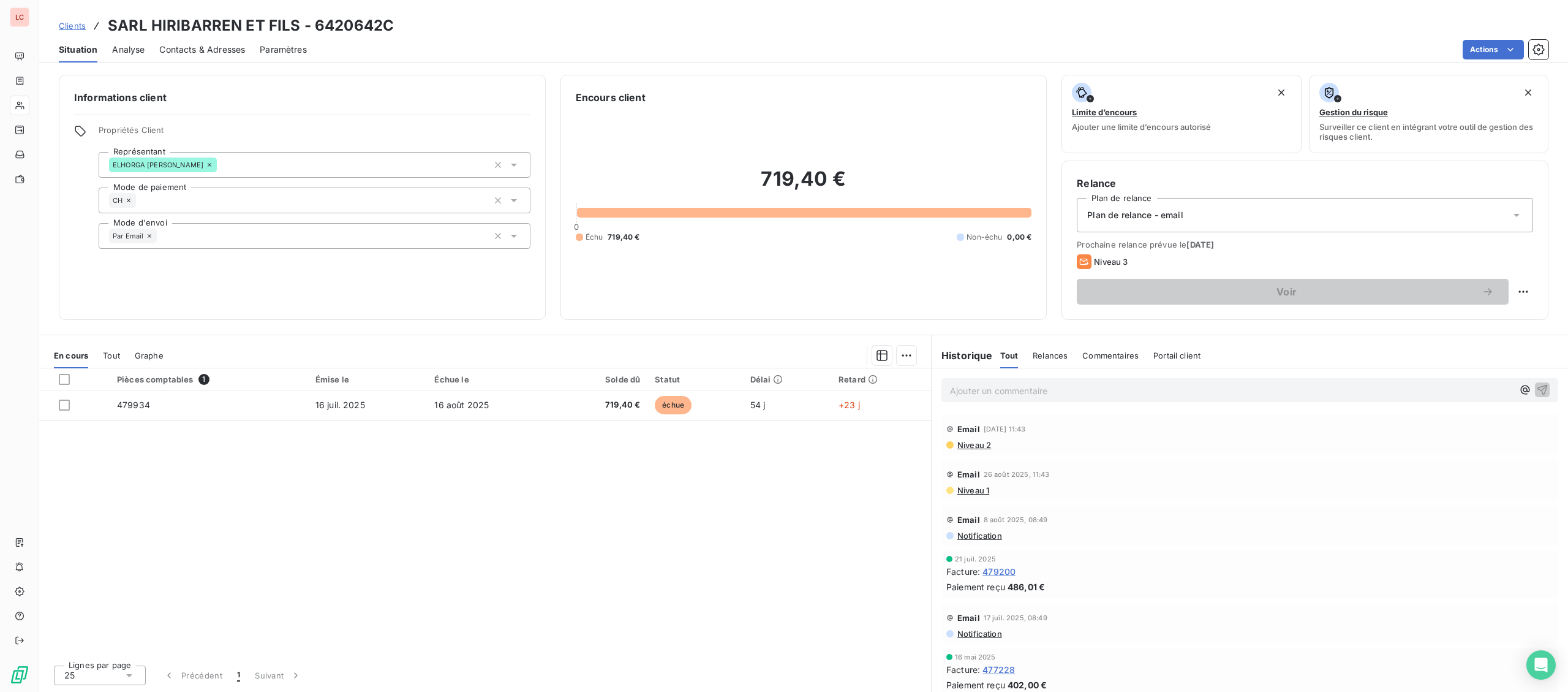
click at [1007, 402] on div "Ajouter un commentaire ﻿" at bounding box center [1249, 390] width 617 height 24
click at [1012, 395] on p "Ajouter un commentaire ﻿" at bounding box center [1231, 390] width 563 height 15
click at [1137, 395] on p "[DATE]- fact 479934 - @ JP "" at bounding box center [1231, 390] width 563 height 14
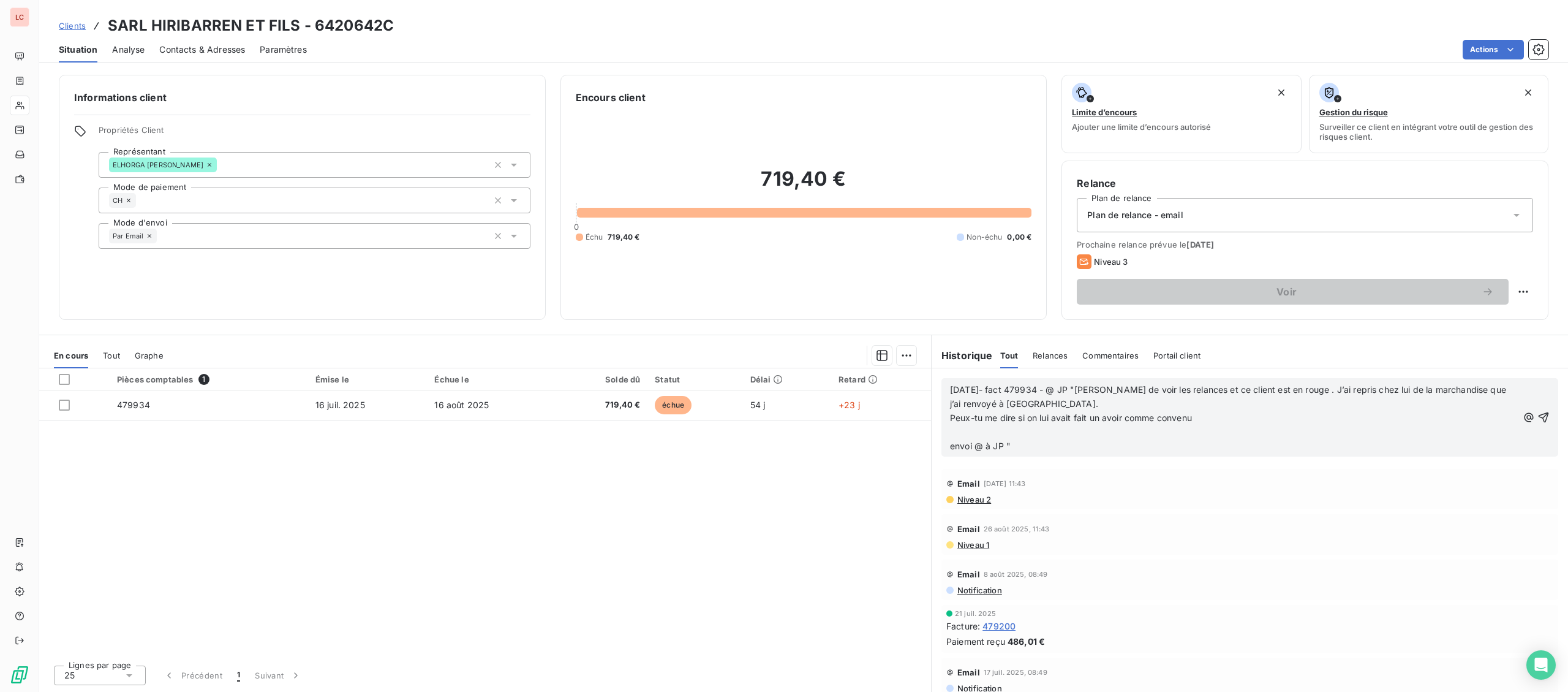
click at [1125, 447] on p "Peux-tu me dire si on lui avait fait un avoir comme convenu envoi @ à JP "" at bounding box center [1233, 432] width 568 height 42
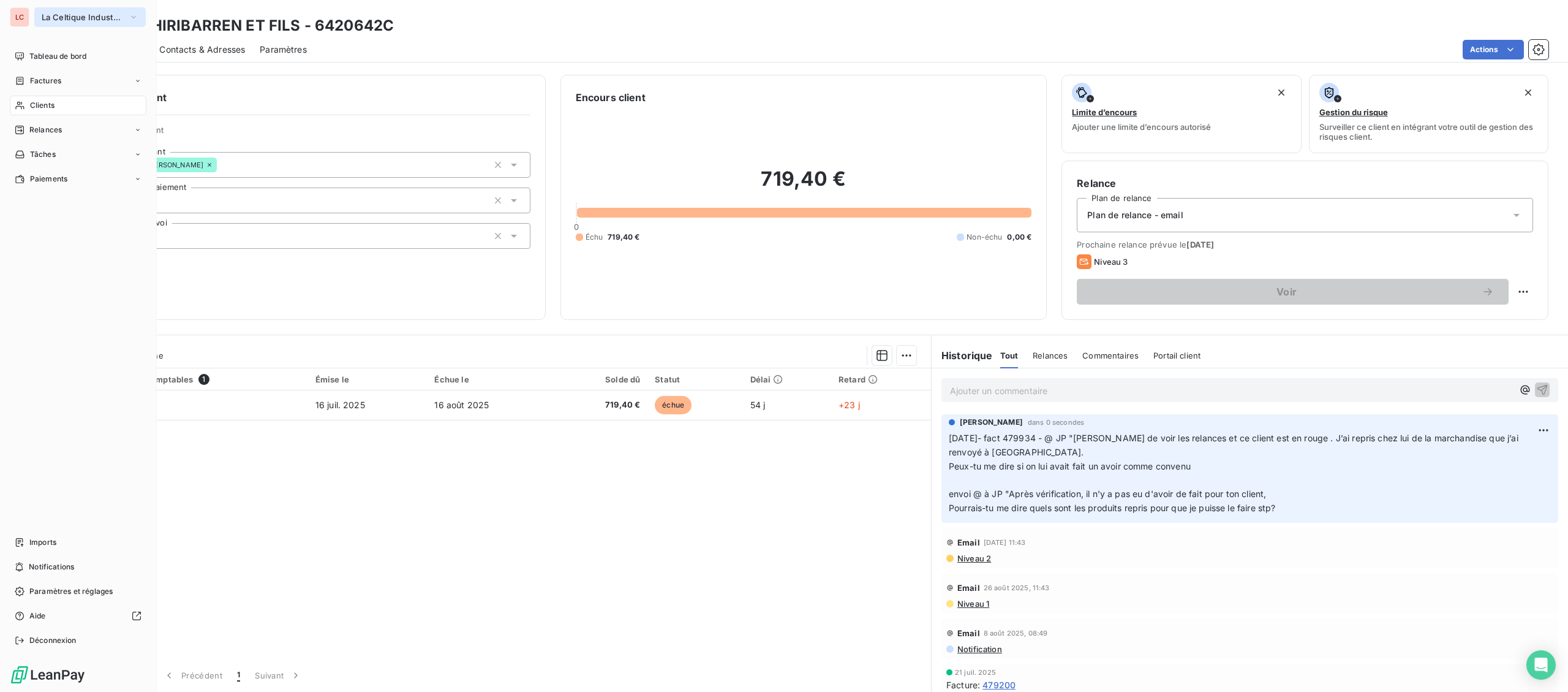
click at [64, 12] on span "La Celtique Industrielle" at bounding box center [83, 17] width 82 height 10
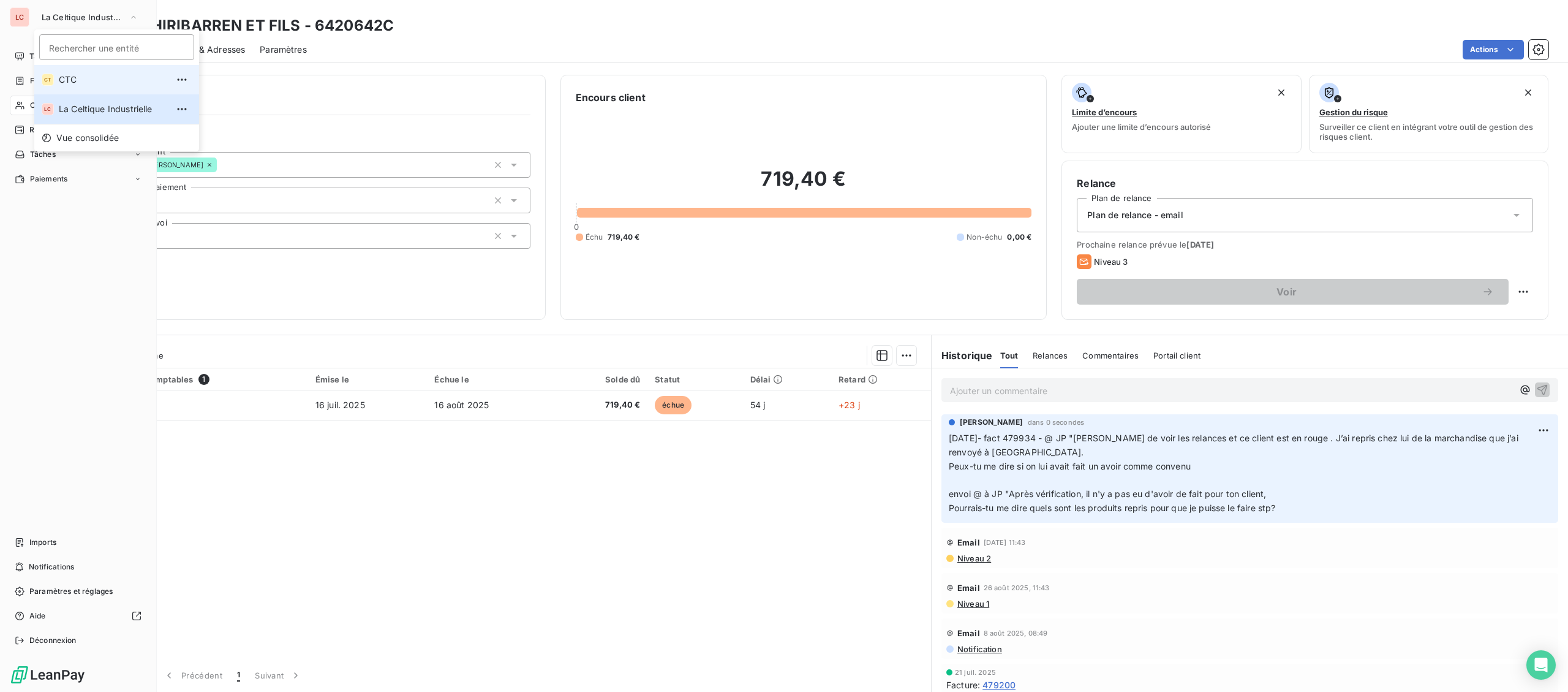
click at [91, 91] on li "CT CTC" at bounding box center [117, 79] width 165 height 30
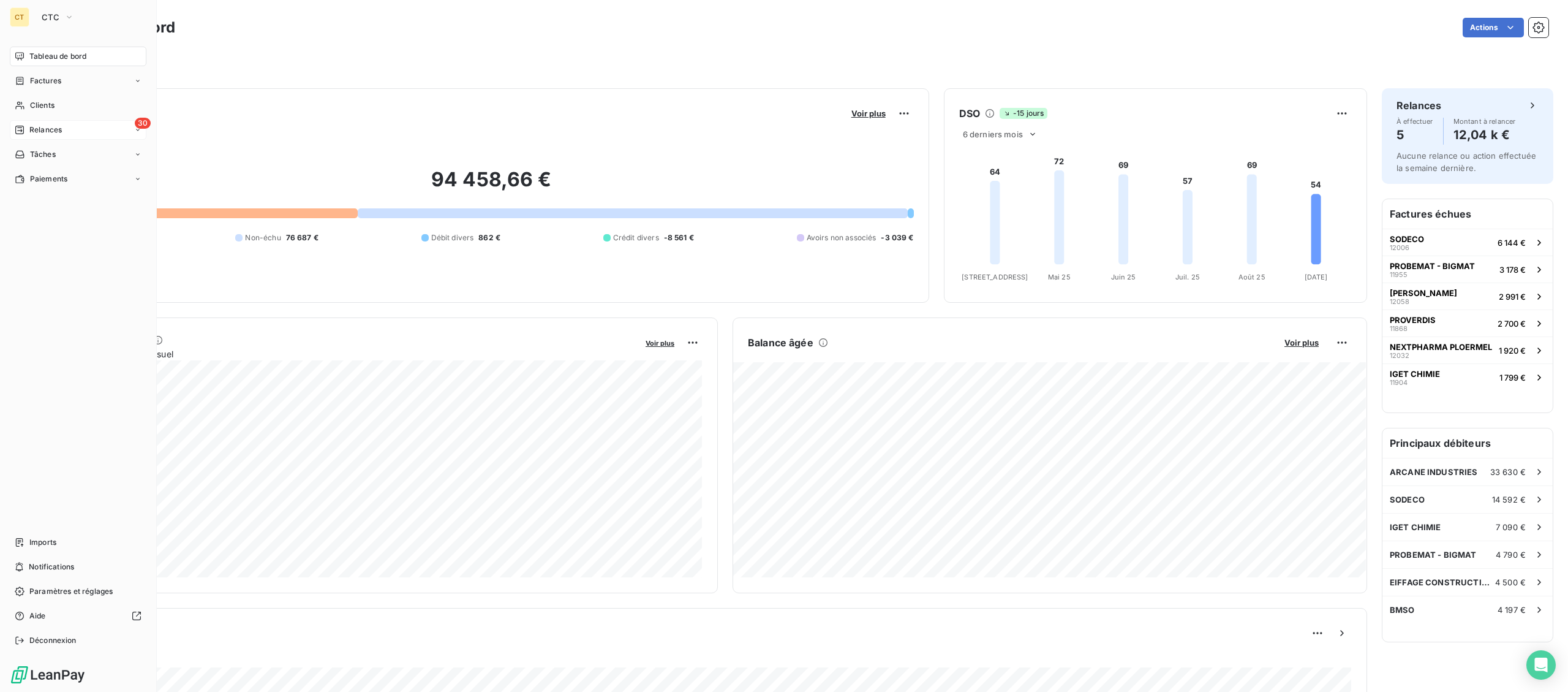
click at [24, 128] on icon at bounding box center [19, 130] width 10 height 10
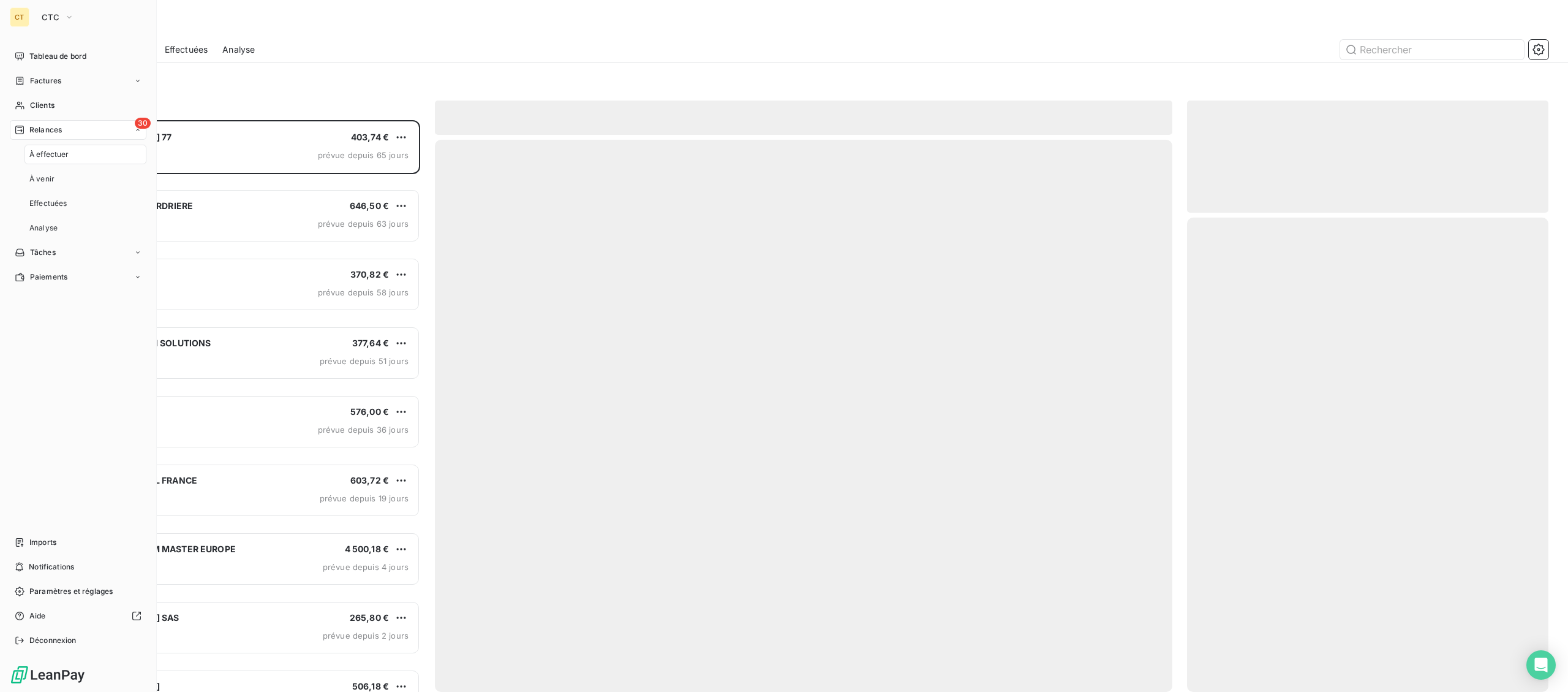
scroll to position [572, 361]
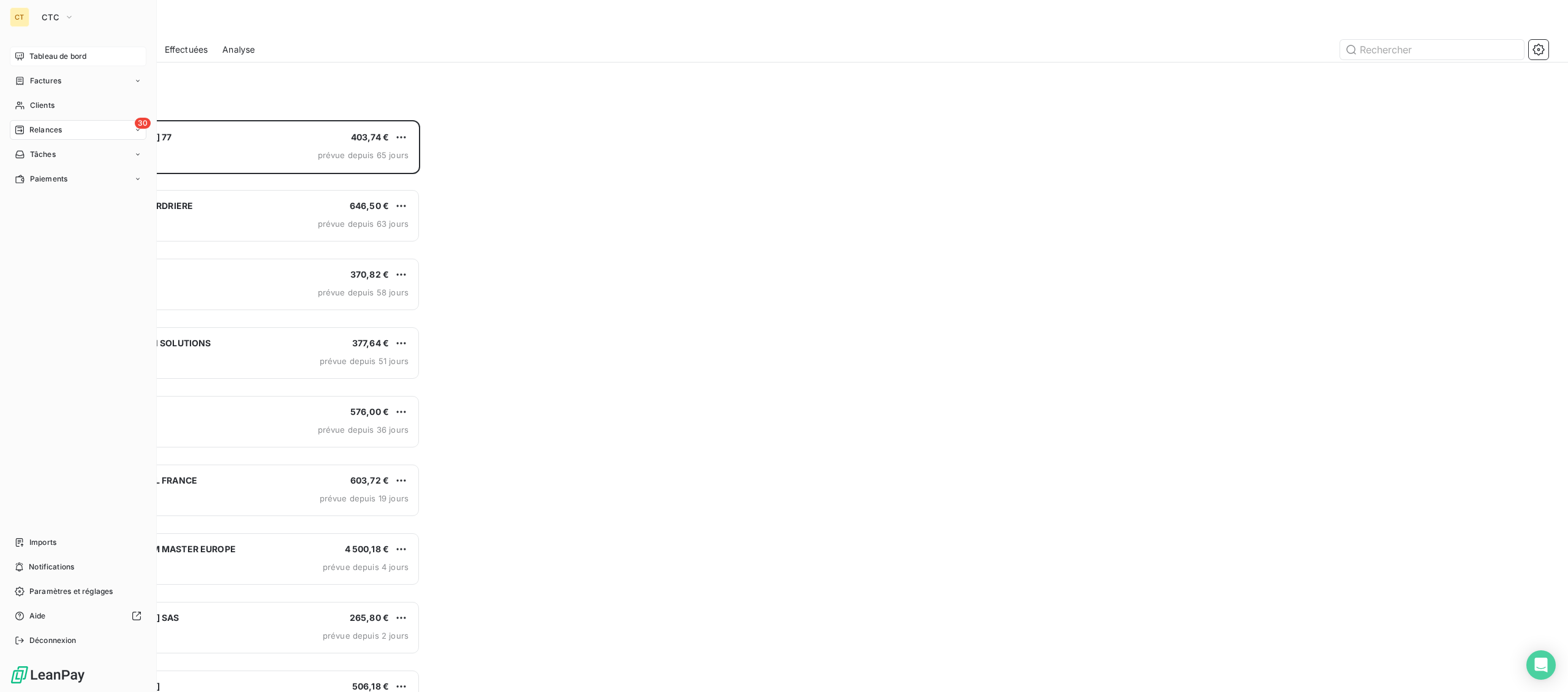
click at [39, 60] on span "Tableau de bord" at bounding box center [58, 56] width 57 height 11
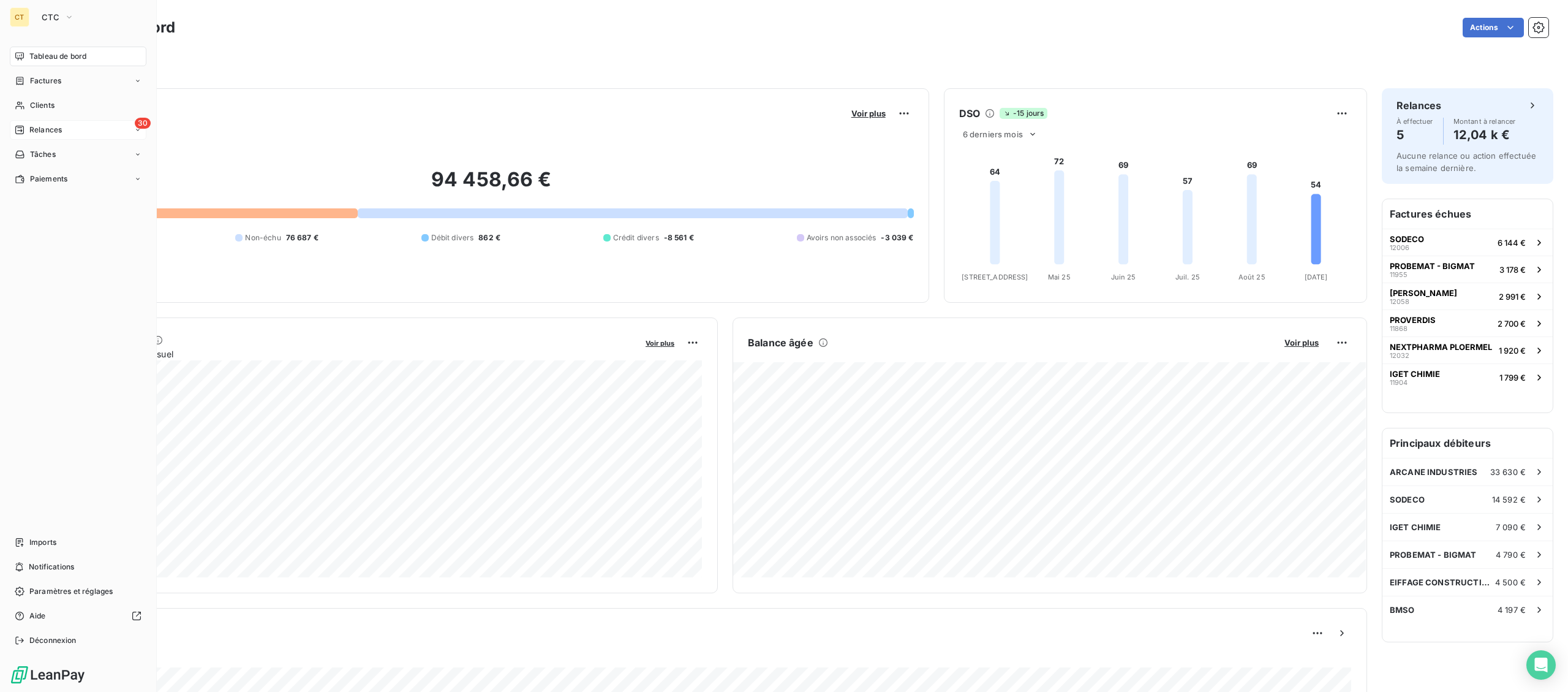
click at [40, 127] on span "Relances" at bounding box center [45, 130] width 32 height 11
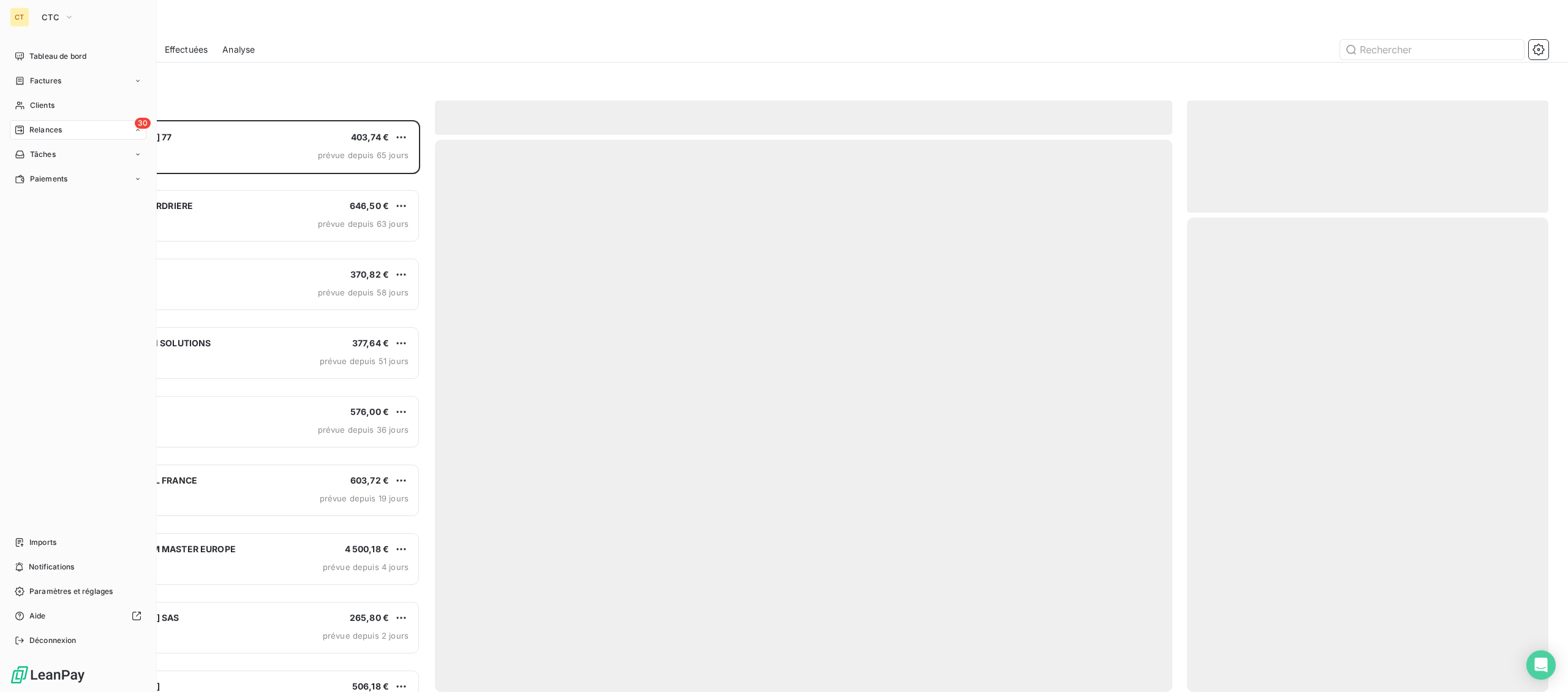
scroll to position [572, 361]
click at [47, 179] on span "À venir" at bounding box center [42, 179] width 25 height 11
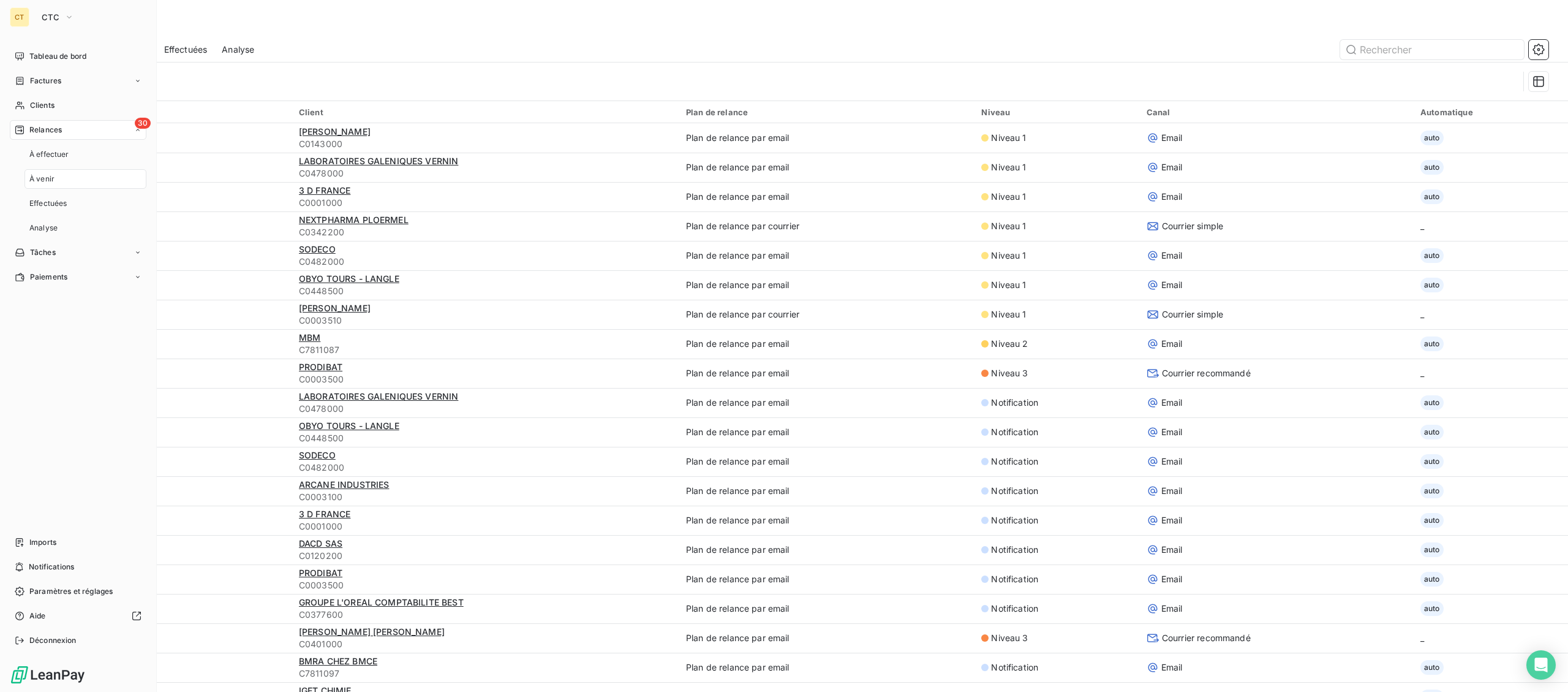
click at [52, 128] on span "Relances" at bounding box center [45, 130] width 32 height 11
click at [50, 130] on span "Relances" at bounding box center [45, 130] width 32 height 11
click at [49, 155] on span "À effectuer" at bounding box center [49, 154] width 40 height 11
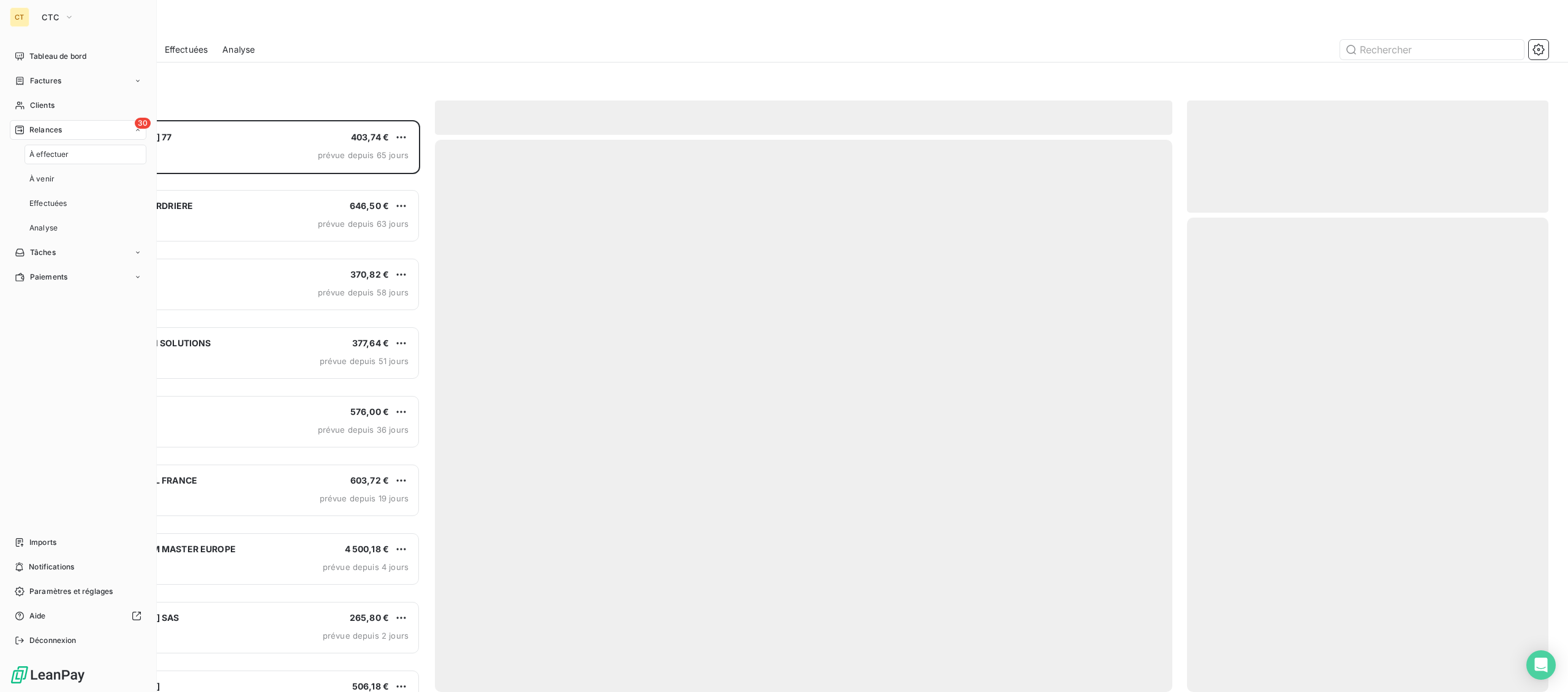
scroll to position [572, 361]
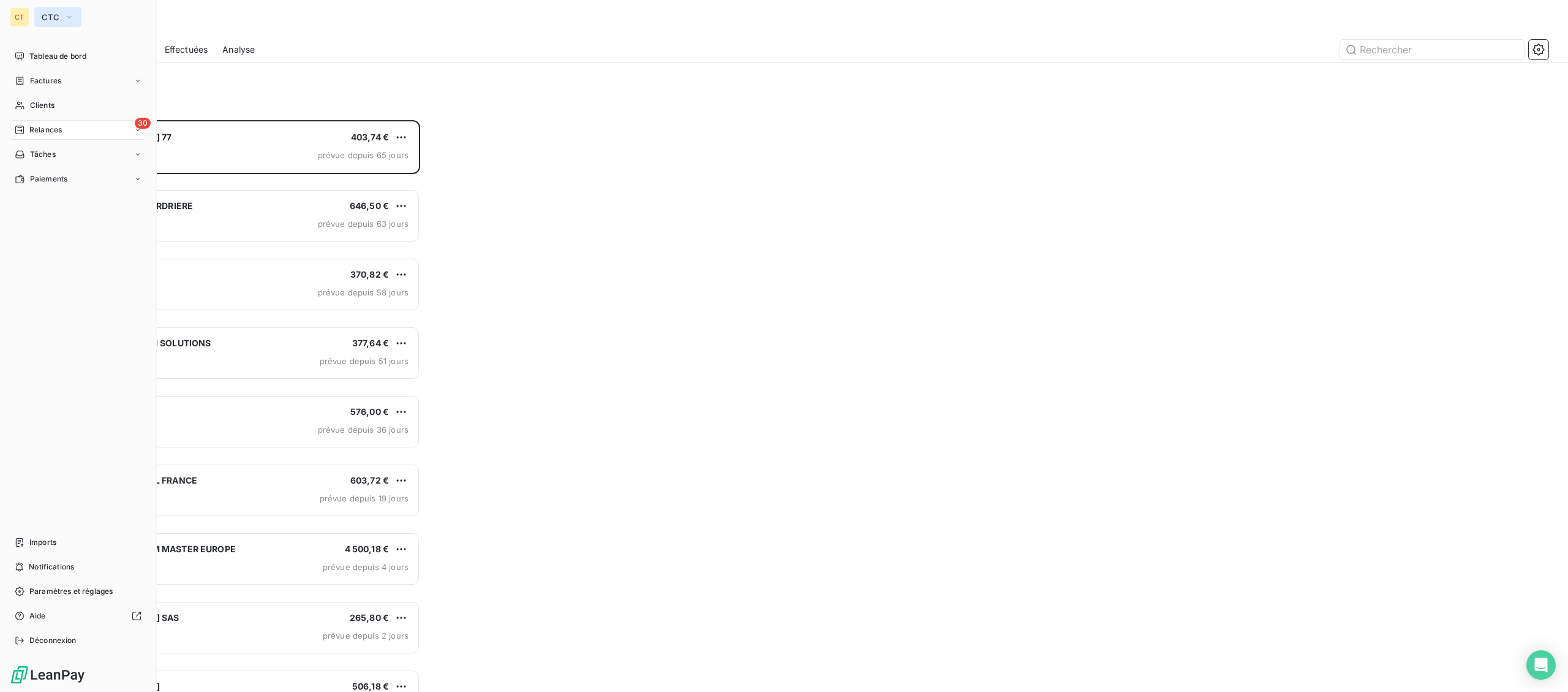
click at [39, 14] on button "CTC" at bounding box center [58, 17] width 47 height 19
click at [59, 632] on div "Déconnexion" at bounding box center [78, 640] width 137 height 19
